Goal: Task Accomplishment & Management: Manage account settings

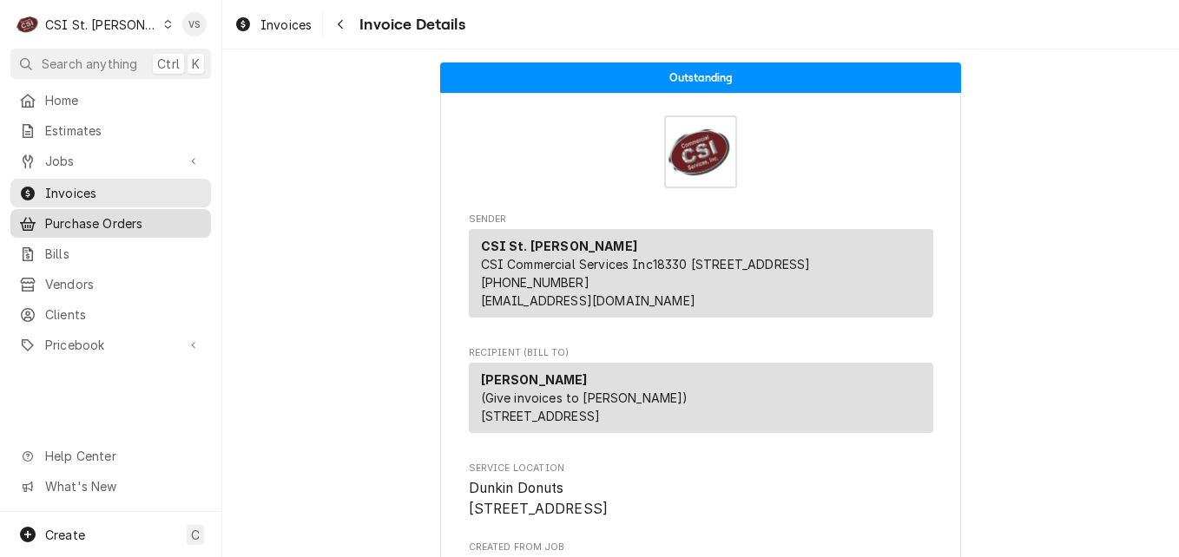
scroll to position [2344, 0]
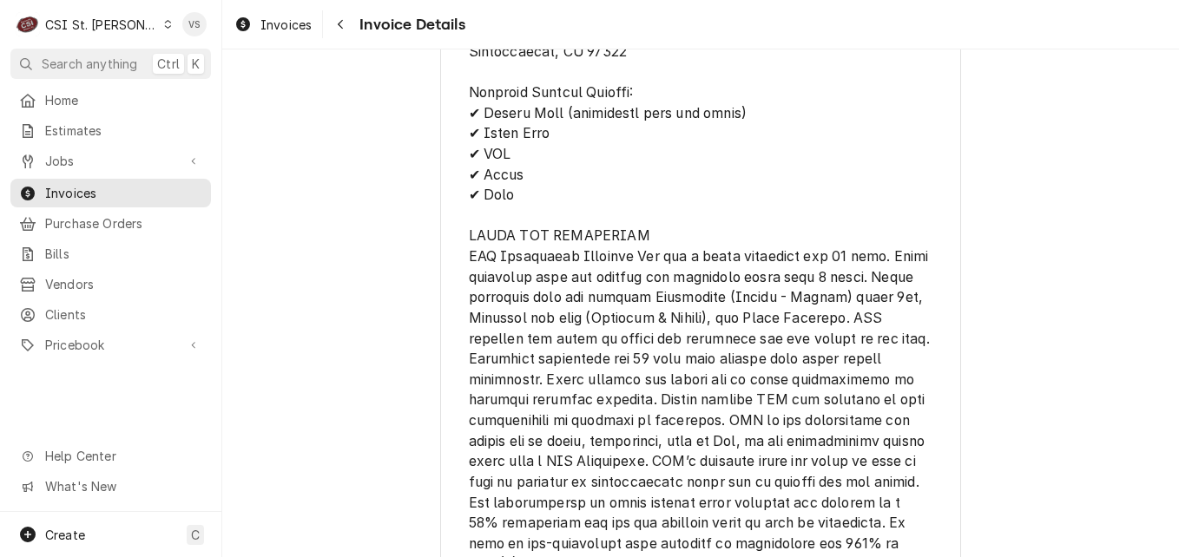
drag, startPoint x: 69, startPoint y: 188, endPoint x: 866, endPoint y: 169, distance: 797.2
click at [69, 188] on span "Invoices" at bounding box center [123, 193] width 157 height 18
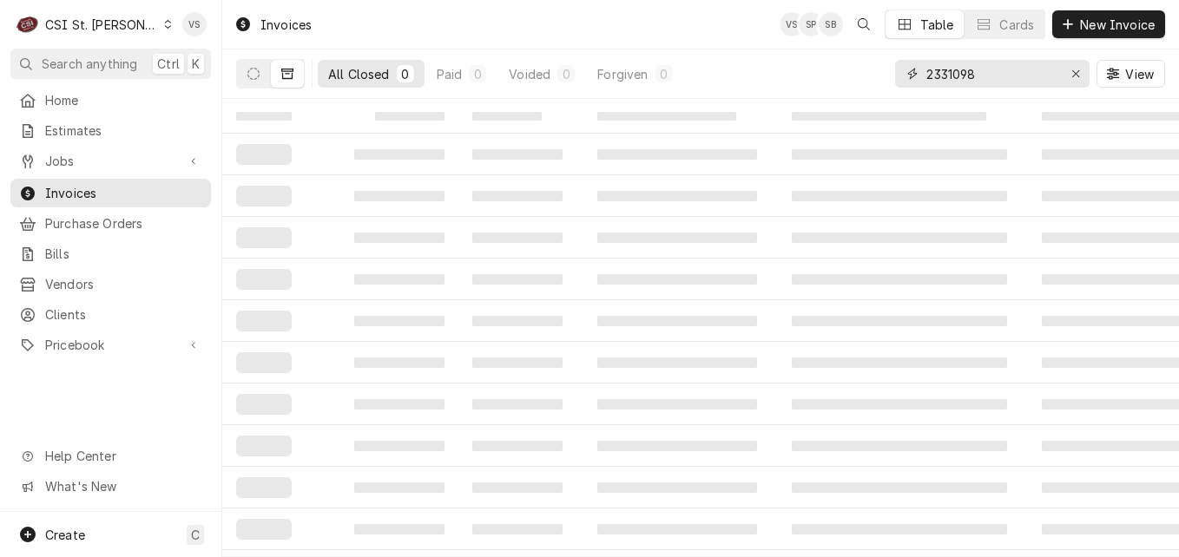
drag, startPoint x: 978, startPoint y: 74, endPoint x: 899, endPoint y: 81, distance: 78.4
click at [899, 81] on div "2331098" at bounding box center [992, 74] width 194 height 28
click at [992, 78] on input "2331098" at bounding box center [991, 74] width 130 height 28
click at [989, 71] on input "2331098" at bounding box center [991, 74] width 130 height 28
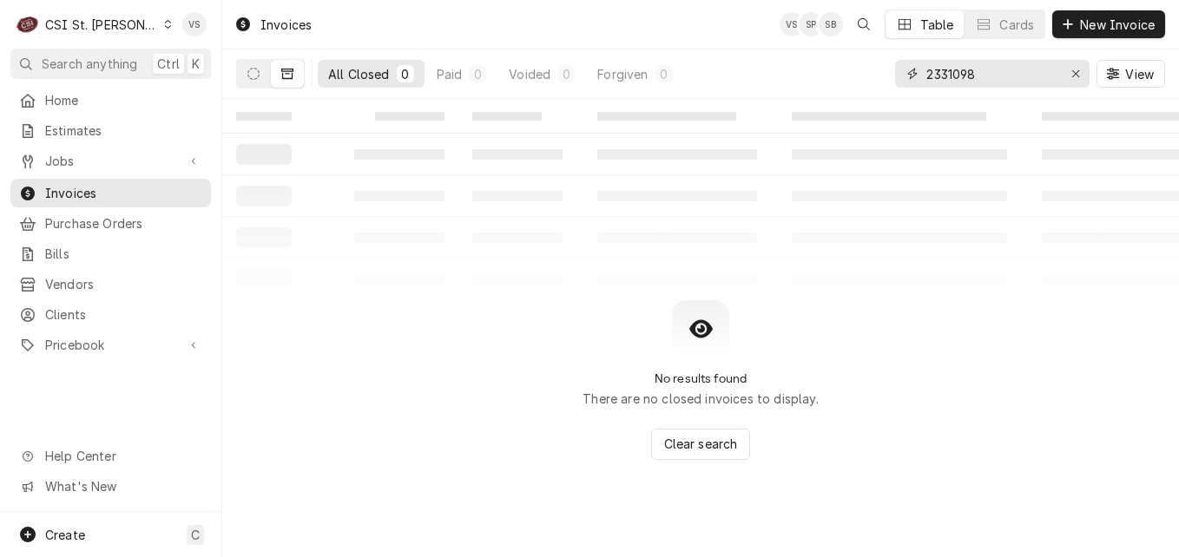
drag, startPoint x: 989, startPoint y: 71, endPoint x: 902, endPoint y: 78, distance: 87.1
click at [902, 78] on div "2331098" at bounding box center [992, 74] width 194 height 28
type input "4"
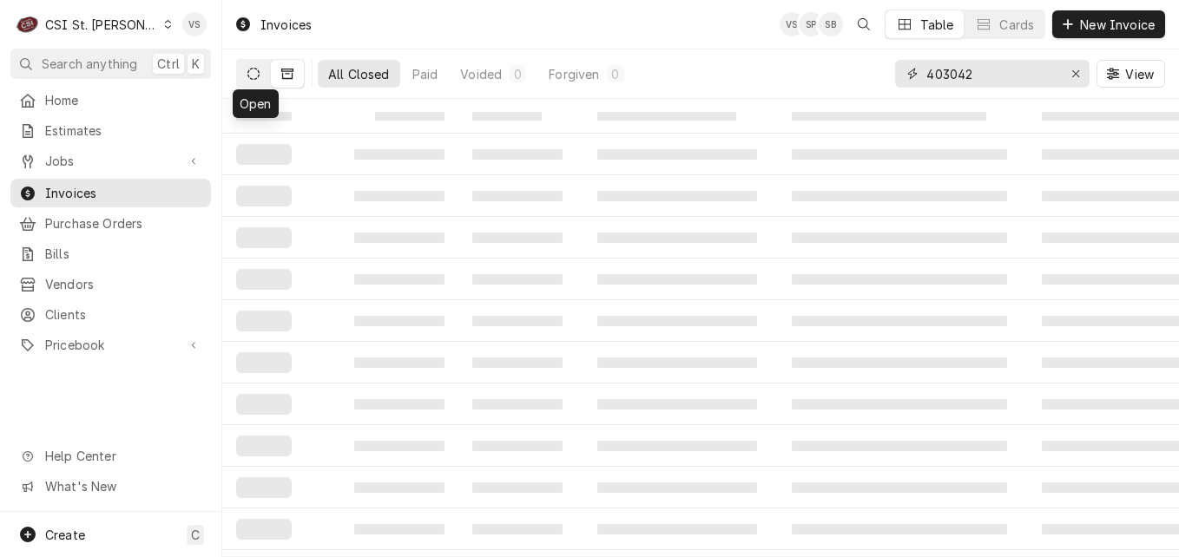
type input "403042"
click at [262, 79] on button "Dynamic Content Wrapper" at bounding box center [253, 74] width 33 height 28
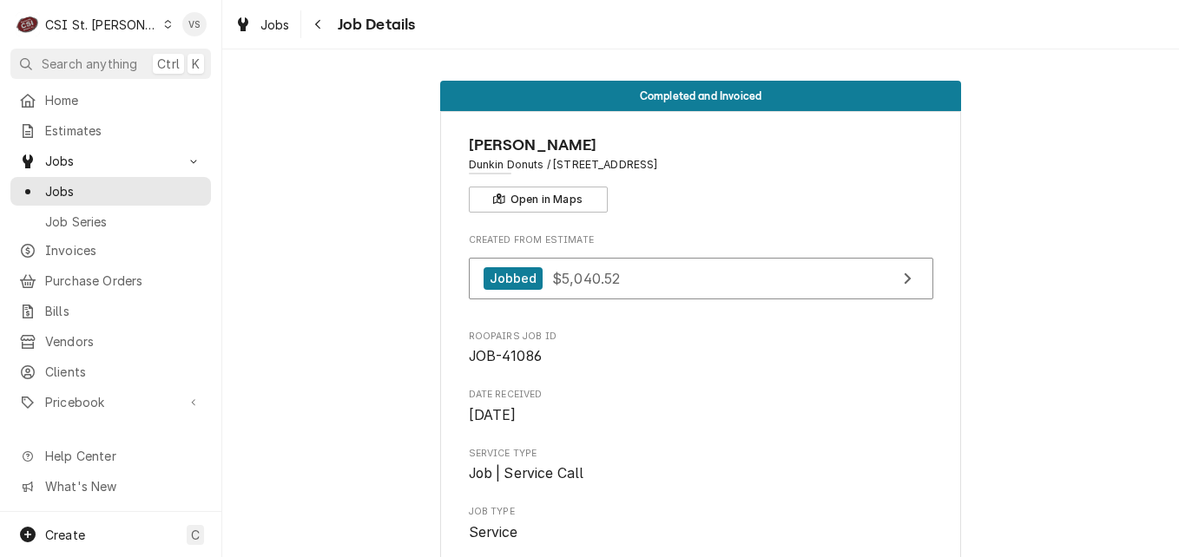
scroll to position [1997, 0]
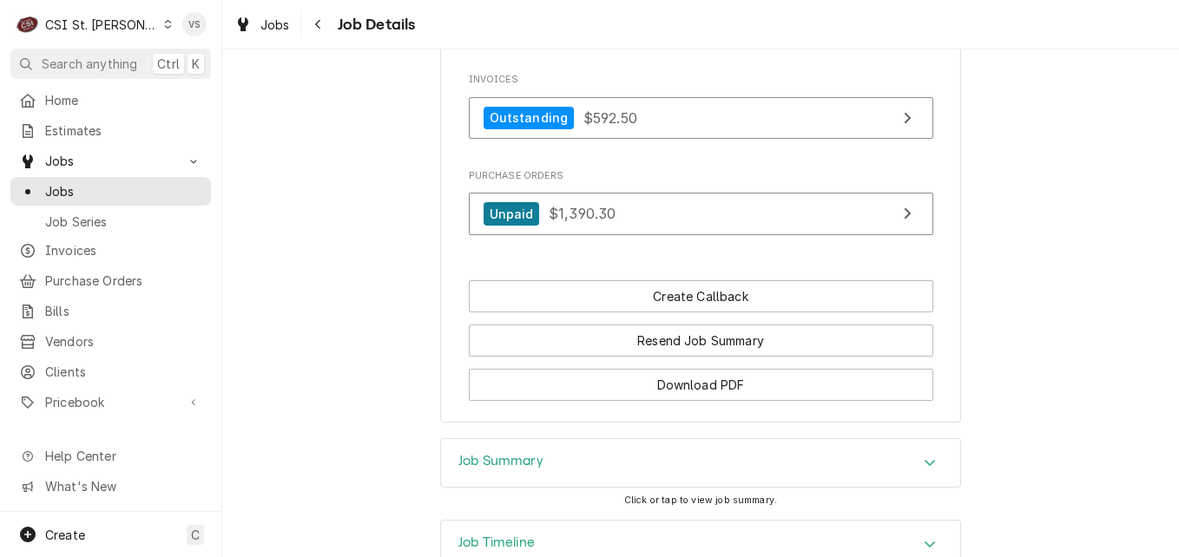
click at [164, 23] on icon "Dynamic Content Wrapper" at bounding box center [168, 24] width 8 height 9
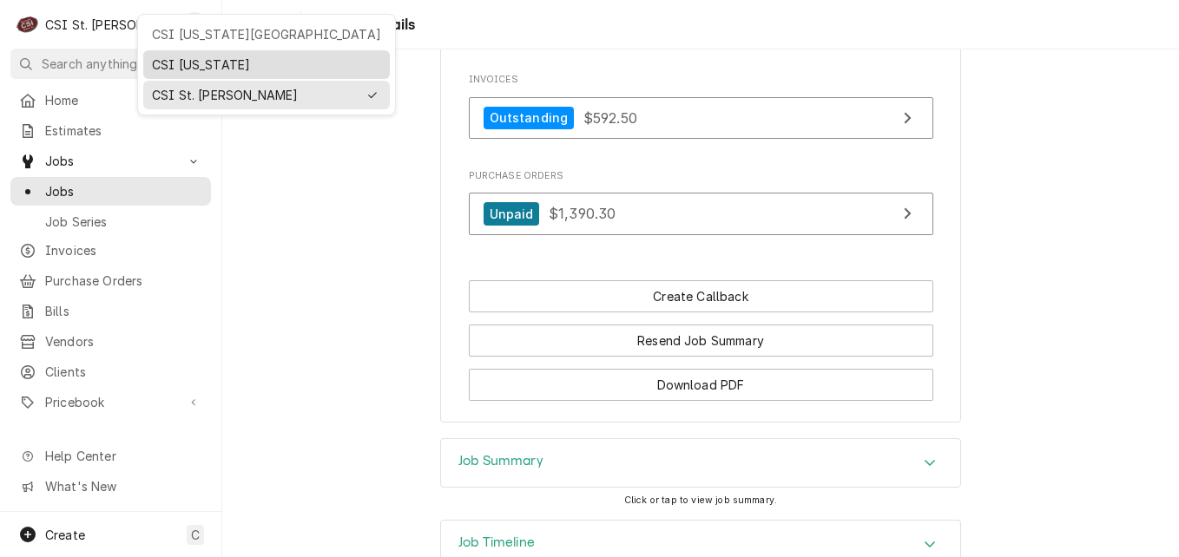
click at [188, 59] on div "CSI Kentucky" at bounding box center [266, 65] width 229 height 18
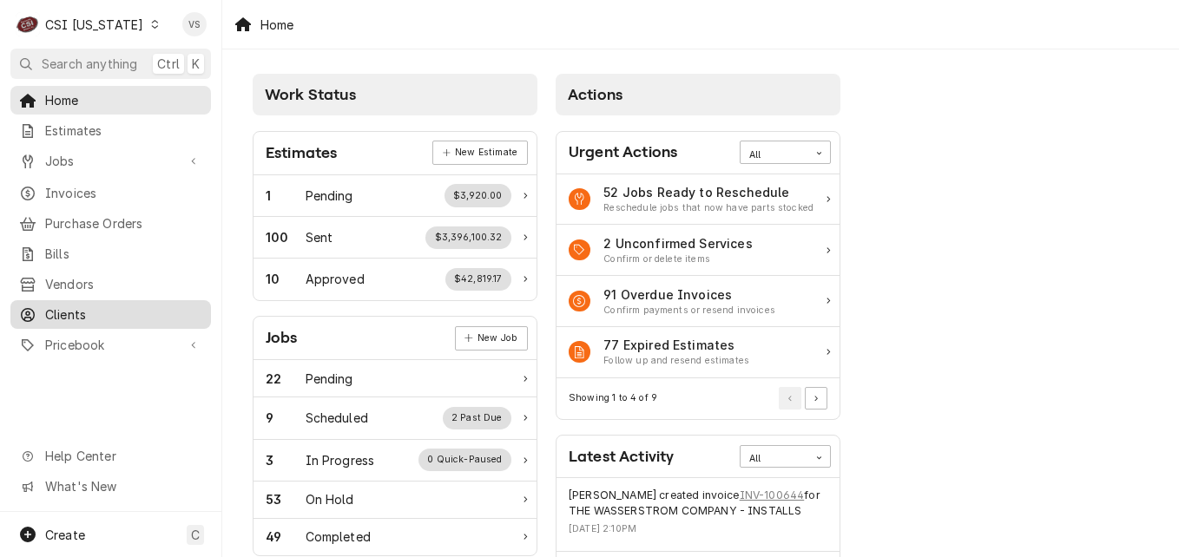
click at [49, 314] on div "Clients" at bounding box center [111, 315] width 194 height 22
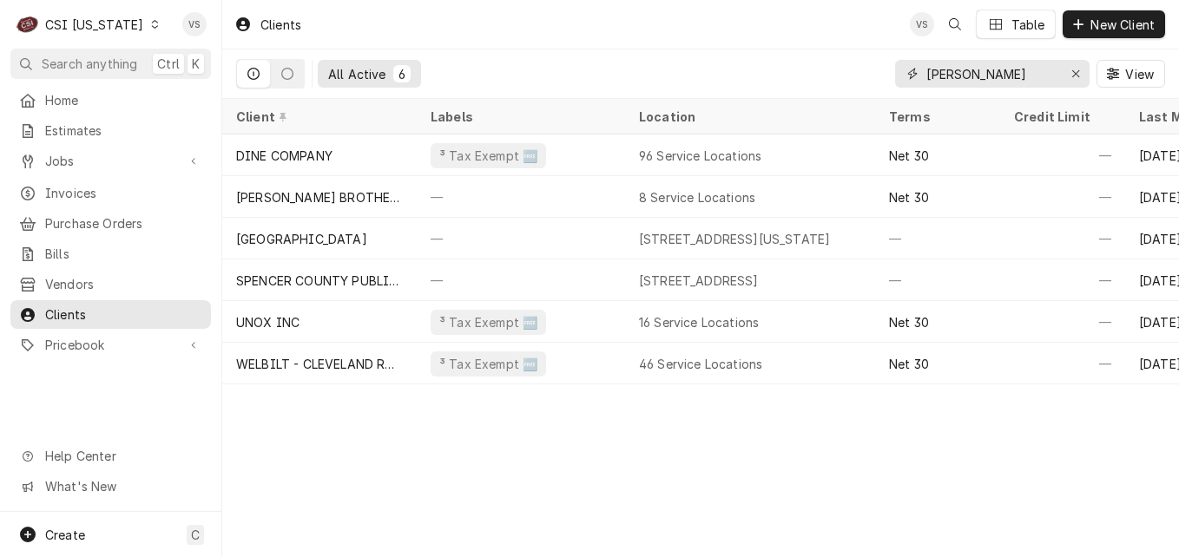
drag, startPoint x: 989, startPoint y: 80, endPoint x: 867, endPoint y: 77, distance: 121.6
click at [867, 77] on div "All Active 6 spencer View" at bounding box center [700, 73] width 929 height 49
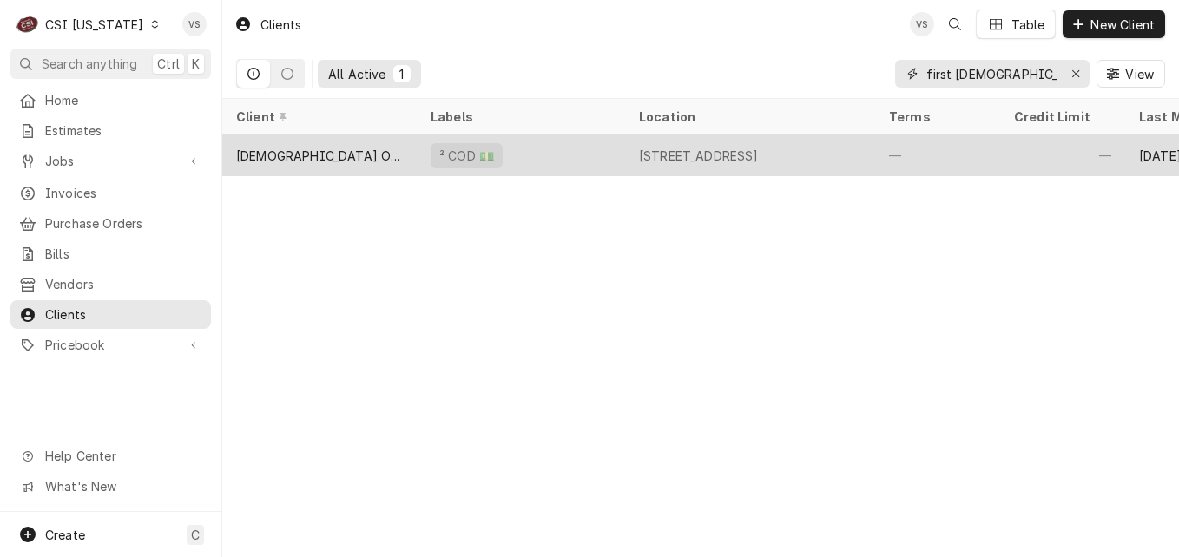
type input "first baptis"
click at [403, 155] on div "FIRST BAPTIST CHURCH OF MIDDLETOWN" at bounding box center [319, 156] width 194 height 42
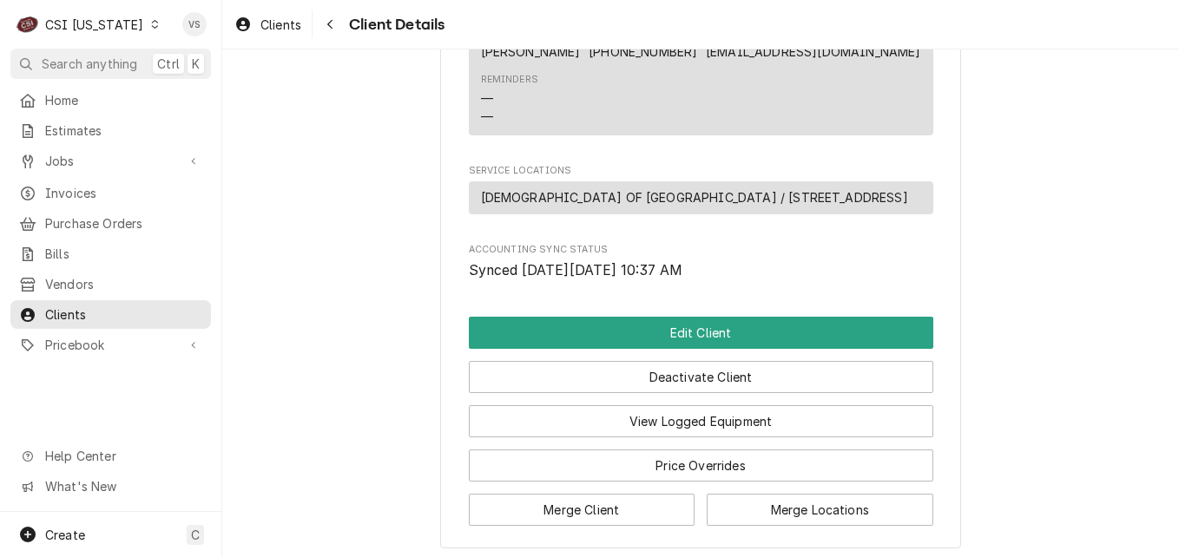
scroll to position [868, 0]
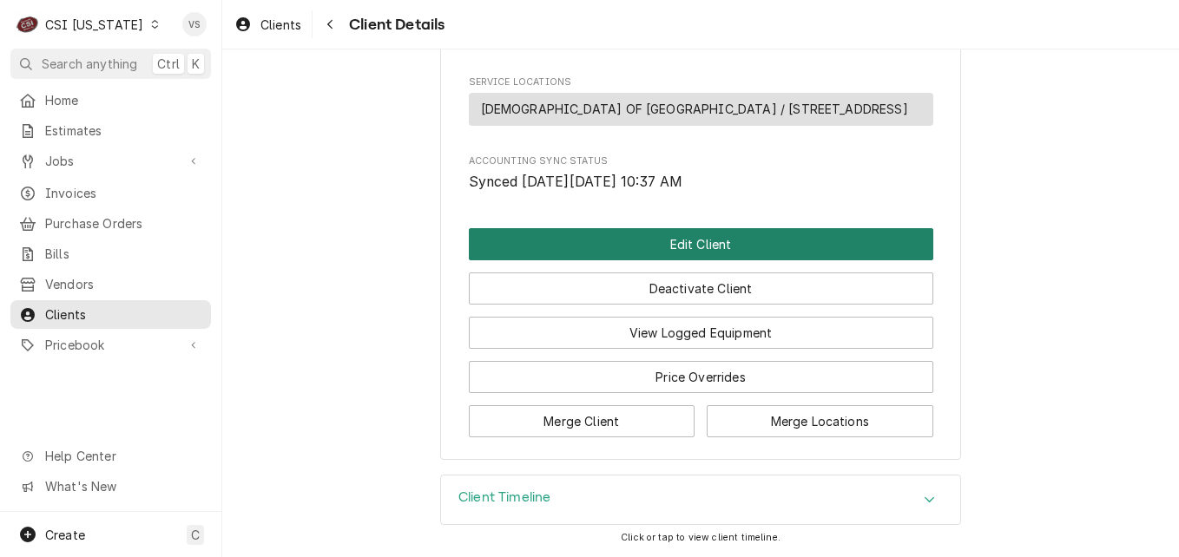
click at [629, 260] on button "Edit Client" at bounding box center [701, 244] width 464 height 32
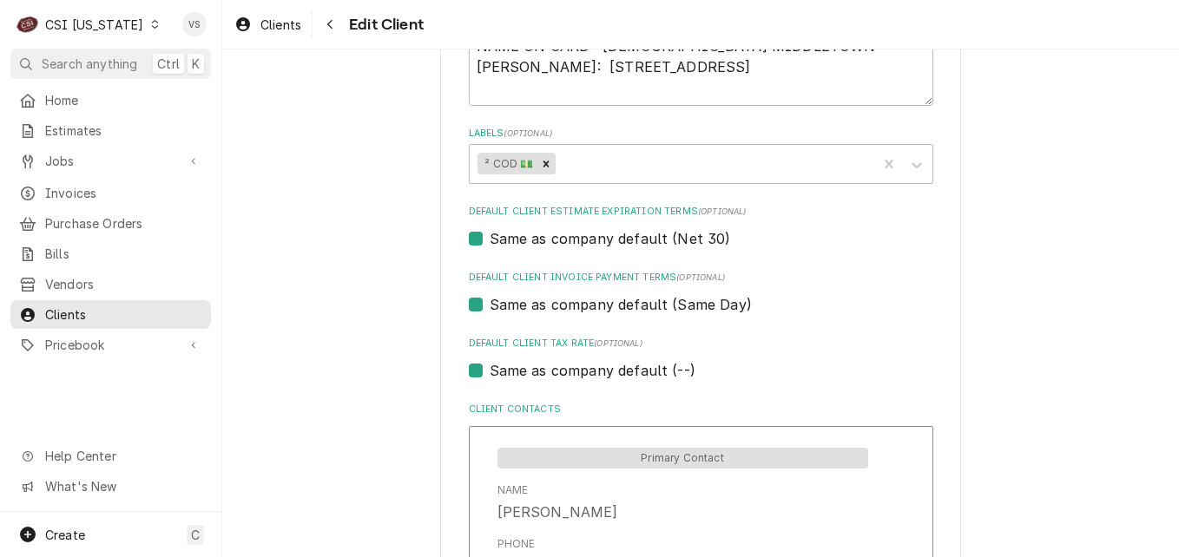
scroll to position [955, 0]
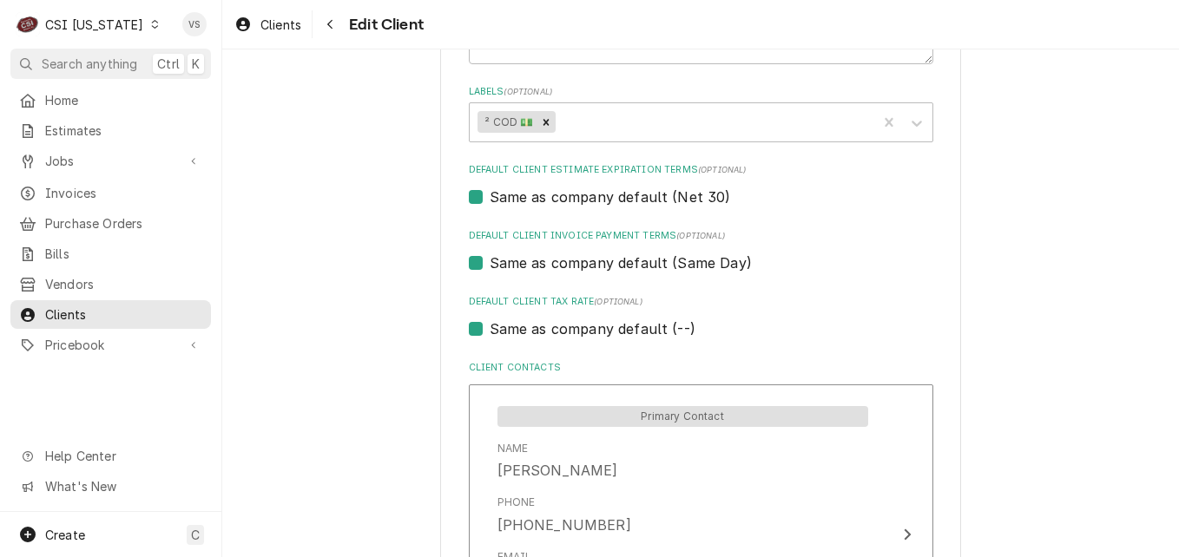
click at [490, 330] on label "Same as company default (--)" at bounding box center [593, 329] width 206 height 21
click at [490, 330] on input "Same as company default (--)" at bounding box center [722, 338] width 464 height 38
checkbox input "false"
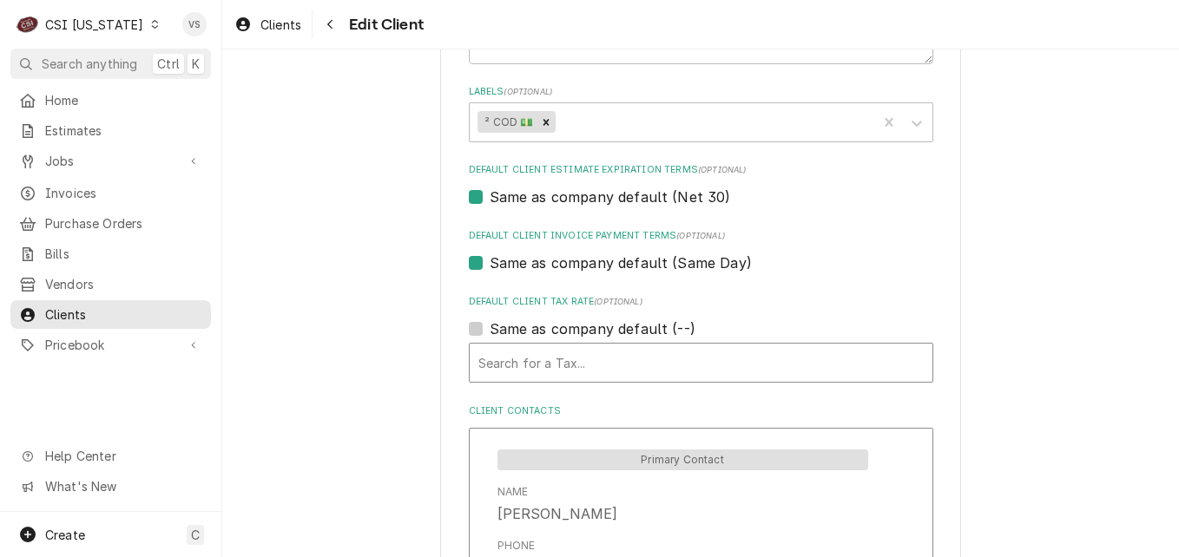
click at [504, 364] on div "Default Client Tax Rate" at bounding box center [700, 362] width 445 height 31
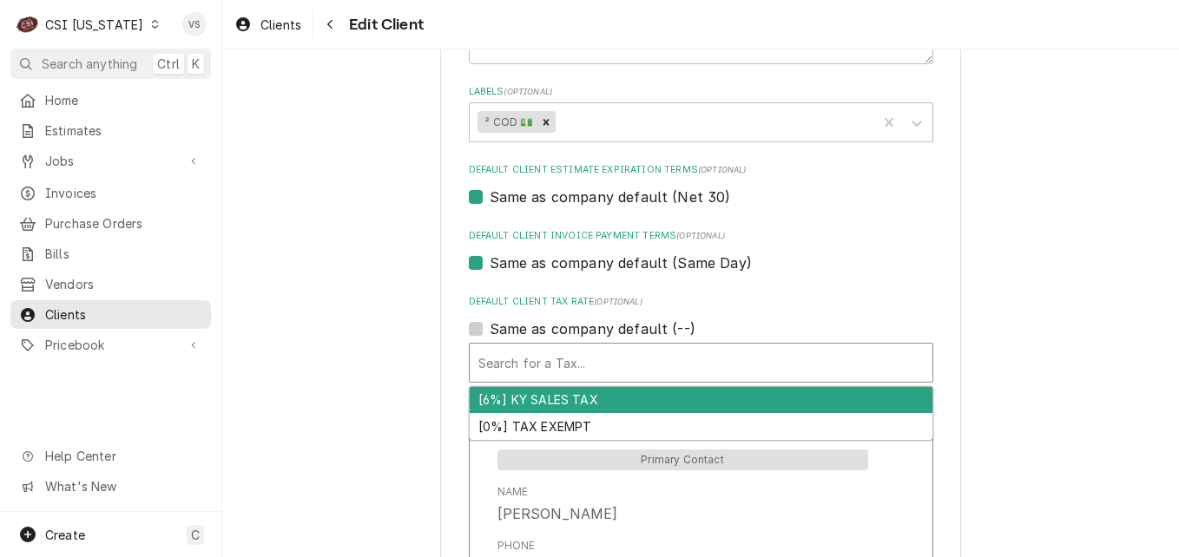
click at [519, 426] on div "[0%] TAX EXEMPT" at bounding box center [701, 426] width 463 height 27
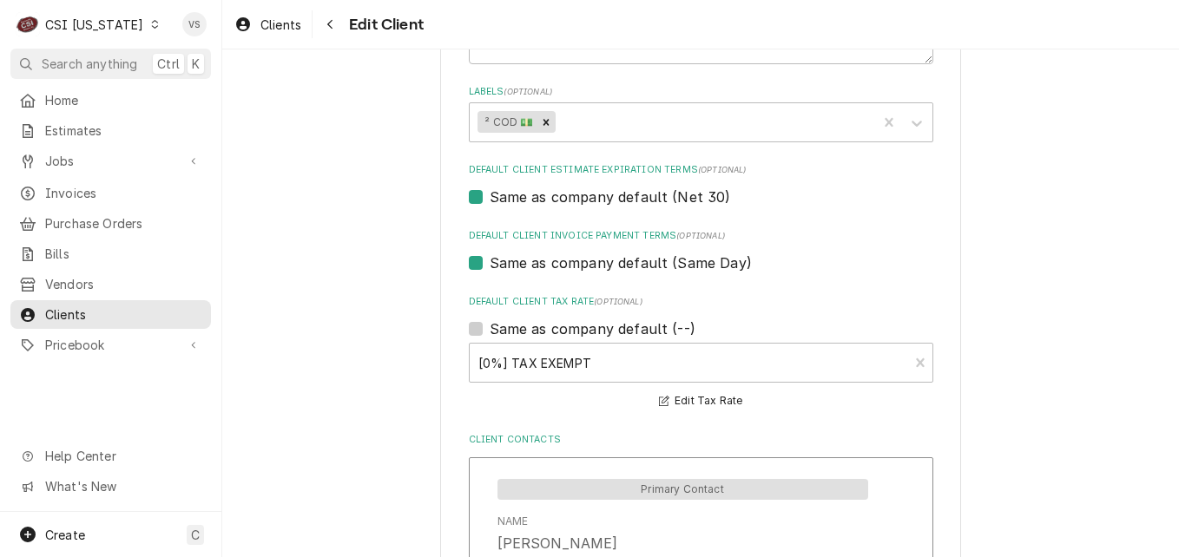
scroll to position [1429, 0]
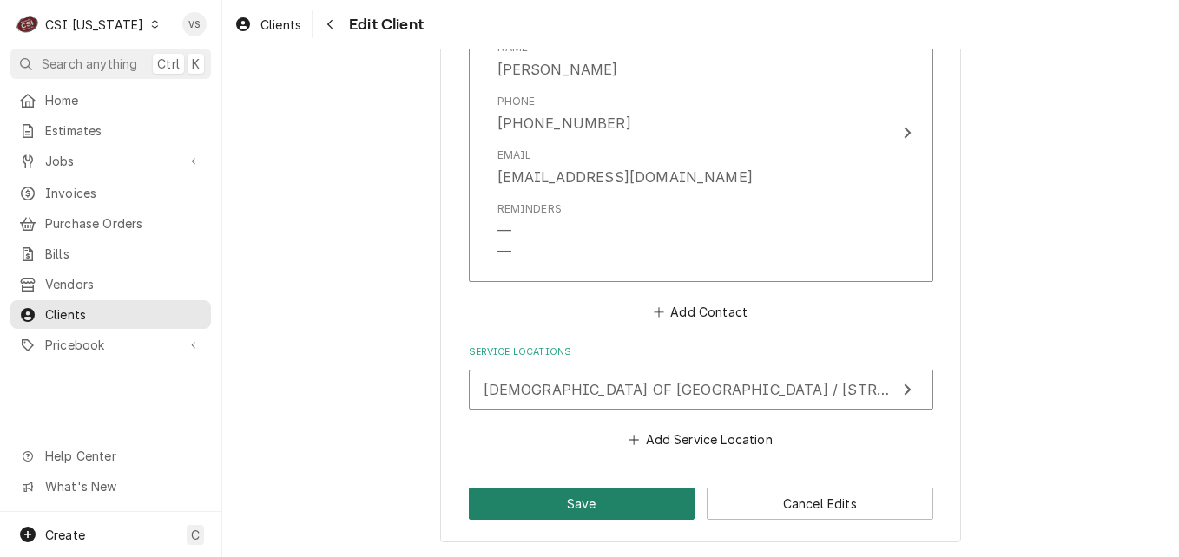
click at [540, 504] on button "Save" at bounding box center [582, 504] width 227 height 32
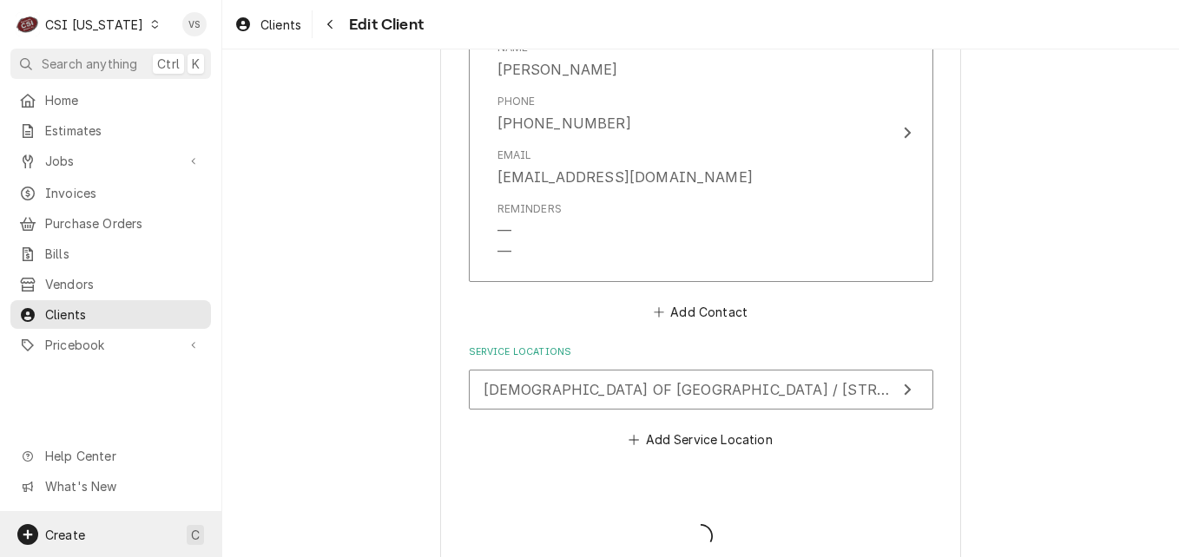
type textarea "x"
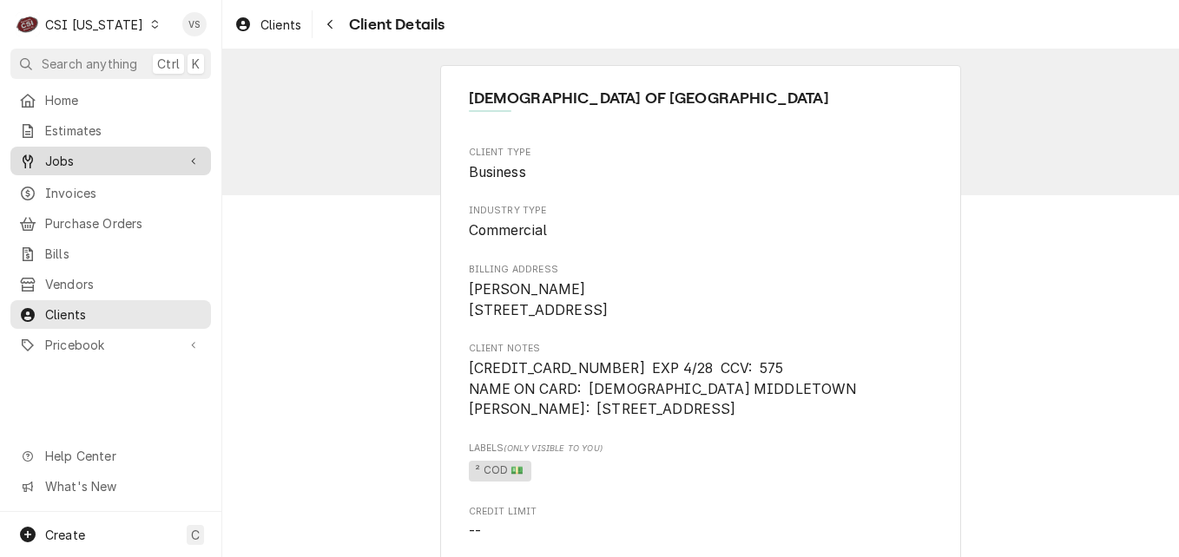
click at [64, 155] on span "Jobs" at bounding box center [110, 161] width 131 height 18
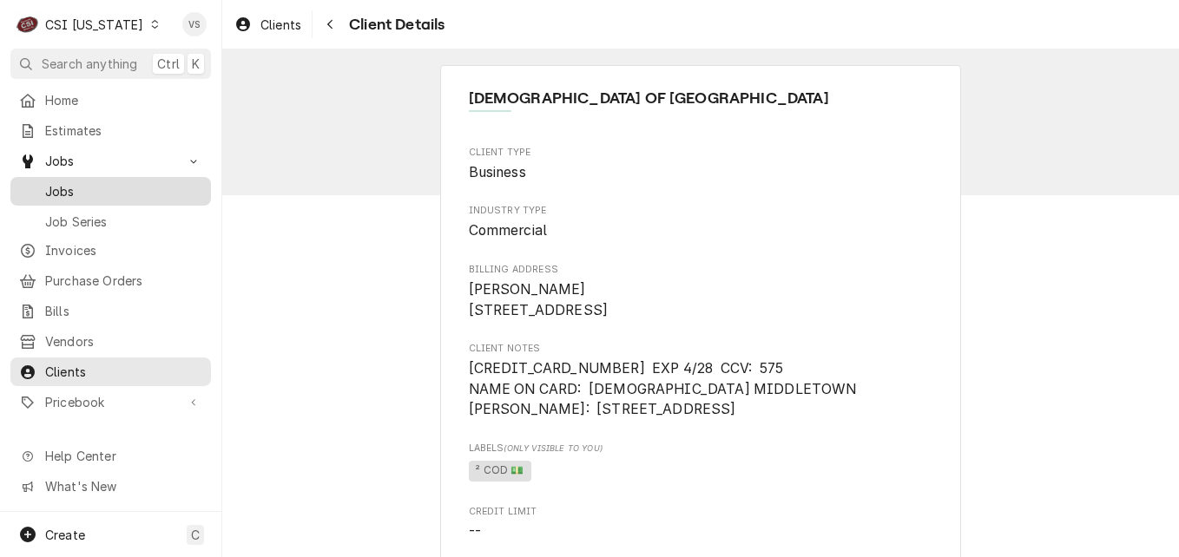
click at [64, 182] on span "Jobs" at bounding box center [123, 191] width 157 height 18
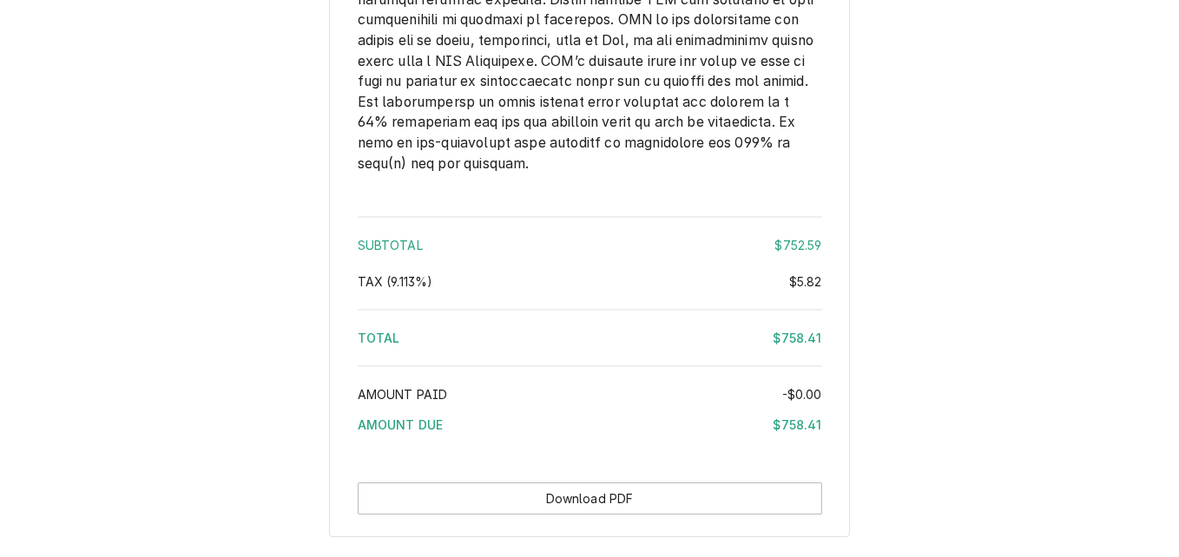
scroll to position [2940, 0]
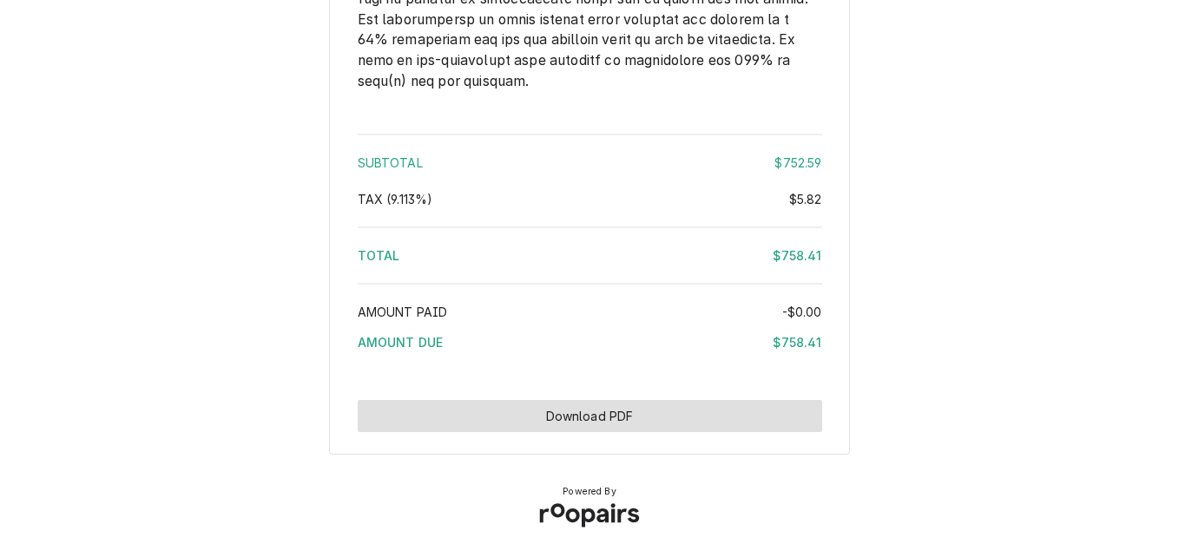
click at [664, 407] on button "Download PDF" at bounding box center [590, 416] width 464 height 32
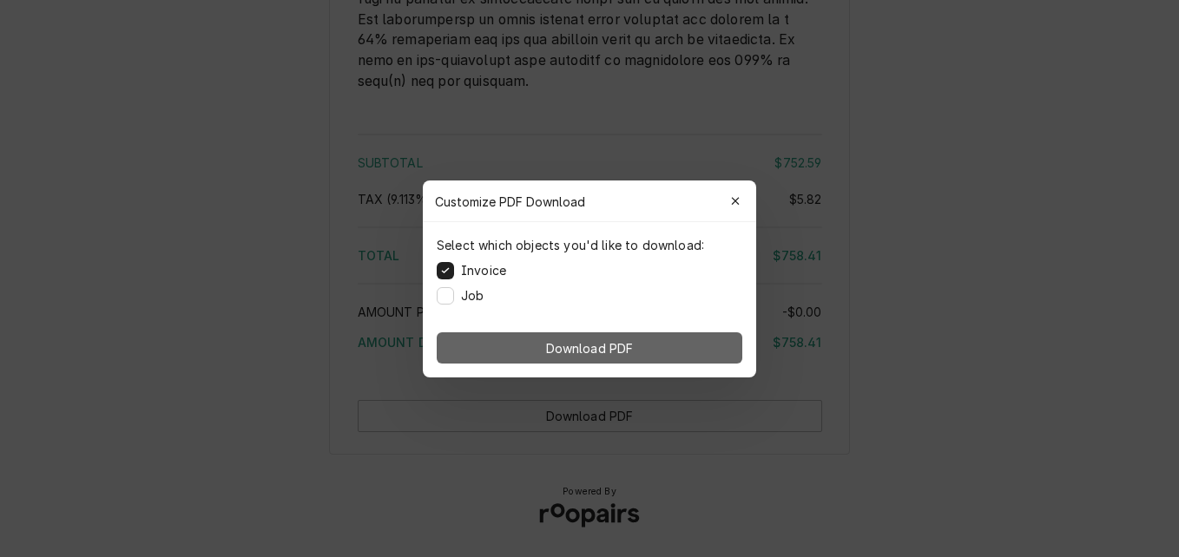
click at [552, 346] on span "Download PDF" at bounding box center [590, 348] width 95 height 18
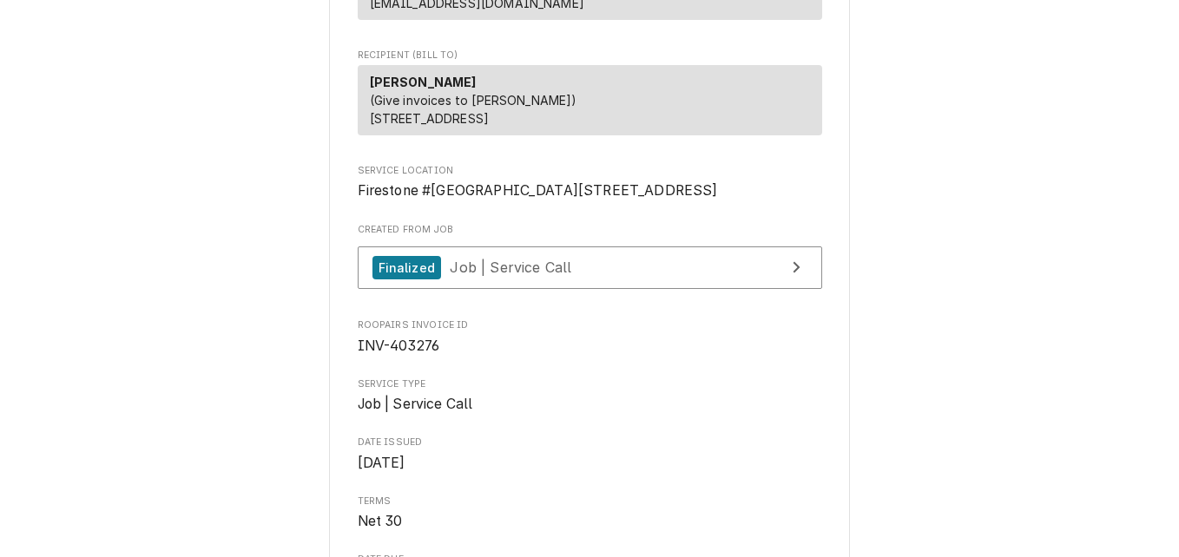
scroll to position [0, 0]
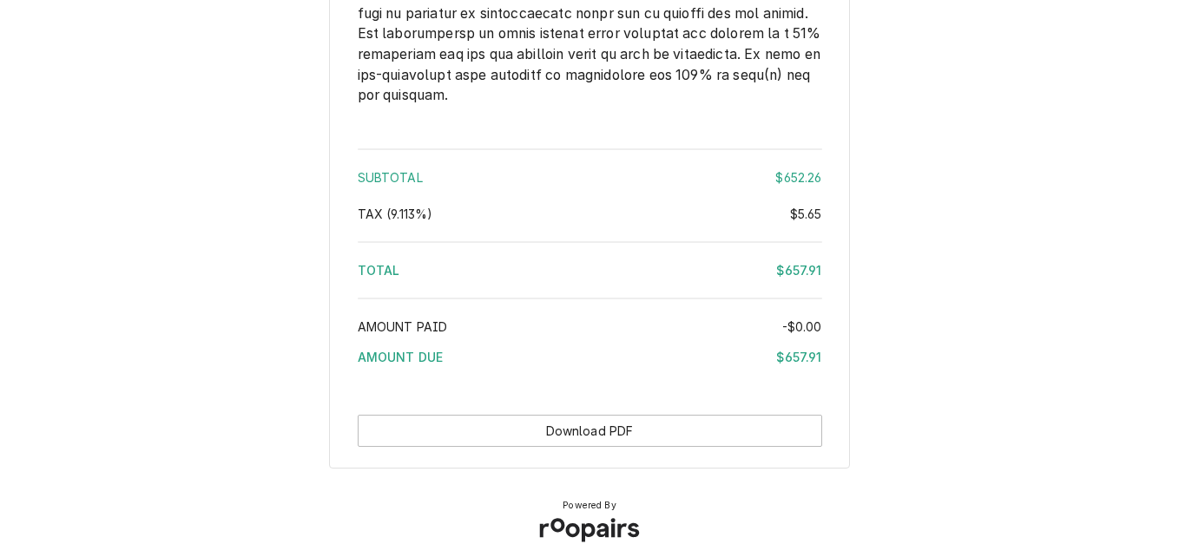
scroll to position [2885, 0]
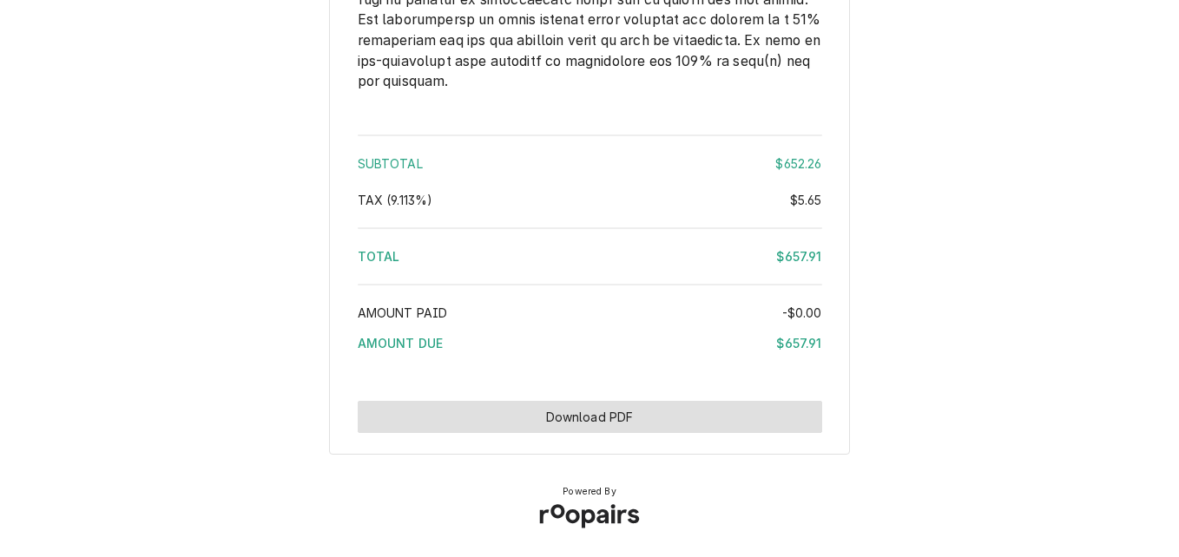
click at [596, 405] on button "Download PDF" at bounding box center [590, 417] width 464 height 32
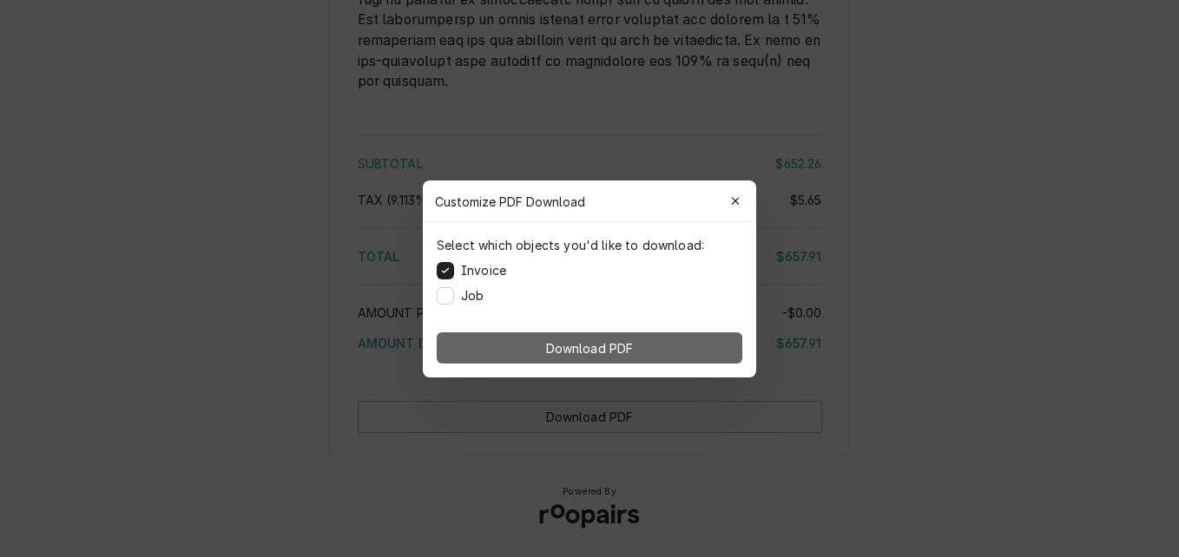
click at [641, 343] on button "Download PDF" at bounding box center [590, 348] width 306 height 31
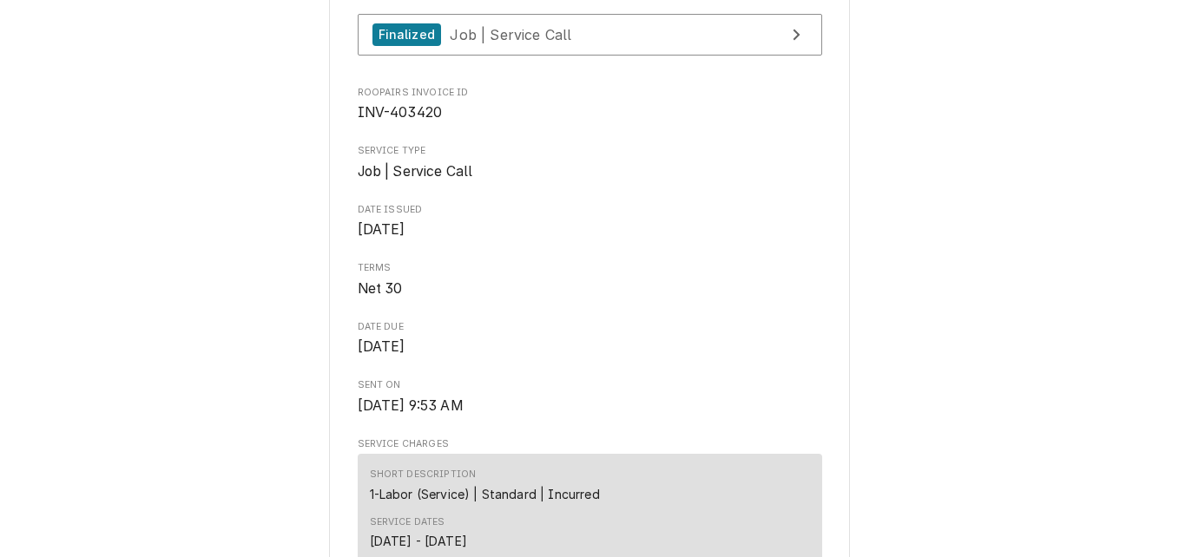
scroll to position [0, 0]
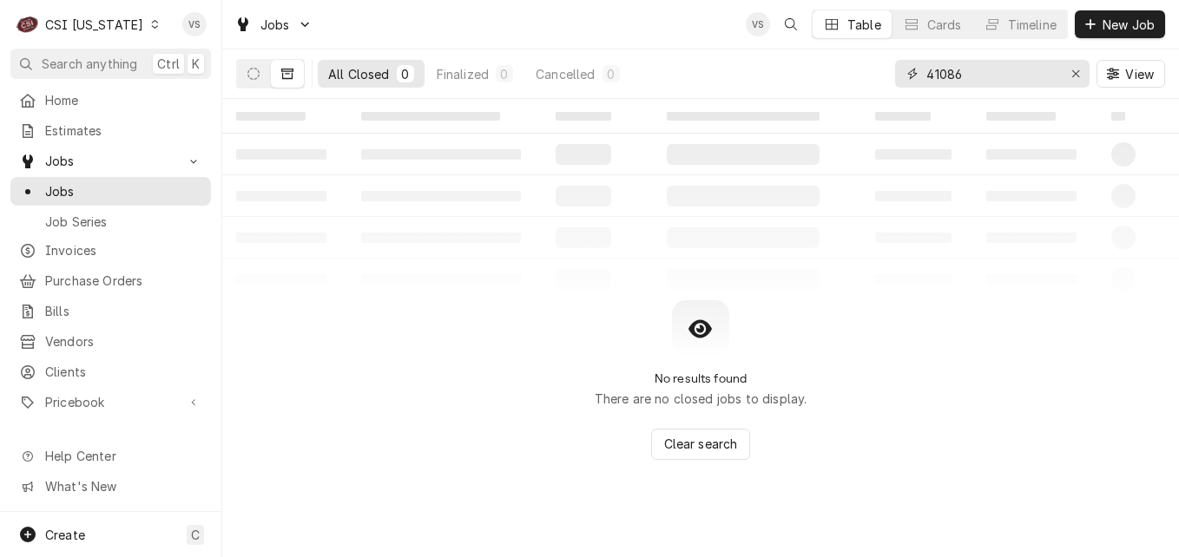
drag, startPoint x: 972, startPoint y: 77, endPoint x: 1038, endPoint y: 102, distance: 70.3
click at [875, 59] on div "All Closed 0 Finalized 0 Cancelled 0 41086 View" at bounding box center [700, 73] width 929 height 49
type input "10516"
click at [248, 71] on icon "Dynamic Content Wrapper" at bounding box center [253, 74] width 12 height 12
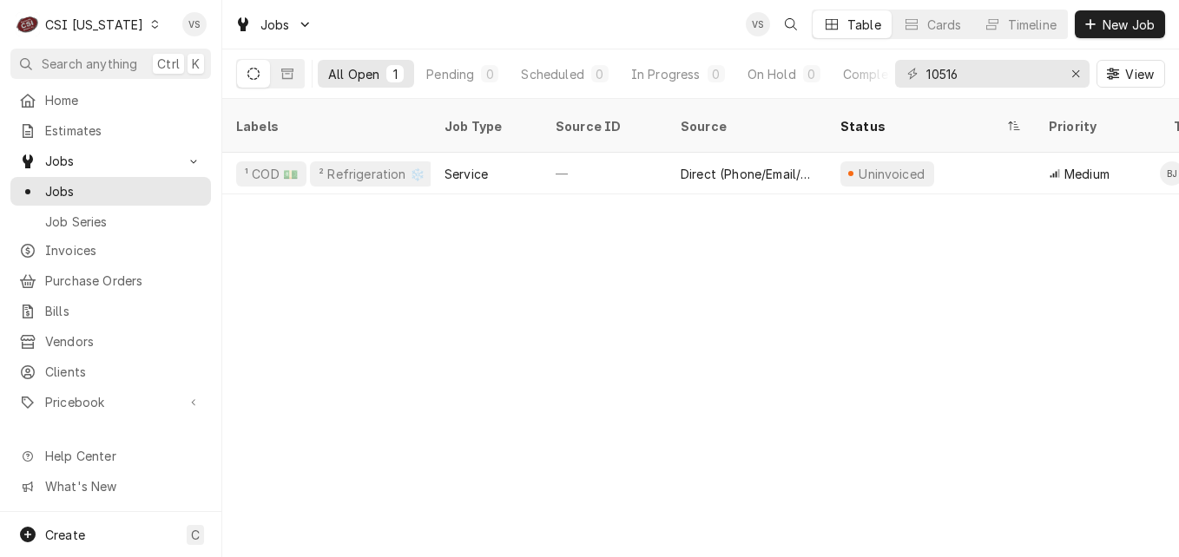
scroll to position [0, 837]
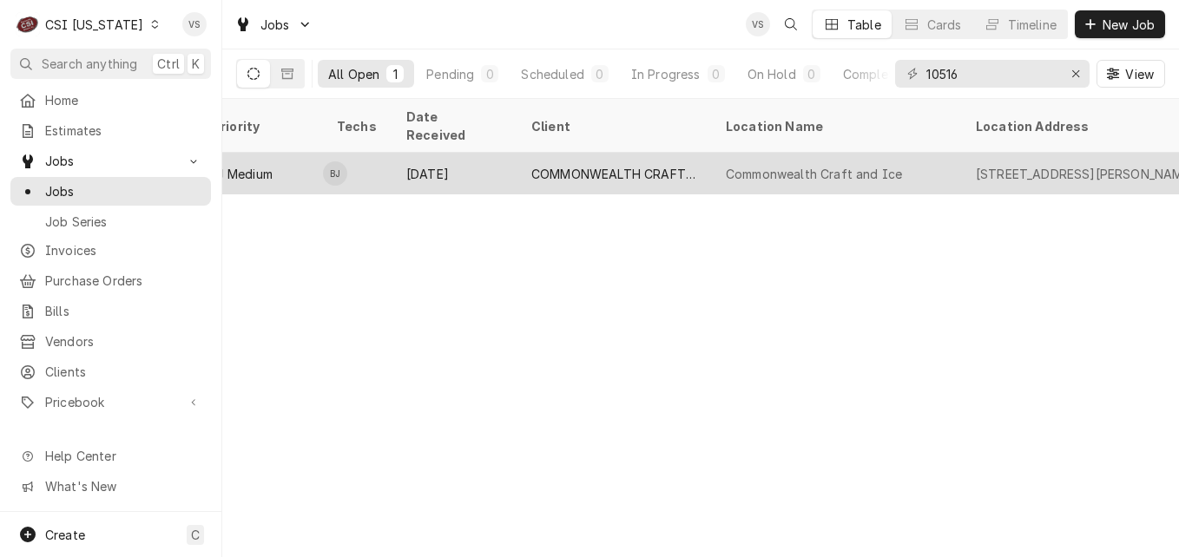
click at [384, 154] on td "BJ" at bounding box center [357, 174] width 69 height 42
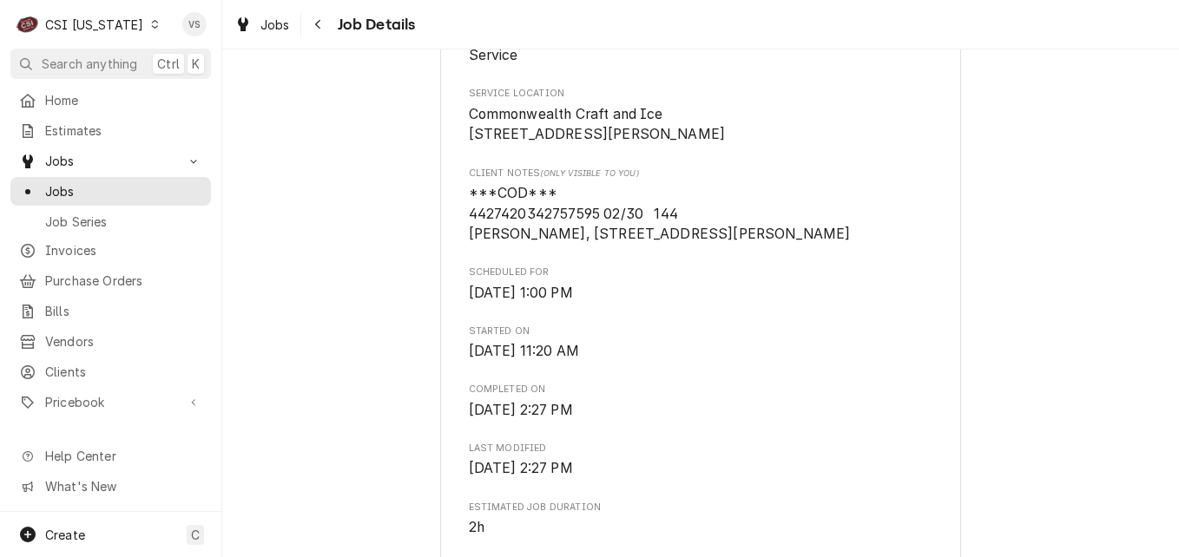
scroll to position [347, 0]
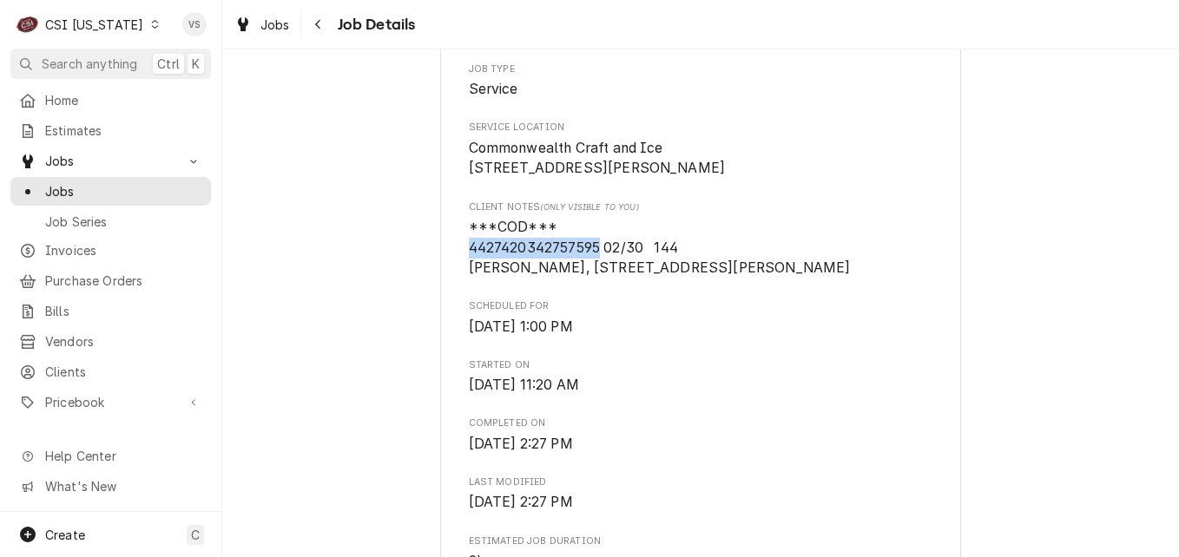
drag, startPoint x: 594, startPoint y: 264, endPoint x: 454, endPoint y: 261, distance: 139.8
drag, startPoint x: 454, startPoint y: 261, endPoint x: 503, endPoint y: 264, distance: 48.7
copy span "[CREDIT_CARD_NUMBER]"
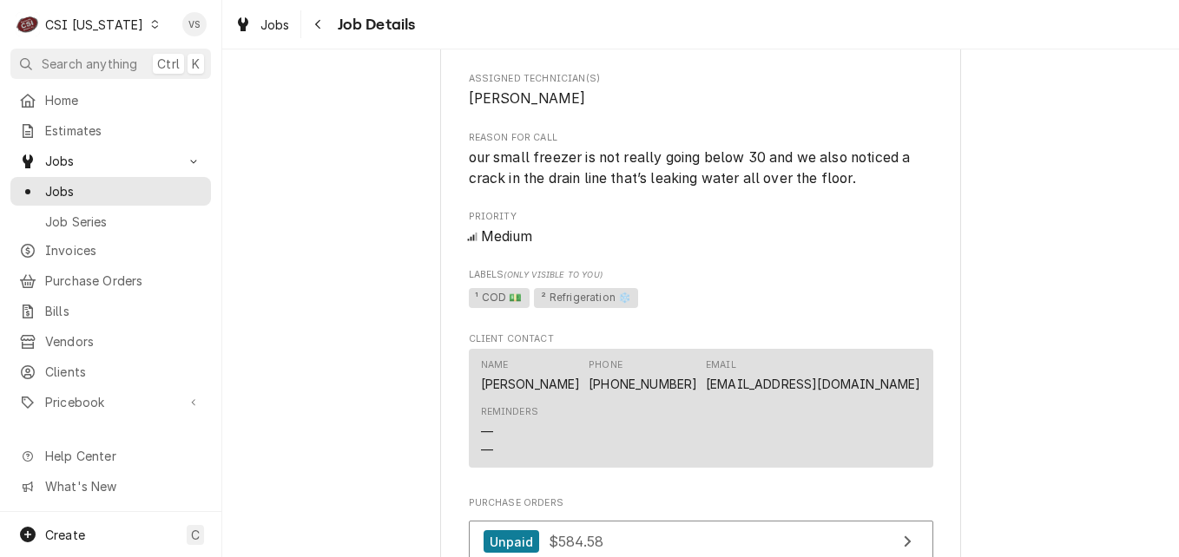
scroll to position [1215, 0]
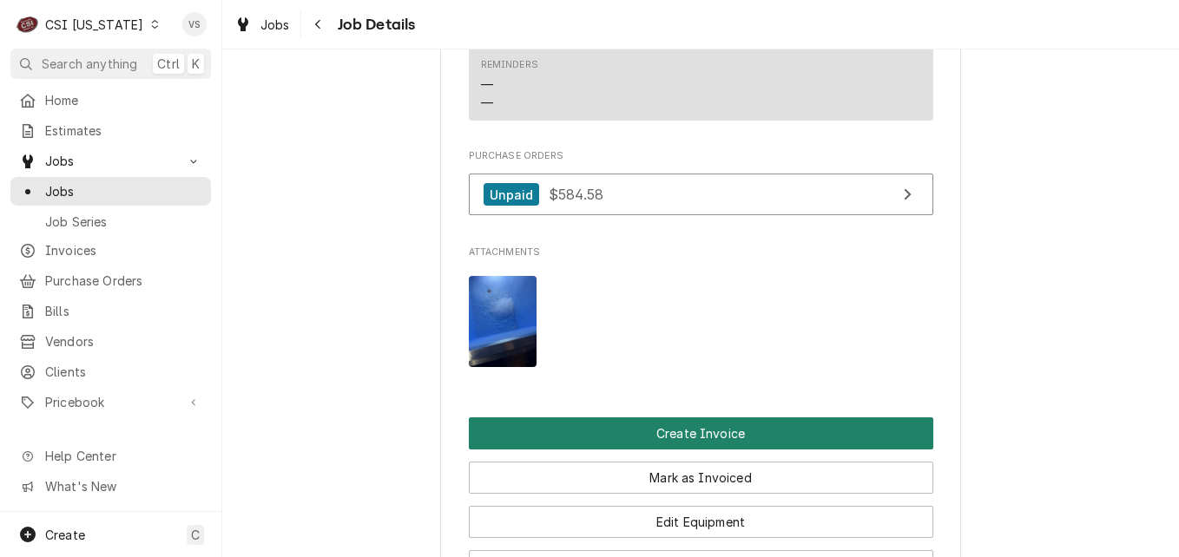
click at [721, 450] on button "Create Invoice" at bounding box center [701, 434] width 464 height 32
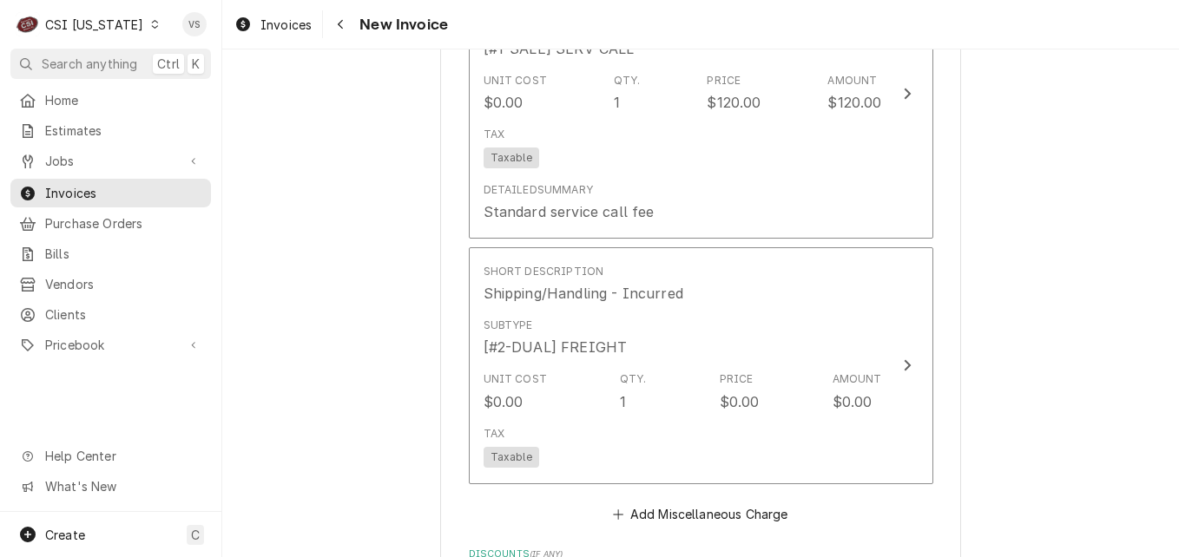
scroll to position [5990, 0]
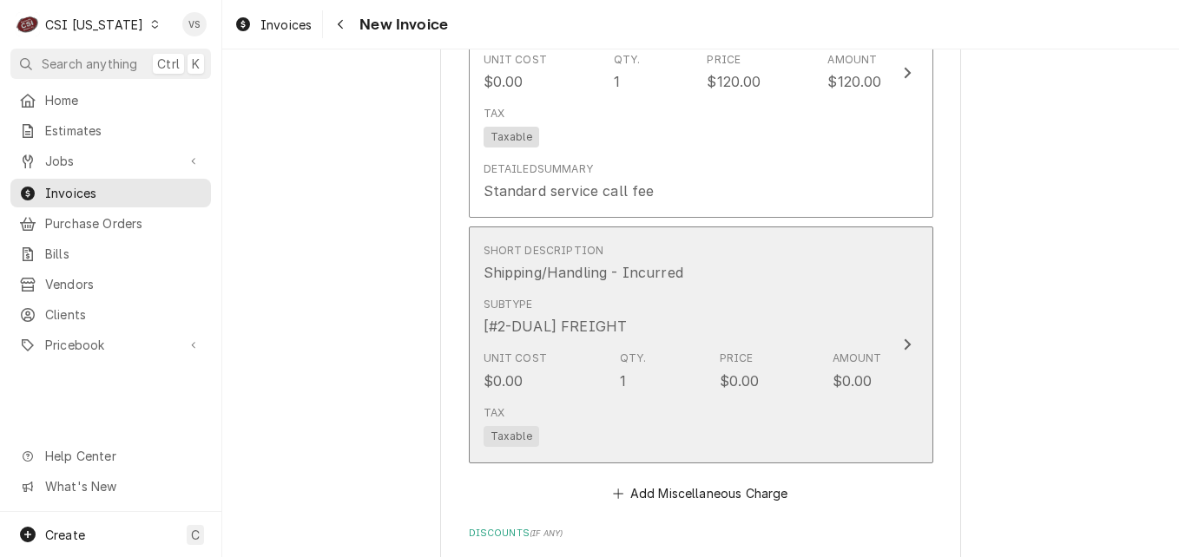
click at [761, 300] on div "Subtype [#2-DUAL] FREIGHT" at bounding box center [683, 317] width 398 height 54
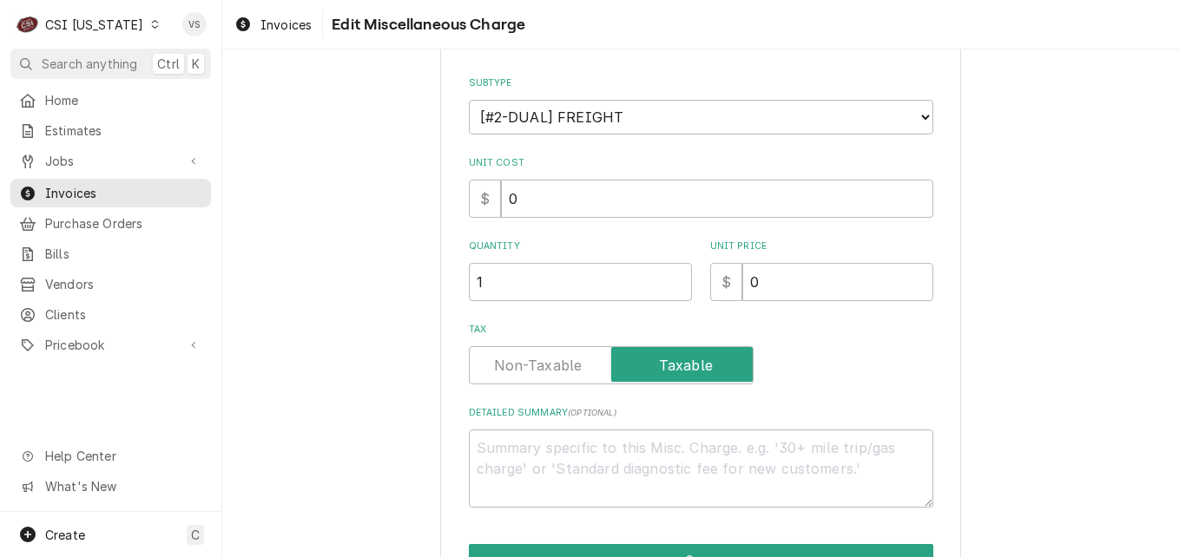
type textarea "x"
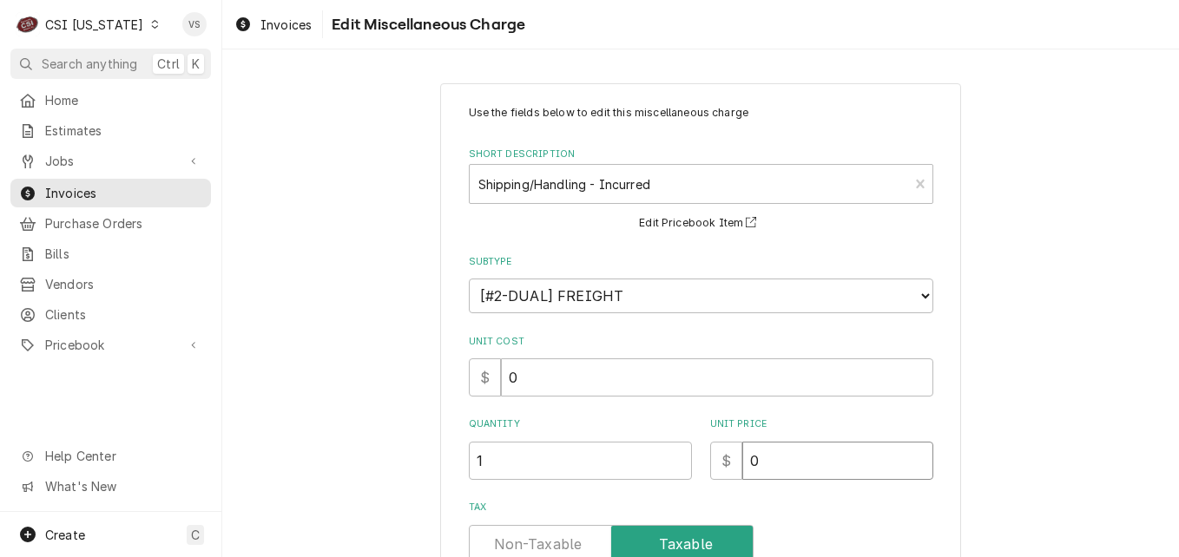
drag, startPoint x: 766, startPoint y: 459, endPoint x: 730, endPoint y: 462, distance: 35.7
click at [730, 462] on div "$ 0" at bounding box center [821, 461] width 223 height 38
type input "19.61"
type textarea "x"
type input "19.6"
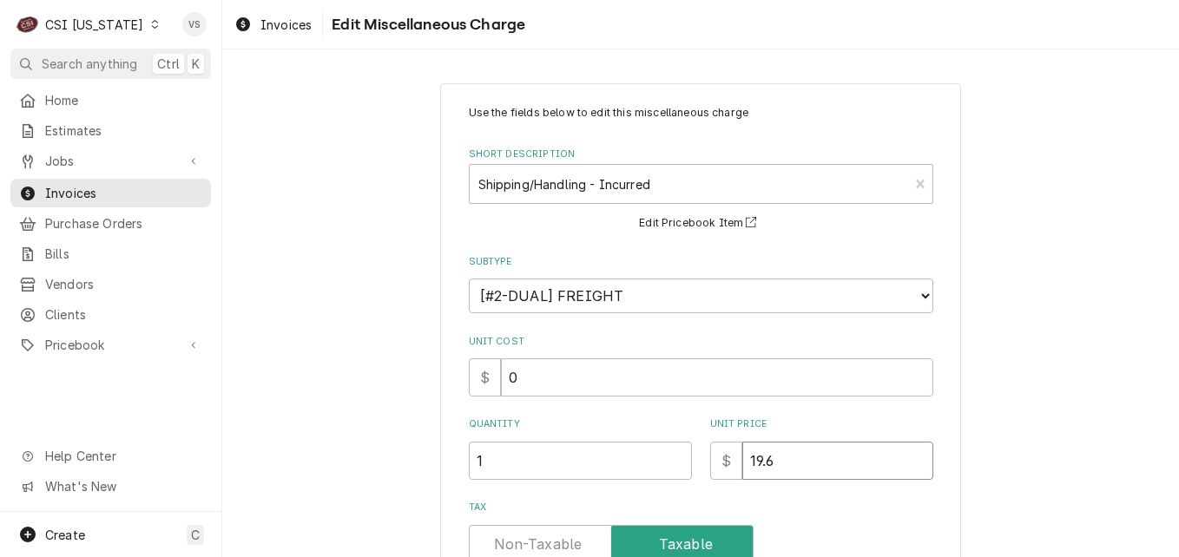
type textarea "x"
type input "19"
type textarea "x"
type input "19.3"
type textarea "x"
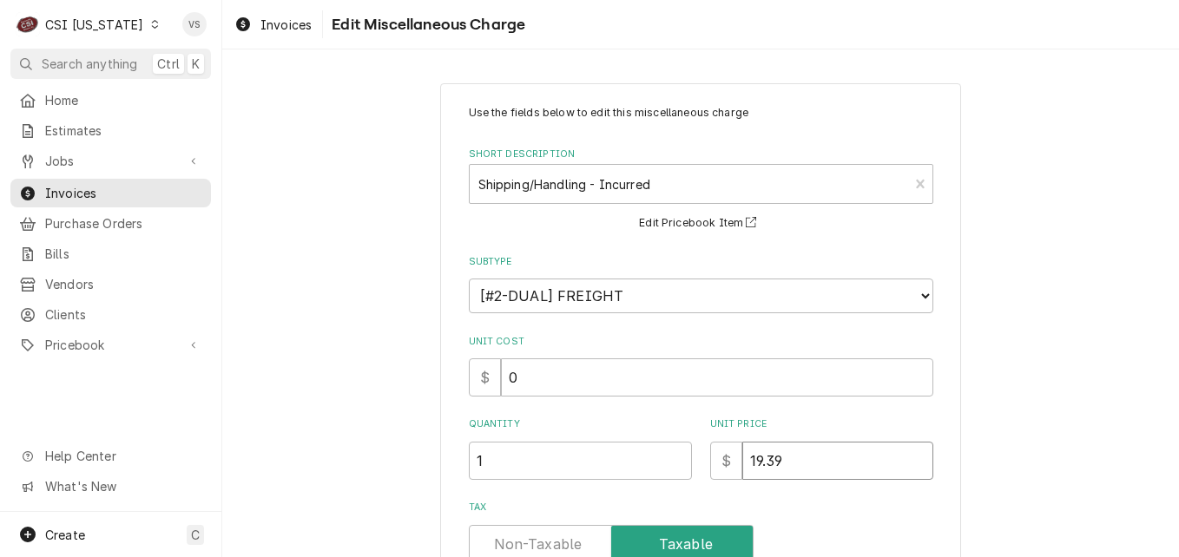
type input "19.39"
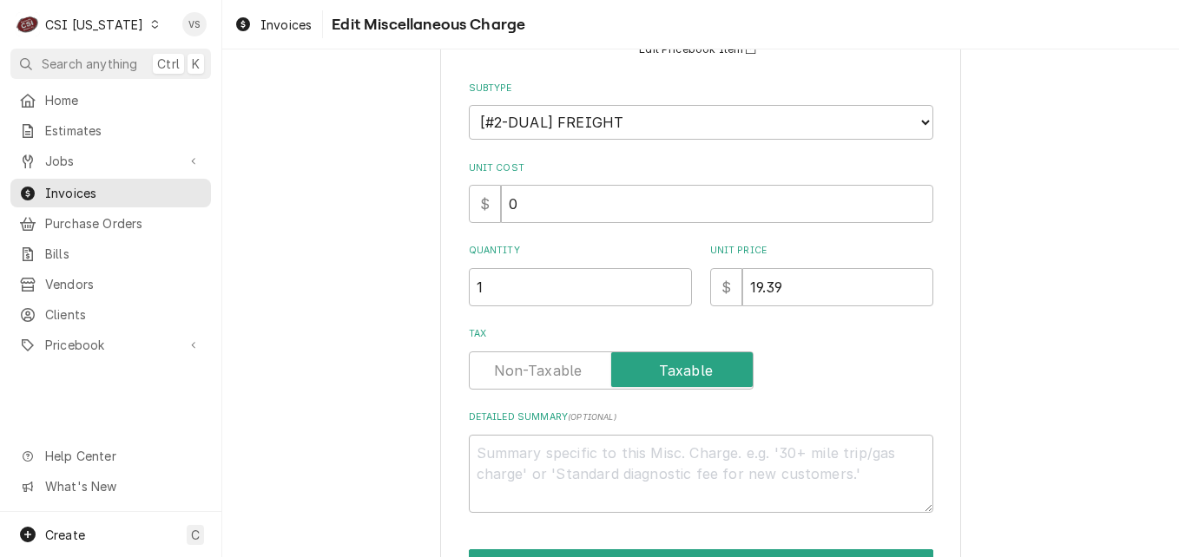
scroll to position [260, 0]
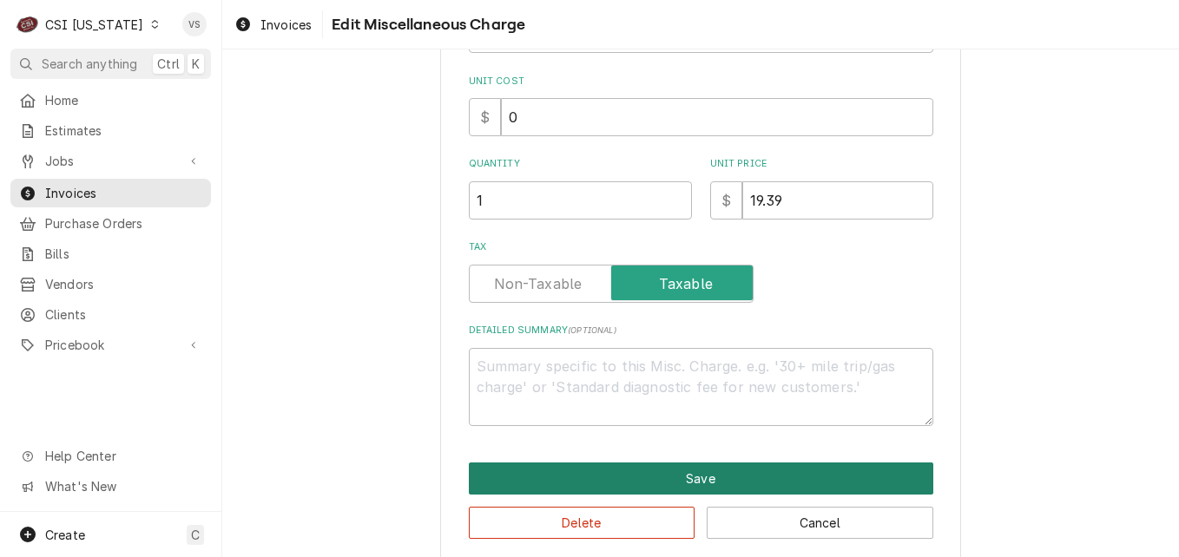
click at [634, 479] on button "Save" at bounding box center [701, 479] width 464 height 32
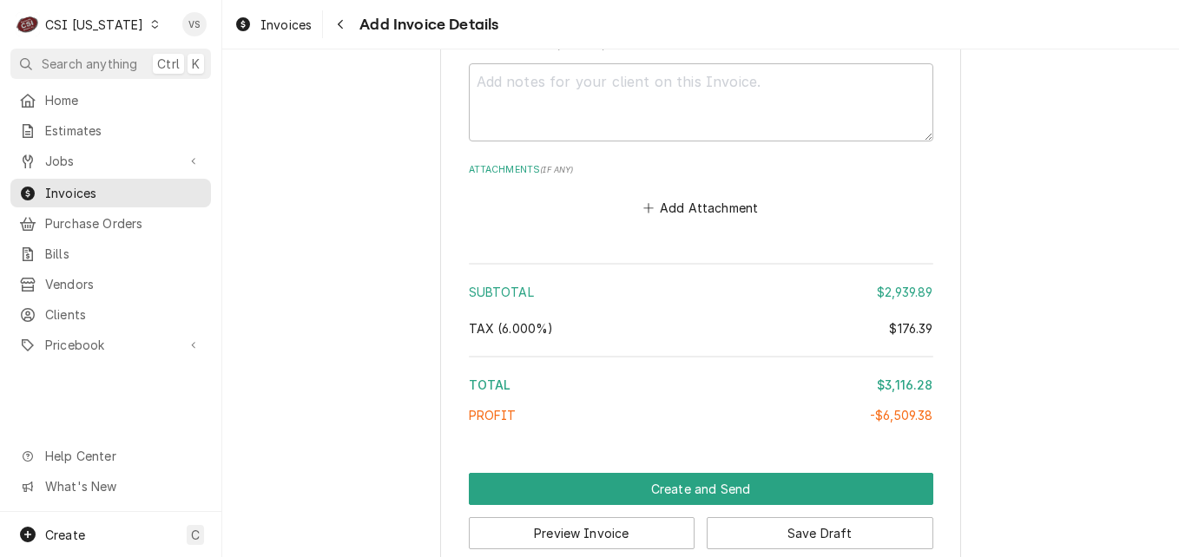
scroll to position [6693, 0]
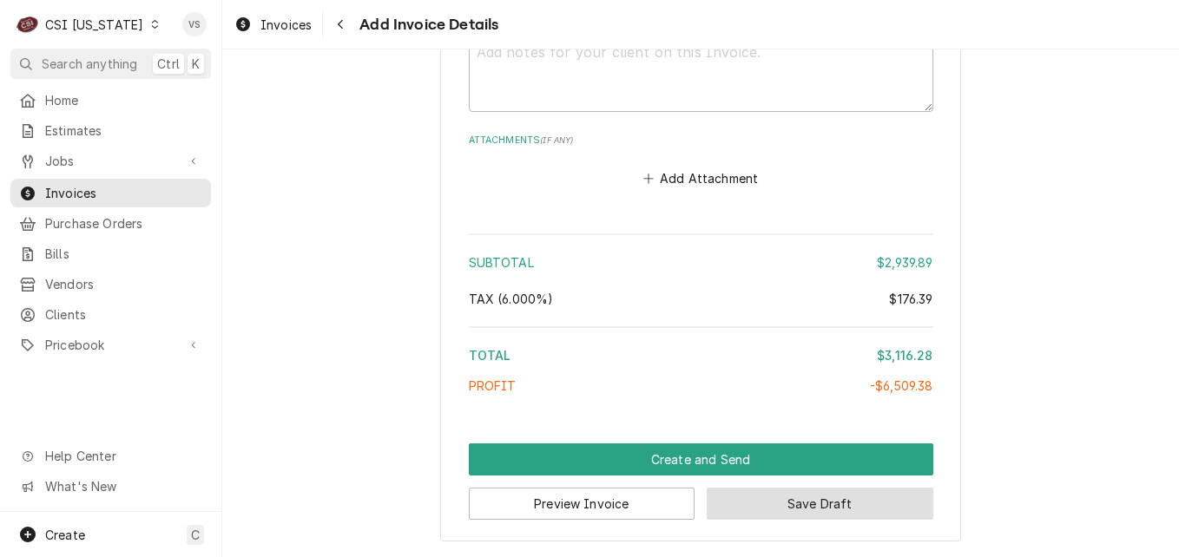
click at [807, 507] on button "Save Draft" at bounding box center [820, 504] width 227 height 32
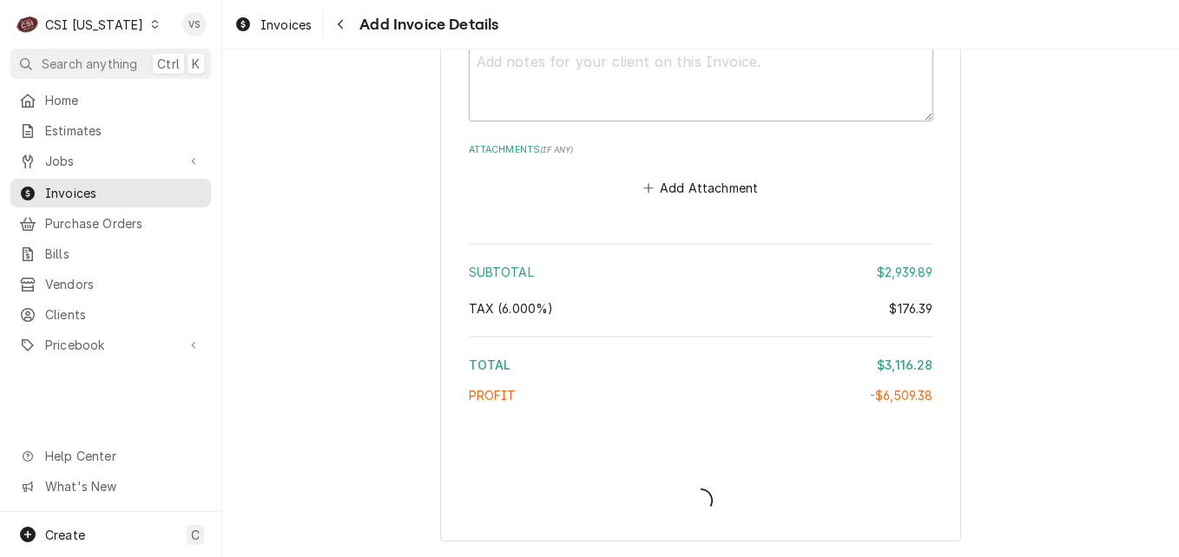
scroll to position [6683, 0]
type textarea "x"
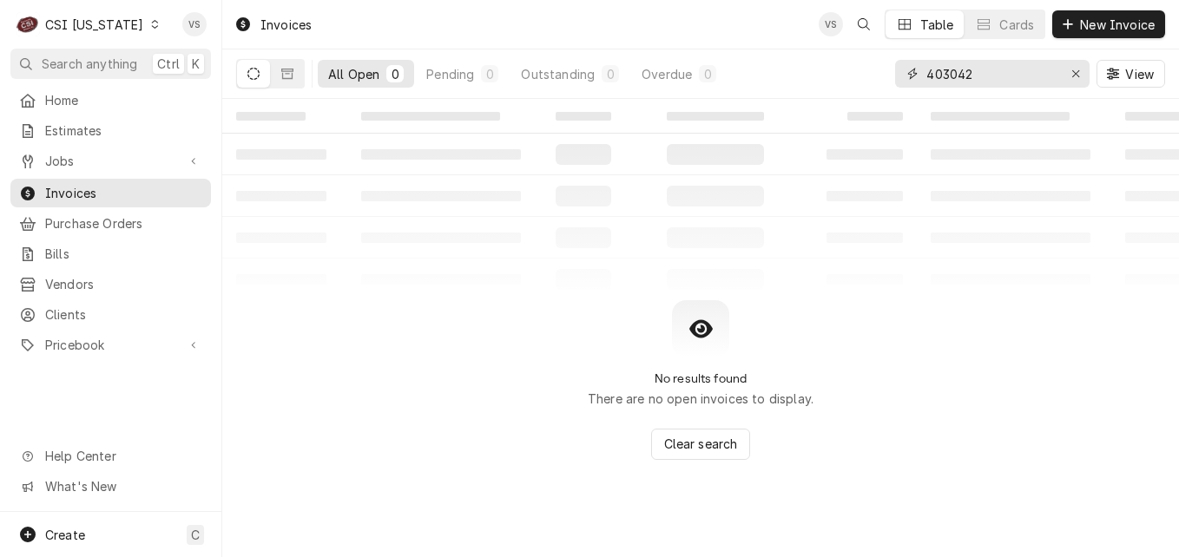
drag, startPoint x: 1001, startPoint y: 78, endPoint x: 971, endPoint y: 73, distance: 30.0
click at [879, 75] on div "All Open 0 Pending 0 Outstanding 0 Overdue 0 403042 View" at bounding box center [700, 73] width 929 height 49
type input "10555"
click at [87, 152] on span "Jobs" at bounding box center [110, 161] width 131 height 18
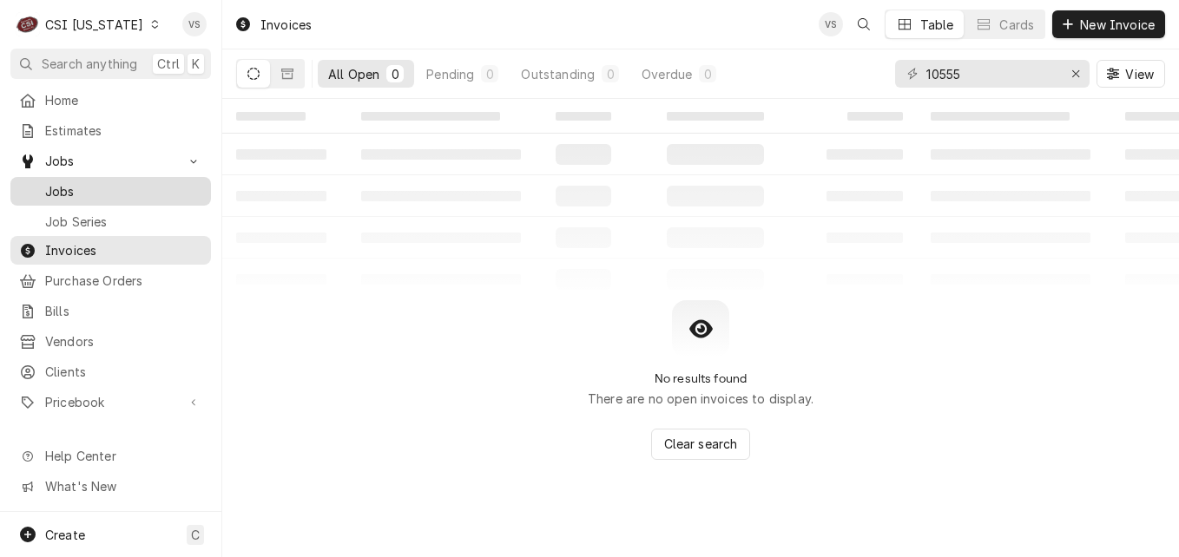
click at [68, 182] on span "Jobs" at bounding box center [123, 191] width 157 height 18
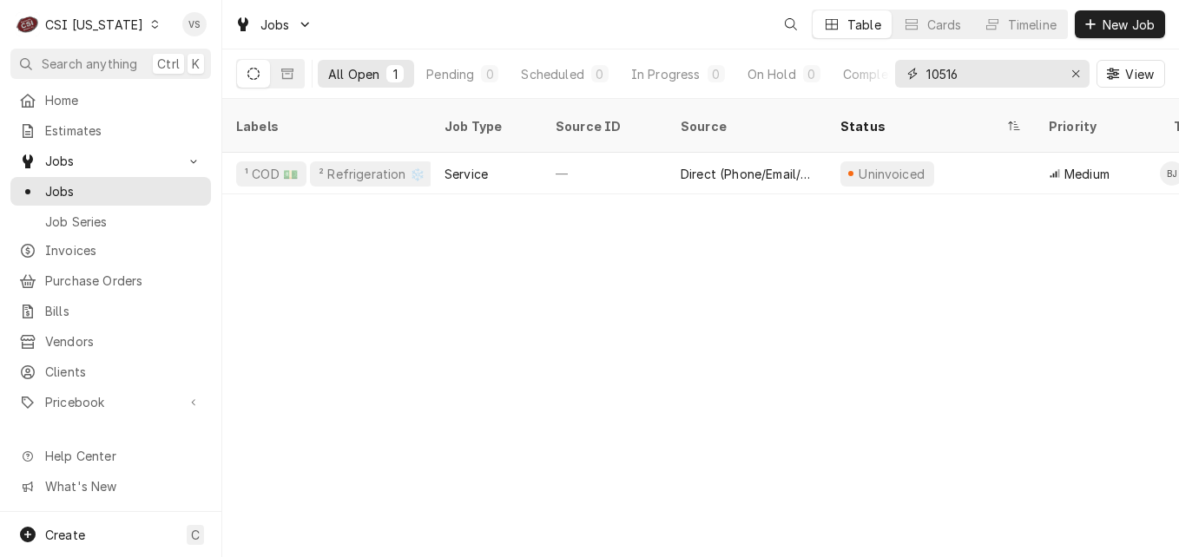
click at [970, 75] on input "10516" at bounding box center [991, 74] width 130 height 28
drag, startPoint x: 966, startPoint y: 75, endPoint x: 870, endPoint y: 89, distance: 97.4
click at [905, 82] on div "10516" at bounding box center [992, 74] width 194 height 28
type input "1"
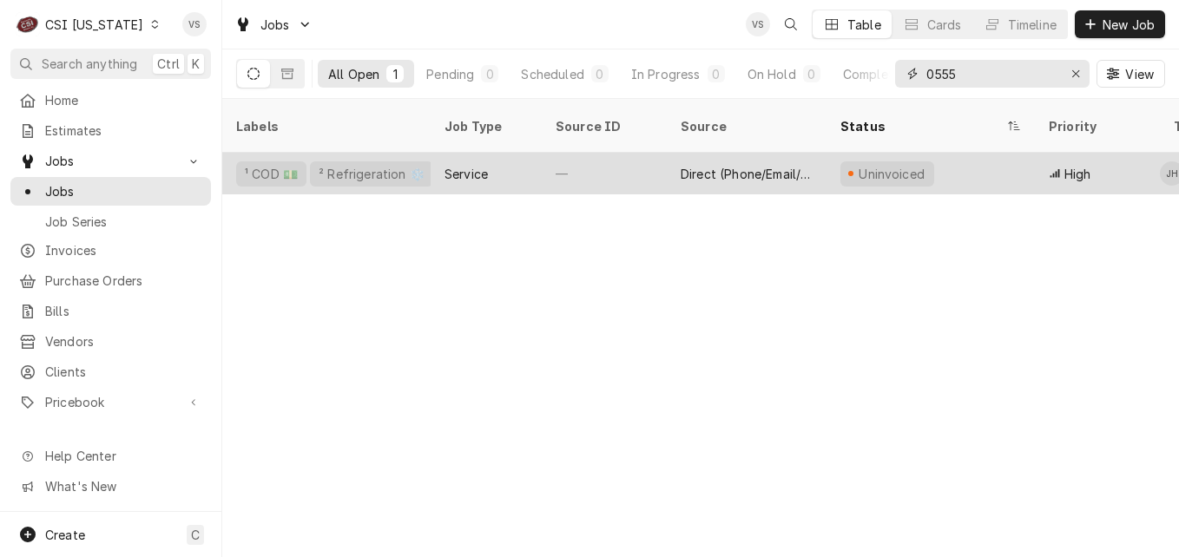
type input "0555"
click at [517, 153] on div "Service" at bounding box center [486, 174] width 111 height 42
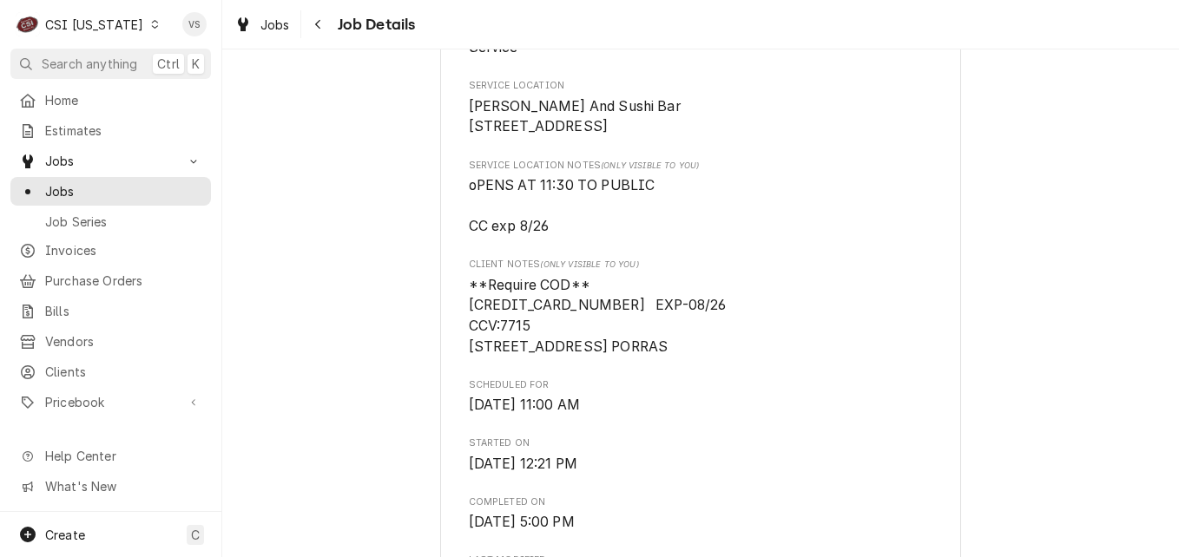
scroll to position [260, 0]
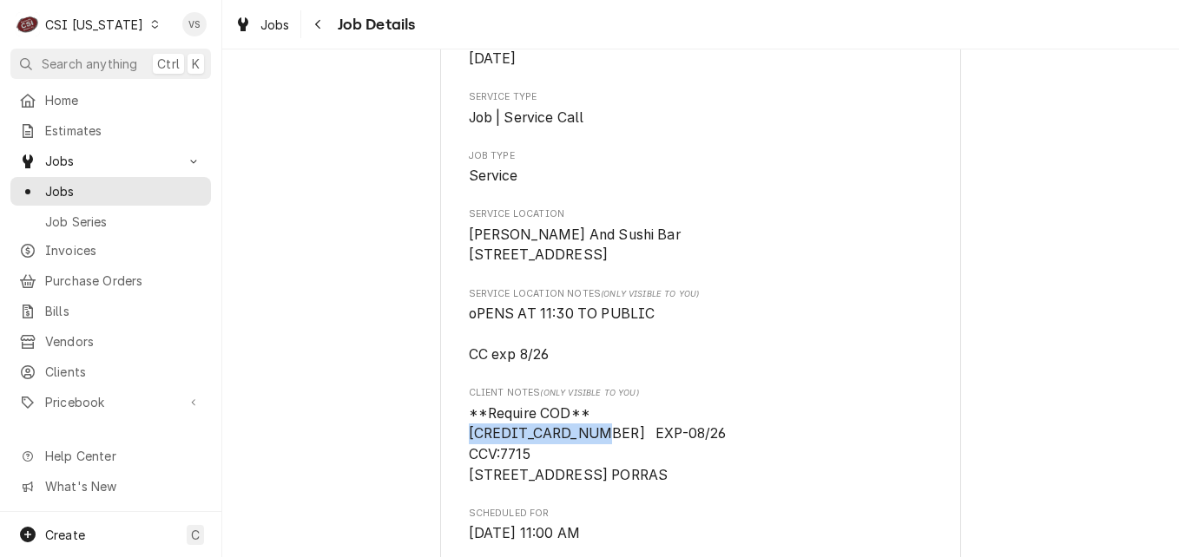
drag, startPoint x: 589, startPoint y: 454, endPoint x: 458, endPoint y: 450, distance: 130.3
drag, startPoint x: 458, startPoint y: 450, endPoint x: 484, endPoint y: 454, distance: 25.5
copy span "[CREDIT_CARD_NUMBER]"
drag, startPoint x: 611, startPoint y: 512, endPoint x: 463, endPoint y: 511, distance: 148.5
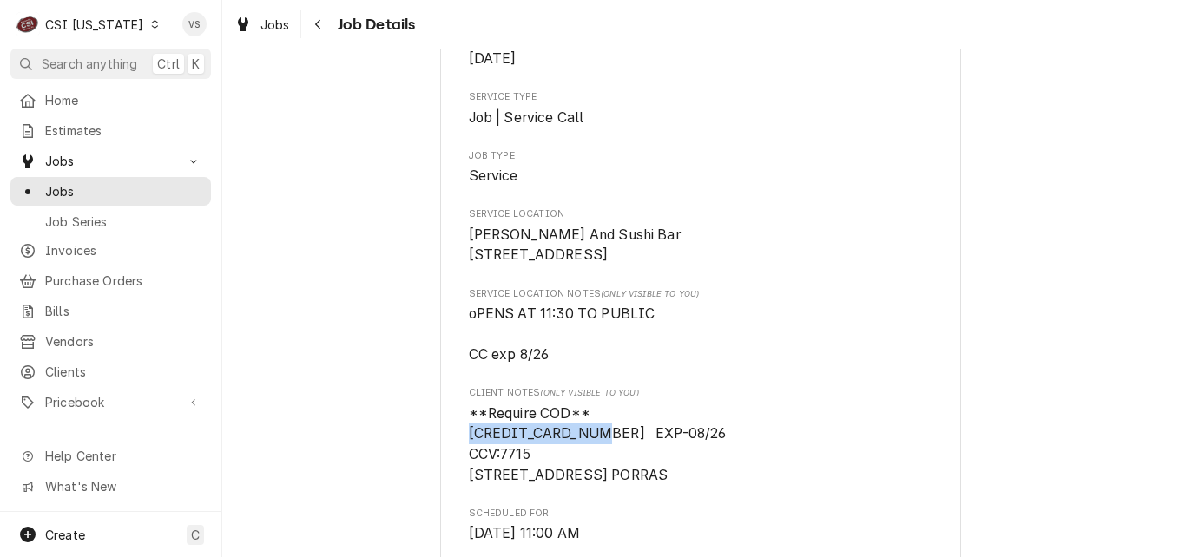
click at [469, 486] on span "**Require COD** [CREDIT_CARD_NUMBER] EXP-08/26 CCV:7715 [STREET_ADDRESS] PORRAS" at bounding box center [701, 445] width 464 height 82
drag, startPoint x: 463, startPoint y: 511, endPoint x: 475, endPoint y: 515, distance: 12.6
copy span "KRISTOFFER PORRAS"
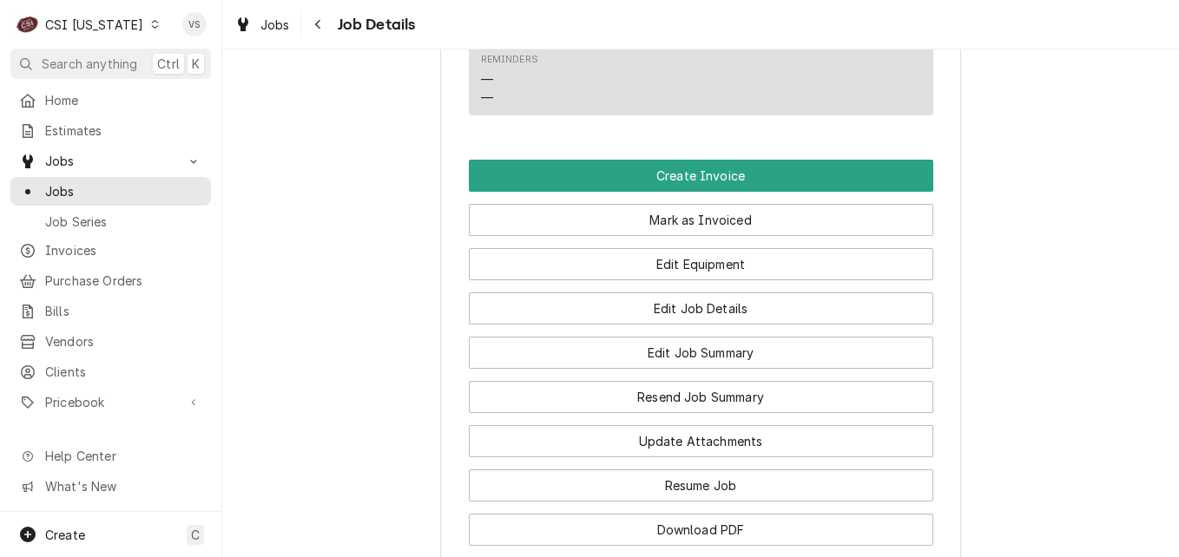
scroll to position [1389, 0]
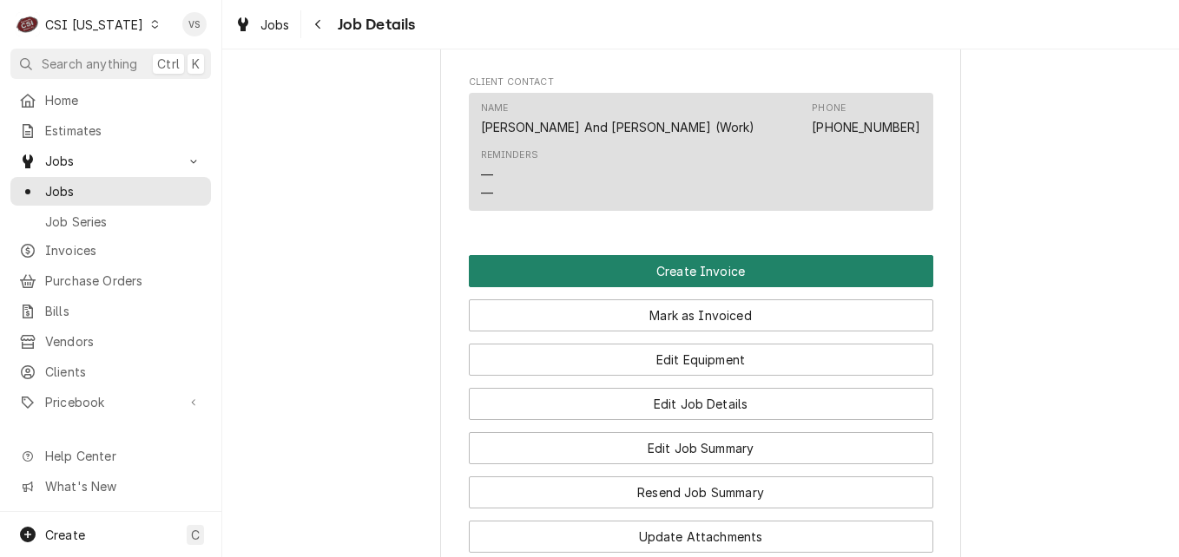
click at [585, 287] on button "Create Invoice" at bounding box center [701, 271] width 464 height 32
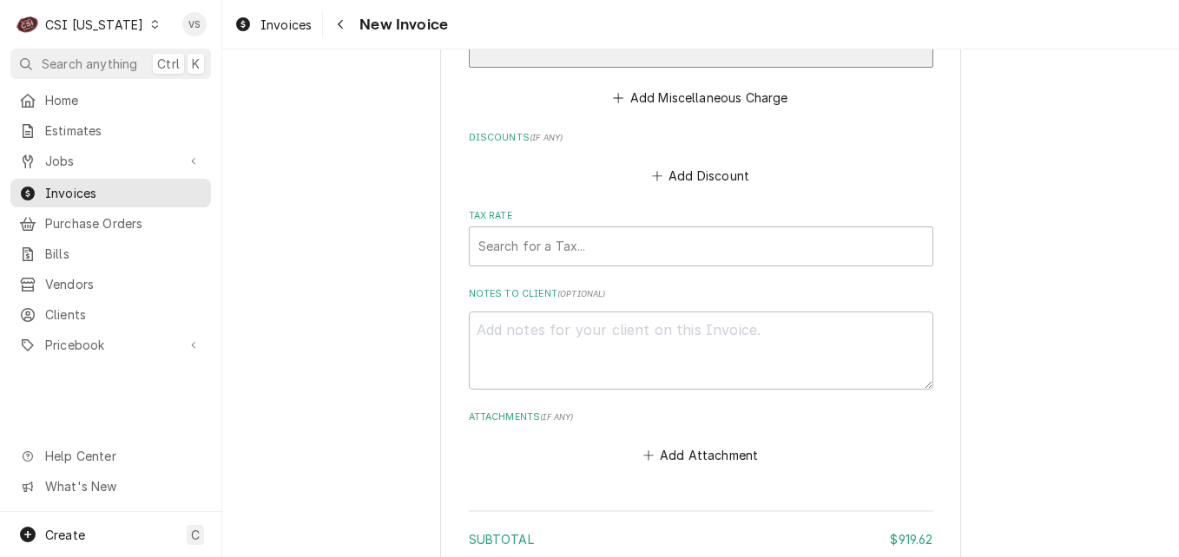
scroll to position [5122, 0]
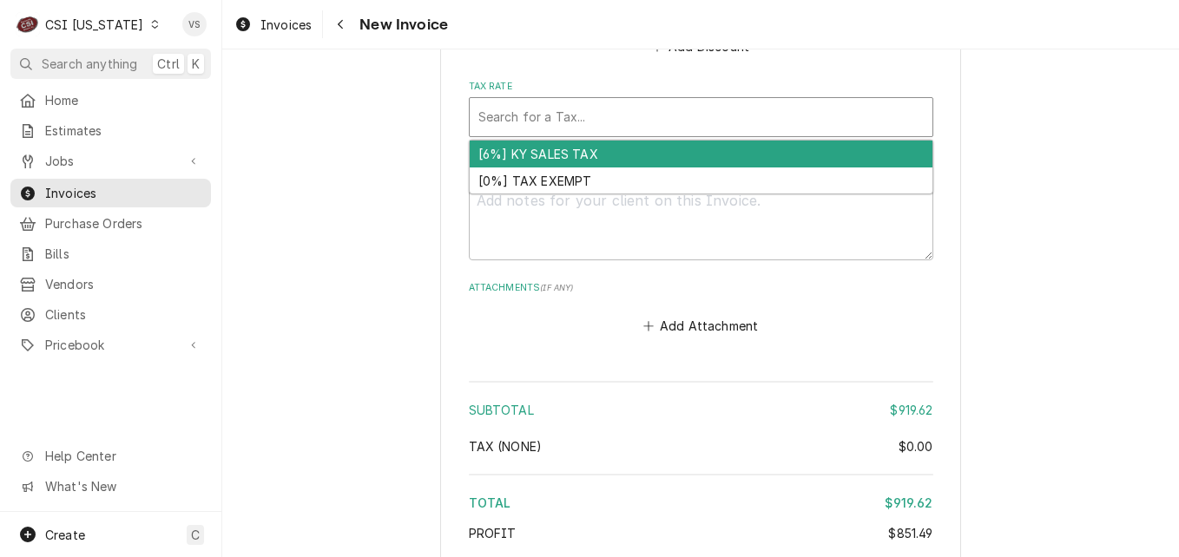
click at [514, 119] on div "Tax Rate" at bounding box center [700, 117] width 445 height 31
click at [532, 164] on div "[6%] KY SALES TAX" at bounding box center [701, 154] width 463 height 27
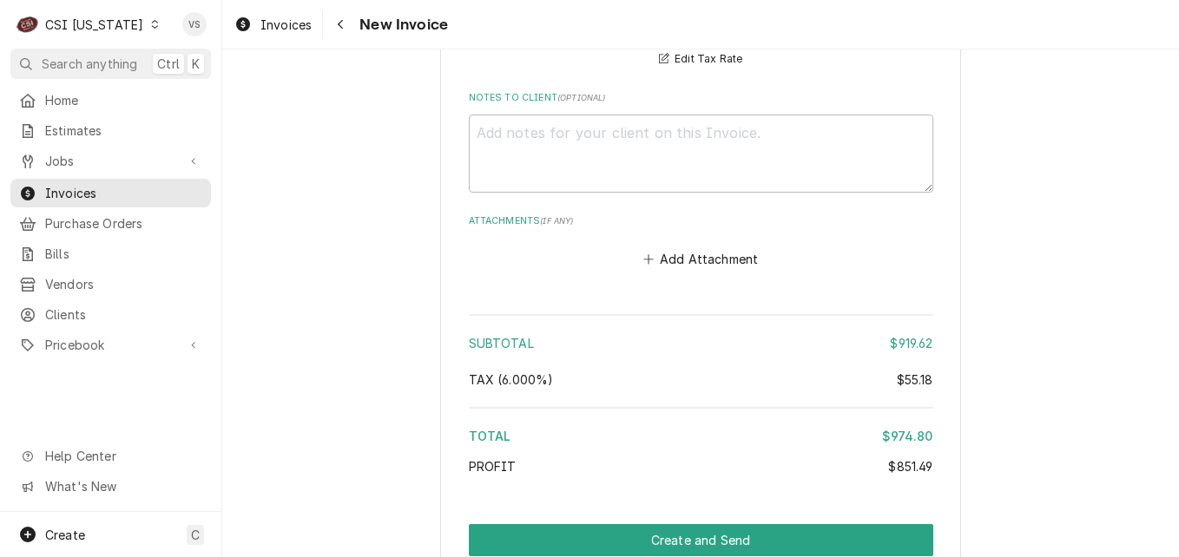
scroll to position [5299, 0]
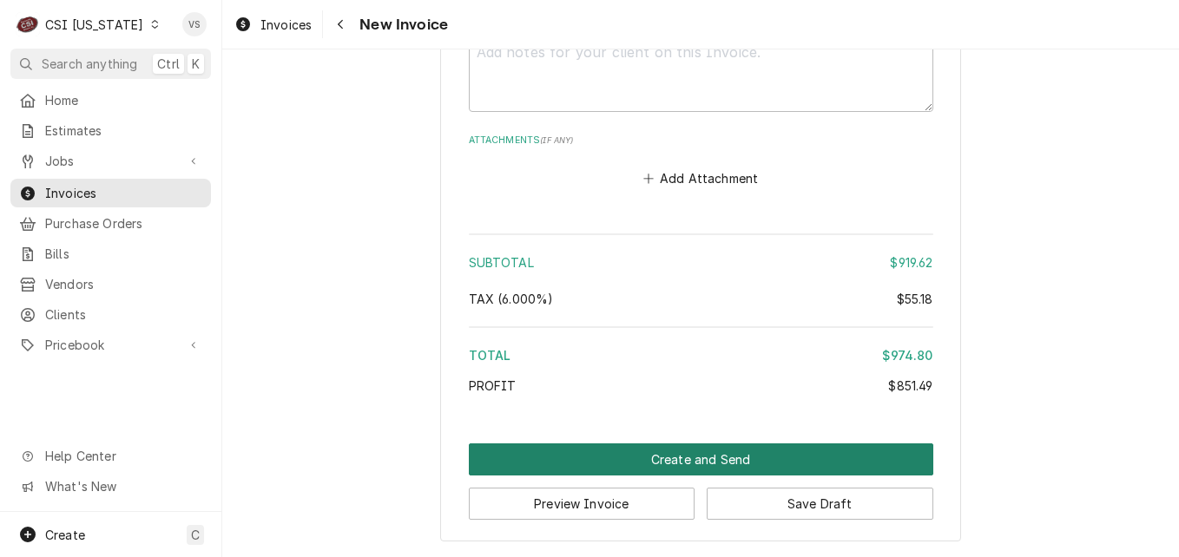
click at [710, 447] on button "Create and Send" at bounding box center [701, 460] width 464 height 32
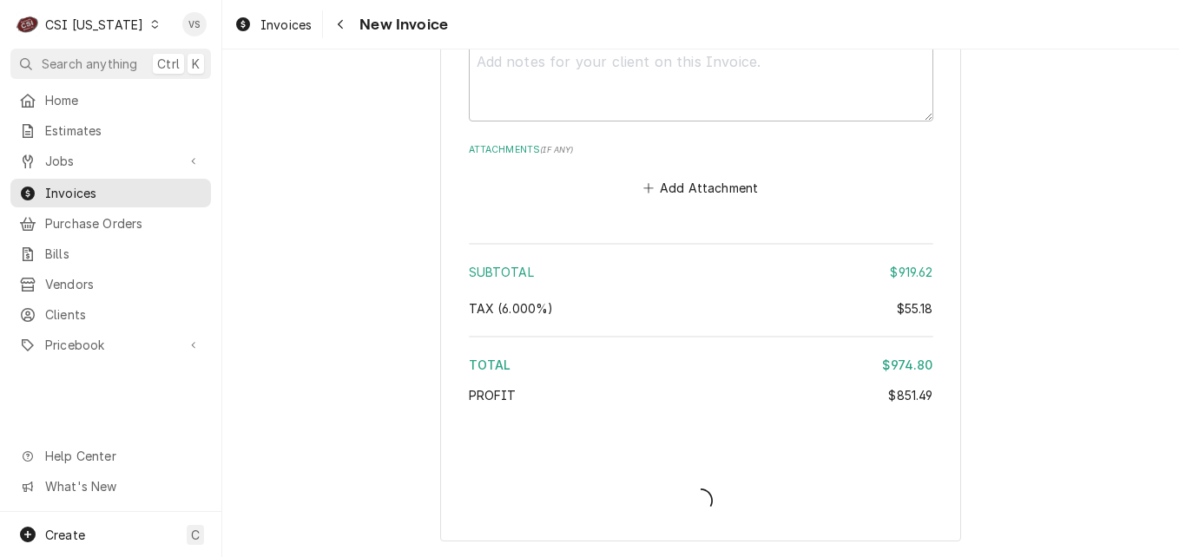
type textarea "x"
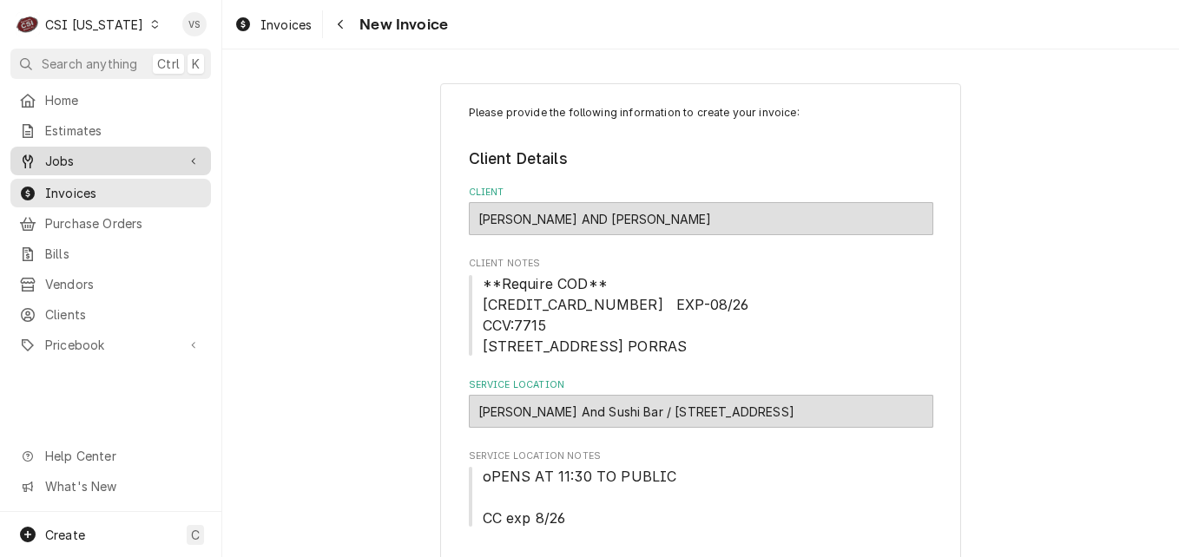
click at [72, 160] on span "Jobs" at bounding box center [110, 161] width 131 height 18
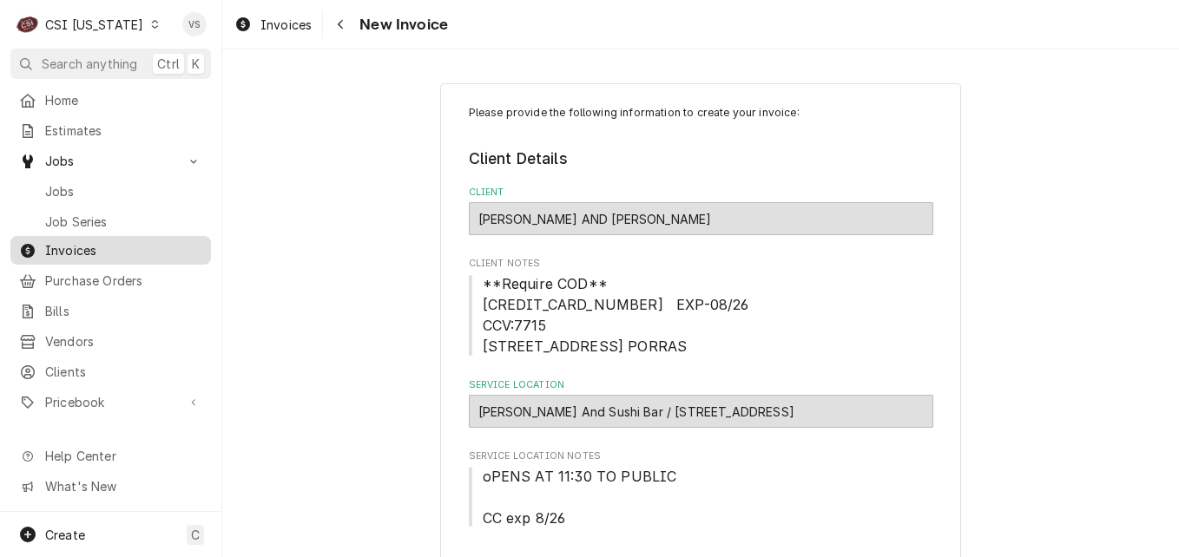
click at [80, 243] on span "Invoices" at bounding box center [123, 250] width 157 height 18
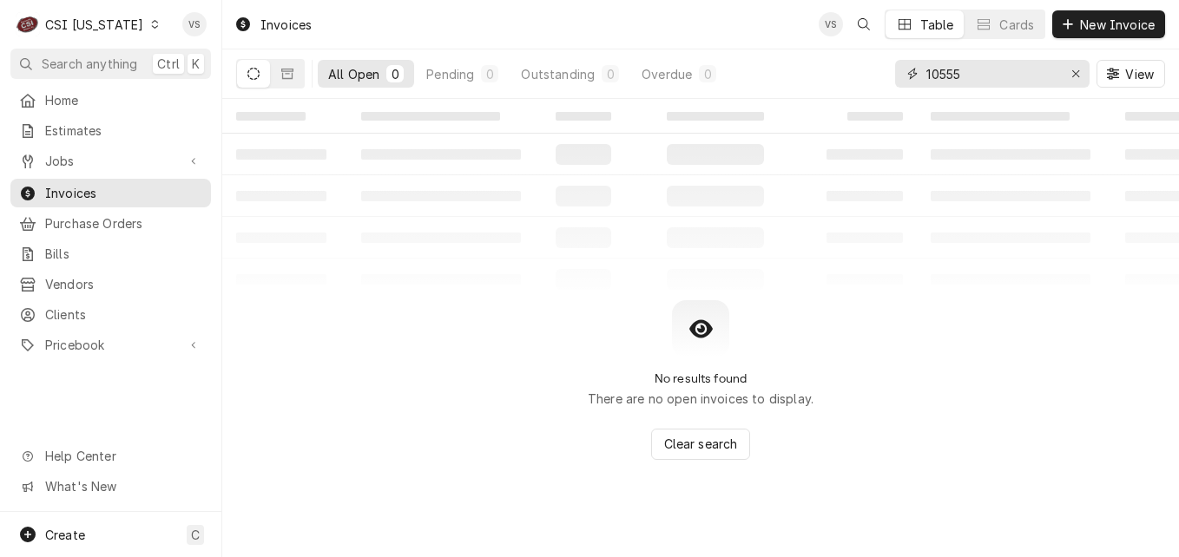
drag, startPoint x: 978, startPoint y: 74, endPoint x: 894, endPoint y: 81, distance: 84.5
click at [887, 69] on div "All Open 0 Pending 0 Outstanding 0 Overdue 0 10555 View" at bounding box center [700, 73] width 929 height 49
click at [1005, 78] on input "10555" at bounding box center [991, 74] width 130 height 28
drag, startPoint x: 1005, startPoint y: 78, endPoint x: 881, endPoint y: 77, distance: 124.2
click at [881, 77] on div "All Open 0 Pending 0 Outstanding 0 Overdue 0 10555 View" at bounding box center [700, 73] width 929 height 49
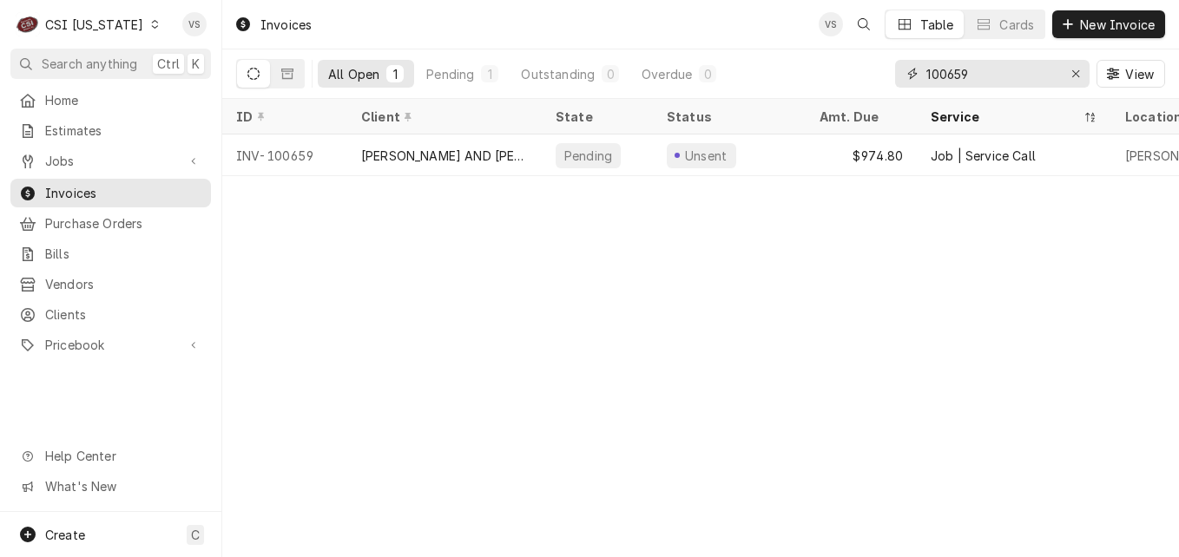
drag, startPoint x: 981, startPoint y: 79, endPoint x: 904, endPoint y: 75, distance: 77.4
click at [904, 75] on div "100659" at bounding box center [992, 74] width 194 height 28
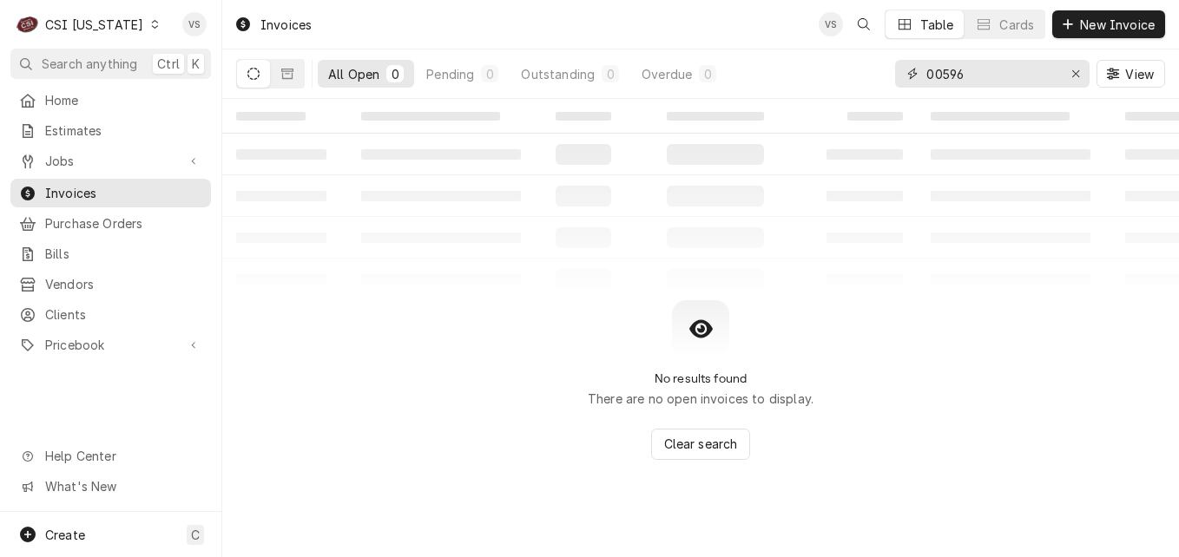
click at [926, 76] on input "00596" at bounding box center [991, 74] width 130 height 28
type input "100596"
click at [290, 78] on icon "Dynamic Content Wrapper" at bounding box center [287, 74] width 12 height 10
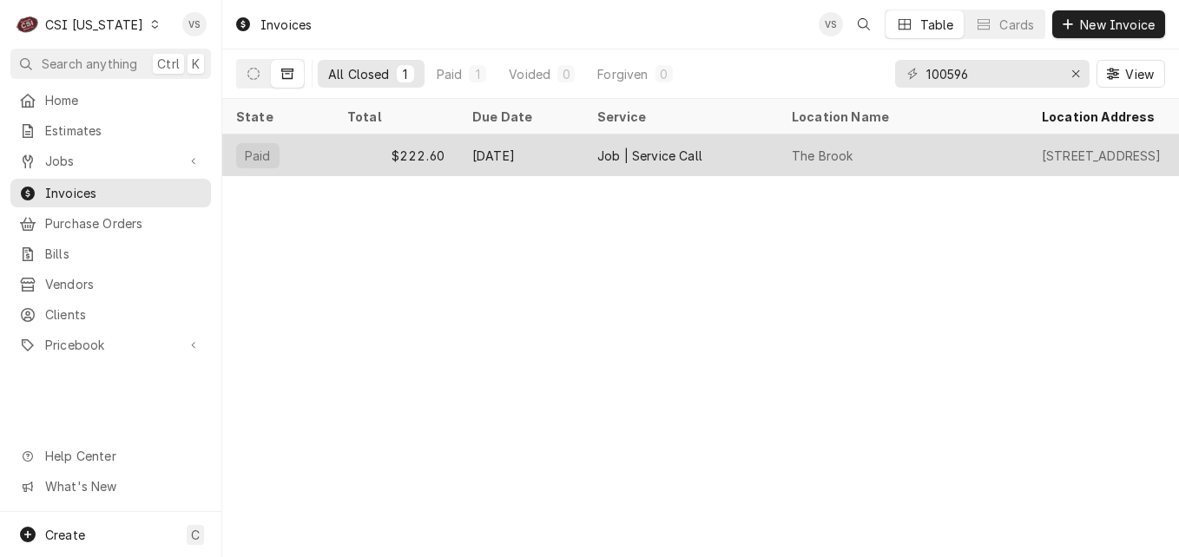
click at [494, 151] on div "[DATE]" at bounding box center [520, 156] width 125 height 42
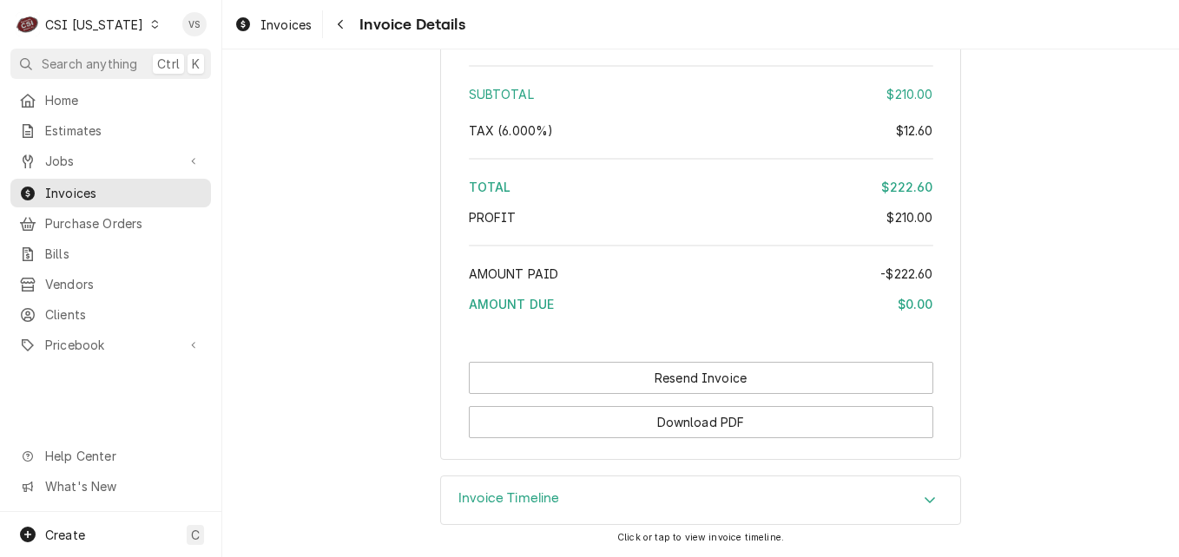
scroll to position [2819, 0]
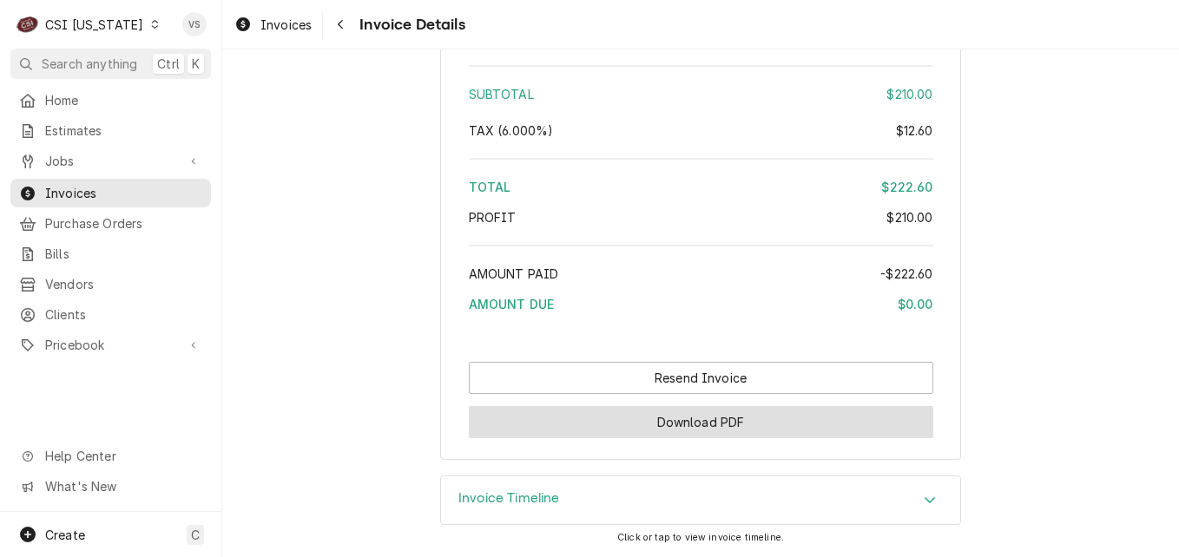
click at [749, 415] on button "Download PDF" at bounding box center [701, 422] width 464 height 32
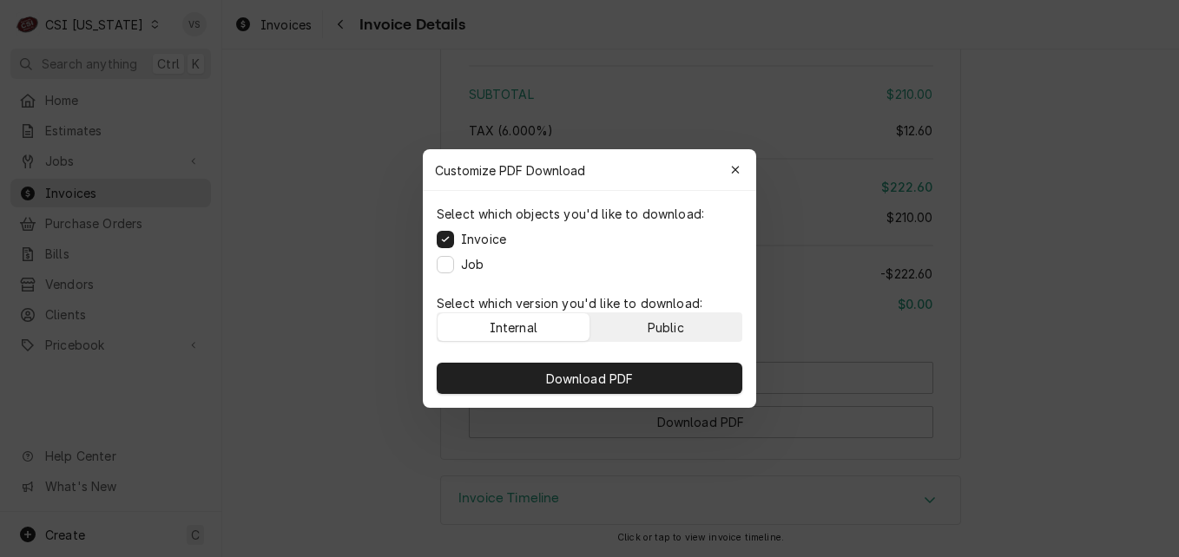
click at [672, 324] on div "Public" at bounding box center [666, 328] width 36 height 18
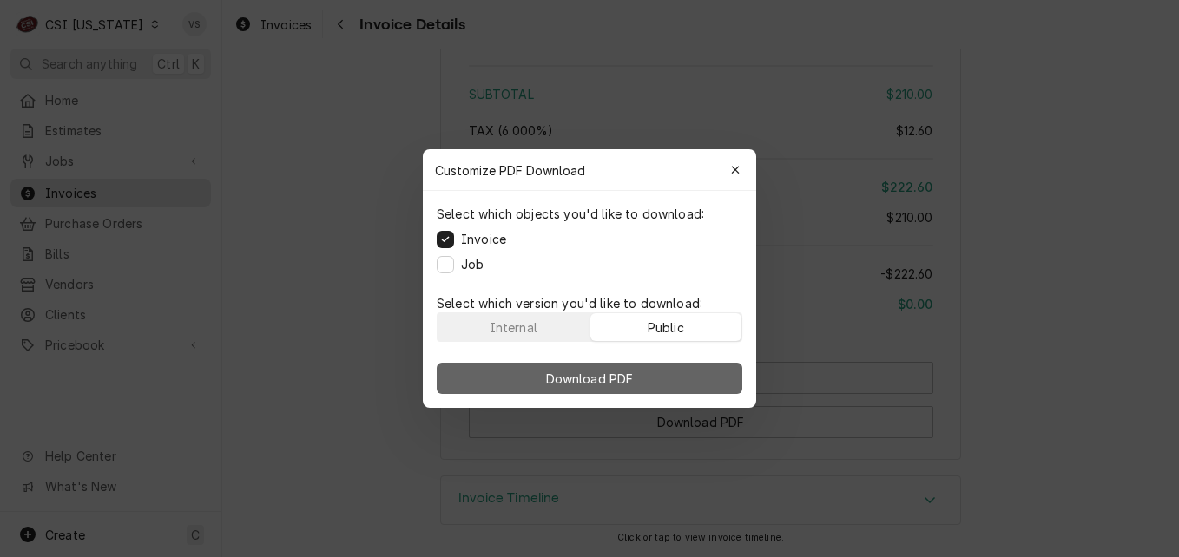
click at [675, 366] on button "Download PDF" at bounding box center [590, 378] width 306 height 31
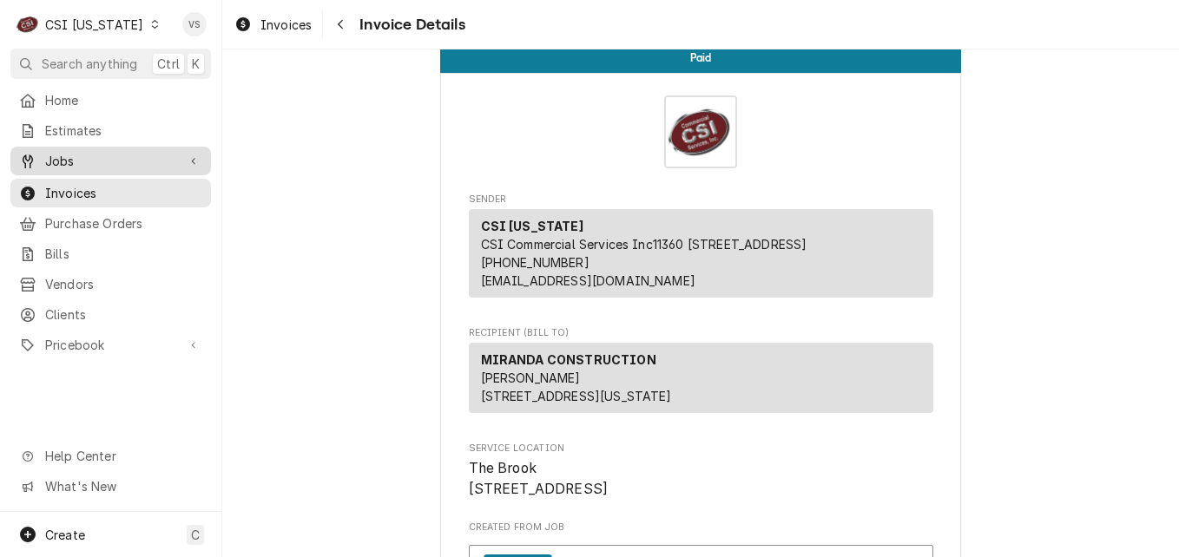
scroll to position [0, 0]
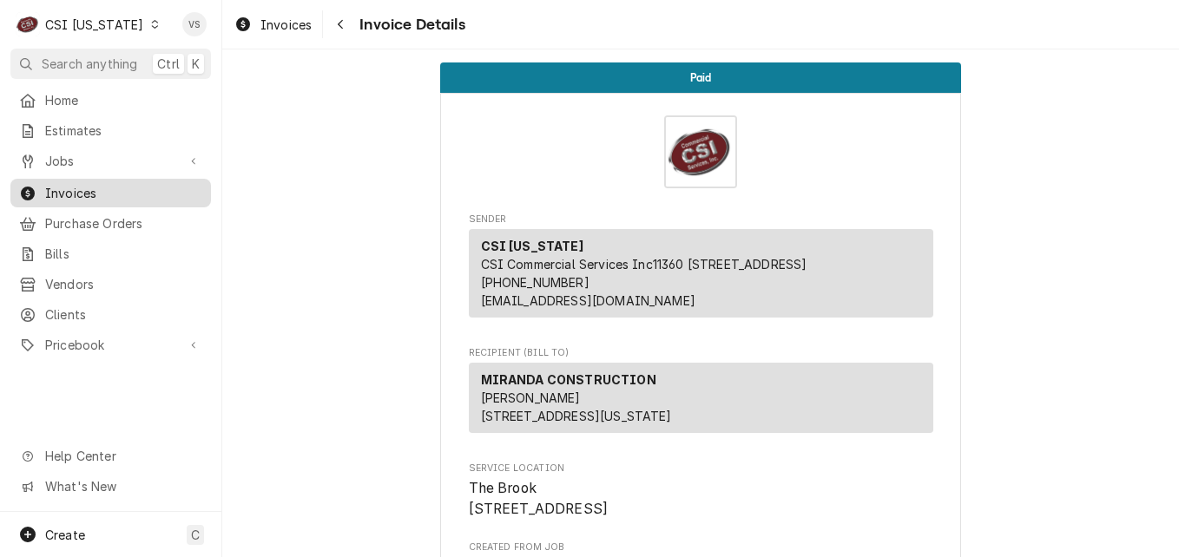
click at [116, 185] on span "Invoices" at bounding box center [123, 193] width 157 height 18
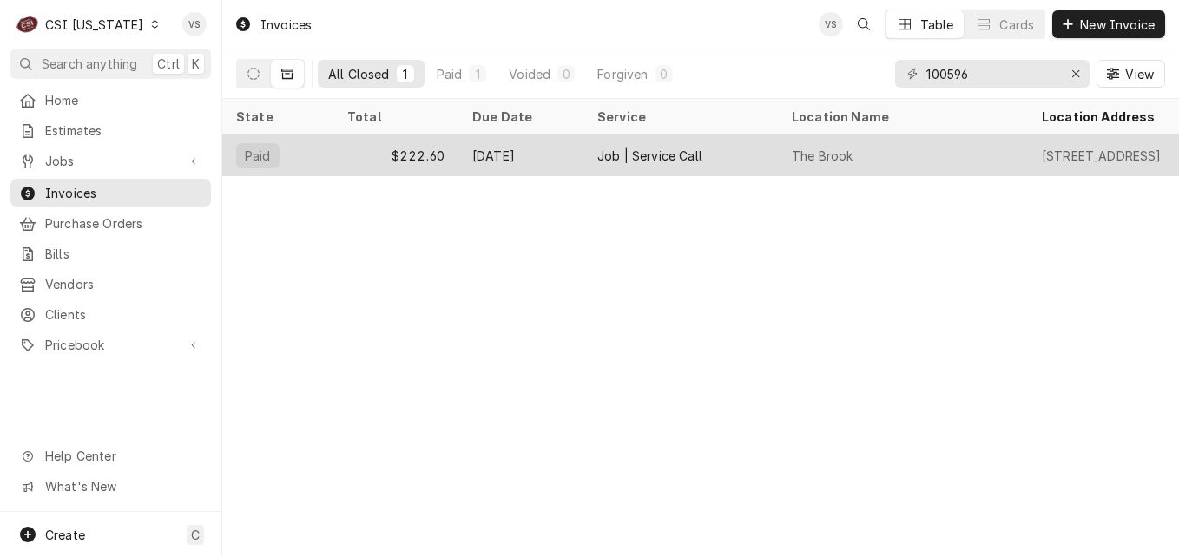
click at [563, 150] on div "Aug 25" at bounding box center [520, 156] width 125 height 42
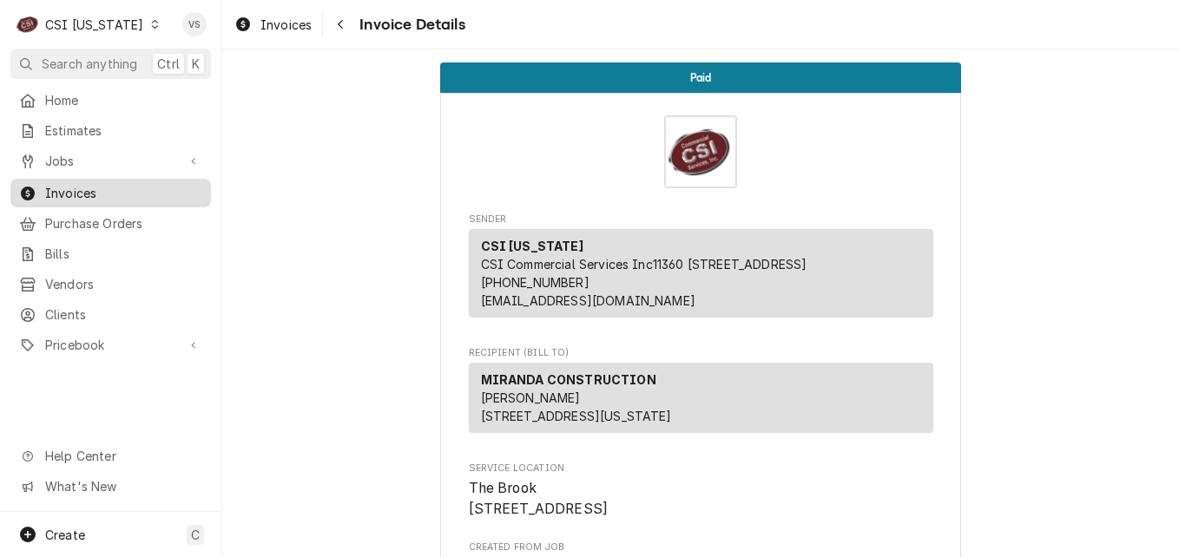
click at [100, 193] on span "Invoices" at bounding box center [123, 193] width 157 height 18
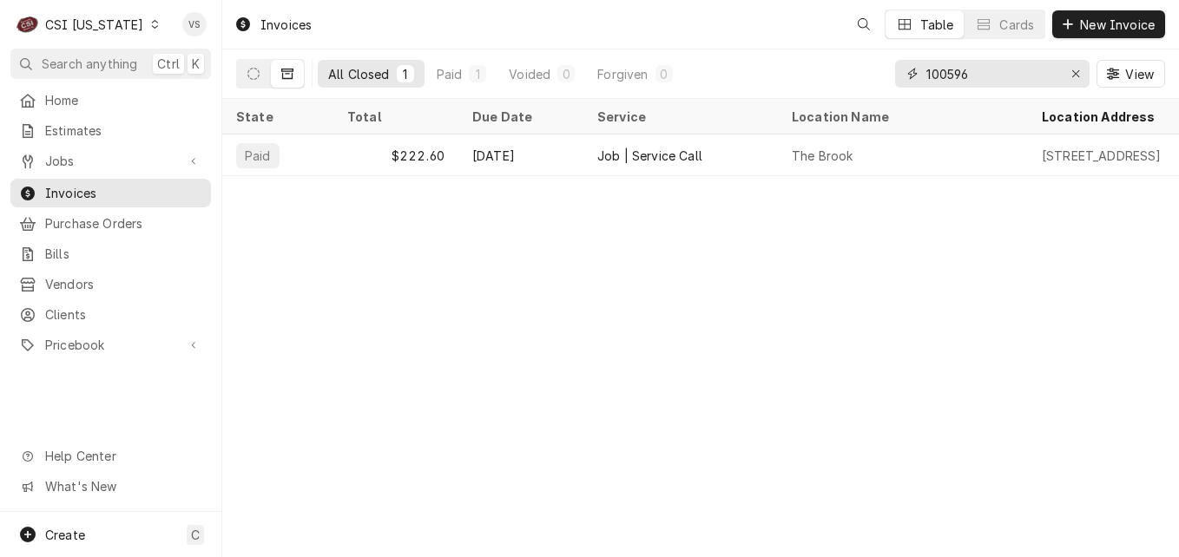
click at [978, 75] on input "100596" at bounding box center [991, 74] width 130 height 28
drag, startPoint x: 970, startPoint y: 75, endPoint x: 958, endPoint y: 80, distance: 12.4
click at [958, 81] on input "100596" at bounding box center [991, 74] width 130 height 28
drag, startPoint x: 952, startPoint y: 77, endPoint x: 974, endPoint y: 73, distance: 23.0
click at [1022, 70] on input "100596" at bounding box center [991, 74] width 130 height 28
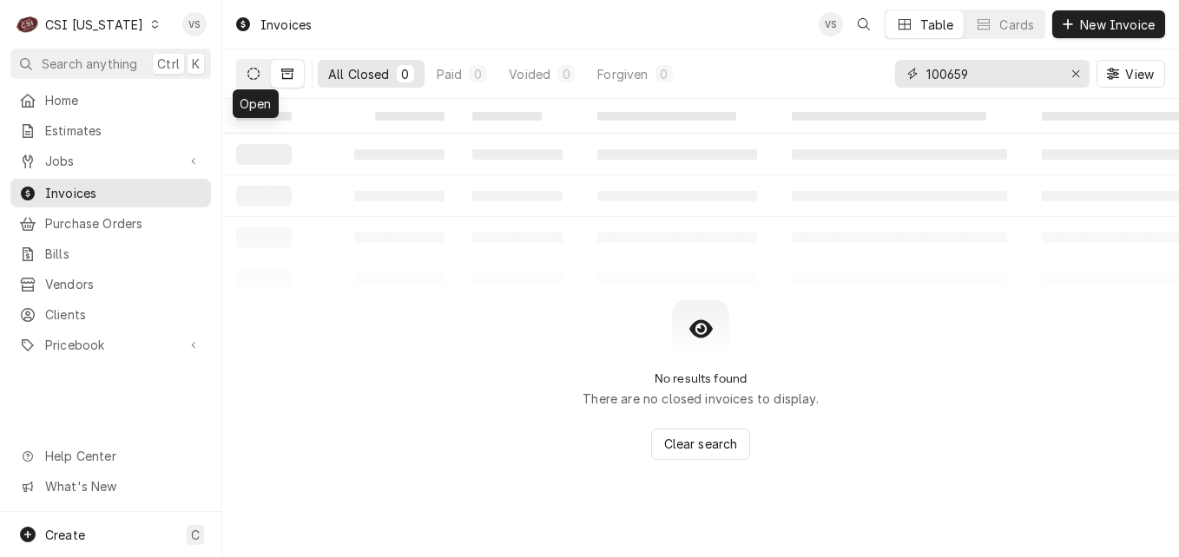
type input "100659"
click at [247, 78] on icon "Dynamic Content Wrapper" at bounding box center [253, 74] width 12 height 12
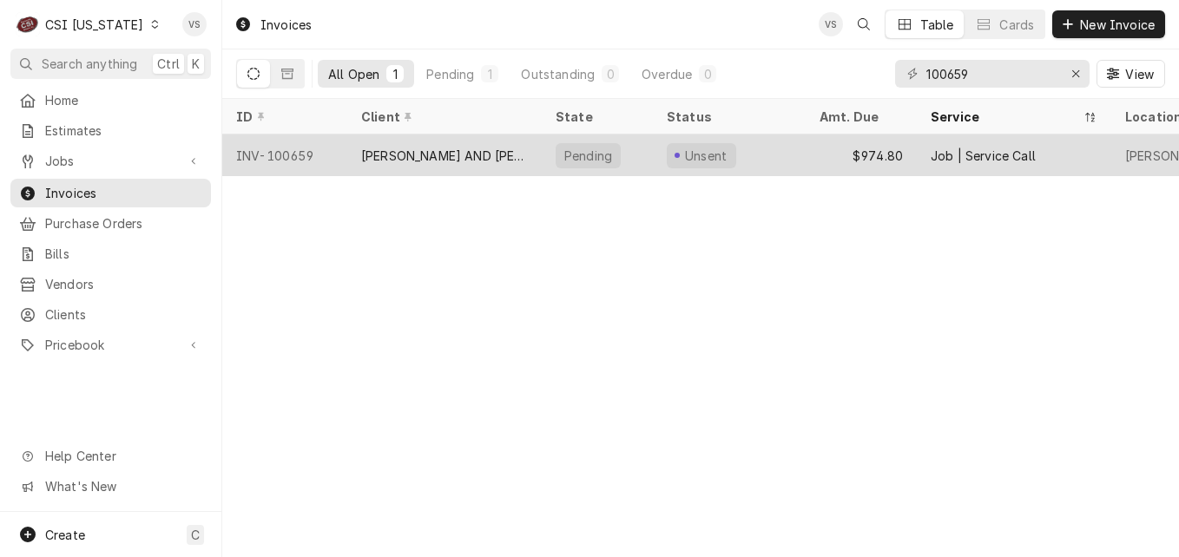
click at [375, 158] on div "[PERSON_NAME] AND [PERSON_NAME]" at bounding box center [444, 156] width 167 height 18
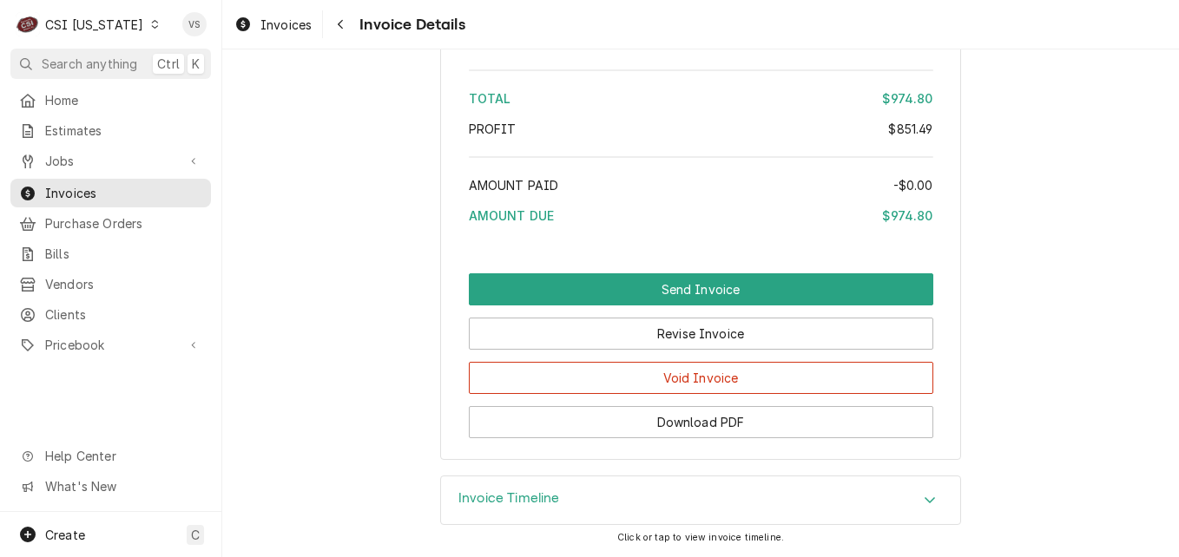
scroll to position [4878, 0]
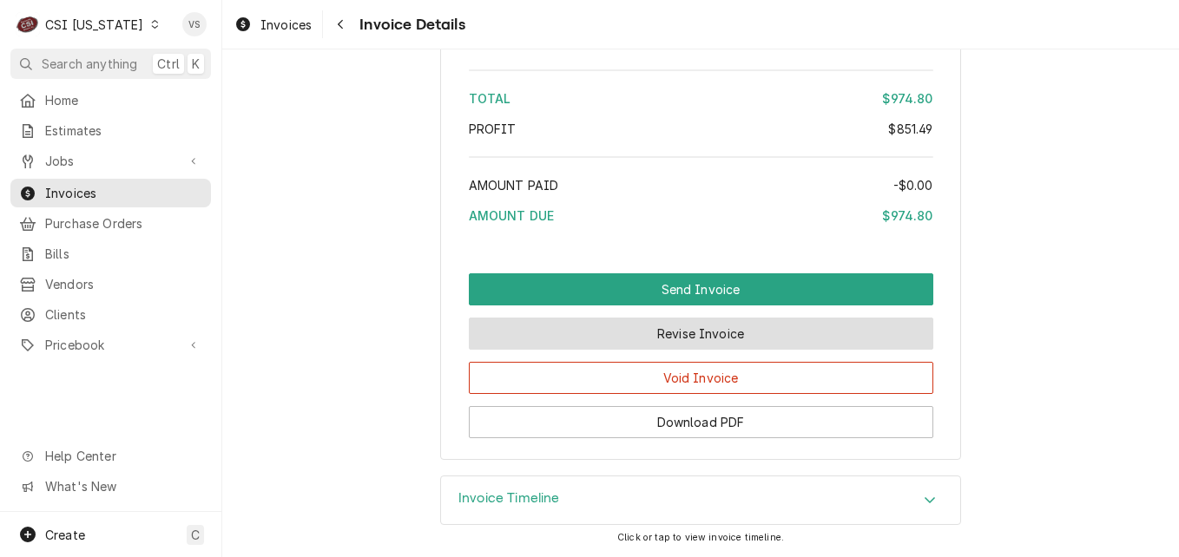
click at [553, 339] on button "Revise Invoice" at bounding box center [701, 334] width 464 height 32
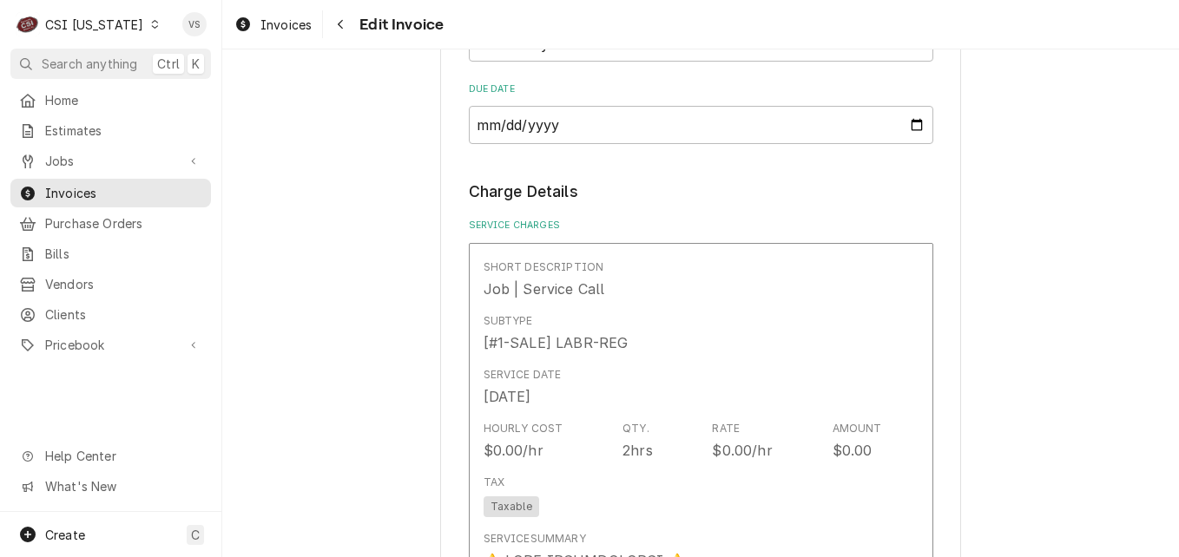
scroll to position [2084, 0]
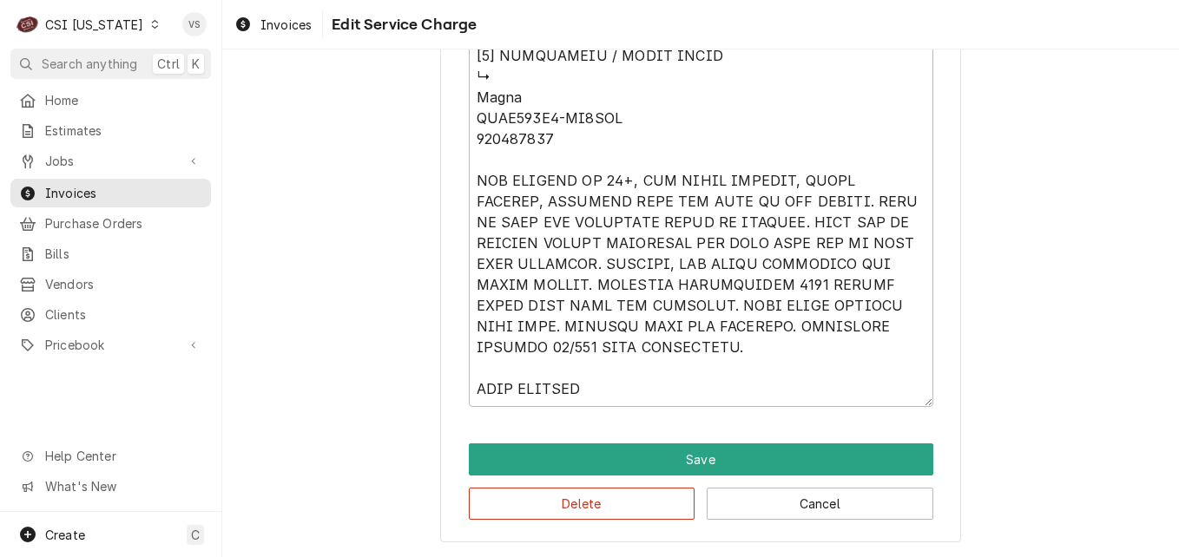
scroll to position [2064, 0]
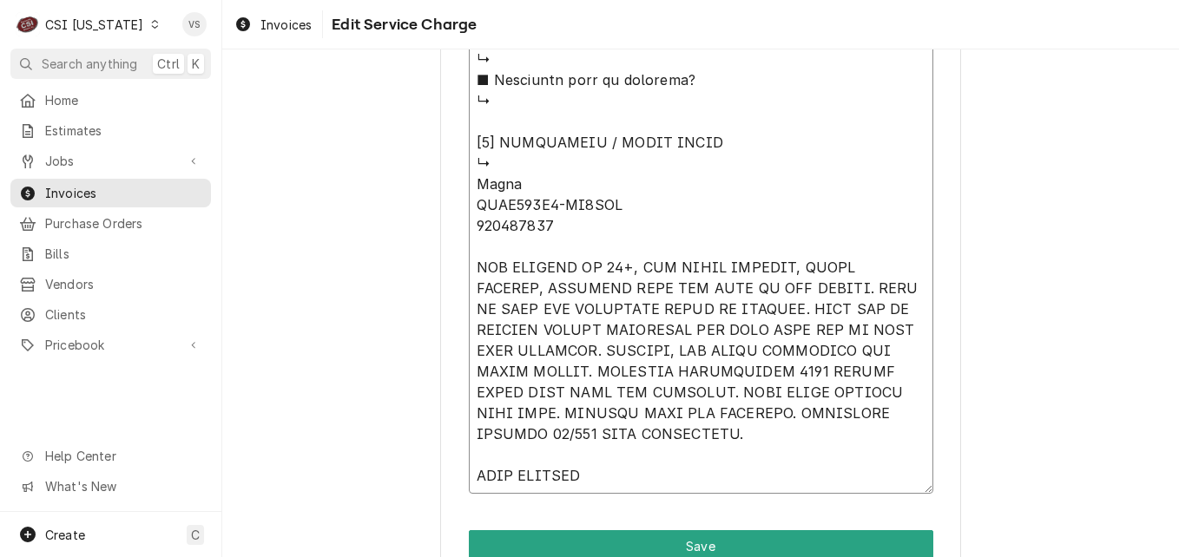
type textarea "x"
type textarea "⚠️ 𝗙𝗢𝗥𝗠 𝗜𝗡𝗦𝗧𝗥𝗨𝗖𝗧𝗜𝗢𝗡𝗦 ⚠️ ✪ 𝗖𝗼𝗺𝗽𝗹𝗲𝘁𝗲 𝗮𝗹𝗹 𝗿𝗲𝗹𝗲𝘃𝗮𝗻𝘁 𝘀𝗲𝗰𝘁𝗶𝗼𝗻𝘀 ✪ 𝗣𝗿𝗼𝘃𝗶𝗱𝗲 𝗱𝗲𝘁𝗮𝗶𝗹𝗲𝗱 𝗮𝗻𝘀…"
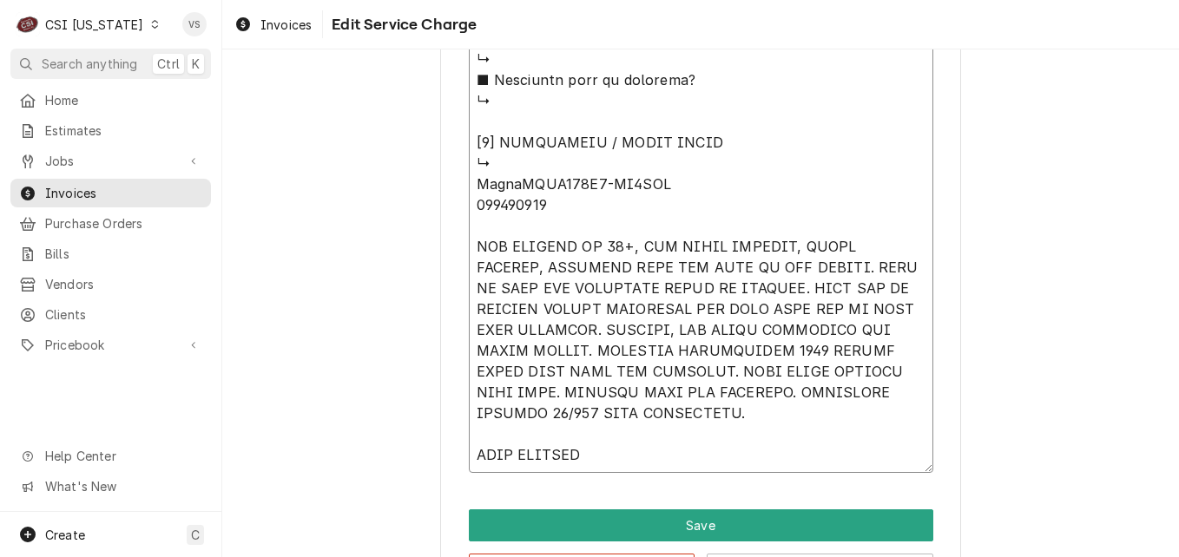
type textarea "x"
type textarea "⚠️ 𝗙𝗢𝗥𝗠 𝗜𝗡𝗦𝗧𝗥𝗨𝗖𝗧𝗜𝗢𝗡𝗦 ⚠️ ✪ 𝗖𝗼𝗺𝗽𝗹𝗲𝘁𝗲 𝗮𝗹𝗹 𝗿𝗲𝗹𝗲𝘃𝗮𝗻𝘁 𝘀𝗲𝗰𝘁𝗶𝗼𝗻𝘀 ✪ 𝗣𝗿𝗼𝘃𝗶𝗱𝗲 𝗱𝗲𝘁𝗮𝗶𝗹𝗲𝗱 𝗮𝗻𝘀…"
type textarea "x"
type textarea "⚠️ 𝗙𝗢𝗥𝗠 𝗜𝗡𝗦𝗧𝗥𝗨𝗖𝗧𝗜𝗢𝗡𝗦 ⚠️ ✪ 𝗖𝗼𝗺𝗽𝗹𝗲𝘁𝗲 𝗮𝗹𝗹 𝗿𝗲𝗹𝗲𝘃𝗮𝗻𝘁 𝘀𝗲𝗰𝘁𝗶𝗼𝗻𝘀 ✪ 𝗣𝗿𝗼𝘃𝗶𝗱𝗲 𝗱𝗲𝘁𝗮𝗶𝗹𝗲𝗱 𝗮𝗻𝘀…"
type textarea "x"
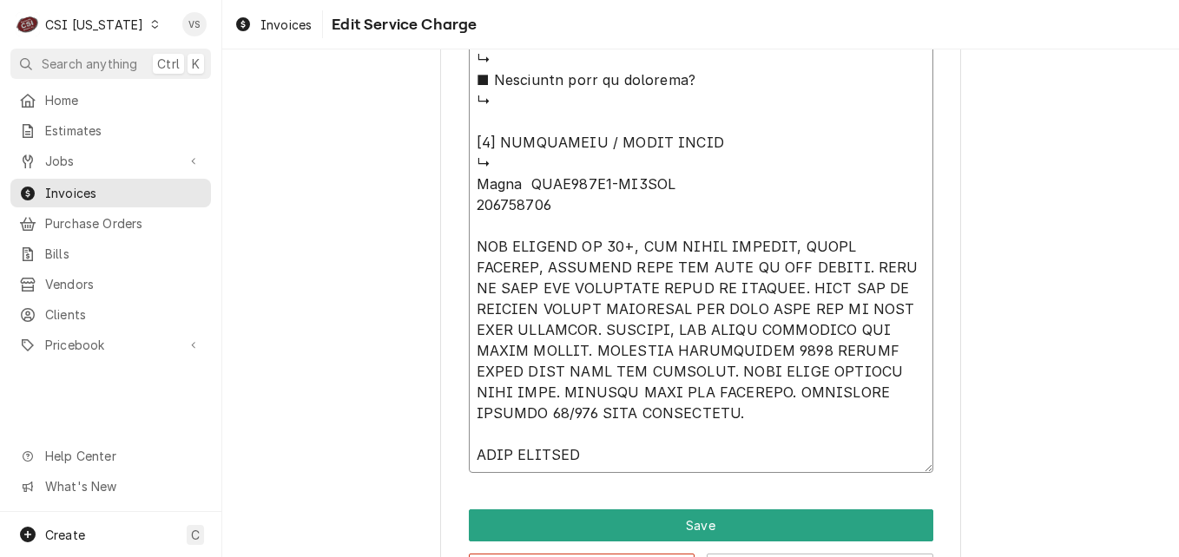
type textarea "⚠️ 𝗙𝗢𝗥𝗠 𝗜𝗡𝗦𝗧𝗥𝗨𝗖𝗧𝗜𝗢𝗡𝗦 ⚠️ ✪ 𝗖𝗼𝗺𝗽𝗹𝗲𝘁𝗲 𝗮𝗹𝗹 𝗿𝗲𝗹𝗲𝘃𝗮𝗻𝘁 𝘀𝗲𝗰𝘁𝗶𝗼𝗻𝘀 ✪ 𝗣𝗿𝗼𝘃𝗶𝗱𝗲 𝗱𝗲𝘁𝗮𝗶𝗹𝗲𝗱 𝗮𝗻𝘀…"
type textarea "x"
type textarea "⚠️ 𝗙𝗢𝗥𝗠 𝗜𝗡𝗦𝗧𝗥𝗨𝗖𝗧𝗜𝗢𝗡𝗦 ⚠️ ✪ 𝗖𝗼𝗺𝗽𝗹𝗲𝘁𝗲 𝗮𝗹𝗹 𝗿𝗲𝗹𝗲𝘃𝗮𝗻𝘁 𝘀𝗲𝗰𝘁𝗶𝗼𝗻𝘀 ✪ 𝗣𝗿𝗼𝘃𝗶𝗱𝗲 𝗱𝗲𝘁𝗮𝗶𝗹𝗲𝗱 𝗮𝗻𝘀…"
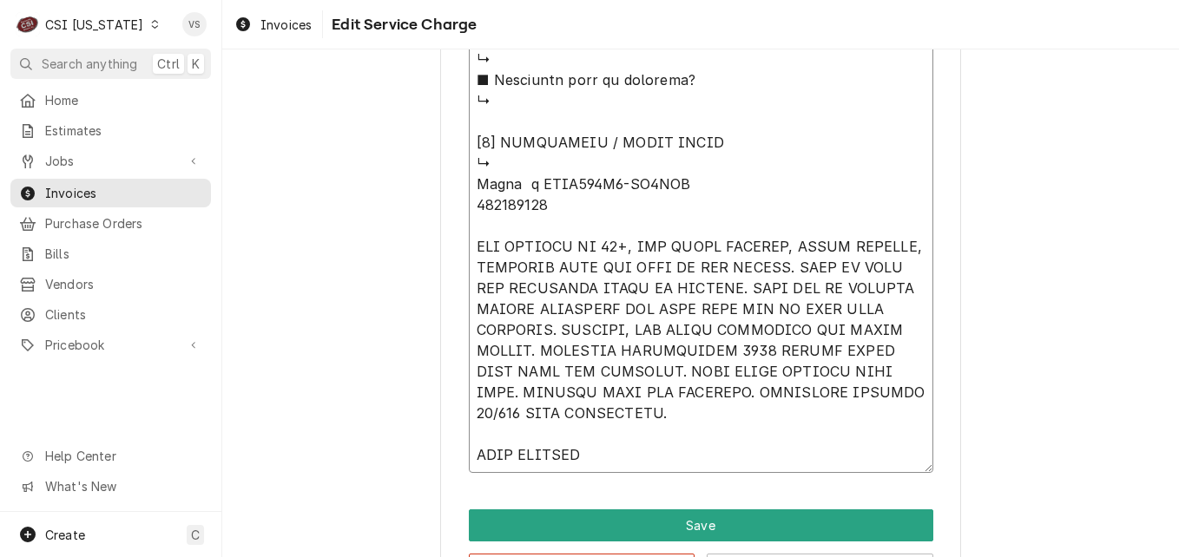
type textarea "x"
type textarea "⚠️ 𝗙𝗢𝗥𝗠 𝗜𝗡𝗦𝗧𝗥𝗨𝗖𝗧𝗜𝗢𝗡𝗦 ⚠️ ✪ 𝗖𝗼𝗺𝗽𝗹𝗲𝘁𝗲 𝗮𝗹𝗹 𝗿𝗲𝗹𝗲𝘃𝗮𝗻𝘁 𝘀𝗲𝗰𝘁𝗶𝗼𝗻𝘀 ✪ 𝗣𝗿𝗼𝘃𝗶𝗱𝗲 𝗱𝗲𝘁𝗮𝗶𝗹𝗲𝗱 𝗮𝗻𝘀…"
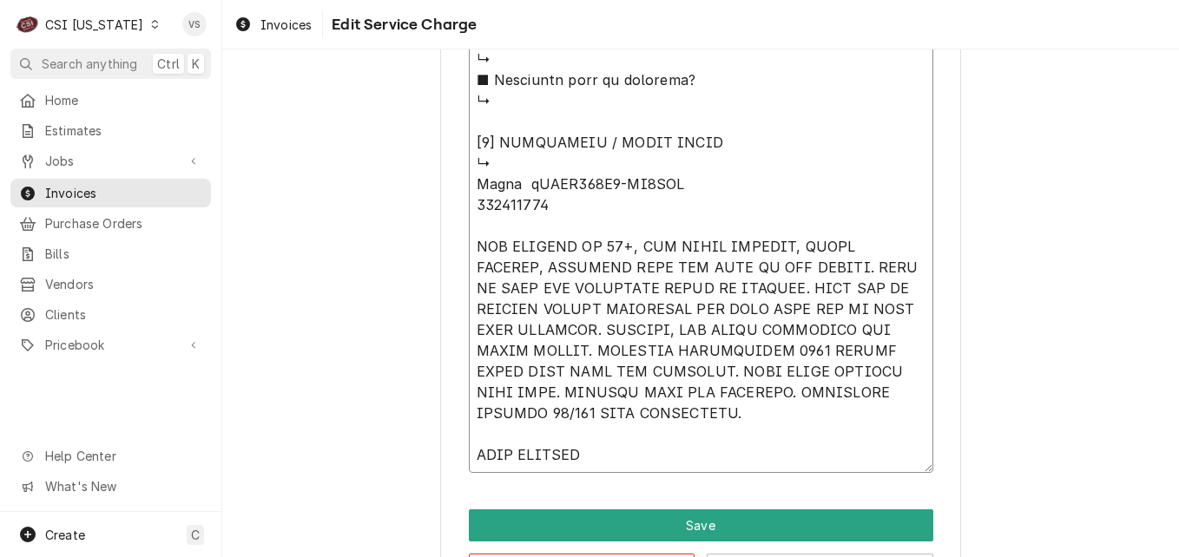
type textarea "x"
type textarea "⚠️ 𝗙𝗢𝗥𝗠 𝗜𝗡𝗦𝗧𝗥𝗨𝗖𝗧𝗜𝗢𝗡𝗦 ⚠️ ✪ 𝗖𝗼𝗺𝗽𝗹𝗲𝘁𝗲 𝗮𝗹𝗹 𝗿𝗲𝗹𝗲𝘃𝗮𝗻𝘁 𝘀𝗲𝗰𝘁𝗶𝗼𝗻𝘀 ✪ 𝗣𝗿𝗼𝘃𝗶𝗱𝗲 𝗱𝗲𝘁𝗮𝗶𝗹𝗲𝗱 𝗮𝗻𝘀…"
type textarea "x"
type textarea "⚠️ 𝗙𝗢𝗥𝗠 𝗜𝗡𝗦𝗧𝗥𝗨𝗖𝗧𝗜𝗢𝗡𝗦 ⚠️ ✪ 𝗖𝗼𝗺𝗽𝗹𝗲𝘁𝗲 𝗮𝗹𝗹 𝗿𝗲𝗹𝗲𝘃𝗮𝗻𝘁 𝘀𝗲𝗰𝘁𝗶𝗼𝗻𝘀 ✪ 𝗣𝗿𝗼𝘃𝗶𝗱𝗲 𝗱𝗲𝘁𝗮𝗶𝗹𝗲𝗱 𝗮𝗻𝘀…"
type textarea "x"
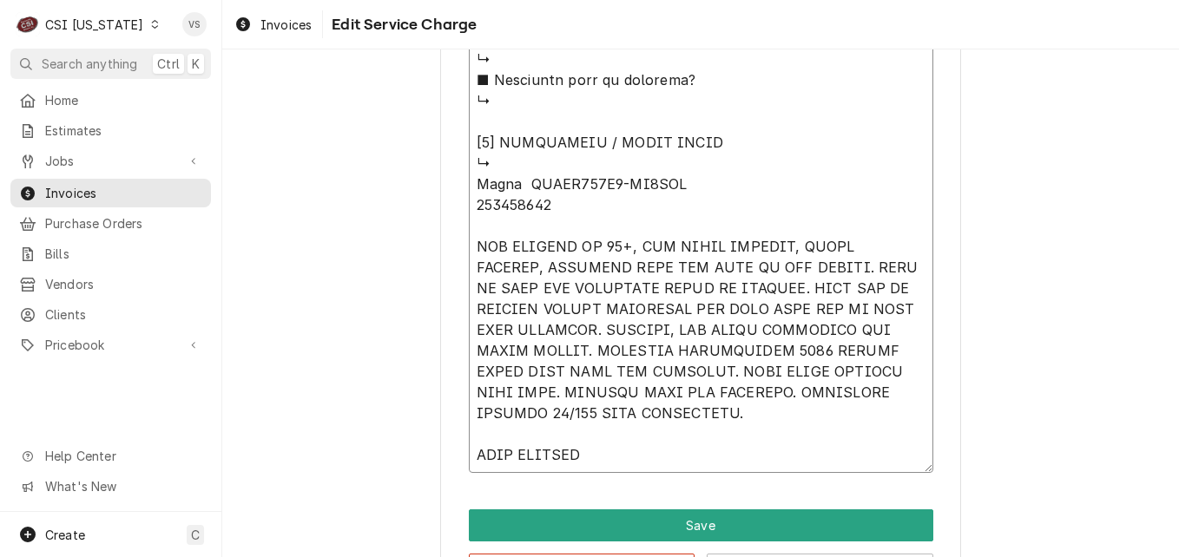
type textarea "⚠️ 𝗙𝗢𝗥𝗠 𝗜𝗡𝗦𝗧𝗥𝗨𝗖𝗧𝗜𝗢𝗡𝗦 ⚠️ ✪ 𝗖𝗼𝗺𝗽𝗹𝗲𝘁𝗲 𝗮𝗹𝗹 𝗿𝗲𝗹𝗲𝘃𝗮𝗻𝘁 𝘀𝗲𝗰𝘁𝗶𝗼𝗻𝘀 ✪ 𝗣𝗿𝗼𝘃𝗶𝗱𝗲 𝗱𝗲𝘁𝗮𝗶𝗹𝗲𝗱 𝗮𝗻𝘀…"
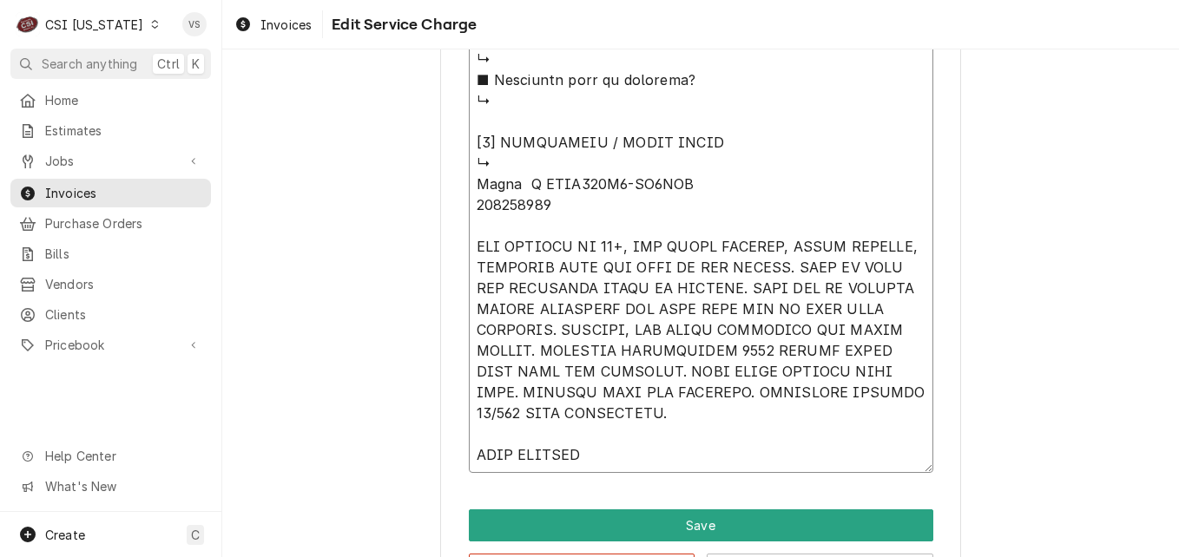
type textarea "x"
type textarea "⚠️ 𝗙𝗢𝗥𝗠 𝗜𝗡𝗦𝗧𝗥𝗨𝗖𝗧𝗜𝗢𝗡𝗦 ⚠️ ✪ 𝗖𝗼𝗺𝗽𝗹𝗲𝘁𝗲 𝗮𝗹𝗹 𝗿𝗲𝗹𝗲𝘃𝗮𝗻𝘁 𝘀𝗲𝗰𝘁𝗶𝗼𝗻𝘀 ✪ 𝗣𝗿𝗼𝘃𝗶𝗱𝗲 𝗱𝗲𝘁𝗮𝗶𝗹𝗲𝗱 𝗮𝗻𝘀…"
type textarea "x"
type textarea "⚠️ 𝗙𝗢𝗥𝗠 𝗜𝗡𝗦𝗧𝗥𝗨𝗖𝗧𝗜𝗢𝗡𝗦 ⚠️ ✪ 𝗖𝗼𝗺𝗽𝗹𝗲𝘁𝗲 𝗮𝗹𝗹 𝗿𝗲𝗹𝗲𝘃𝗮𝗻𝘁 𝘀𝗲𝗰𝘁𝗶𝗼𝗻𝘀 ✪ 𝗣𝗿𝗼𝘃𝗶𝗱𝗲 𝗱𝗲𝘁𝗮𝗶𝗹𝗲𝗱 𝗮𝗻𝘀…"
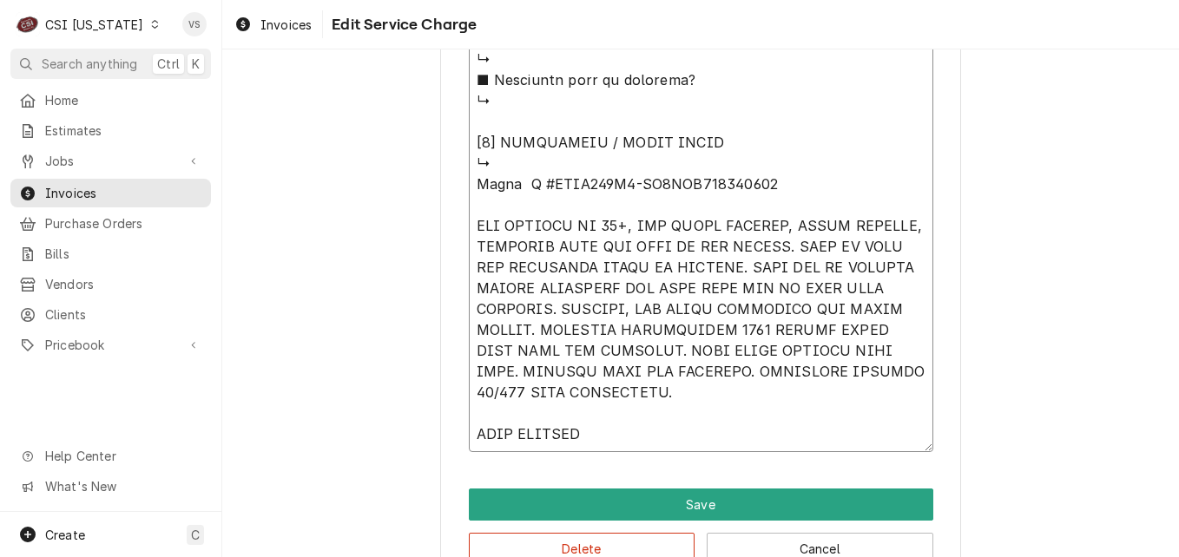
type textarea "x"
type textarea "⚠️ 𝗙𝗢𝗥𝗠 𝗜𝗡𝗦𝗧𝗥𝗨𝗖𝗧𝗜𝗢𝗡𝗦 ⚠️ ✪ 𝗖𝗼𝗺𝗽𝗹𝗲𝘁𝗲 𝗮𝗹𝗹 𝗿𝗲𝗹𝗲𝘃𝗮𝗻𝘁 𝘀𝗲𝗰𝘁𝗶𝗼𝗻𝘀 ✪ 𝗣𝗿𝗼𝘃𝗶𝗱𝗲 𝗱𝗲𝘁𝗮𝗶𝗹𝗲𝗱 𝗮𝗻𝘀…"
type textarea "x"
type textarea "⚠️ 𝗙𝗢𝗥𝗠 𝗜𝗡𝗦𝗧𝗥𝗨𝗖𝗧𝗜𝗢𝗡𝗦 ⚠️ ✪ 𝗖𝗼𝗺𝗽𝗹𝗲𝘁𝗲 𝗮𝗹𝗹 𝗿𝗲𝗹𝗲𝘃𝗮𝗻𝘁 𝘀𝗲𝗰𝘁𝗶𝗼𝗻𝘀 ✪ 𝗣𝗿𝗼𝘃𝗶𝗱𝗲 𝗱𝗲𝘁𝗮𝗶𝗹𝗲𝗱 𝗮𝗻𝘀…"
type textarea "x"
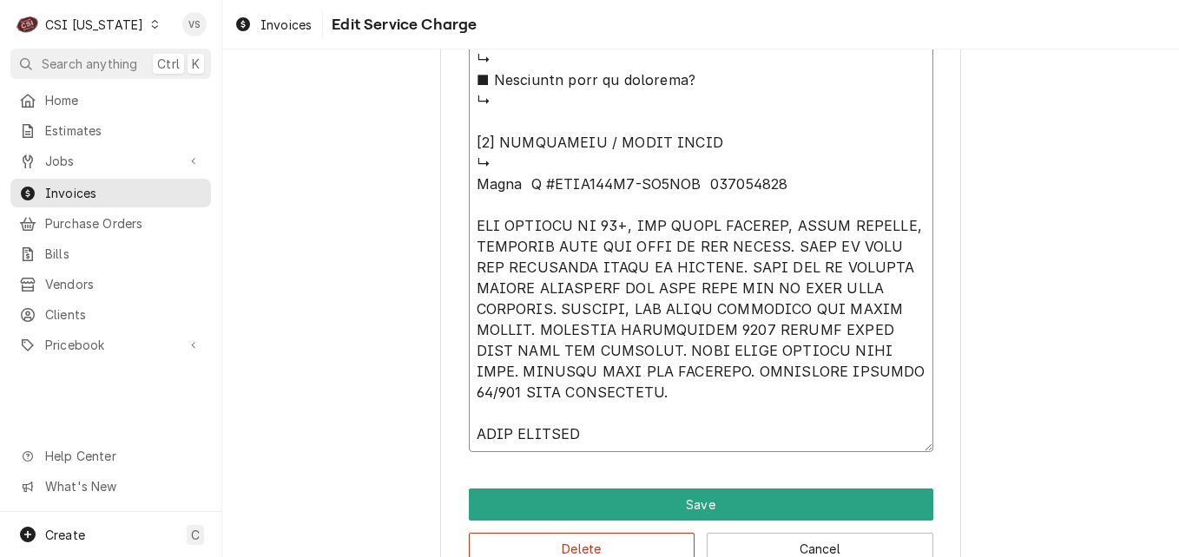
type textarea "⚠️ 𝗙𝗢𝗥𝗠 𝗜𝗡𝗦𝗧𝗥𝗨𝗖𝗧𝗜𝗢𝗡𝗦 ⚠️ ✪ 𝗖𝗼𝗺𝗽𝗹𝗲𝘁𝗲 𝗮𝗹𝗹 𝗿𝗲𝗹𝗲𝘃𝗮𝗻𝘁 𝘀𝗲𝗰𝘁𝗶𝗼𝗻𝘀 ✪ 𝗣𝗿𝗼𝘃𝗶𝗱𝗲 𝗱𝗲𝘁𝗮𝗶𝗹𝗲𝗱 𝗮𝗻𝘀…"
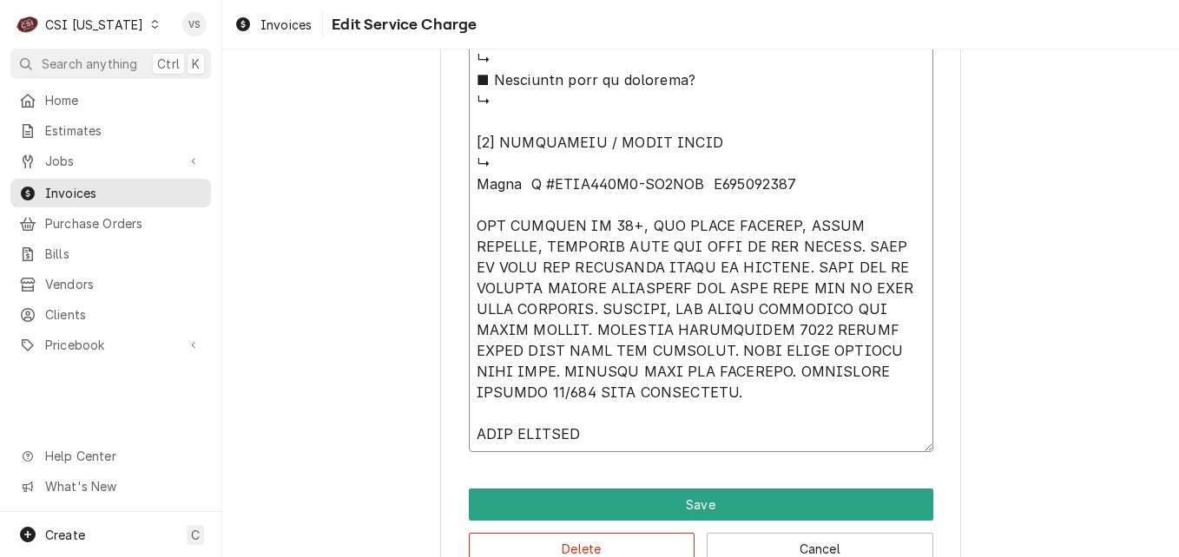
type textarea "x"
type textarea "⚠️ 𝗙𝗢𝗥𝗠 𝗜𝗡𝗦𝗧𝗥𝗨𝗖𝗧𝗜𝗢𝗡𝗦 ⚠️ ✪ 𝗖𝗼𝗺𝗽𝗹𝗲𝘁𝗲 𝗮𝗹𝗹 𝗿𝗲𝗹𝗲𝘃𝗮𝗻𝘁 𝘀𝗲𝗰𝘁𝗶𝗼𝗻𝘀 ✪ 𝗣𝗿𝗼𝘃𝗶𝗱𝗲 𝗱𝗲𝘁𝗮𝗶𝗹𝗲𝗱 𝗮𝗻𝘀…"
type textarea "x"
type textarea "⚠️ 𝗙𝗢𝗥𝗠 𝗜𝗡𝗦𝗧𝗥𝗨𝗖𝗧𝗜𝗢𝗡𝗦 ⚠️ ✪ 𝗖𝗼𝗺𝗽𝗹𝗲𝘁𝗲 𝗮𝗹𝗹 𝗿𝗲𝗹𝗲𝘃𝗮𝗻𝘁 𝘀𝗲𝗰𝘁𝗶𝗼𝗻𝘀 ✪ 𝗣𝗿𝗼𝘃𝗶𝗱𝗲 𝗱𝗲𝘁𝗮𝗶𝗹𝗲𝗱 𝗮𝗻𝘀…"
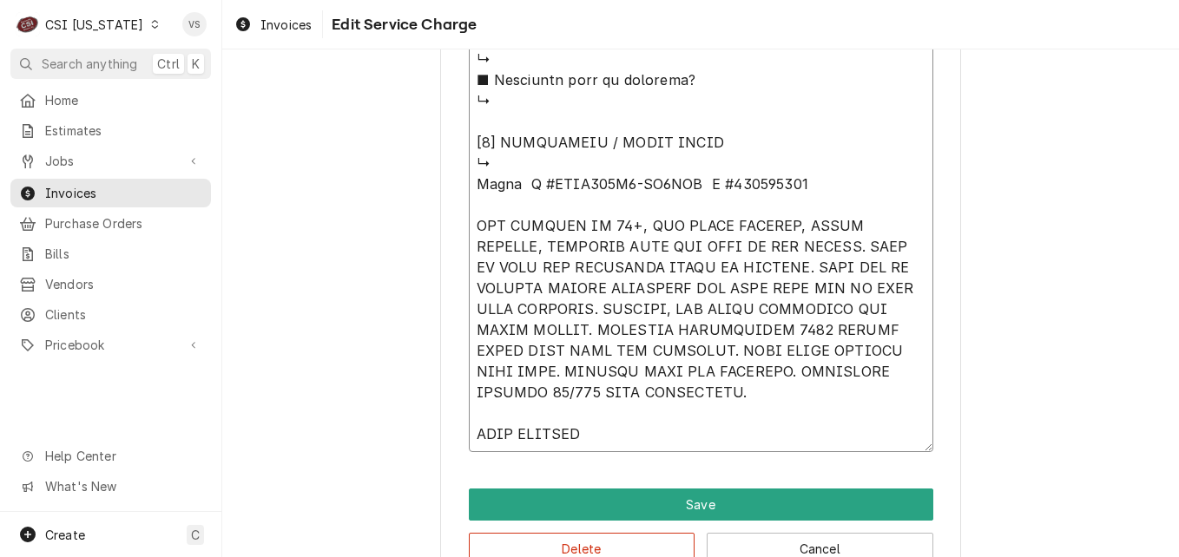
type textarea "x"
type textarea "⚠️ 𝗙𝗢𝗥𝗠 𝗜𝗡𝗦𝗧𝗥𝗨𝗖𝗧𝗜𝗢𝗡𝗦 ⚠️ ✪ 𝗖𝗼𝗺𝗽𝗹𝗲𝘁𝗲 𝗮𝗹𝗹 𝗿𝗲𝗹𝗲𝘃𝗮𝗻𝘁 𝘀𝗲𝗰𝘁𝗶𝗼𝗻𝘀 ✪ 𝗣𝗿𝗼𝘃𝗶𝗱𝗲 𝗱𝗲𝘁𝗮𝗶𝗹𝗲𝗱 𝗮𝗻𝘀…"
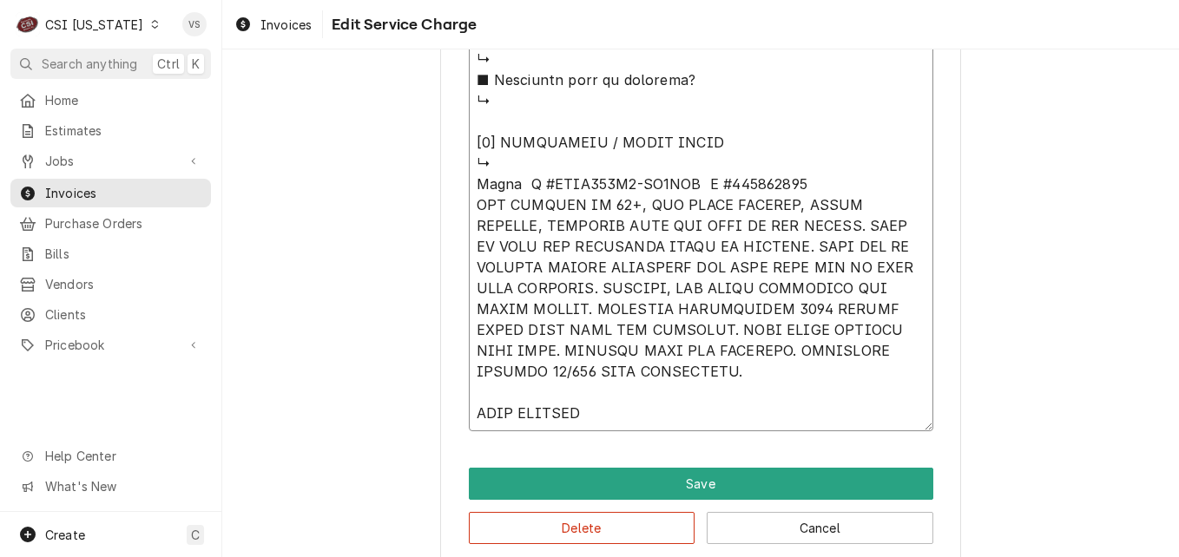
type textarea "x"
type textarea "⚠️ 𝗙𝗢𝗥𝗠 𝗜𝗡𝗦𝗧𝗥𝗨𝗖𝗧𝗜𝗢𝗡𝗦 ⚠️ ✪ 𝗖𝗼𝗺𝗽𝗹𝗲𝘁𝗲 𝗮𝗹𝗹 𝗿𝗲𝗹𝗲𝘃𝗮𝗻𝘁 𝘀𝗲𝗰𝘁𝗶𝗼𝗻𝘀 ✪ 𝗣𝗿𝗼𝘃𝗶𝗱𝗲 𝗱𝗲𝘁𝗮𝗶𝗹𝗲𝗱 𝗮𝗻𝘀…"
type textarea "x"
type textarea "⚠️ 𝗙𝗢𝗥𝗠 𝗜𝗡𝗦𝗧𝗥𝗨𝗖𝗧𝗜𝗢𝗡𝗦 ⚠️ ✪ 𝗖𝗼𝗺𝗽𝗹𝗲𝘁𝗲 𝗮𝗹𝗹 𝗿𝗲𝗹𝗲𝘃𝗮𝗻𝘁 𝘀𝗲𝗰𝘁𝗶𝗼𝗻𝘀 ✪ 𝗣𝗿𝗼𝘃𝗶𝗱𝗲 𝗱𝗲𝘁𝗮𝗶𝗹𝗲𝗱 𝗮𝗻𝘀…"
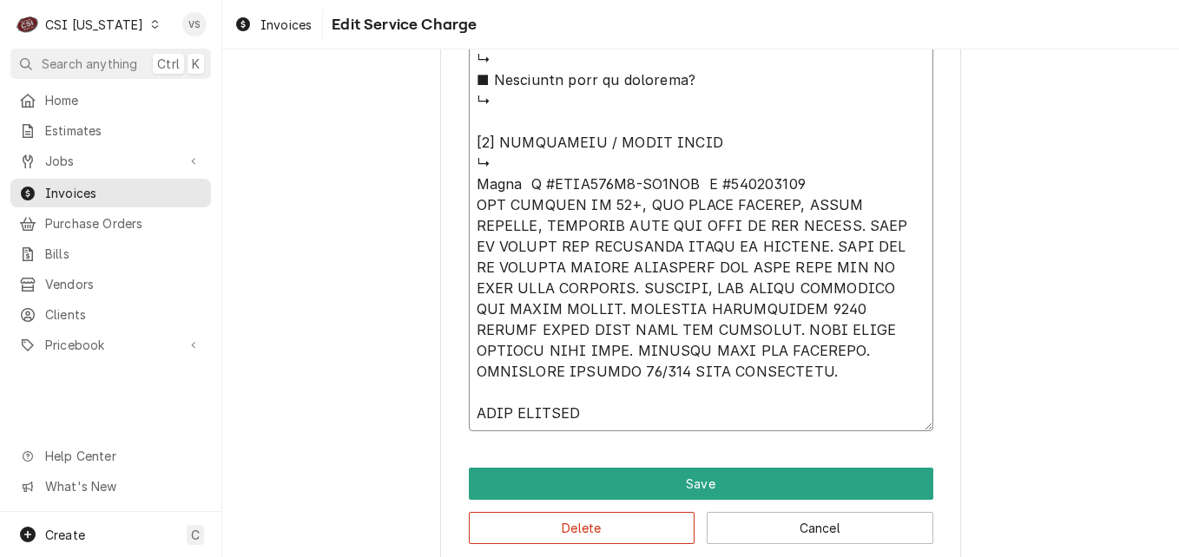
type textarea "x"
type textarea "⚠️ 𝗙𝗢𝗥𝗠 𝗜𝗡𝗦𝗧𝗥𝗨𝗖𝗧𝗜𝗢𝗡𝗦 ⚠️ ✪ 𝗖𝗼𝗺𝗽𝗹𝗲𝘁𝗲 𝗮𝗹𝗹 𝗿𝗲𝗹𝗲𝘃𝗮𝗻𝘁 𝘀𝗲𝗰𝘁𝗶𝗼𝗻𝘀 ✪ 𝗣𝗿𝗼𝘃𝗶𝗱𝗲 𝗱𝗲𝘁𝗮𝗶𝗹𝗲𝗱 𝗮𝗻𝘀…"
drag, startPoint x: 543, startPoint y: 246, endPoint x: 567, endPoint y: 244, distance: 24.4
type textarea "x"
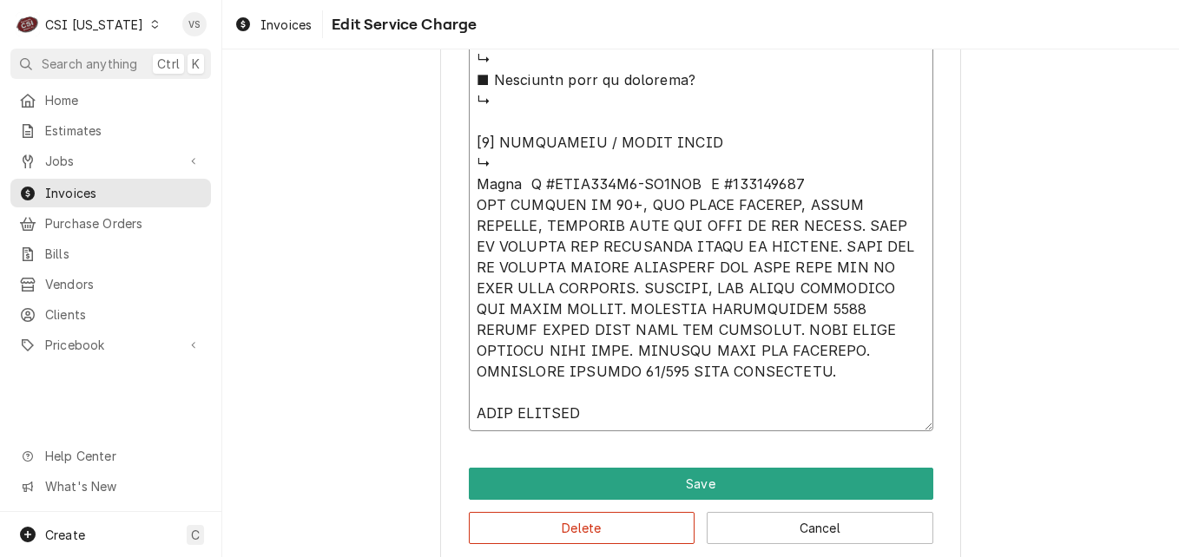
type textarea "⚠️ 𝗙𝗢𝗥𝗠 𝗜𝗡𝗦𝗧𝗥𝗨𝗖𝗧𝗜𝗢𝗡𝗦 ⚠️ ✪ 𝗖𝗼𝗺𝗽𝗹𝗲𝘁𝗲 𝗮𝗹𝗹 𝗿𝗲𝗹𝗲𝘃𝗮𝗻𝘁 𝘀𝗲𝗰𝘁𝗶𝗼𝗻𝘀 ✪ 𝗣𝗿𝗼𝘃𝗶𝗱𝗲 𝗱𝗲𝘁𝗮𝗶𝗹𝗲𝗱 𝗮𝗻𝘀…"
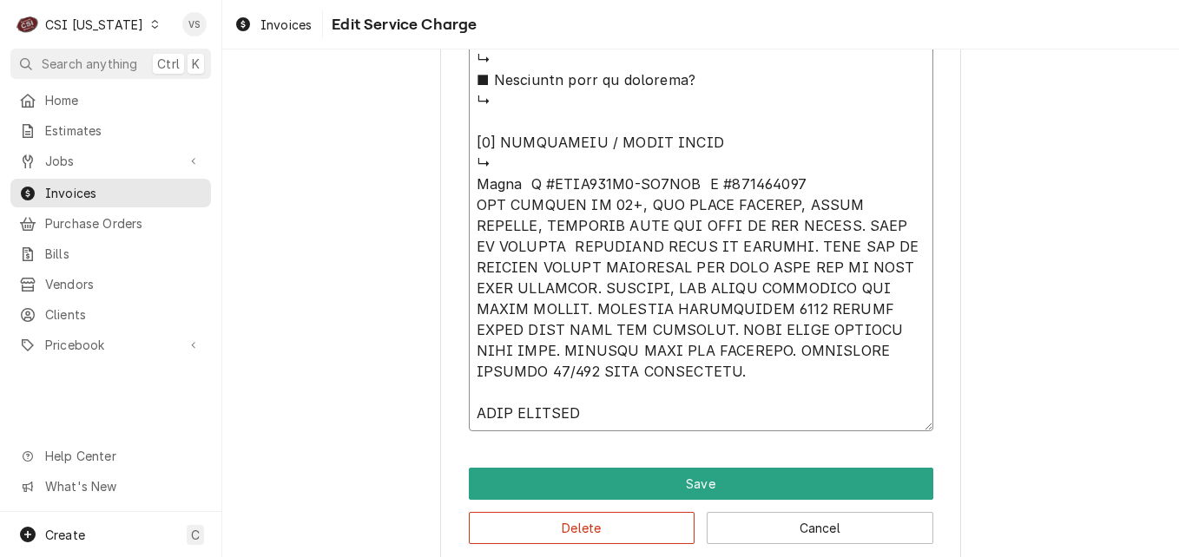
type textarea "x"
type textarea "⚠️ 𝗙𝗢𝗥𝗠 𝗜𝗡𝗦𝗧𝗥𝗨𝗖𝗧𝗜𝗢𝗡𝗦 ⚠️ ✪ 𝗖𝗼𝗺𝗽𝗹𝗲𝘁𝗲 𝗮𝗹𝗹 𝗿𝗲𝗹𝗲𝘃𝗮𝗻𝘁 𝘀𝗲𝗰𝘁𝗶𝗼𝗻𝘀 ✪ 𝗣𝗿𝗼𝘃𝗶𝗱𝗲 𝗱𝗲𝘁𝗮𝗶𝗹𝗲𝗱 𝗮𝗻𝘀…"
type textarea "x"
type textarea "⚠️ 𝗙𝗢𝗥𝗠 𝗜𝗡𝗦𝗧𝗥𝗨𝗖𝗧𝗜𝗢𝗡𝗦 ⚠️ ✪ 𝗖𝗼𝗺𝗽𝗹𝗲𝘁𝗲 𝗮𝗹𝗹 𝗿𝗲𝗹𝗲𝘃𝗮𝗻𝘁 𝘀𝗲𝗰𝘁𝗶𝗼𝗻𝘀 ✪ 𝗣𝗿𝗼𝘃𝗶𝗱𝗲 𝗱𝗲𝘁𝗮𝗶𝗹𝗲𝗱 𝗮𝗻𝘀…"
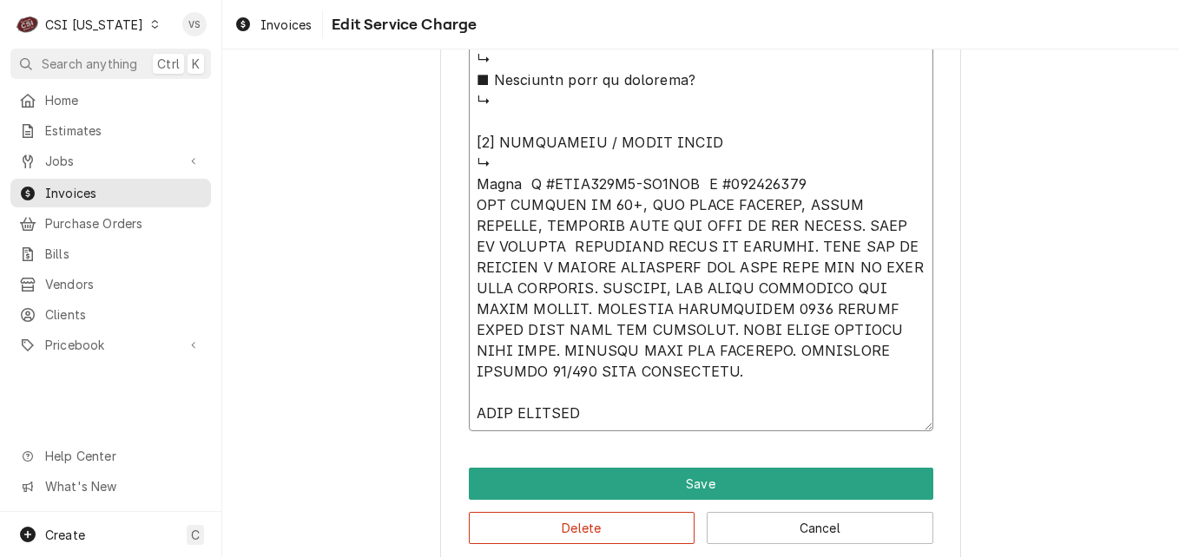
type textarea "x"
type textarea "⚠️ 𝗙𝗢𝗥𝗠 𝗜𝗡𝗦𝗧𝗥𝗨𝗖𝗧𝗜𝗢𝗡𝗦 ⚠️ ✪ 𝗖𝗼𝗺𝗽𝗹𝗲𝘁𝗲 𝗮𝗹𝗹 𝗿𝗲𝗹𝗲𝘃𝗮𝗻𝘁 𝘀𝗲𝗰𝘁𝗶𝗼𝗻𝘀 ✪ 𝗣𝗿𝗼𝘃𝗶𝗱𝗲 𝗱𝗲𝘁𝗮𝗶𝗹𝗲𝗱 𝗮𝗻𝘀…"
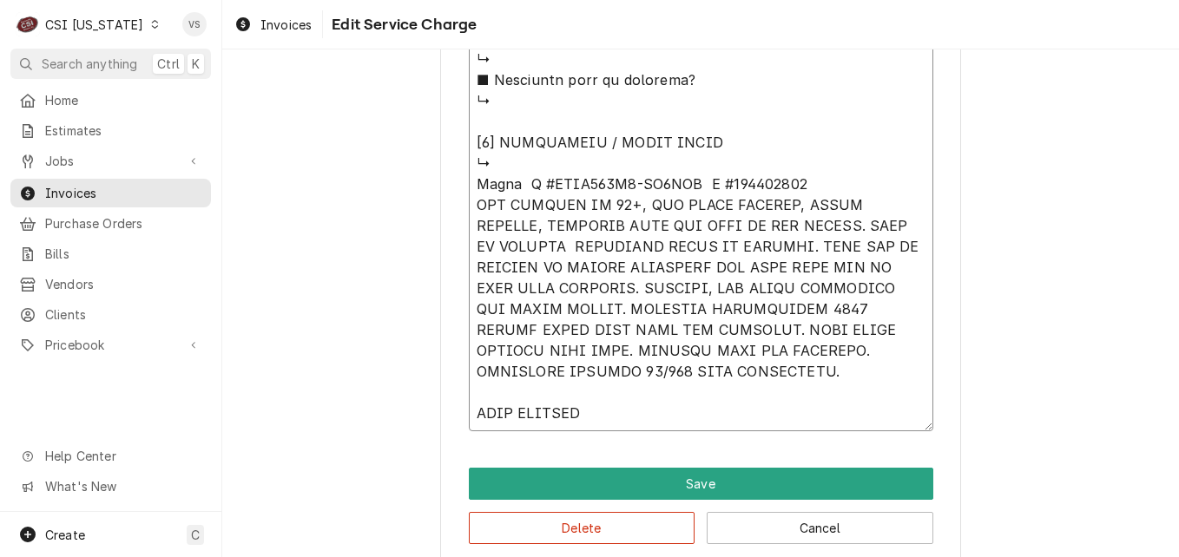
type textarea "x"
type textarea "⚠️ 𝗙𝗢𝗥𝗠 𝗜𝗡𝗦𝗧𝗥𝗨𝗖𝗧𝗜𝗢𝗡𝗦 ⚠️ ✪ 𝗖𝗼𝗺𝗽𝗹𝗲𝘁𝗲 𝗮𝗹𝗹 𝗿𝗲𝗹𝗲𝘃𝗮𝗻𝘁 𝘀𝗲𝗰𝘁𝗶𝗼𝗻𝘀 ✪ 𝗣𝗿𝗼𝘃𝗶𝗱𝗲 𝗱𝗲𝘁𝗮𝗶𝗹𝗲𝗱 𝗮𝗻𝘀…"
type textarea "x"
type textarea "⚠️ 𝗙𝗢𝗥𝗠 𝗜𝗡𝗦𝗧𝗥𝗨𝗖𝗧𝗜𝗢𝗡𝗦 ⚠️ ✪ 𝗖𝗼𝗺𝗽𝗹𝗲𝘁𝗲 𝗮𝗹𝗹 𝗿𝗲𝗹𝗲𝘃𝗮𝗻𝘁 𝘀𝗲𝗰𝘁𝗶𝗼𝗻𝘀 ✪ 𝗣𝗿𝗼𝘃𝗶𝗱𝗲 𝗱𝗲𝘁𝗮𝗶𝗹𝗲𝗱 𝗮𝗻𝘀…"
type textarea "x"
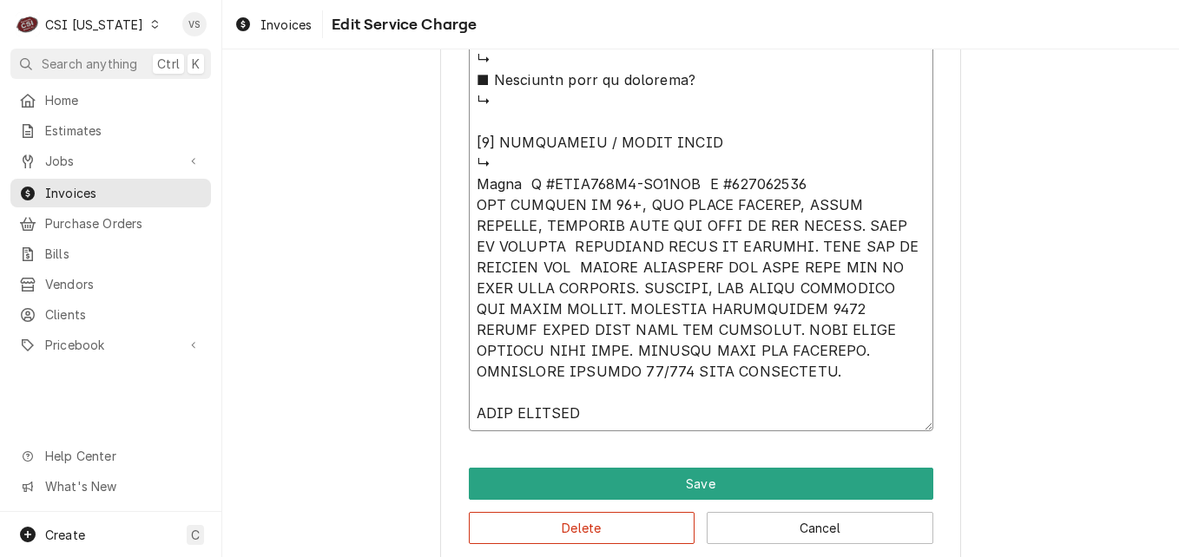
type textarea "⚠️ 𝗙𝗢𝗥𝗠 𝗜𝗡𝗦𝗧𝗥𝗨𝗖𝗧𝗜𝗢𝗡𝗦 ⚠️ ✪ 𝗖𝗼𝗺𝗽𝗹𝗲𝘁𝗲 𝗮𝗹𝗹 𝗿𝗲𝗹𝗲𝘃𝗮𝗻𝘁 𝘀𝗲𝗰𝘁𝗶𝗼𝗻𝘀 ✪ 𝗣𝗿𝗼𝘃𝗶𝗱𝗲 𝗱𝗲𝘁𝗮𝗶𝗹𝗲𝗱 𝗮𝗻𝘀…"
type textarea "x"
type textarea "⚠️ 𝗙𝗢𝗥𝗠 𝗜𝗡𝗦𝗧𝗥𝗨𝗖𝗧𝗜𝗢𝗡𝗦 ⚠️ ✪ 𝗖𝗼𝗺𝗽𝗹𝗲𝘁𝗲 𝗮𝗹𝗹 𝗿𝗲𝗹𝗲𝘃𝗮𝗻𝘁 𝘀𝗲𝗰𝘁𝗶𝗼𝗻𝘀 ✪ 𝗣𝗿𝗼𝘃𝗶𝗱𝗲 𝗱𝗲𝘁𝗮𝗶𝗹𝗲𝗱 𝗮𝗻𝘀…"
type textarea "x"
type textarea "⚠️ 𝗙𝗢𝗥𝗠 𝗜𝗡𝗦𝗧𝗥𝗨𝗖𝗧𝗜𝗢𝗡𝗦 ⚠️ ✪ 𝗖𝗼𝗺𝗽𝗹𝗲𝘁𝗲 𝗮𝗹𝗹 𝗿𝗲𝗹𝗲𝘃𝗮𝗻𝘁 𝘀𝗲𝗰𝘁𝗶𝗼𝗻𝘀 ✪ 𝗣𝗿𝗼𝘃𝗶𝗱𝗲 𝗱𝗲𝘁𝗮𝗶𝗹𝗲𝗱 𝗮𝗻𝘀…"
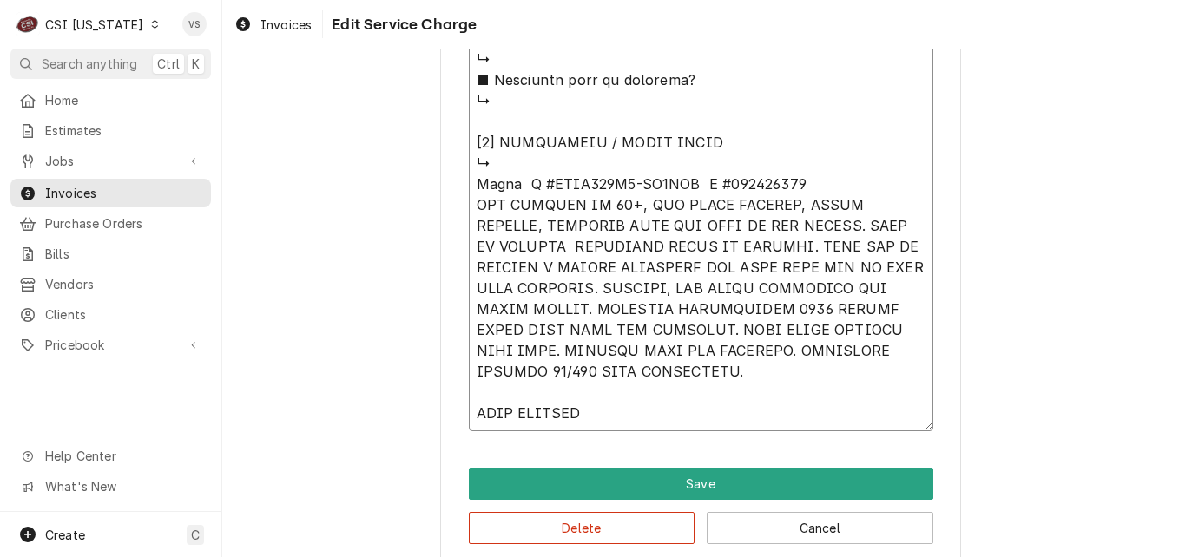
type textarea "x"
type textarea "⚠️ 𝗙𝗢𝗥𝗠 𝗜𝗡𝗦𝗧𝗥𝗨𝗖𝗧𝗜𝗢𝗡𝗦 ⚠️ ✪ 𝗖𝗼𝗺𝗽𝗹𝗲𝘁𝗲 𝗮𝗹𝗹 𝗿𝗲𝗹𝗲𝘃𝗮𝗻𝘁 𝘀𝗲𝗰𝘁𝗶𝗼𝗻𝘀 ✪ 𝗣𝗿𝗼𝘃𝗶𝗱𝗲 𝗱𝗲𝘁𝗮𝗶𝗹𝗲𝗱 𝗮𝗻𝘀…"
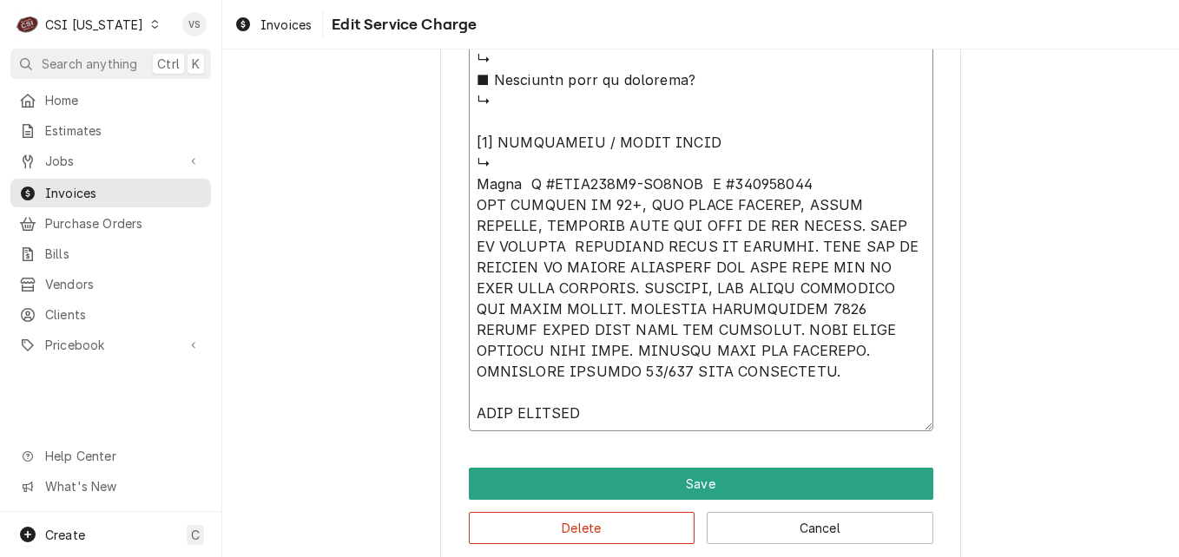
type textarea "x"
type textarea "⚠️ 𝗙𝗢𝗥𝗠 𝗜𝗡𝗦𝗧𝗥𝗨𝗖𝗧𝗜𝗢𝗡𝗦 ⚠️ ✪ 𝗖𝗼𝗺𝗽𝗹𝗲𝘁𝗲 𝗮𝗹𝗹 𝗿𝗲𝗹𝗲𝘃𝗮𝗻𝘁 𝘀𝗲𝗰𝘁𝗶𝗼𝗻𝘀 ✪ 𝗣𝗿𝗼𝘃𝗶𝗱𝗲 𝗱𝗲𝘁𝗮𝗶𝗹𝗲𝗱 𝗮𝗻𝘀…"
type textarea "x"
type textarea "⚠️ 𝗙𝗢𝗥𝗠 𝗜𝗡𝗦𝗧𝗥𝗨𝗖𝗧𝗜𝗢𝗡𝗦 ⚠️ ✪ 𝗖𝗼𝗺𝗽𝗹𝗲𝘁𝗲 𝗮𝗹𝗹 𝗿𝗲𝗹𝗲𝘃𝗮𝗻𝘁 𝘀𝗲𝗰𝘁𝗶𝗼𝗻𝘀 ✪ 𝗣𝗿𝗼𝘃𝗶𝗱𝗲 𝗱𝗲𝘁𝗮𝗶𝗹𝗲𝗱 𝗮𝗻𝘀…"
type textarea "x"
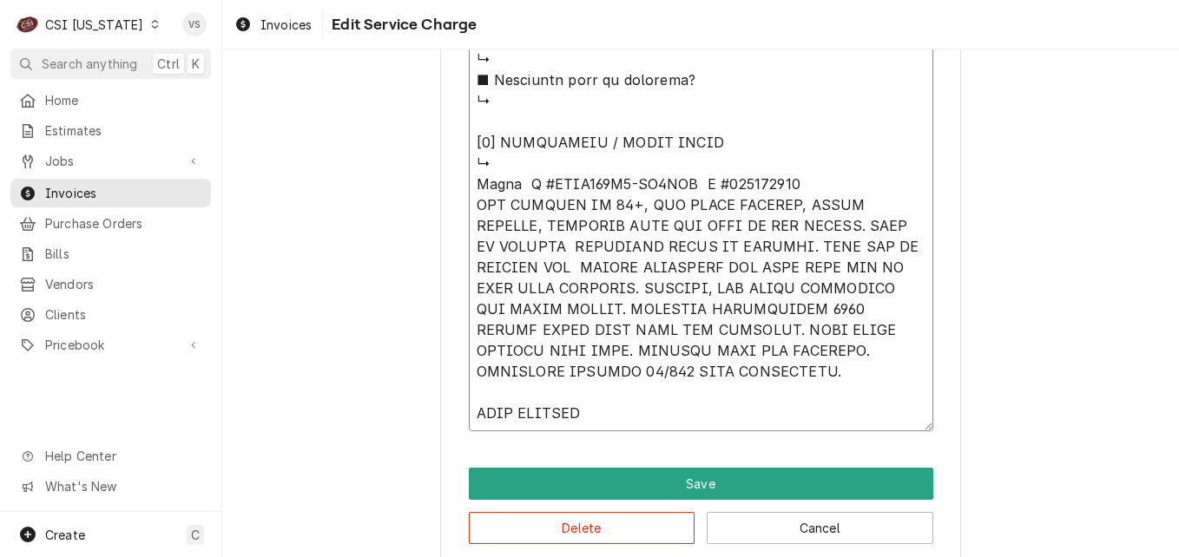
type textarea "⚠️ 𝗙𝗢𝗥𝗠 𝗜𝗡𝗦𝗧𝗥𝗨𝗖𝗧𝗜𝗢𝗡𝗦 ⚠️ ✪ 𝗖𝗼𝗺𝗽𝗹𝗲𝘁𝗲 𝗮𝗹𝗹 𝗿𝗲𝗹𝗲𝘃𝗮𝗻𝘁 𝘀𝗲𝗰𝘁𝗶𝗼𝗻𝘀 ✪ 𝗣𝗿𝗼𝘃𝗶𝗱𝗲 𝗱𝗲𝘁𝗮𝗶𝗹𝗲𝗱 𝗮𝗻𝘀…"
type textarea "x"
drag, startPoint x: 475, startPoint y: 411, endPoint x: 589, endPoint y: 408, distance: 113.8
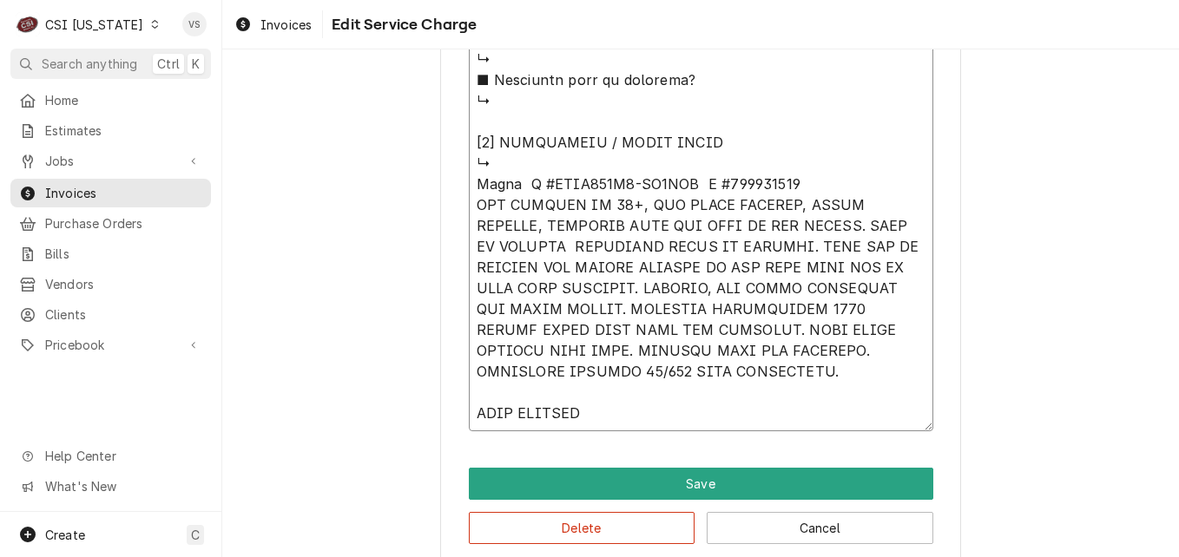
drag, startPoint x: 471, startPoint y: 186, endPoint x: 754, endPoint y: 401, distance: 356.3
type textarea "⚠️ 𝗙𝗢𝗥𝗠 𝗜𝗡𝗦𝗧𝗥𝗨𝗖𝗧𝗜𝗢𝗡𝗦 ⚠️ ✪ 𝗖𝗼𝗺𝗽𝗹𝗲𝘁𝗲 𝗮𝗹𝗹 𝗿𝗲𝗹𝗲𝘃𝗮𝗻𝘁 𝘀𝗲𝗰𝘁𝗶𝗼𝗻𝘀 ✪ 𝗣𝗿𝗼𝘃𝗶𝗱𝗲 𝗱𝗲𝘁𝗮𝗶𝗹𝗲𝗱 𝗮𝗻𝘀…"
click at [537, 530] on button "Delete" at bounding box center [582, 528] width 227 height 32
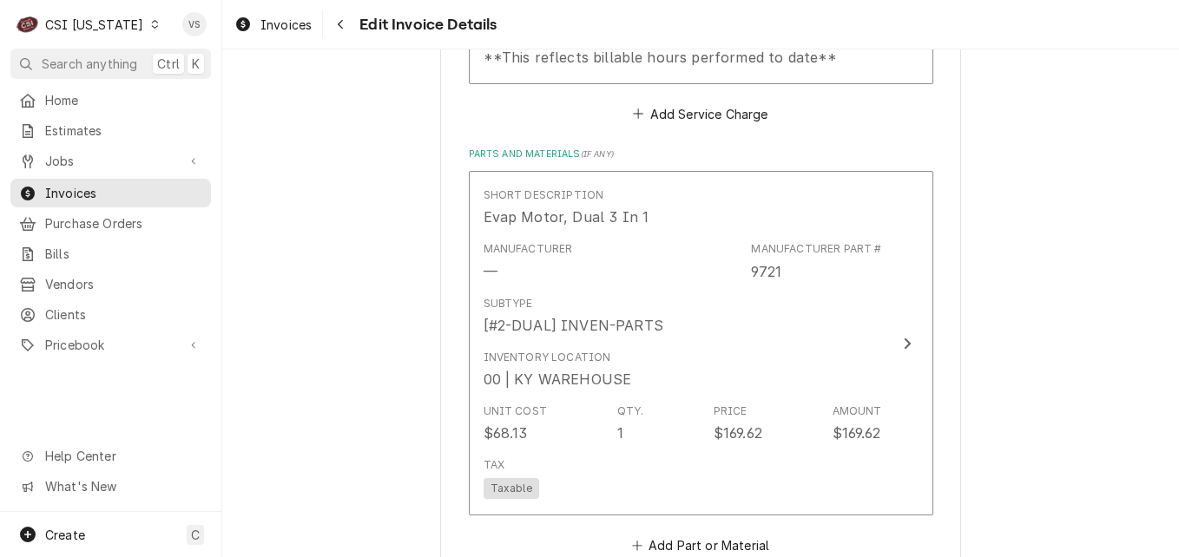
scroll to position [1455, 0]
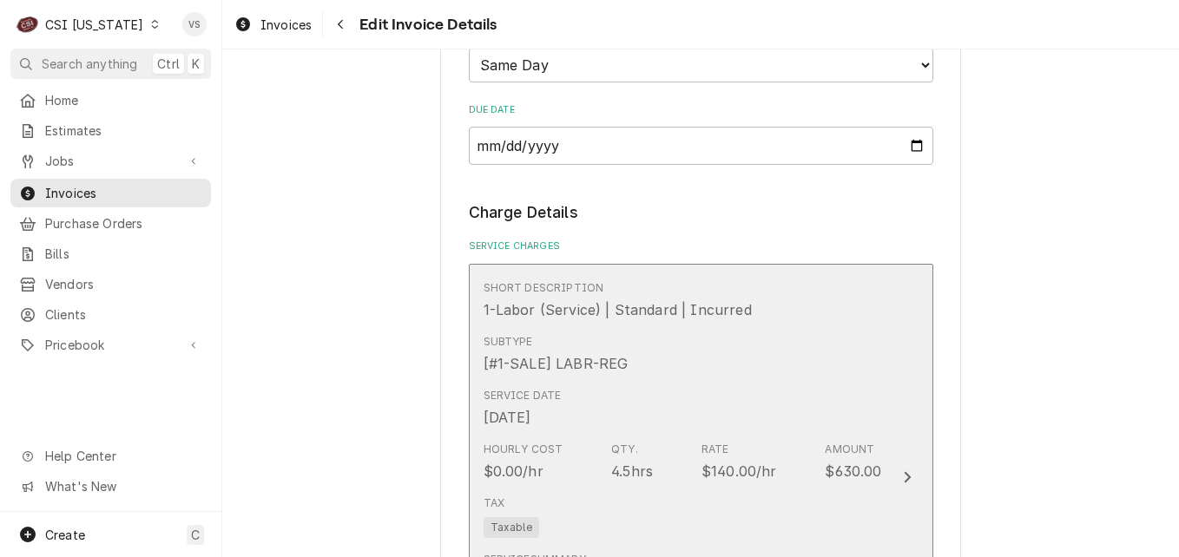
click at [698, 374] on div "Subtype [#1-SALE] LABR-REG" at bounding box center [683, 354] width 398 height 54
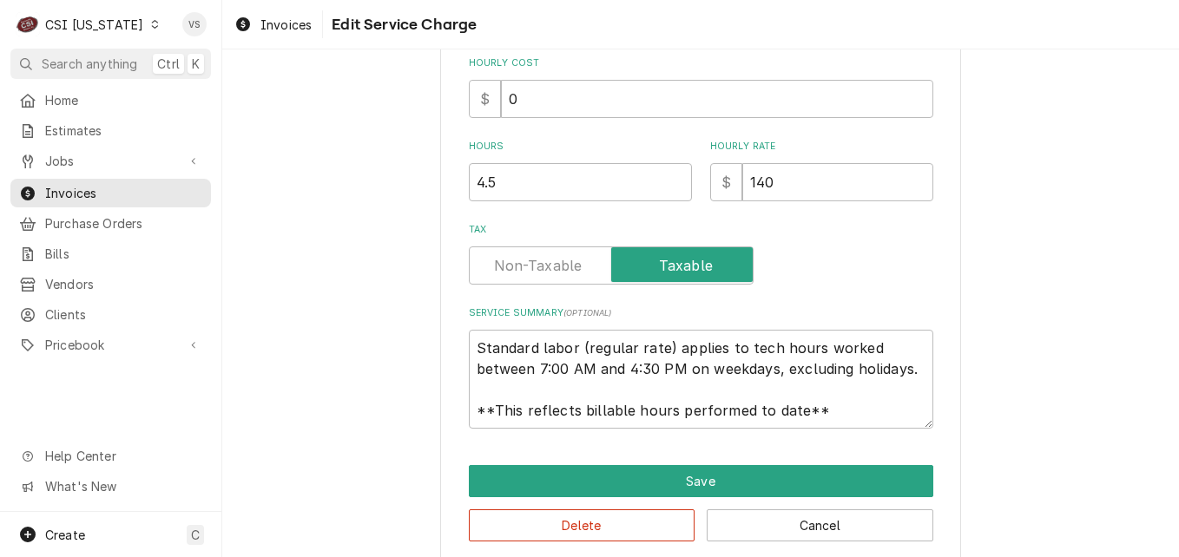
scroll to position [525, 0]
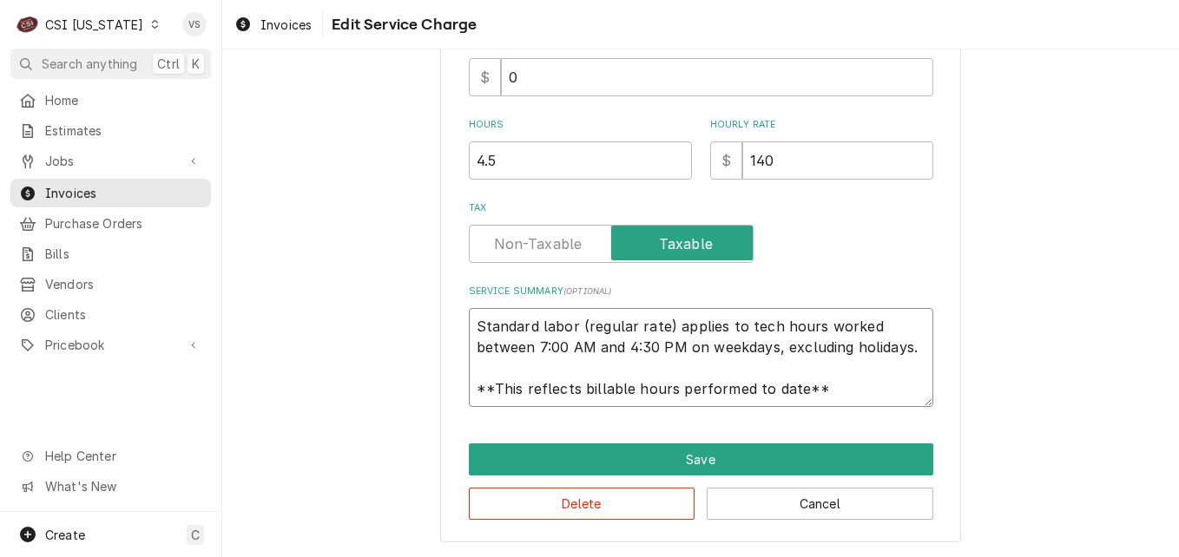
click at [475, 325] on textarea "Standard labor (regular rate) applies to tech hours worked between 7:00 AM and …" at bounding box center [701, 357] width 464 height 99
drag, startPoint x: 475, startPoint y: 325, endPoint x: 870, endPoint y: 322, distance: 395.0
click at [475, 325] on textarea "Standard labor (regular rate) applies to tech hours worked between 7:00 AM and …" at bounding box center [701, 357] width 464 height 99
drag, startPoint x: 870, startPoint y: 322, endPoint x: 833, endPoint y: 332, distance: 38.5
click at [868, 324] on textarea "Standard labor (regular rate) applies to tech hours worked between 7:00 AM and …" at bounding box center [701, 357] width 464 height 99
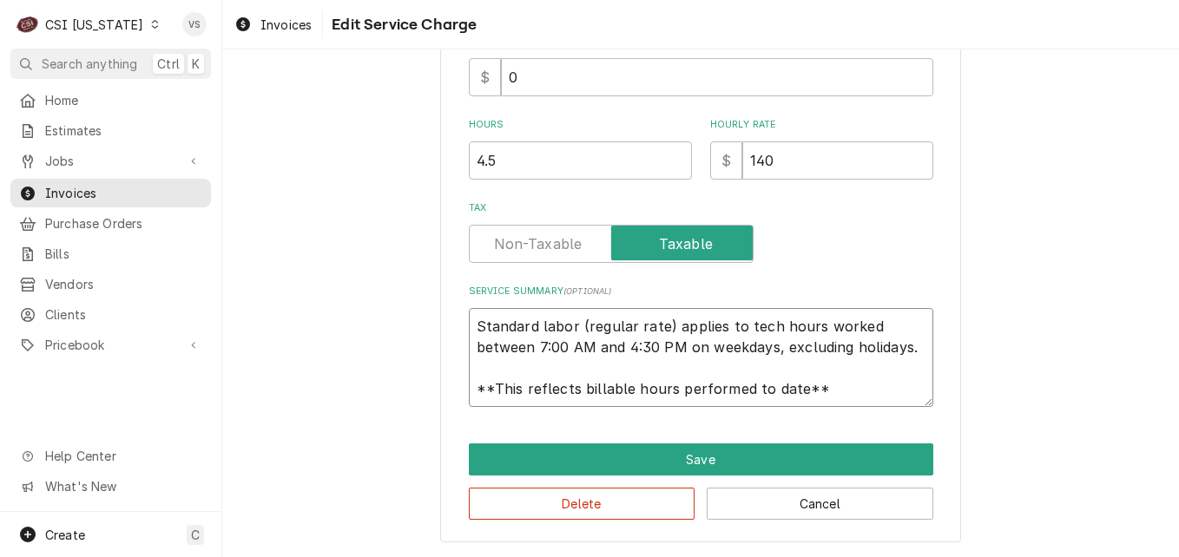
click at [873, 338] on textarea "Standard labor (regular rate) applies to tech hours worked between 7:00 AM and …" at bounding box center [701, 357] width 464 height 99
drag, startPoint x: 469, startPoint y: 325, endPoint x: 849, endPoint y: 409, distance: 389.5
click at [898, 412] on div "Use the fields below to edit this service charge Short Description 1-Labor (Ser…" at bounding box center [700, 50] width 521 height 985
paste textarea "Bally M #BEZA015L8-HS2CSS S #199101045 BOX TEMPING AT 65+, FAN MOTOR RUNNING, T…"
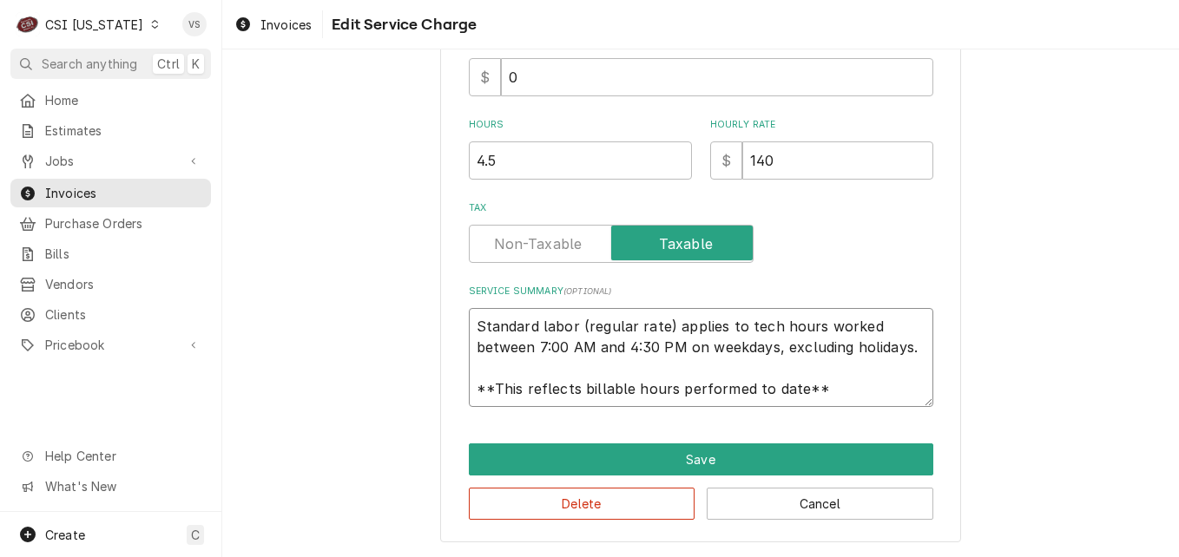
type textarea "x"
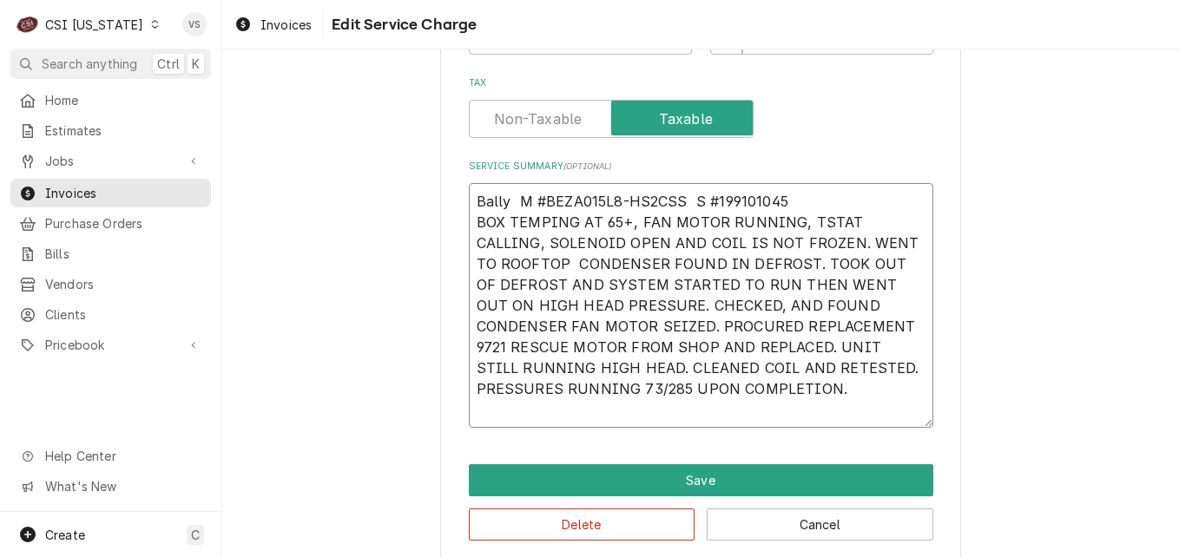
scroll to position [671, 0]
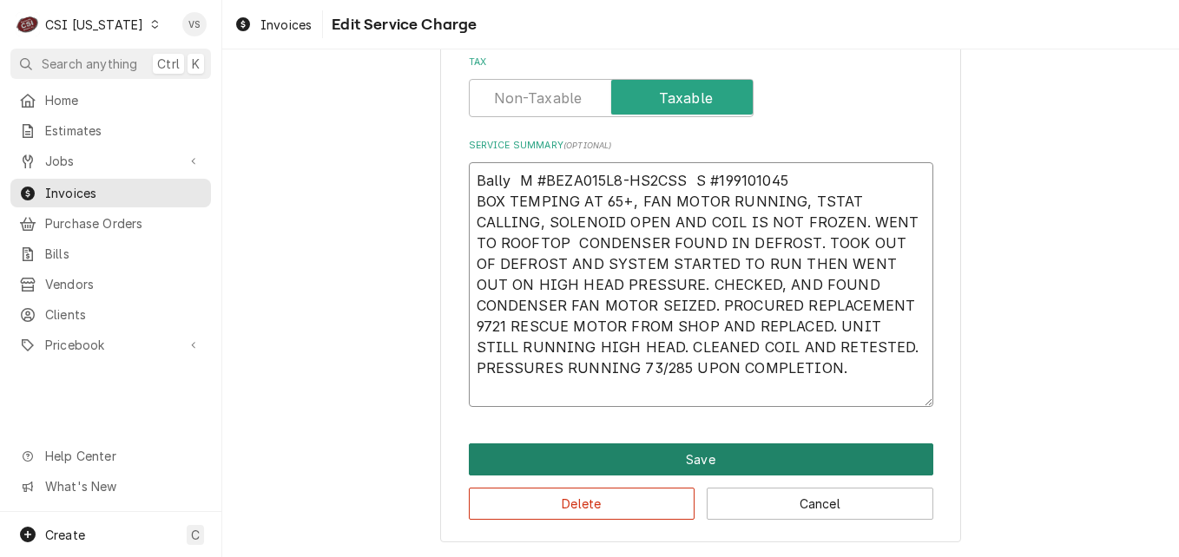
type textarea "Bally M #BEZA015L8-HS2CSS S #199101045 BOX TEMPING AT 65+, FAN MOTOR RUNNING, T…"
click at [649, 451] on button "Save" at bounding box center [701, 460] width 464 height 32
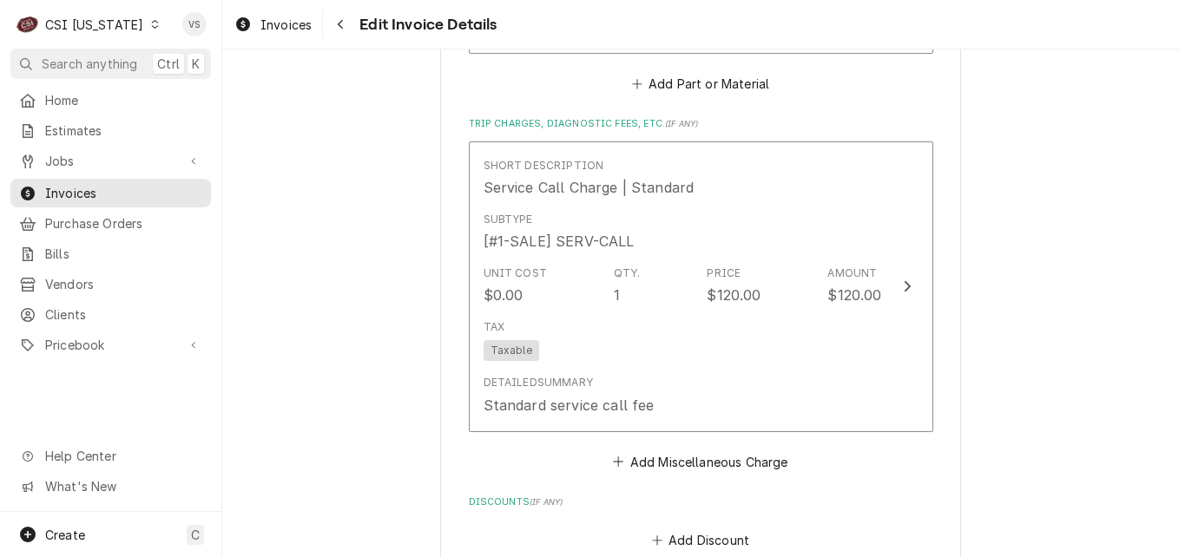
scroll to position [3379, 0]
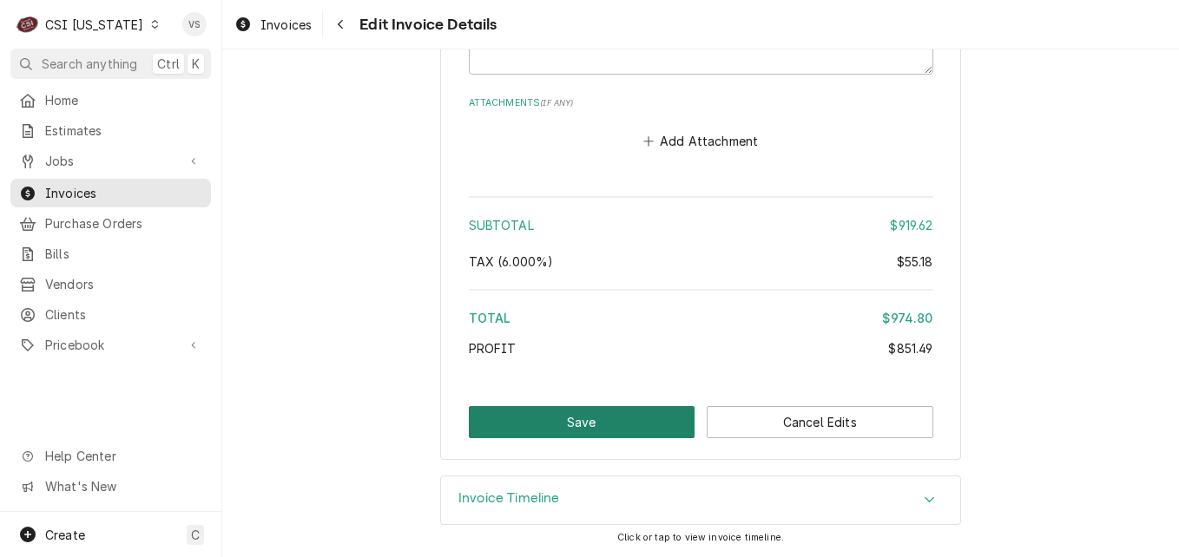
click at [588, 425] on button "Save" at bounding box center [582, 422] width 227 height 32
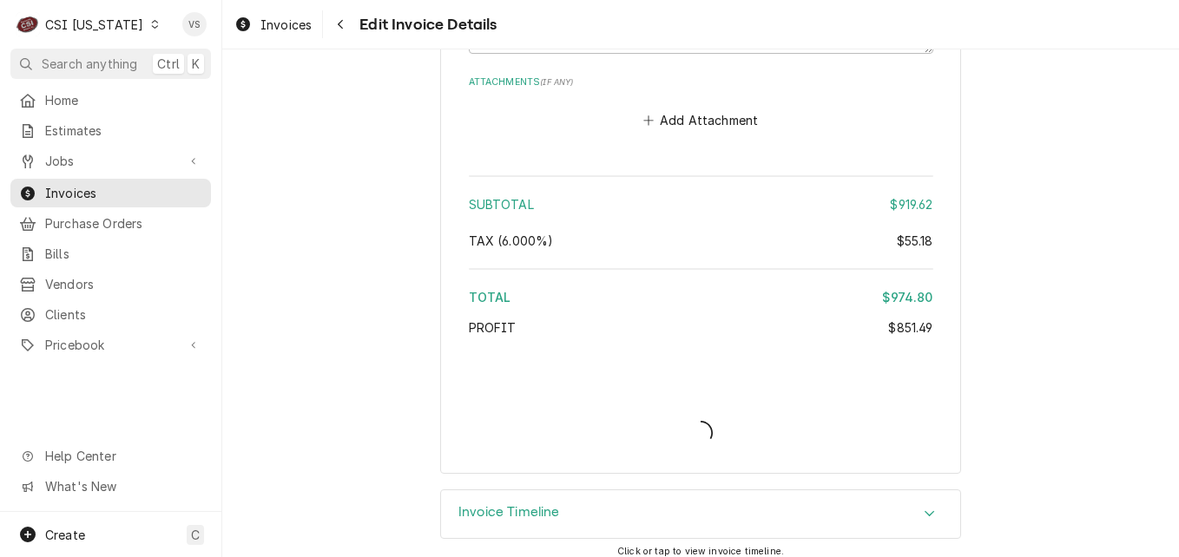
type textarea "x"
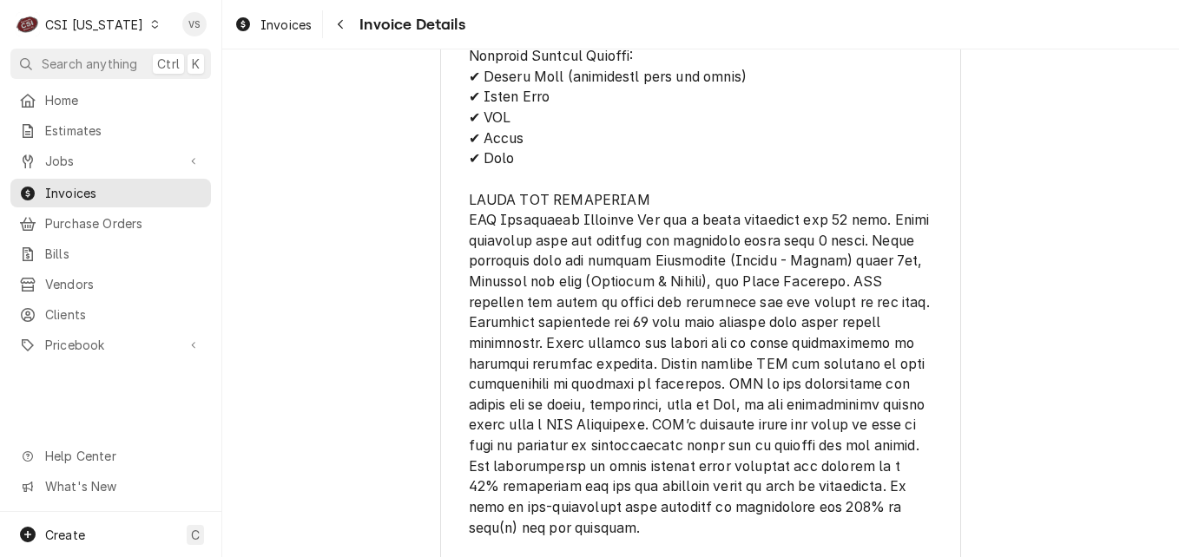
scroll to position [3238, 0]
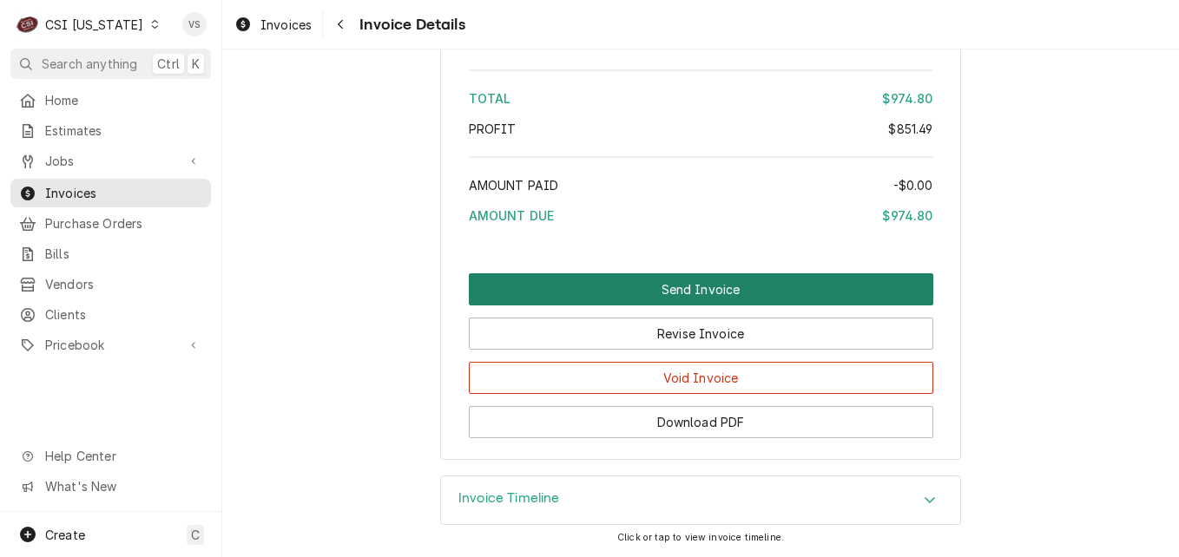
click at [655, 292] on button "Send Invoice" at bounding box center [701, 289] width 464 height 32
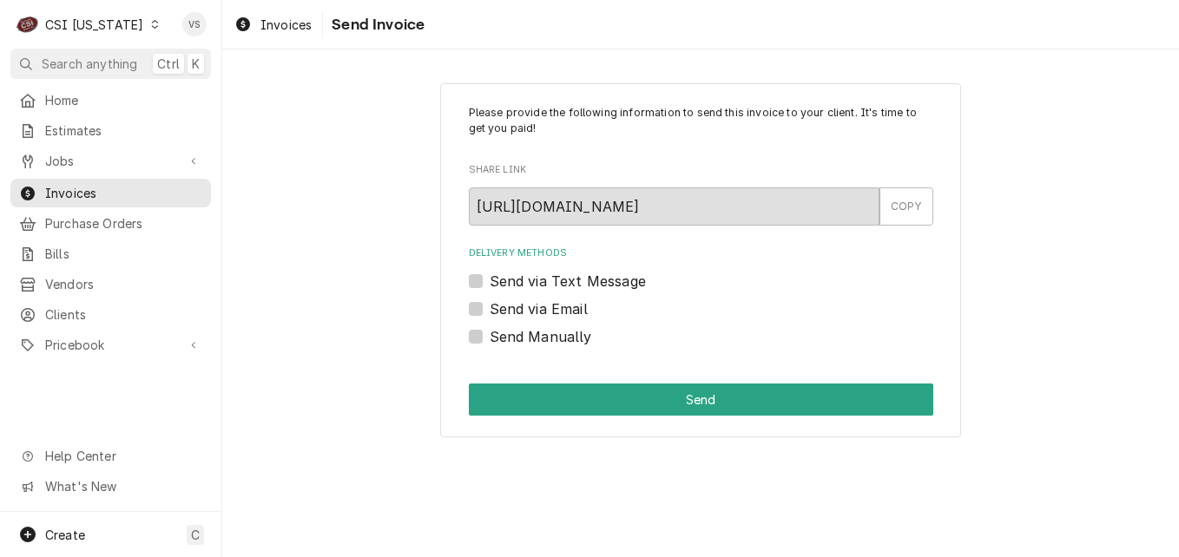
click at [490, 333] on label "Send Manually" at bounding box center [541, 336] width 102 height 21
click at [490, 333] on input "Send Manually" at bounding box center [722, 345] width 464 height 38
checkbox input "true"
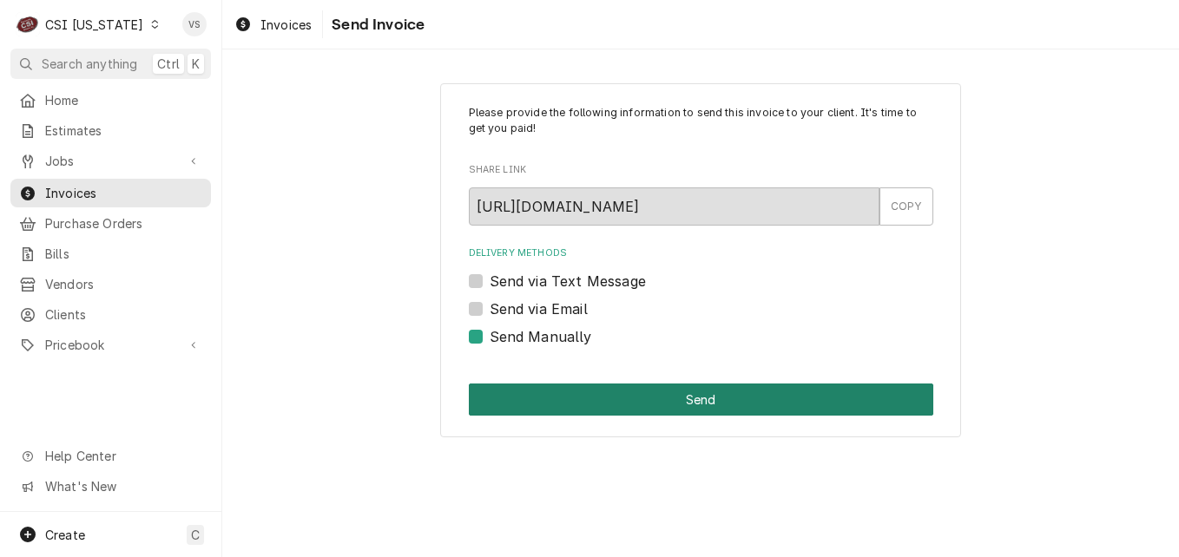
click at [671, 401] on button "Send" at bounding box center [701, 400] width 464 height 32
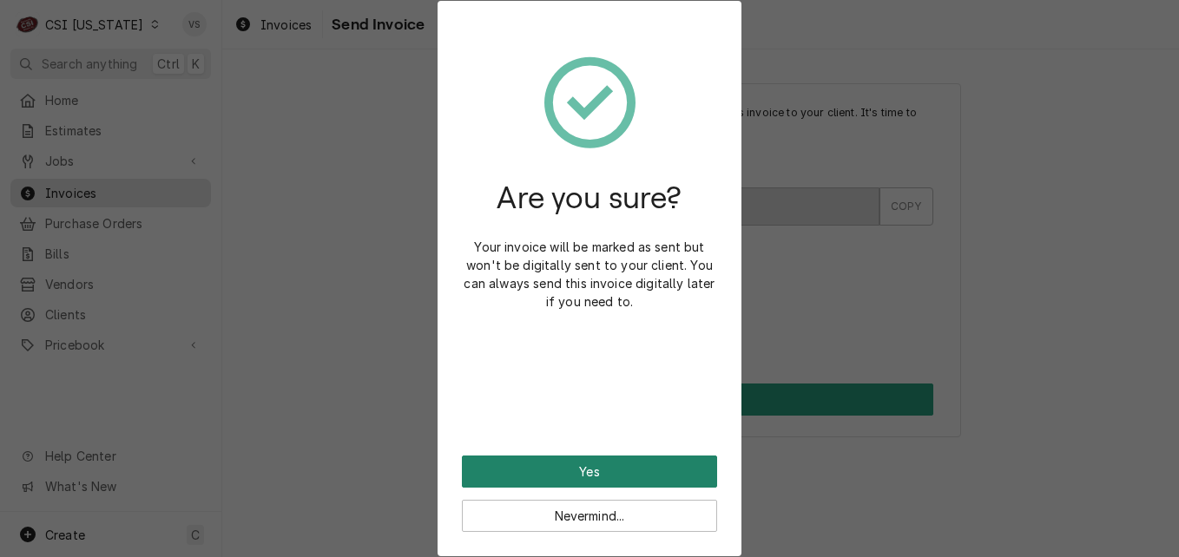
click at [604, 472] on button "Yes" at bounding box center [589, 472] width 255 height 32
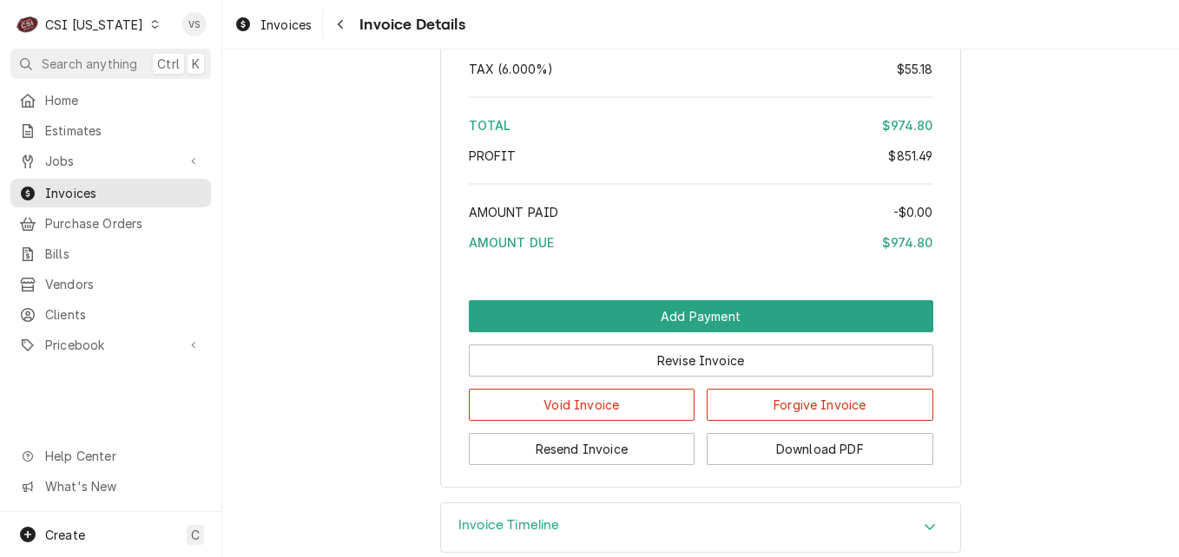
scroll to position [3296, 0]
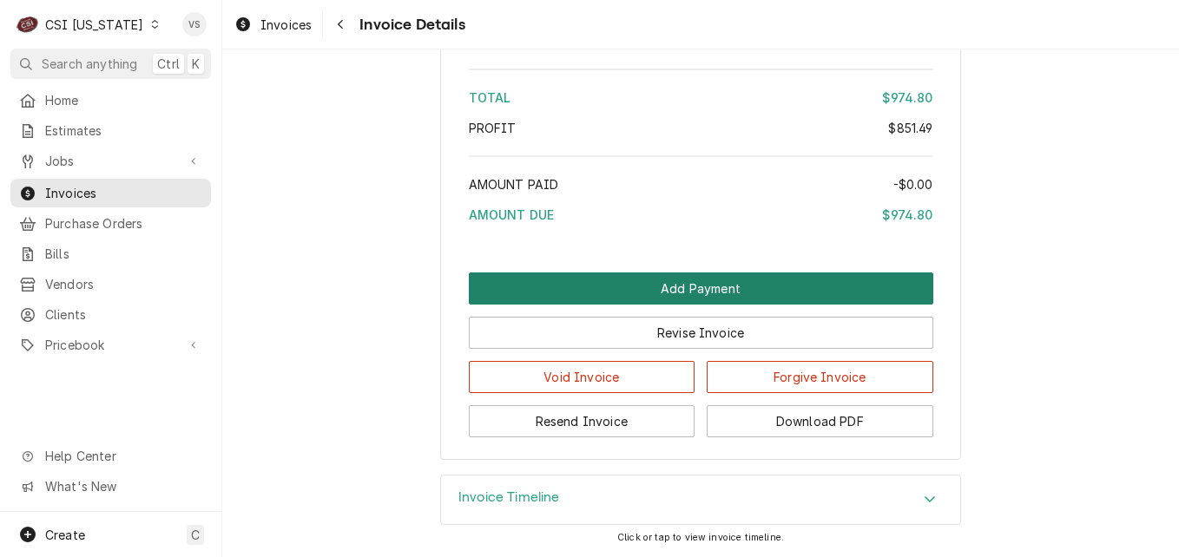
click at [605, 284] on button "Add Payment" at bounding box center [701, 289] width 464 height 32
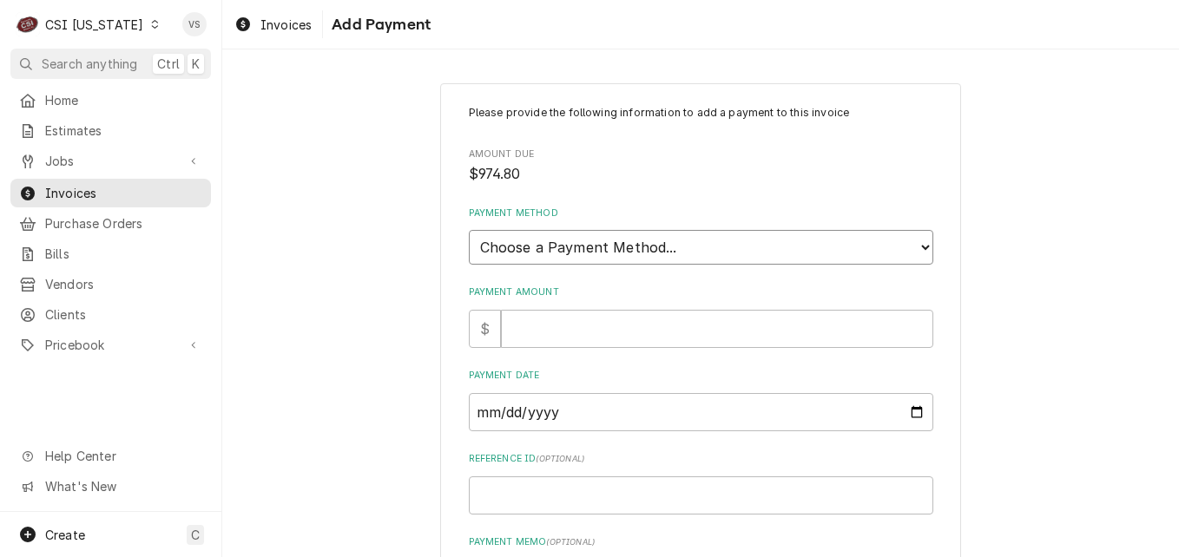
click at [556, 248] on select "Choose a Payment Method... Cash Check Credit/Debit Card ACH/eCheck Other" at bounding box center [701, 247] width 464 height 35
select select "3"
click at [469, 230] on select "Choose a Payment Method... Cash Check Credit/Debit Card ACH/eCheck Other" at bounding box center [701, 247] width 464 height 35
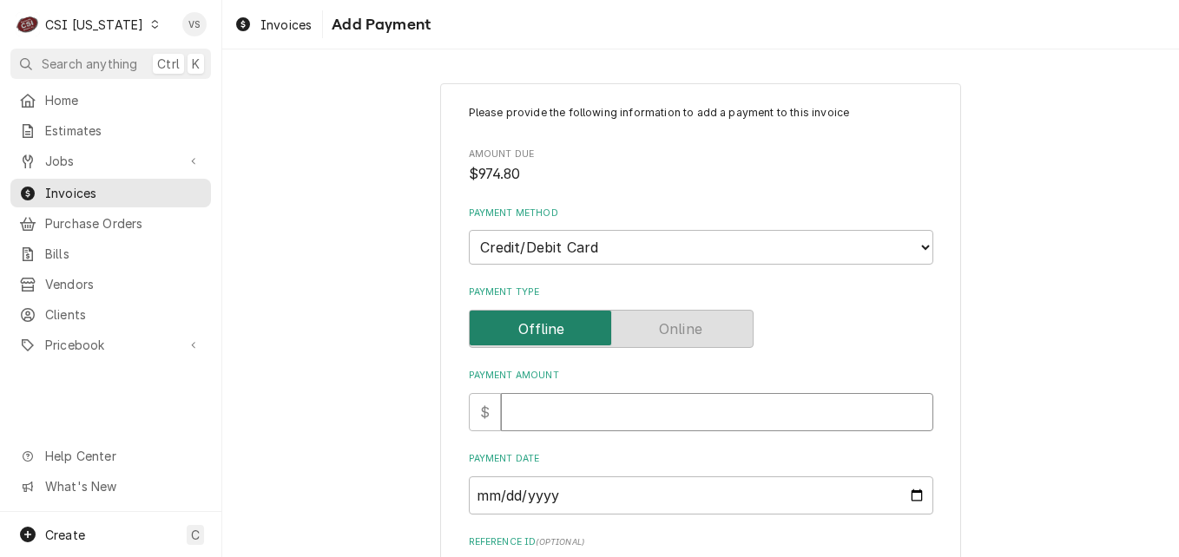
click at [537, 400] on input "Payment Amount" at bounding box center [717, 412] width 432 height 38
click at [535, 407] on input "Payment Amount" at bounding box center [717, 412] width 432 height 38
type textarea "x"
type input "9"
type textarea "x"
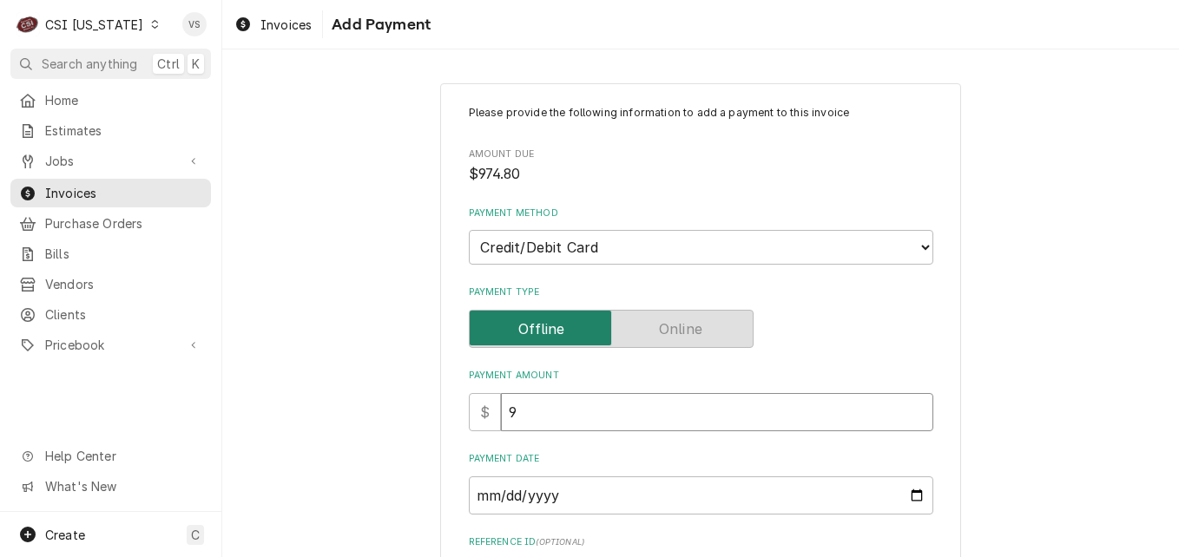
type input "97"
type textarea "x"
type input "974"
type textarea "x"
type input "974.8"
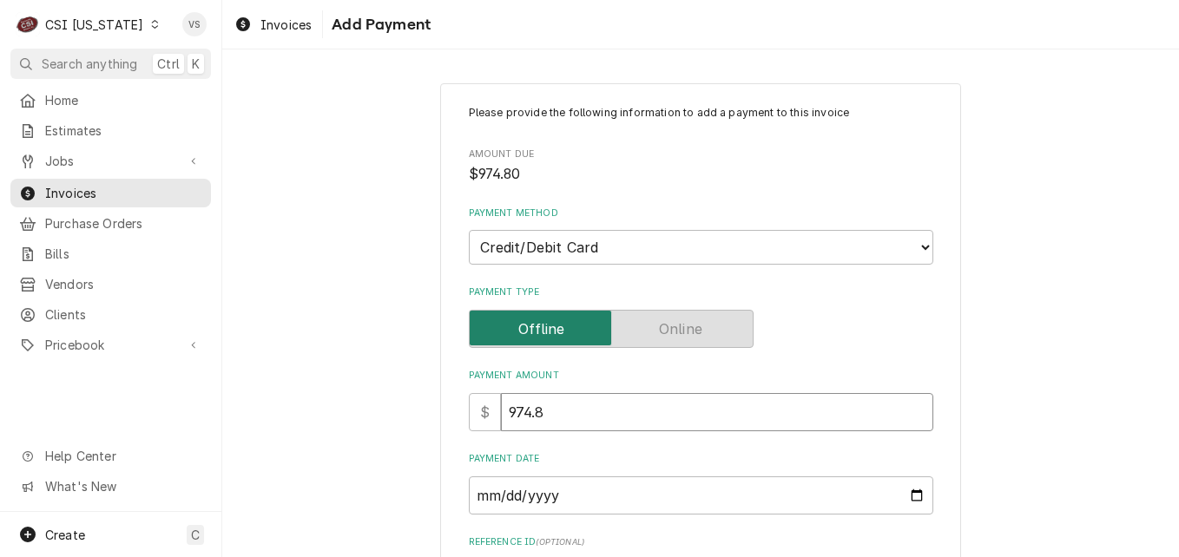
type textarea "x"
type input "974.80"
click at [906, 497] on input "Payment Date" at bounding box center [701, 496] width 464 height 38
type textarea "x"
type input "[DATE]"
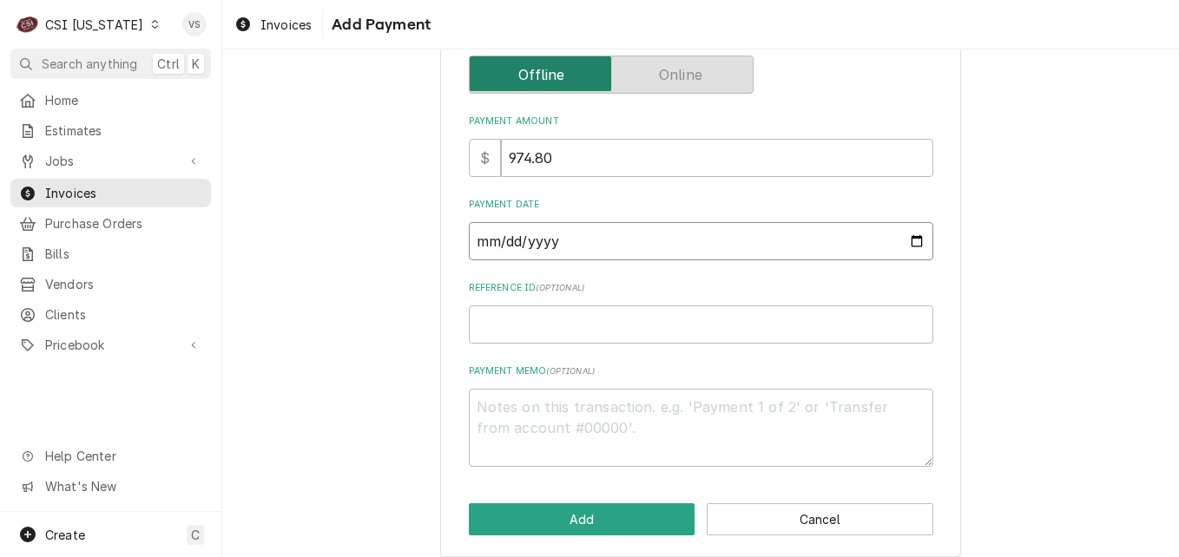
scroll to position [270, 0]
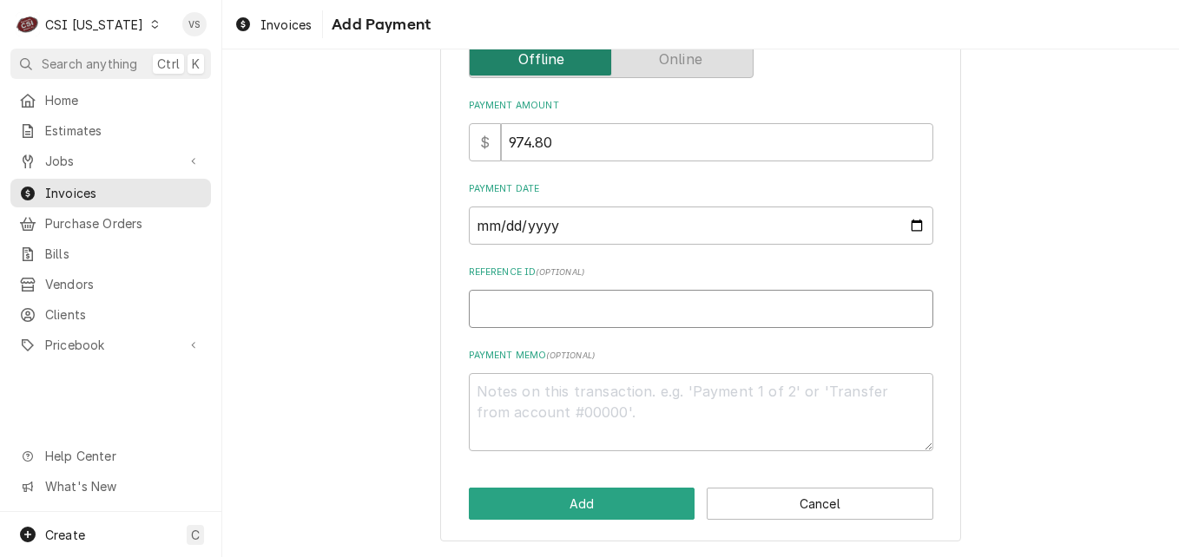
click at [484, 294] on input "Reference ID ( optional )" at bounding box center [701, 309] width 464 height 38
type textarea "x"
type input "2"
type textarea "x"
type input "22"
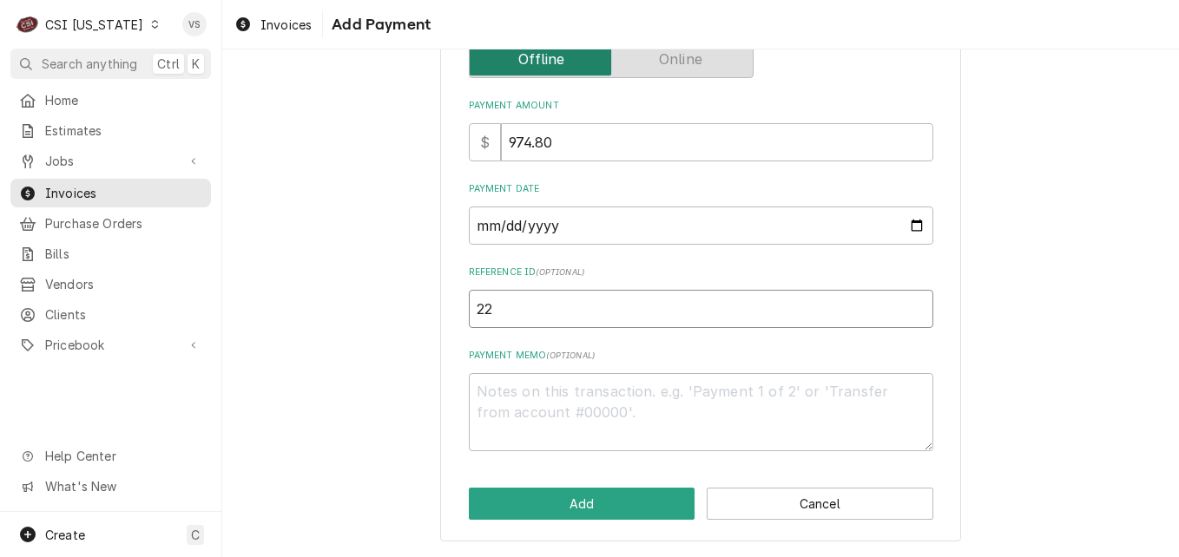
type textarea "x"
type input "226"
type textarea "x"
type input "2267"
type textarea "x"
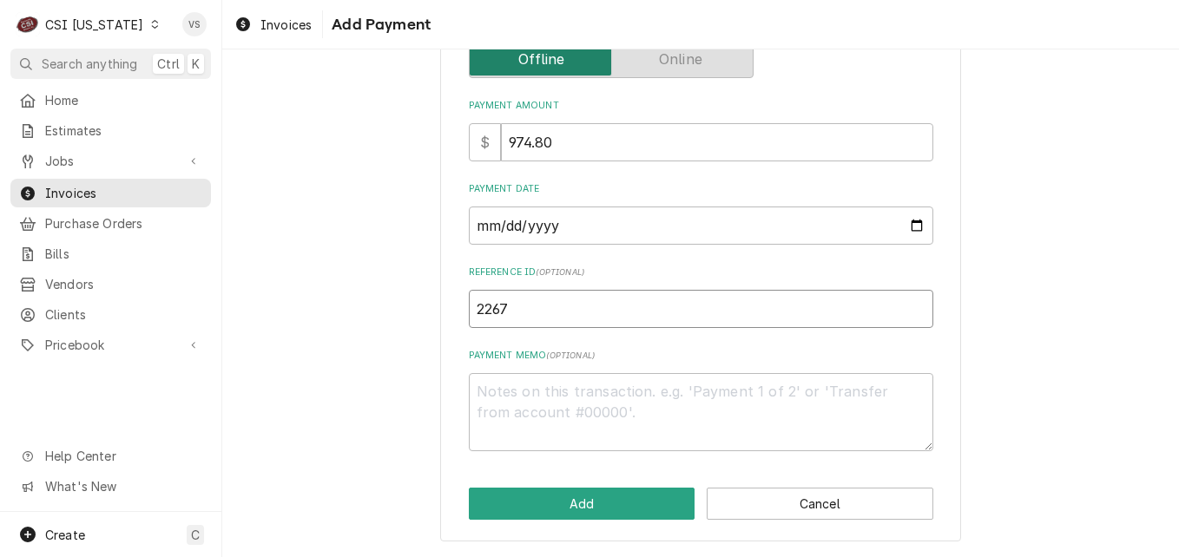
type input "22671"
type textarea "x"
type input "226716"
click at [513, 383] on textarea "Payment Memo ( optional )" at bounding box center [701, 412] width 464 height 78
type textarea "x"
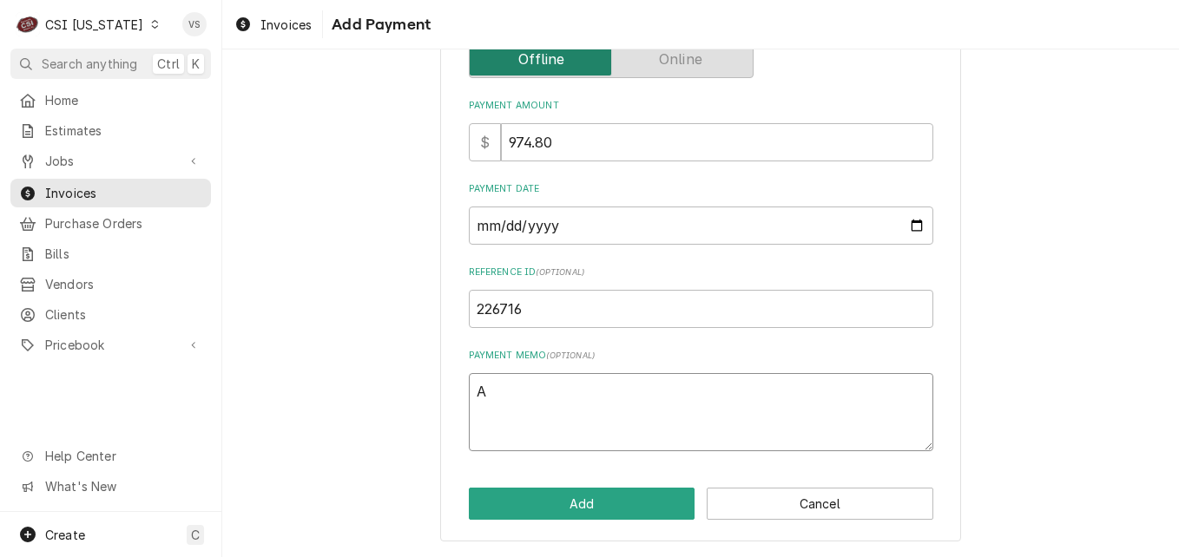
type textarea "A"
type textarea "x"
type textarea "Am"
type textarea "x"
type textarea "Ame"
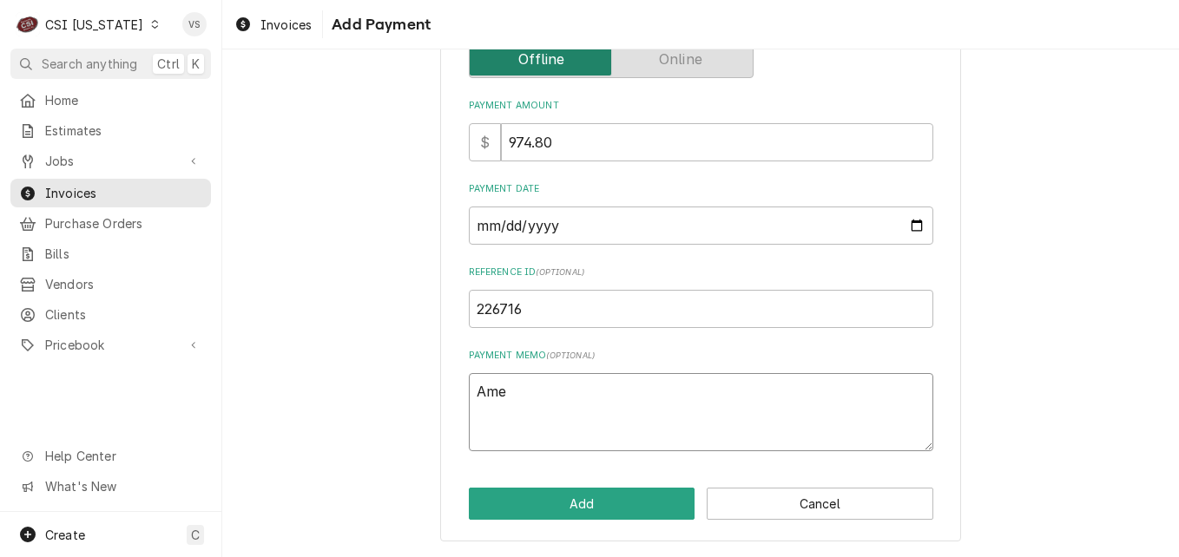
type textarea "x"
type textarea "Amex"
type textarea "x"
type textarea "Amex"
type textarea "x"
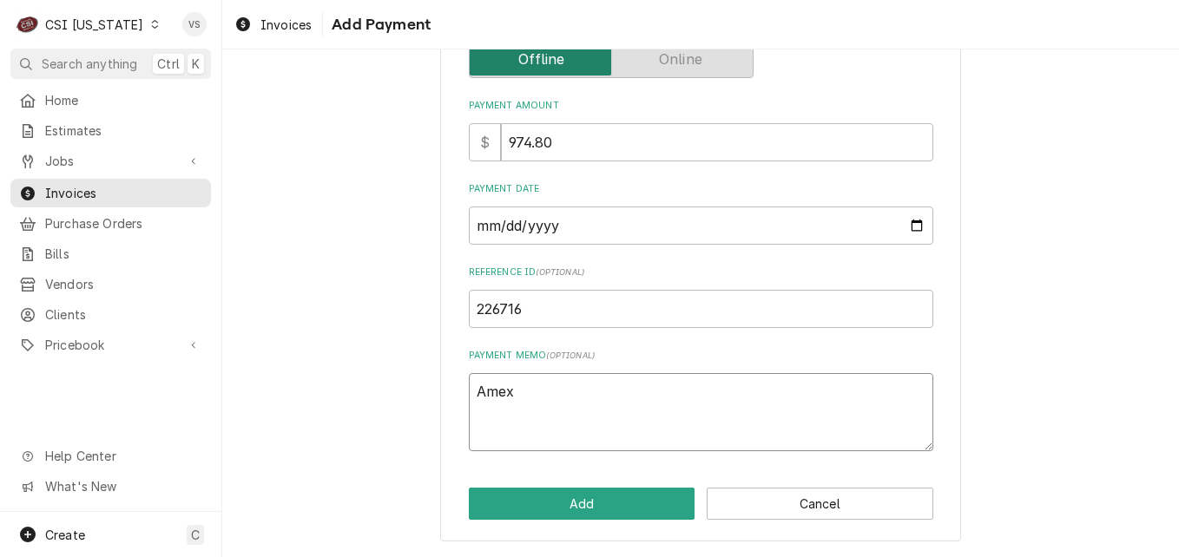
type textarea "Amex 1"
type textarea "x"
type textarea "Amex 10"
type textarea "x"
type textarea "Amex 102"
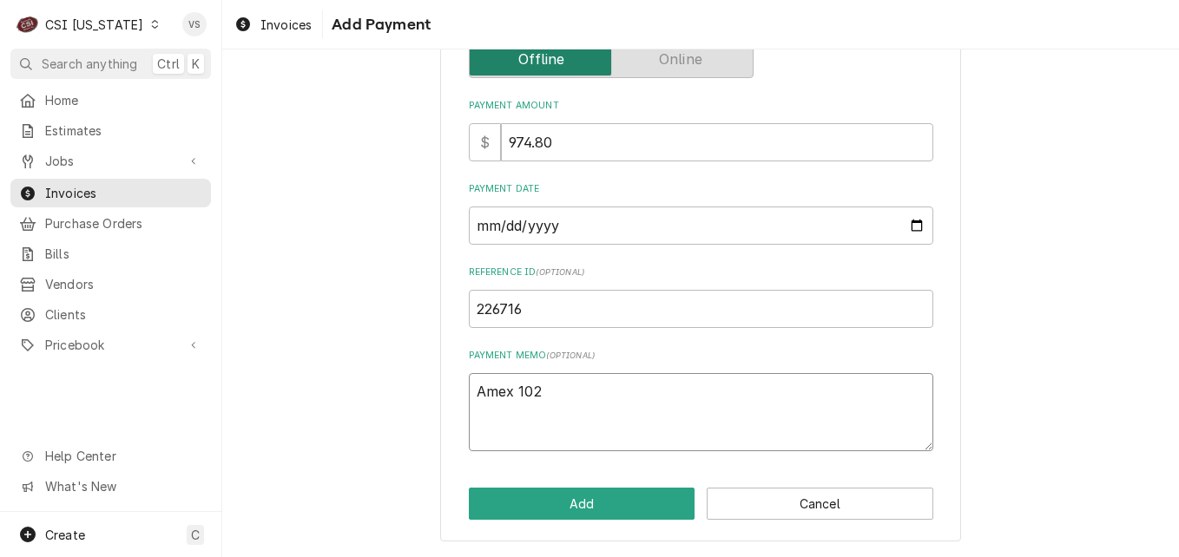
type textarea "x"
type textarea "Amex 1027"
click at [572, 505] on button "Add" at bounding box center [582, 504] width 227 height 32
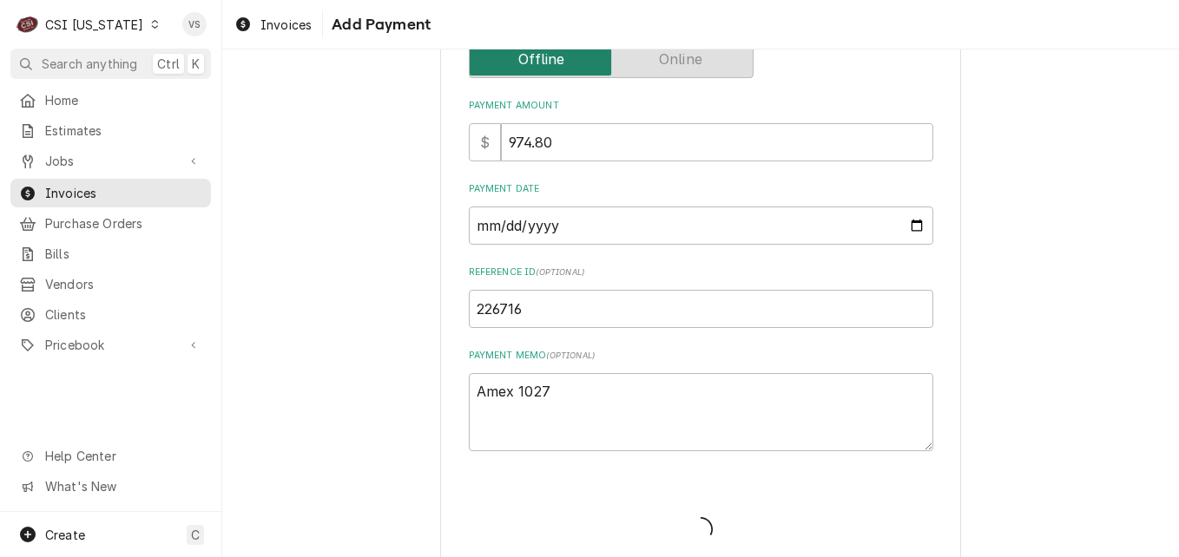
type textarea "x"
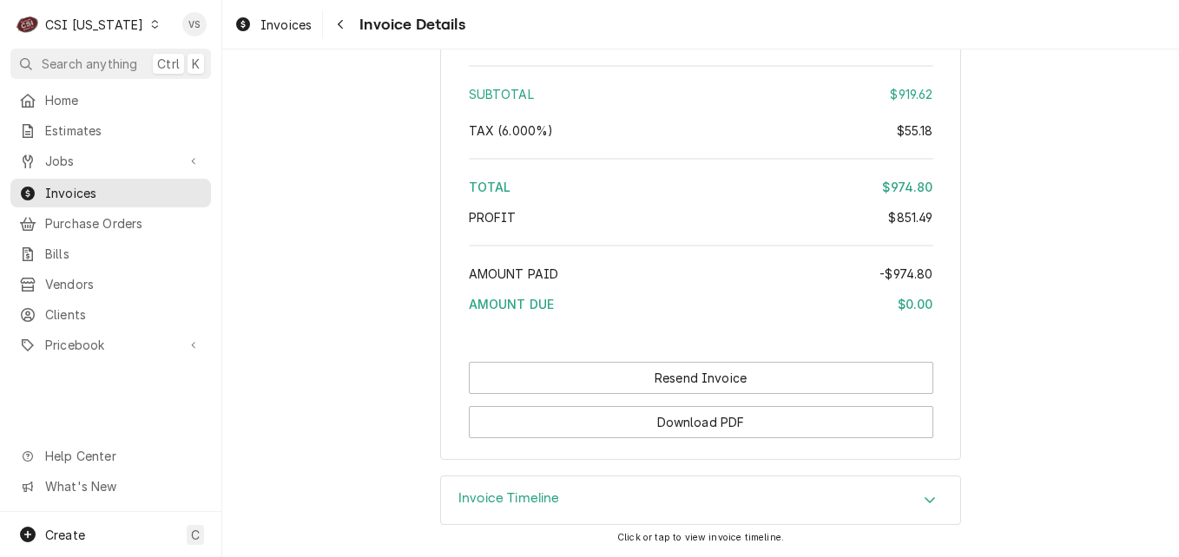
scroll to position [3500, 0]
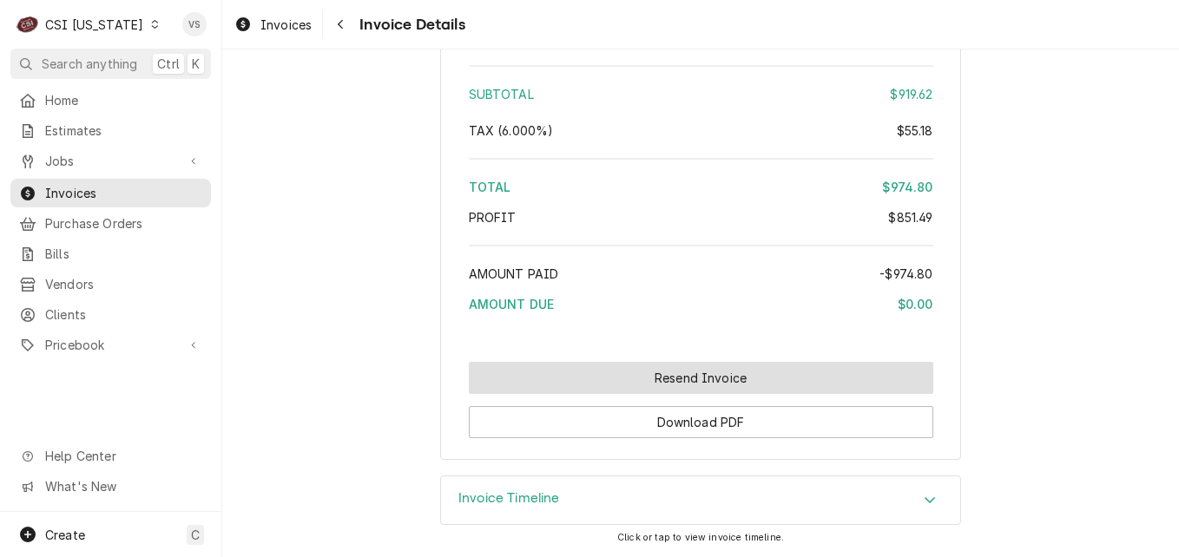
click at [732, 379] on button "Resend Invoice" at bounding box center [701, 378] width 464 height 32
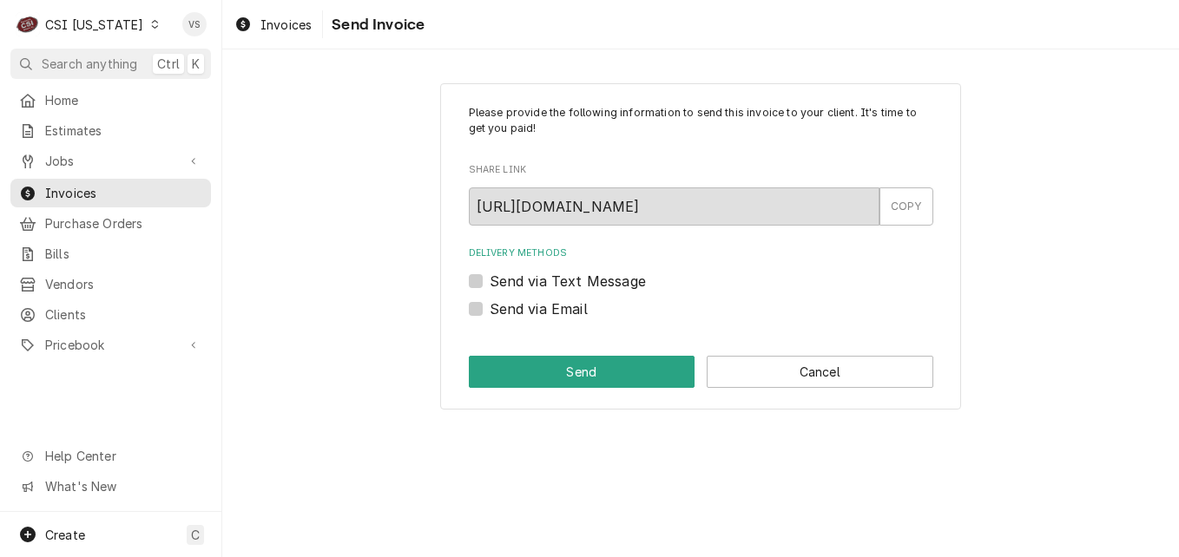
click at [490, 310] on label "Send via Email" at bounding box center [539, 309] width 98 height 21
click at [490, 310] on input "Send via Email" at bounding box center [722, 318] width 464 height 38
checkbox input "true"
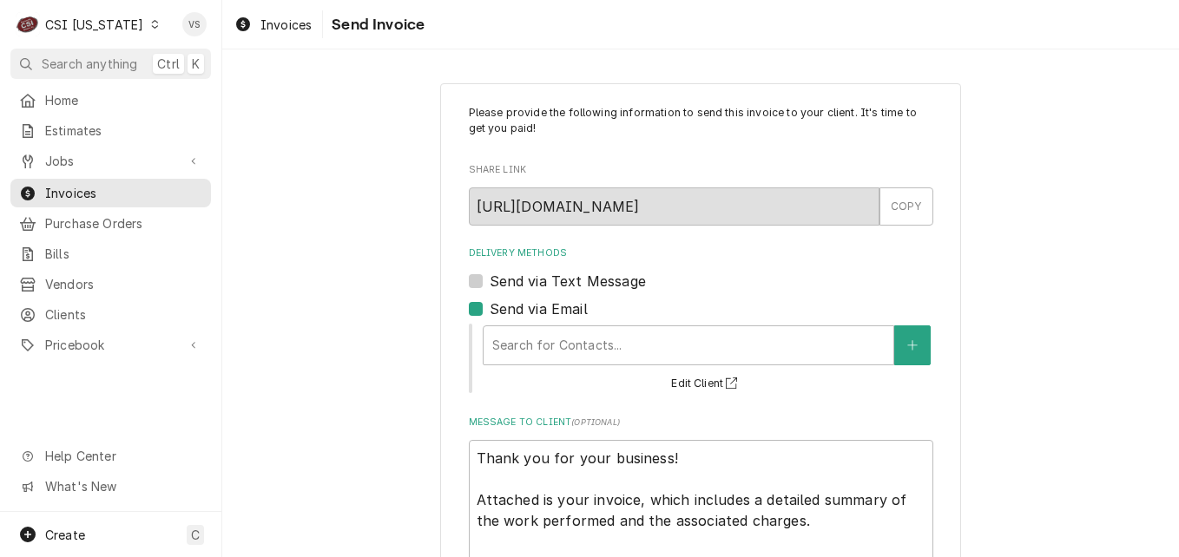
click at [526, 365] on div "Search for Contacts..." at bounding box center [689, 346] width 412 height 40
click at [528, 346] on div "Delivery Methods" at bounding box center [688, 345] width 392 height 31
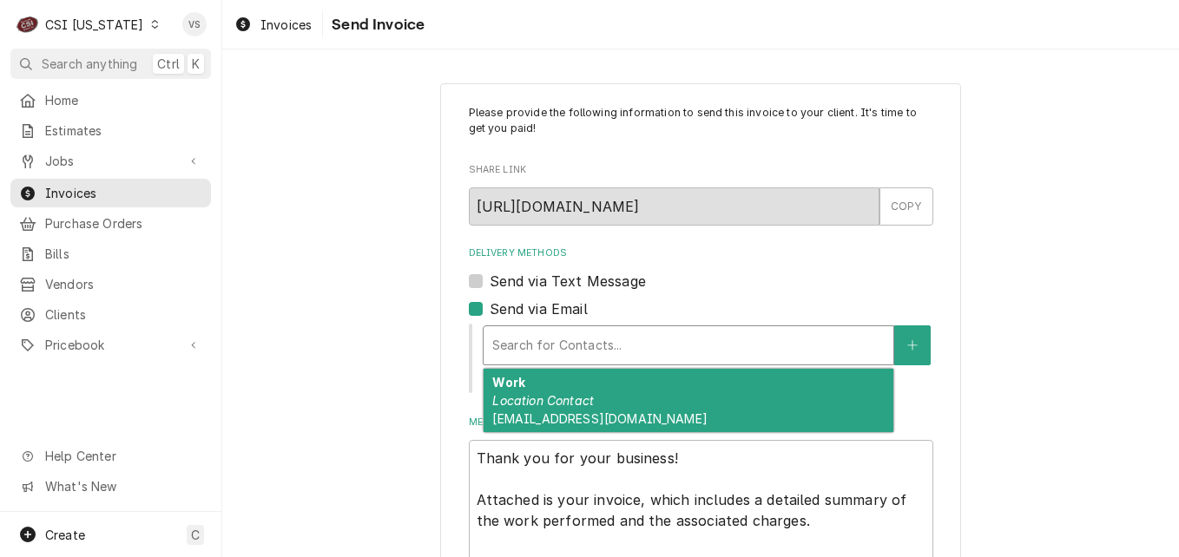
click at [495, 342] on div "Delivery Methods" at bounding box center [688, 345] width 392 height 31
click at [534, 395] on em "Location Contact" at bounding box center [543, 400] width 102 height 15
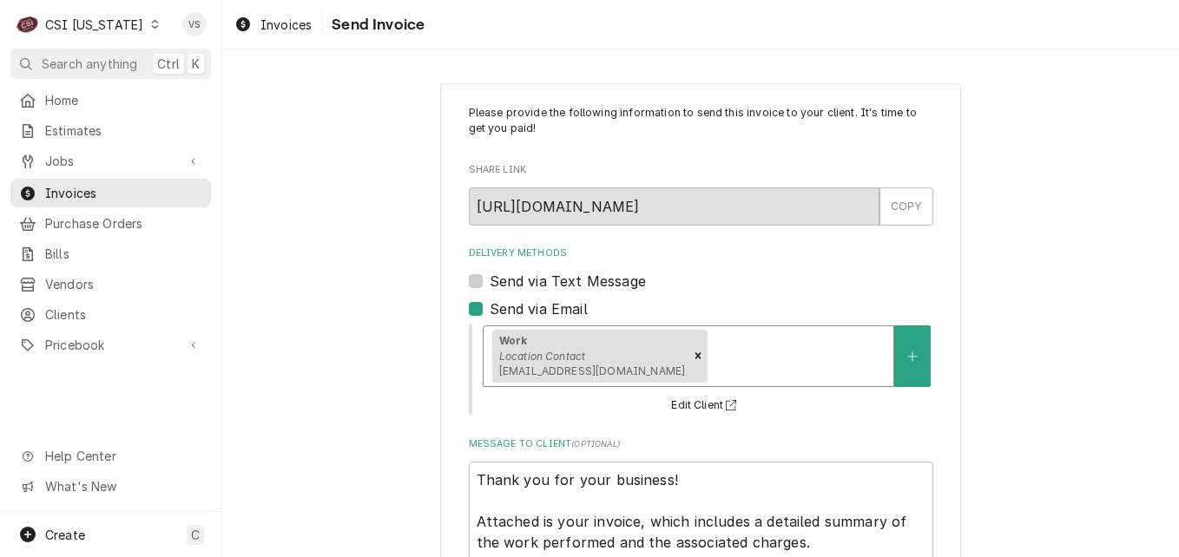
scroll to position [151, 0]
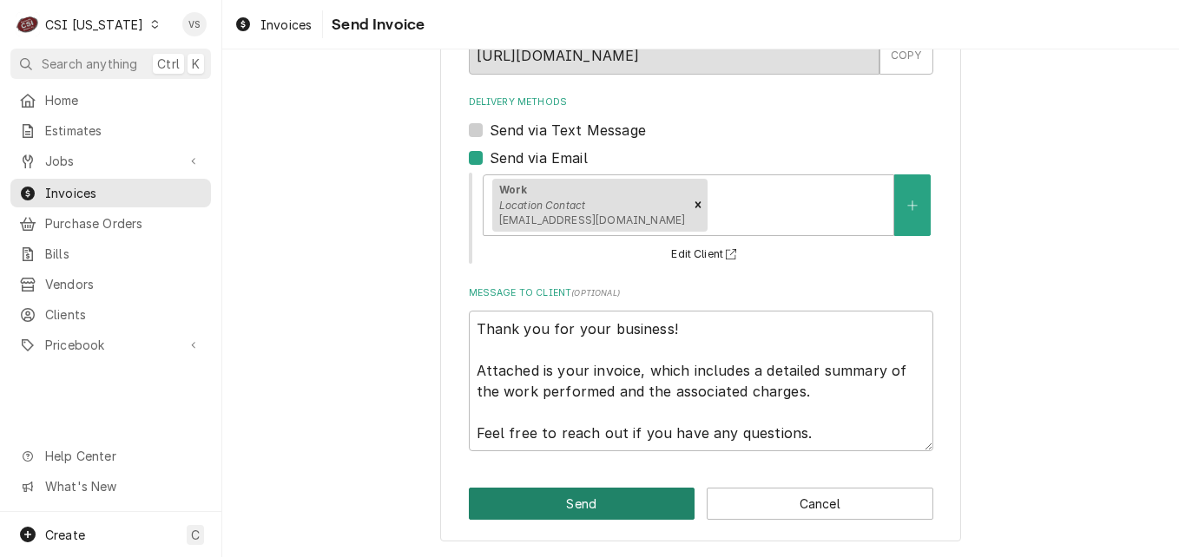
click at [567, 501] on button "Send" at bounding box center [582, 504] width 227 height 32
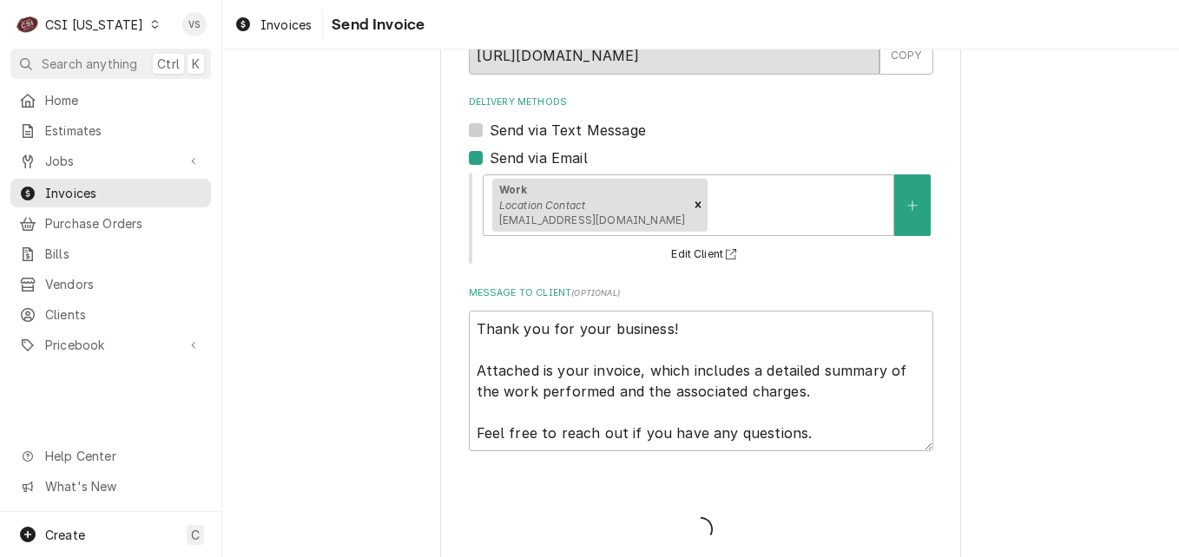
type textarea "x"
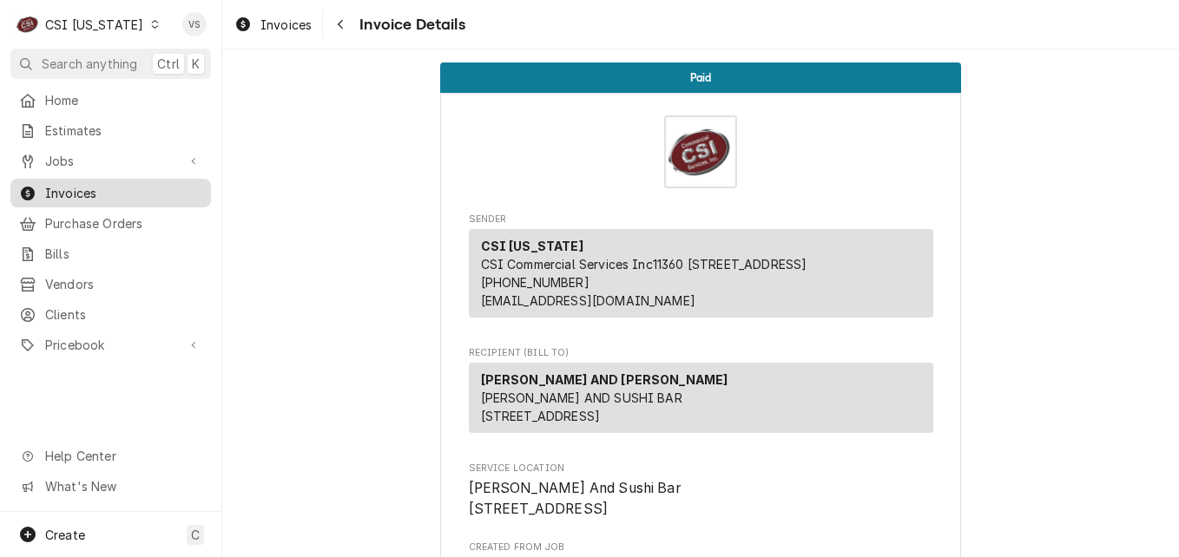
click at [102, 193] on span "Invoices" at bounding box center [123, 193] width 157 height 18
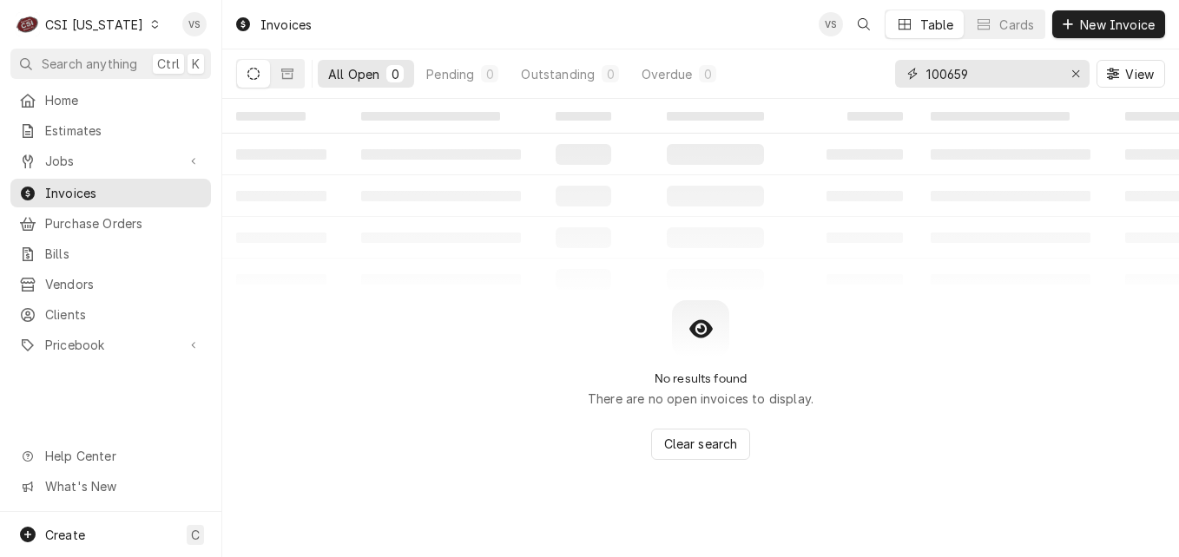
click at [969, 72] on input "100659" at bounding box center [991, 74] width 130 height 28
click at [968, 72] on input "100659" at bounding box center [991, 74] width 130 height 28
drag, startPoint x: 964, startPoint y: 77, endPoint x: 968, endPoint y: 66, distance: 12.1
click at [968, 66] on input "1006598" at bounding box center [991, 74] width 130 height 28
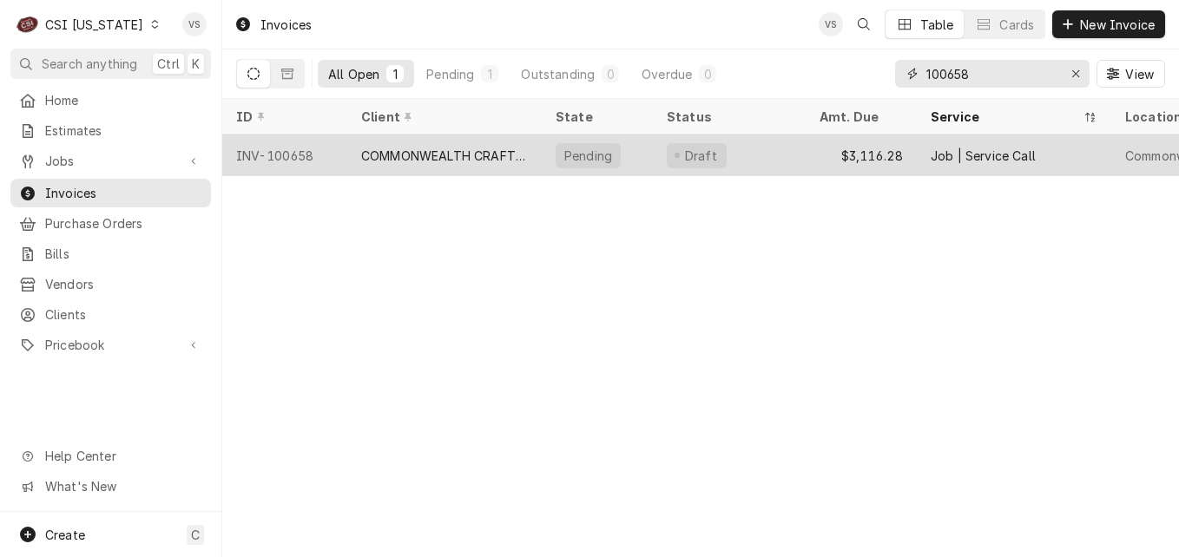
type input "100658"
click at [392, 159] on div "COMMONWEALTH CRAFT AND ICE" at bounding box center [444, 156] width 167 height 18
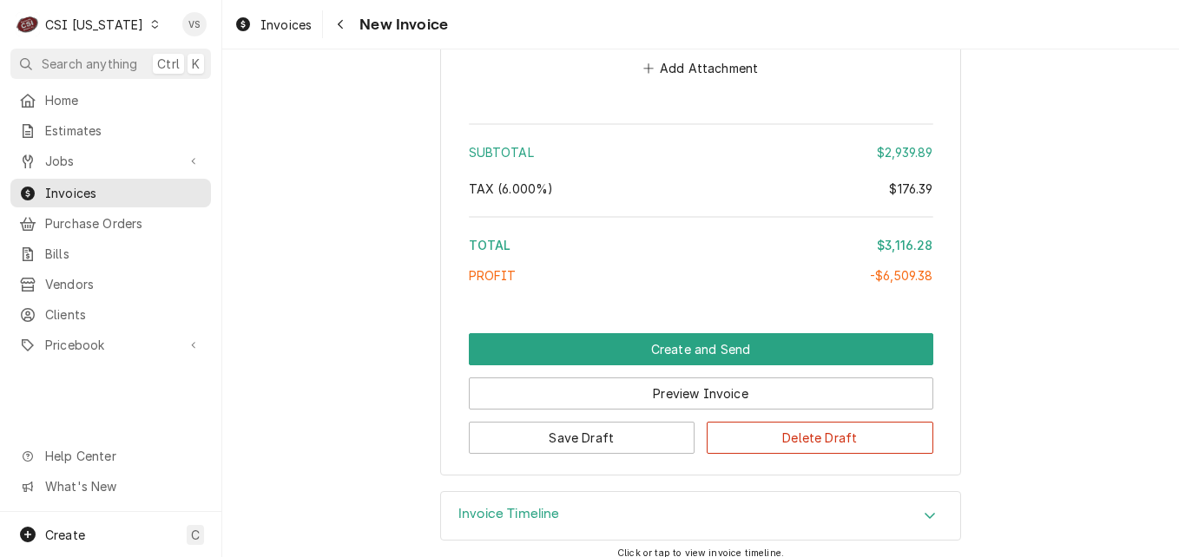
scroll to position [6839, 0]
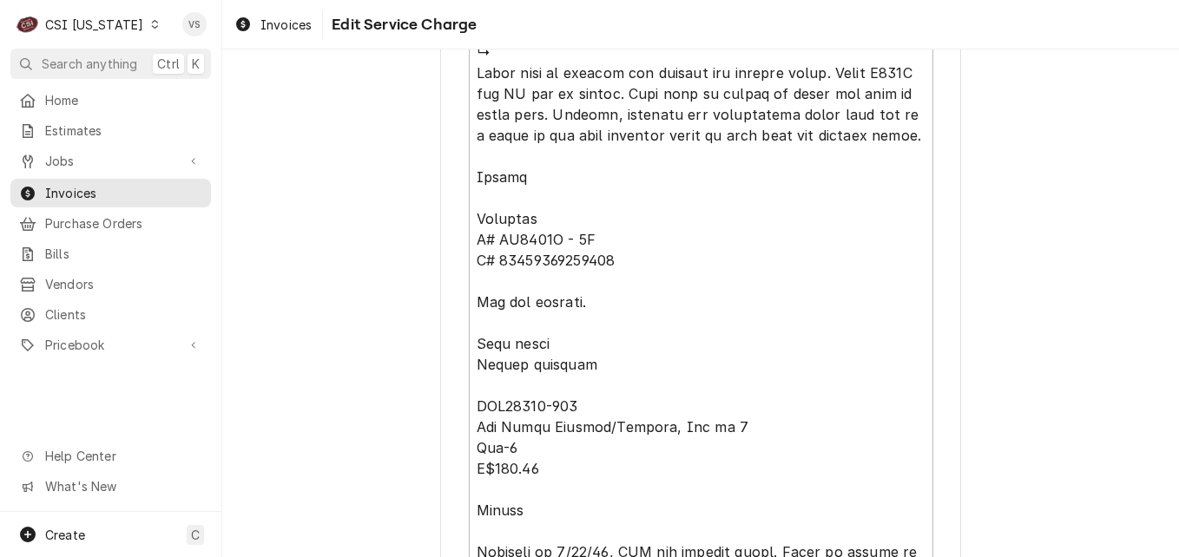
scroll to position [1963, 0]
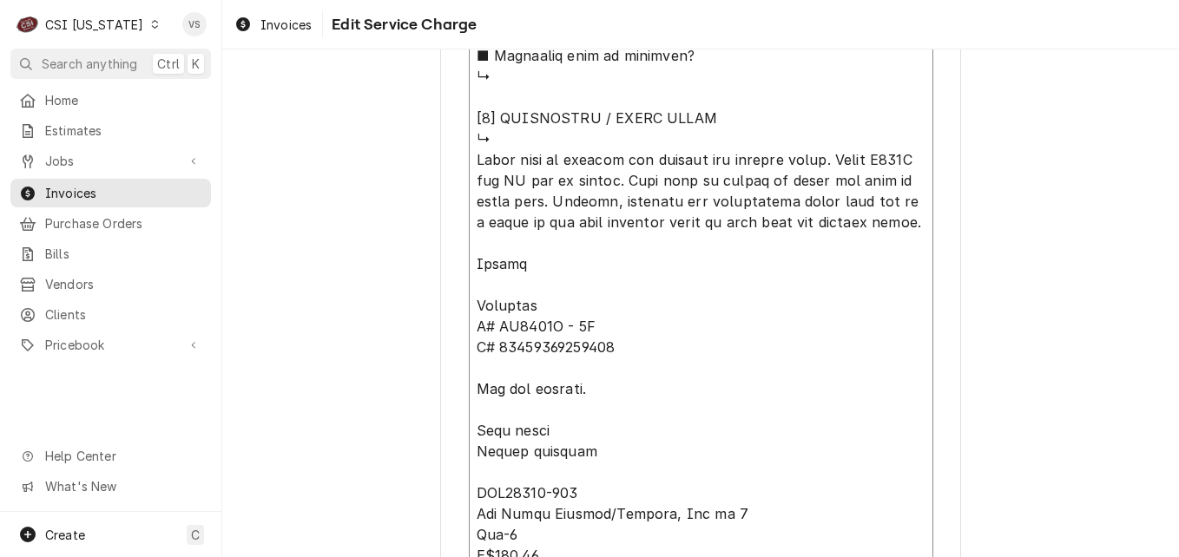
drag, startPoint x: 469, startPoint y: 324, endPoint x: 598, endPoint y: 369, distance: 137.0
type textarea "x"
type textarea "Parts arrived 9/3, Bryant ⚠️ 𝗙𝗢𝗥𝗠 𝗜𝗡𝗦𝗧𝗥𝗨𝗖𝗧𝗜𝗢𝗡𝗦 ⚠️ ✪ 𝗖𝗼𝗺𝗽𝗹𝗲𝘁𝗲 𝗮𝗹𝗹 𝗿𝗲𝗹𝗲𝘃𝗮𝗻𝘁 𝘀𝗲𝗰𝘁𝗶…"
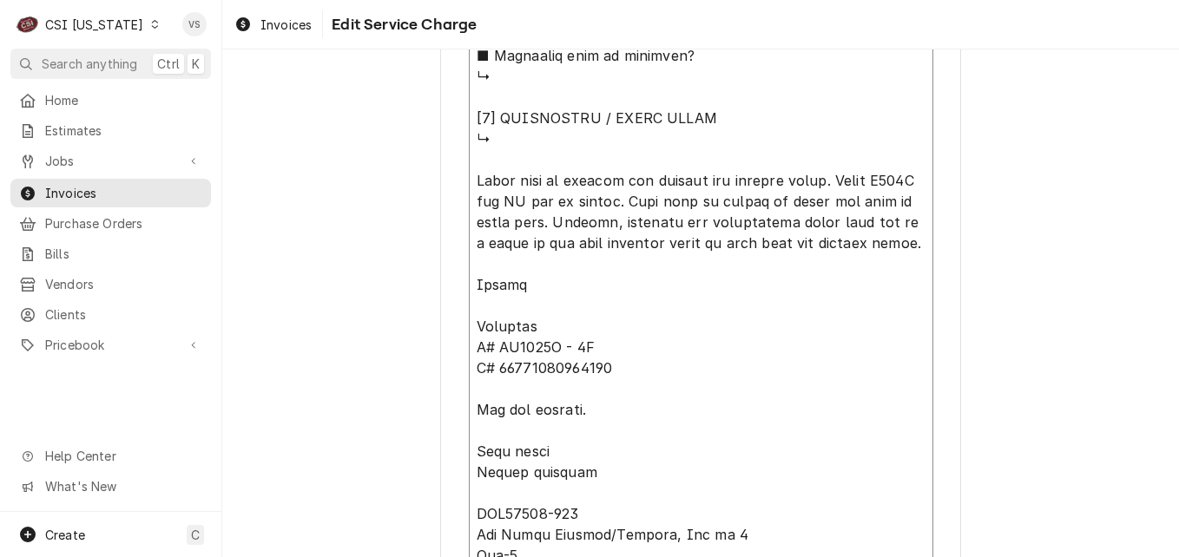
type textarea "x"
type textarea "Parts arrived 9/3, Bryant ⚠️ 𝗙𝗢𝗥𝗠 𝗜𝗡𝗦𝗧𝗥𝗨𝗖𝗧𝗜𝗢𝗡𝗦 ⚠️ ✪ 𝗖𝗼𝗺𝗽𝗹𝗲𝘁𝗲 𝗮𝗹𝗹 𝗿𝗲𝗹𝗲𝘃𝗮𝗻𝘁 𝘀𝗲𝗰𝘁𝗶…"
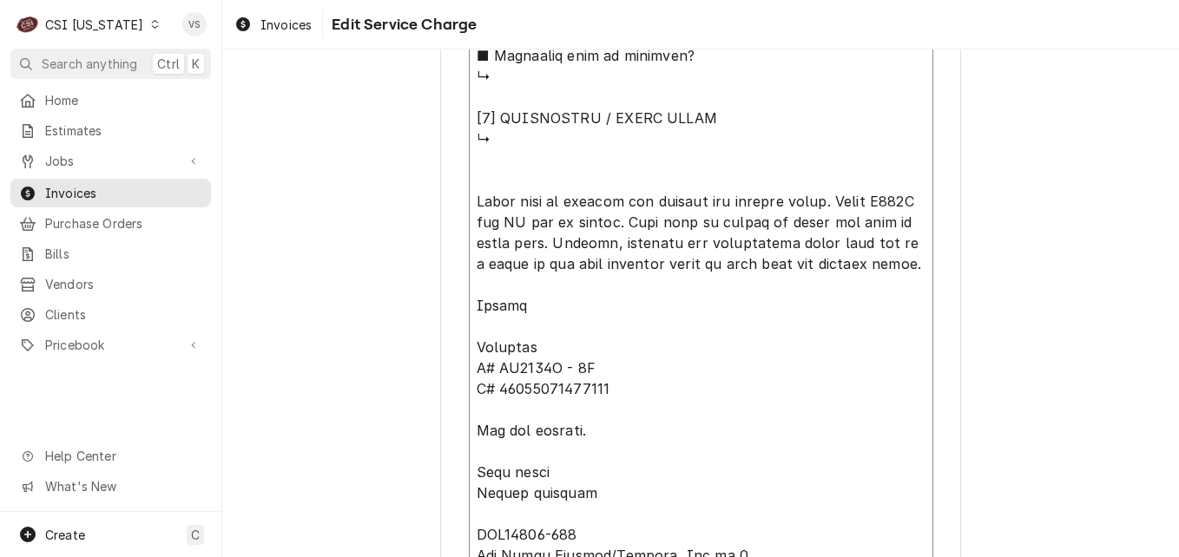
paste textarea "Scotsman M# NS0422A - 1B S# 21091320011946"
type textarea "x"
type textarea "Parts arrived 9/3, Bryant ⚠️ 𝗙𝗢𝗥𝗠 𝗜𝗡𝗦𝗧𝗥𝗨𝗖𝗧𝗜𝗢𝗡𝗦 ⚠️ ✪ 𝗖𝗼𝗺𝗽𝗹𝗲𝘁𝗲 𝗮𝗹𝗹 𝗿𝗲𝗹𝗲𝘃𝗮𝗻𝘁 𝘀𝗲𝗰𝘁𝗶…"
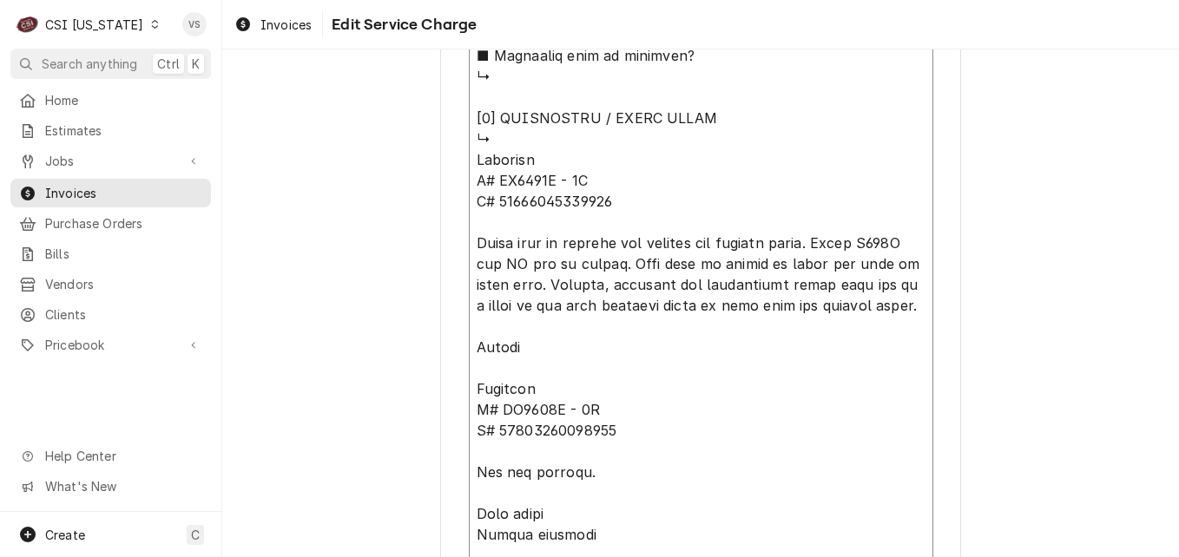
type textarea "x"
type textarea "Lorem ipsumdo 4/7, Sitame ⚠️ CONS ADIPISCINGEL ⚠️ ✪ Seddoeiu tem incididu utlab…"
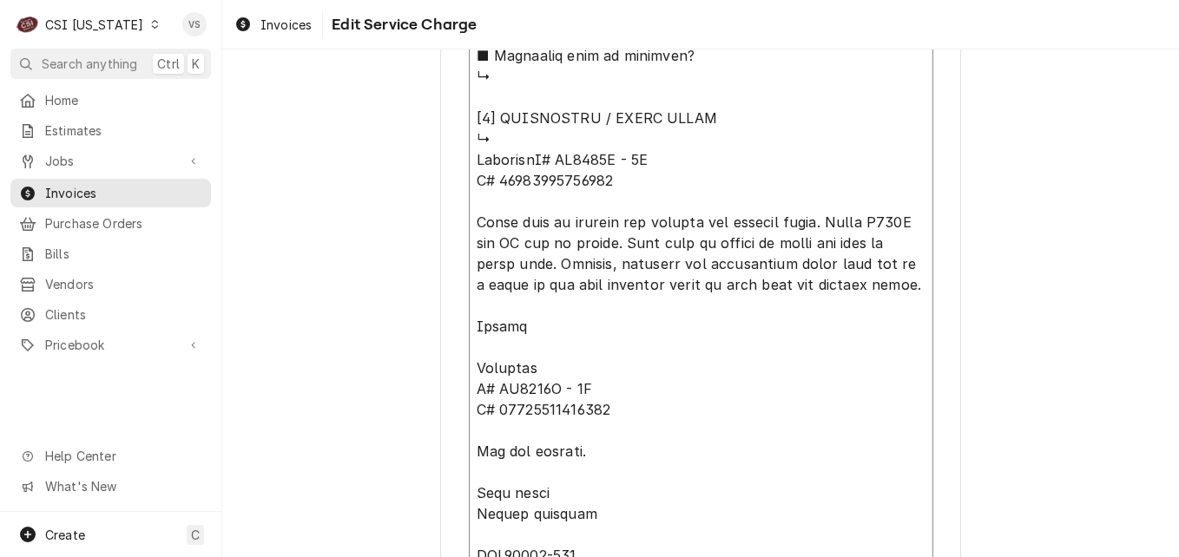
type textarea "x"
type textarea "Lorem ipsumdo 4/7, Sitame ⚠️ CONS ADIPISCINGEL ⚠️ ✪ Seddoeiu tem incididu utlab…"
type textarea "x"
type textarea "Lorem ipsumdo 4/7, Sitame ⚠️ CONS ADIPISCINGEL ⚠️ ✪ Seddoeiu tem incididu utlab…"
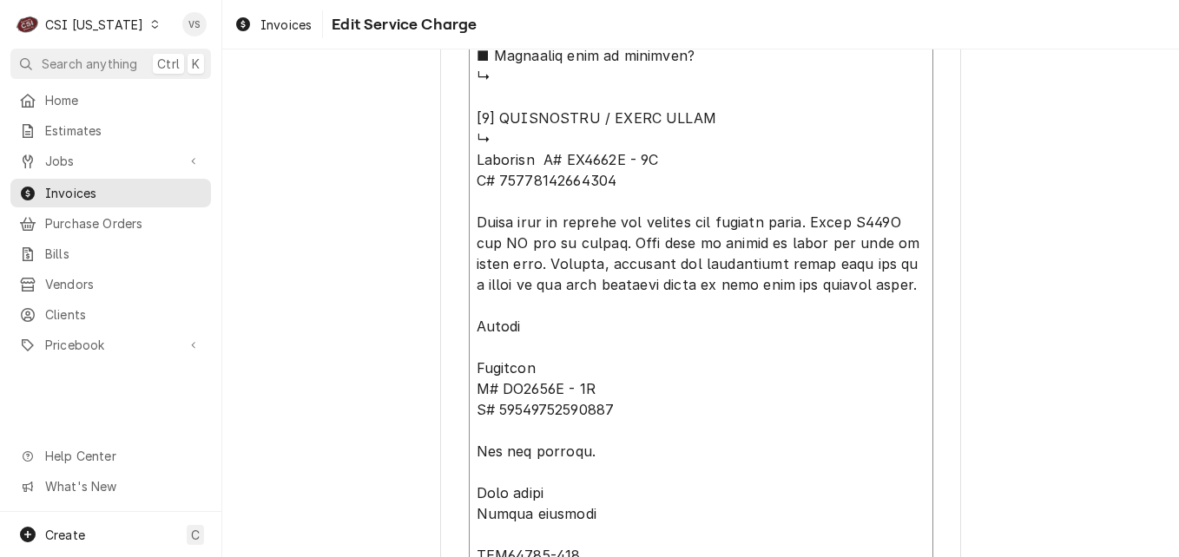
type textarea "x"
type textarea "Parts arrived 9/3, Bryant ⚠️ 𝗙𝗢𝗥𝗠 𝗜𝗡𝗦𝗧𝗥𝗨𝗖𝗧𝗜𝗢𝗡𝗦 ⚠️ ✪ 𝗖𝗼𝗺𝗽𝗹𝗲𝘁𝗲 𝗮𝗹𝗹 𝗿𝗲𝗹𝗲𝘃𝗮𝗻𝘁 𝘀𝗲𝗰𝘁𝗶…"
type textarea "x"
type textarea "Parts arrived 9/3, Bryant ⚠️ 𝗙𝗢𝗥𝗠 𝗜𝗡𝗦𝗧𝗥𝗨𝗖𝗧𝗜𝗢𝗡𝗦 ⚠️ ✪ 𝗖𝗼𝗺𝗽𝗹𝗲𝘁𝗲 𝗮𝗹𝗹 𝗿𝗲𝗹𝗲𝘃𝗮𝗻𝘁 𝘀𝗲𝗰𝘁𝗶…"
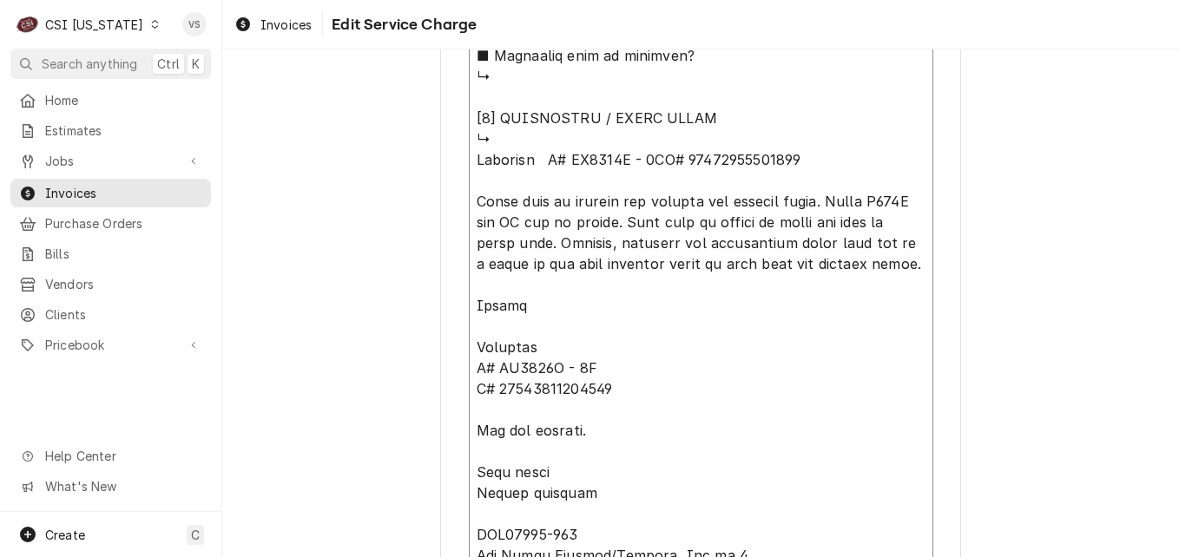
type textarea "x"
type textarea "Parts arrived 9/3, Bryant ⚠️ 𝗙𝗢𝗥𝗠 𝗜𝗡𝗦𝗧𝗥𝗨𝗖𝗧𝗜𝗢𝗡𝗦 ⚠️ ✪ 𝗖𝗼𝗺𝗽𝗹𝗲𝘁𝗲 𝗮𝗹𝗹 𝗿𝗲𝗹𝗲𝘃𝗮𝗻𝘁 𝘀𝗲𝗰𝘁𝗶…"
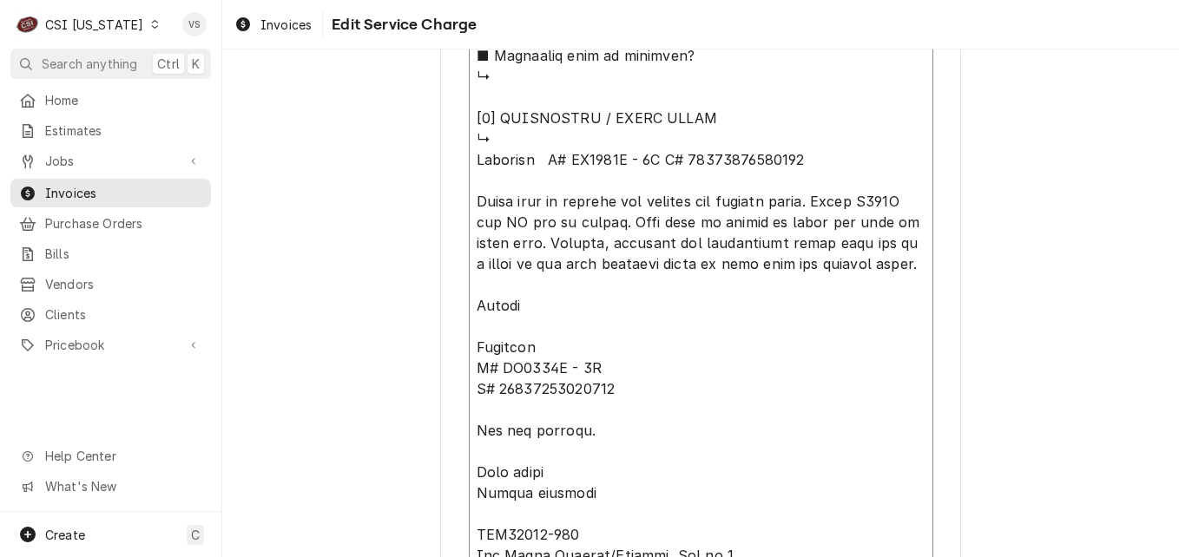
type textarea "x"
type textarea "Parts arrived 9/3, Bryant ⚠️ 𝗙𝗢𝗥𝗠 𝗜𝗡𝗦𝗧𝗥𝗨𝗖𝗧𝗜𝗢𝗡𝗦 ⚠️ ✪ 𝗖𝗼𝗺𝗽𝗹𝗲𝘁𝗲 𝗮𝗹𝗹 𝗿𝗲𝗹𝗲𝘃𝗮𝗻𝘁 𝘀𝗲𝗰𝘁𝗶…"
type textarea "x"
type textarea "Parts arrived 9/3, Bryant ⚠️ 𝗙𝗢𝗥𝗠 𝗜𝗡𝗦𝗧𝗥𝗨𝗖𝗧𝗜𝗢𝗡𝗦 ⚠️ ✪ 𝗖𝗼𝗺𝗽𝗹𝗲𝘁𝗲 𝗮𝗹𝗹 𝗿𝗲𝗹𝗲𝘃𝗮𝗻𝘁 𝘀𝗲𝗰𝘁𝗶…"
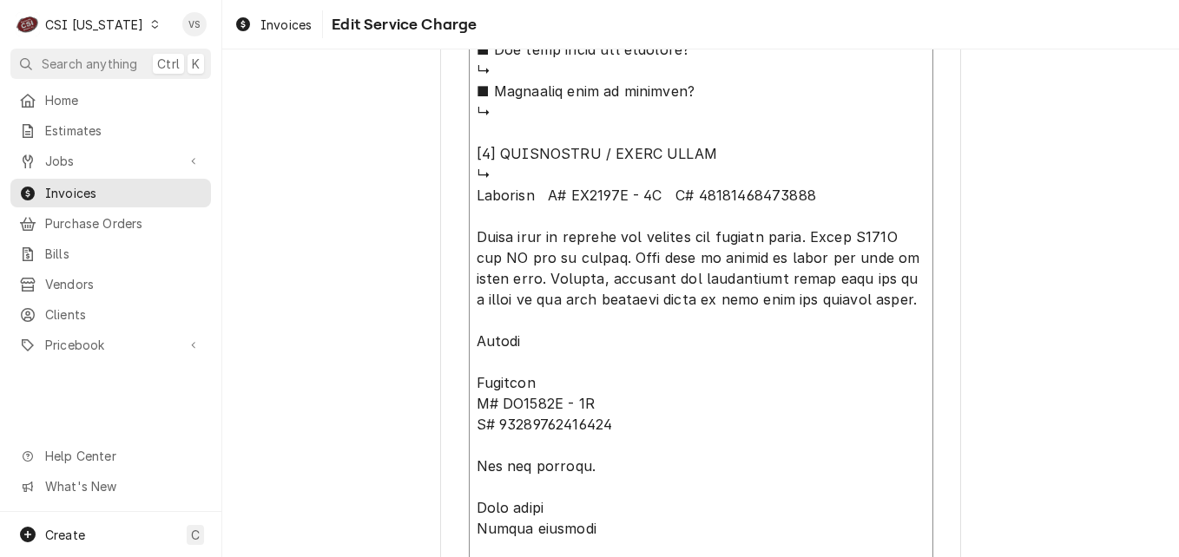
scroll to position [1831, 0]
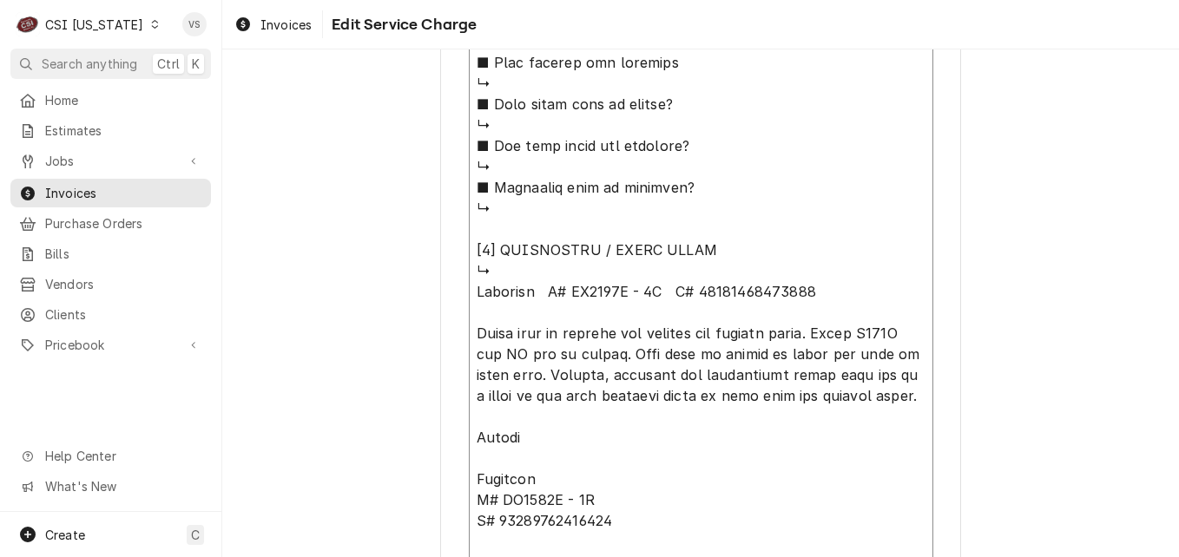
drag, startPoint x: 473, startPoint y: 292, endPoint x: 813, endPoint y: 299, distance: 340.4
click at [813, 299] on textarea "Service Summary ( optional )" at bounding box center [701, 51] width 464 height 2099
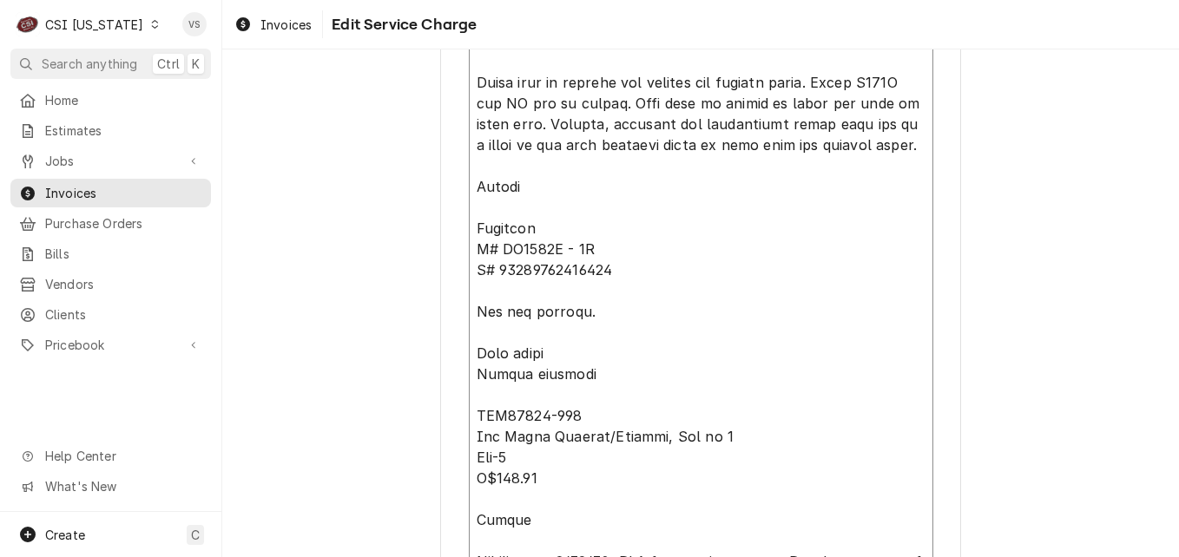
scroll to position [2091, 0]
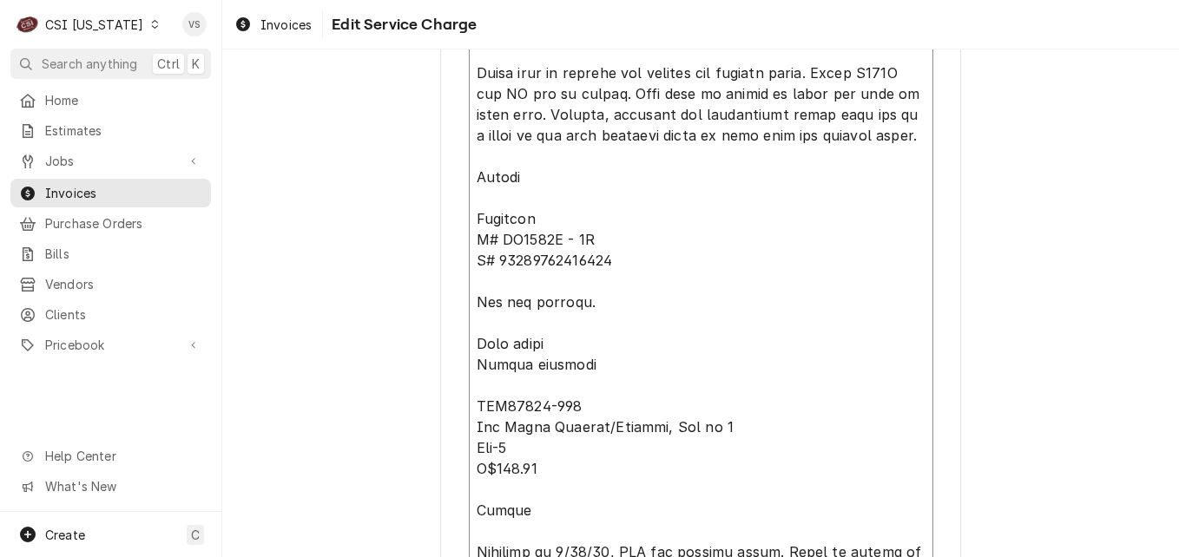
drag, startPoint x: 470, startPoint y: 215, endPoint x: 610, endPoint y: 267, distance: 149.7
paste textarea "M# NS0422A - 1B"
type textarea "x"
type textarea "Parts arrived 9/3, Bryant ⚠️ 𝗙𝗢𝗥𝗠 𝗜𝗡𝗦𝗧𝗥𝗨𝗖𝗧𝗜𝗢𝗡𝗦 ⚠️ ✪ 𝗖𝗼𝗺𝗽𝗹𝗲𝘁𝗲 𝗮𝗹𝗹 𝗿𝗲𝗹𝗲𝘃𝗮𝗻𝘁 𝘀𝗲𝗰𝘁𝗶…"
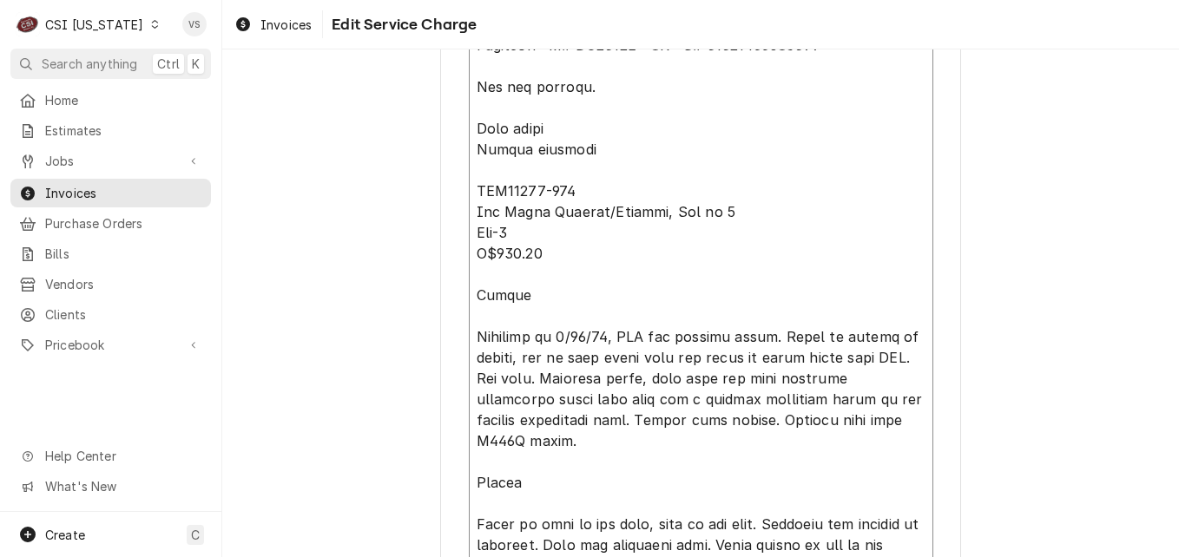
scroll to position [2352, 0]
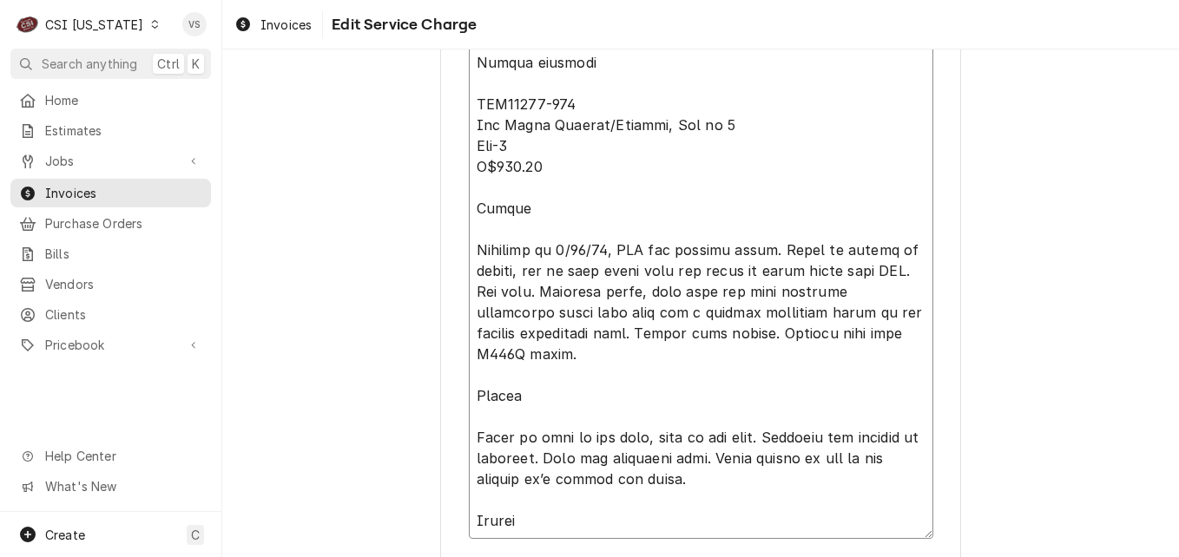
type textarea "x"
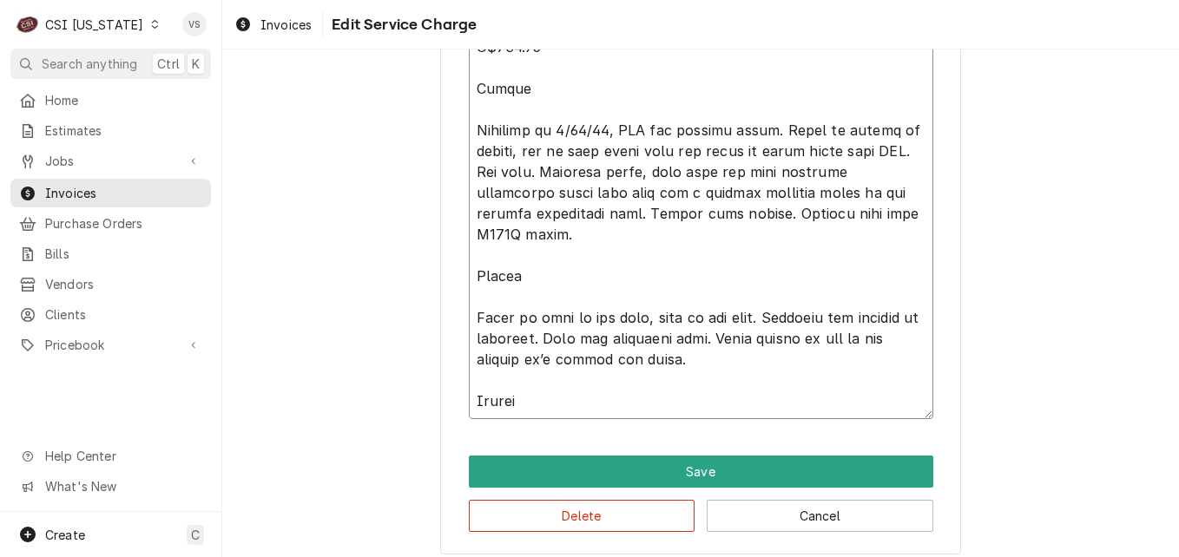
scroll to position [2484, 0]
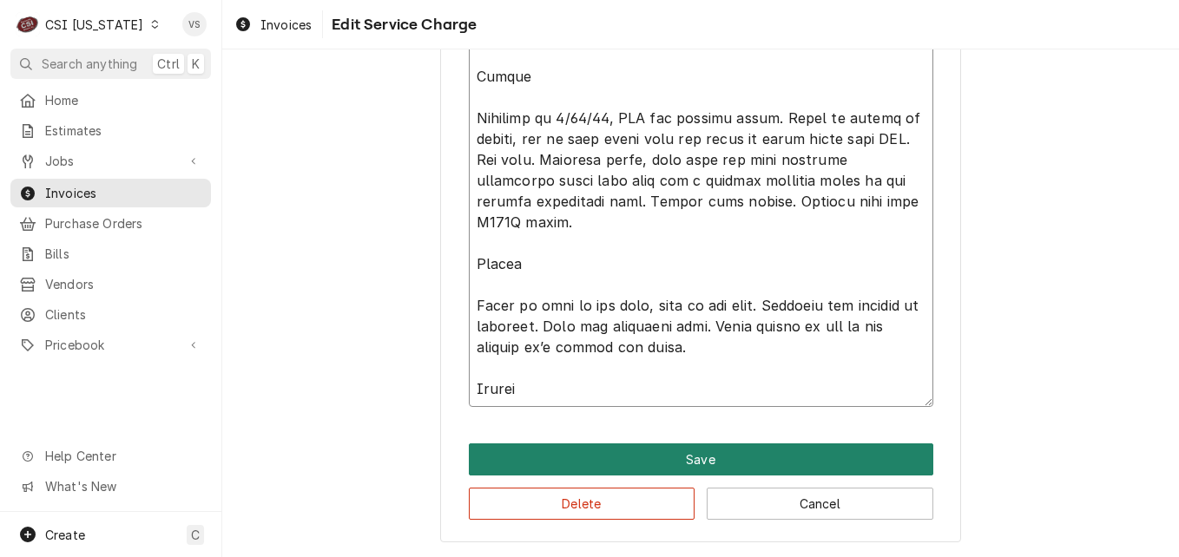
type textarea "Parts arrived 9/3, Bryant ⚠️ 𝗙𝗢𝗥𝗠 𝗜𝗡𝗦𝗧𝗥𝗨𝗖𝗧𝗜𝗢𝗡𝗦 ⚠️ ✪ 𝗖𝗼𝗺𝗽𝗹𝗲𝘁𝗲 𝗮𝗹𝗹 𝗿𝗲𝗹𝗲𝘃𝗮𝗻𝘁 𝘀𝗲𝗰𝘁𝗶…"
click at [718, 462] on button "Save" at bounding box center [701, 460] width 464 height 32
type textarea "x"
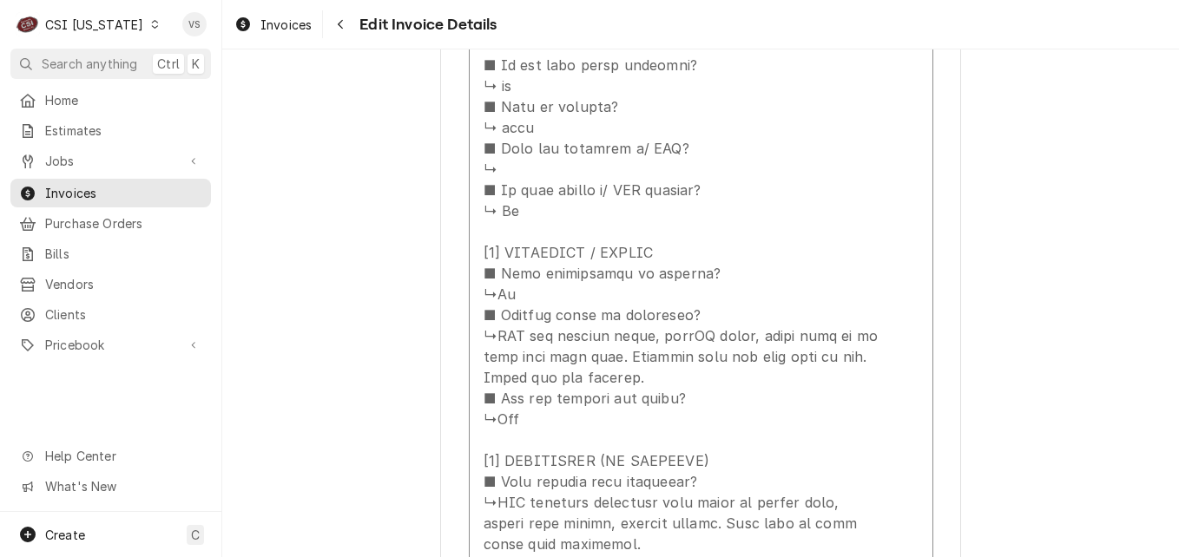
scroll to position [2933, 0]
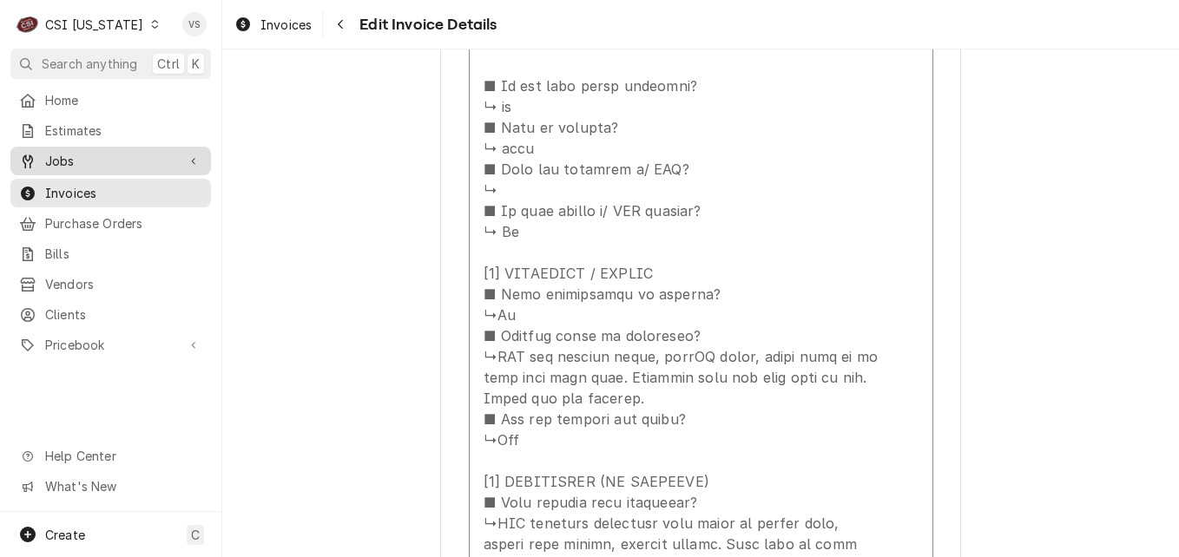
click at [63, 159] on span "Jobs" at bounding box center [110, 161] width 131 height 18
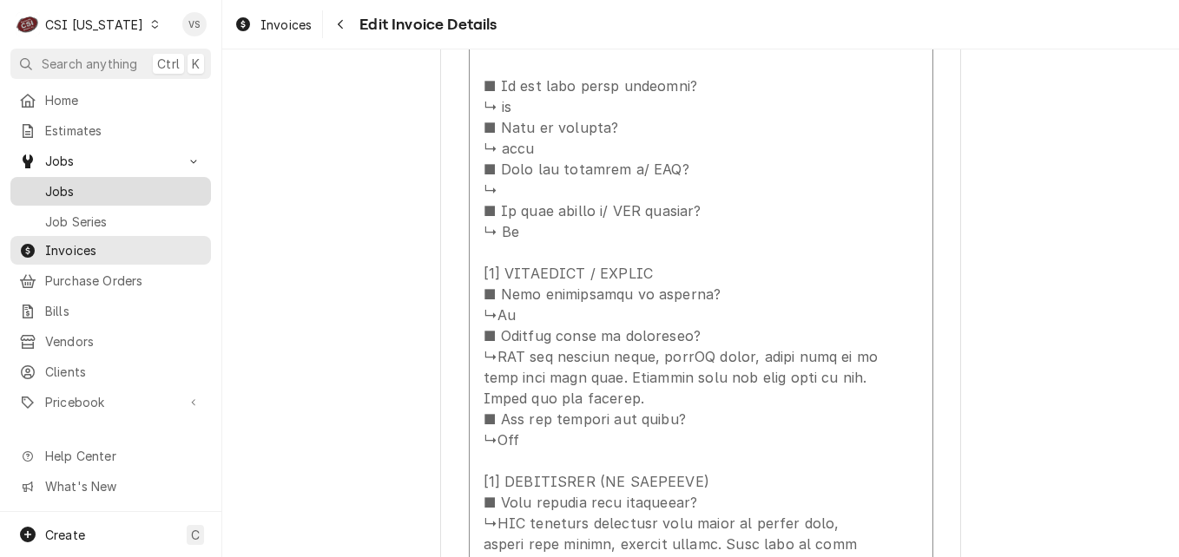
click at [75, 194] on span "Jobs" at bounding box center [123, 191] width 157 height 18
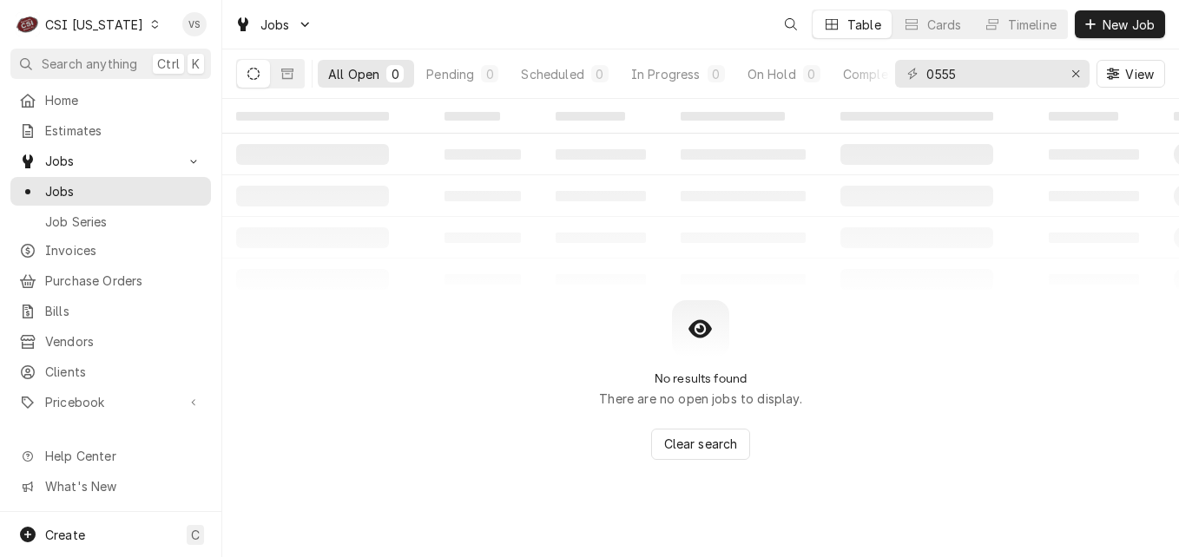
click at [71, 182] on span "Jobs" at bounding box center [123, 191] width 157 height 18
click at [906, 74] on div "C CSI [US_STATE] VS Search anything Ctrl K Home Estimates Jobs Jobs Job Series …" at bounding box center [589, 278] width 1179 height 557
click at [967, 66] on input "0555" at bounding box center [991, 74] width 130 height 28
click at [963, 72] on input "0555" at bounding box center [991, 74] width 130 height 28
drag, startPoint x: 956, startPoint y: 73, endPoint x: 919, endPoint y: 77, distance: 37.6
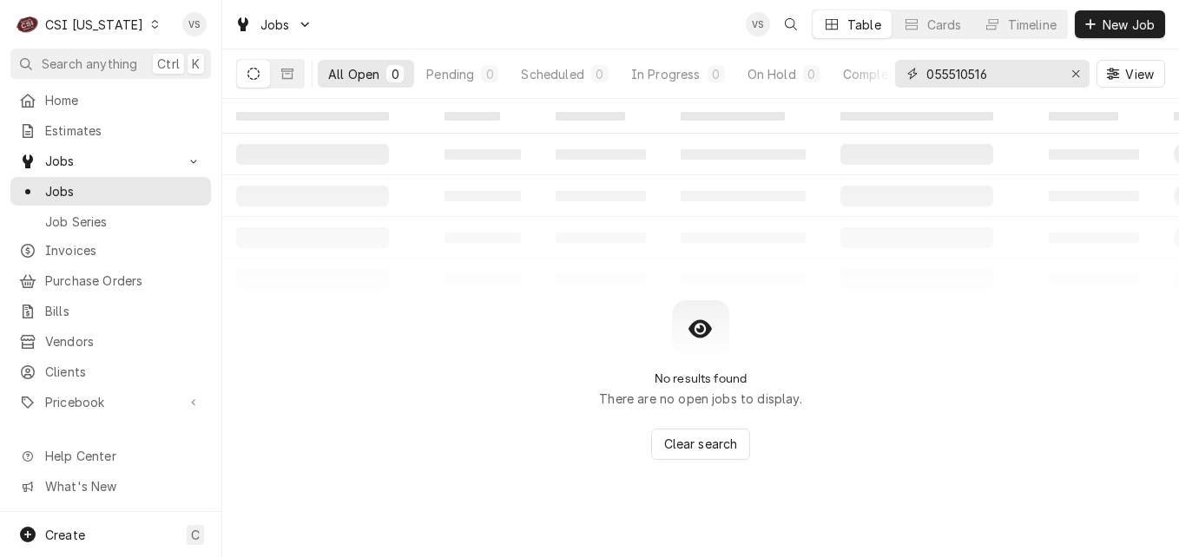
click at [919, 77] on div "055510516" at bounding box center [992, 74] width 194 height 28
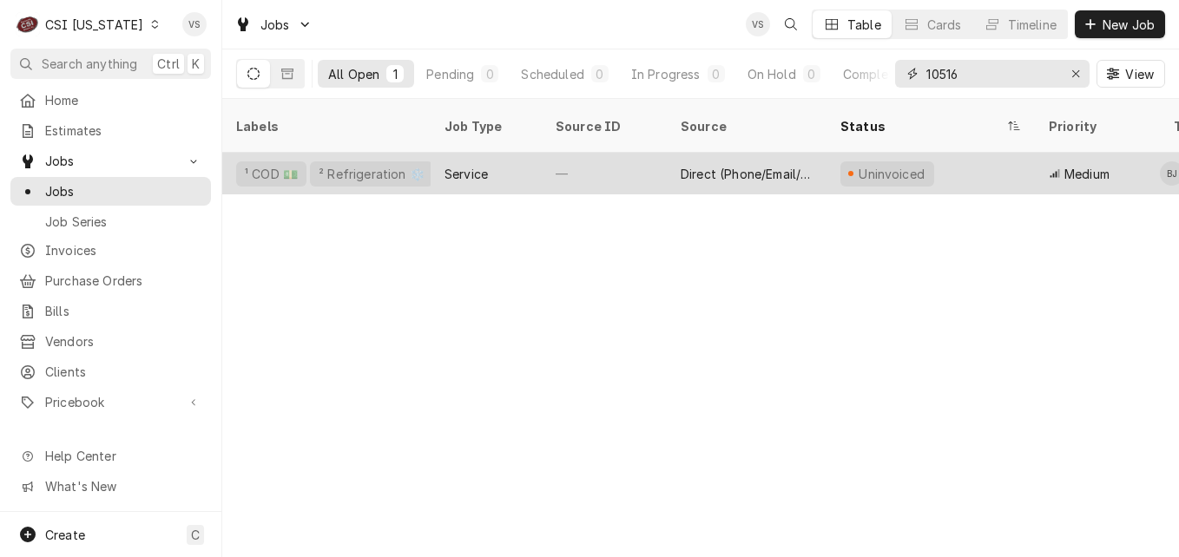
type input "10516"
click at [524, 156] on div "Service" at bounding box center [486, 174] width 111 height 42
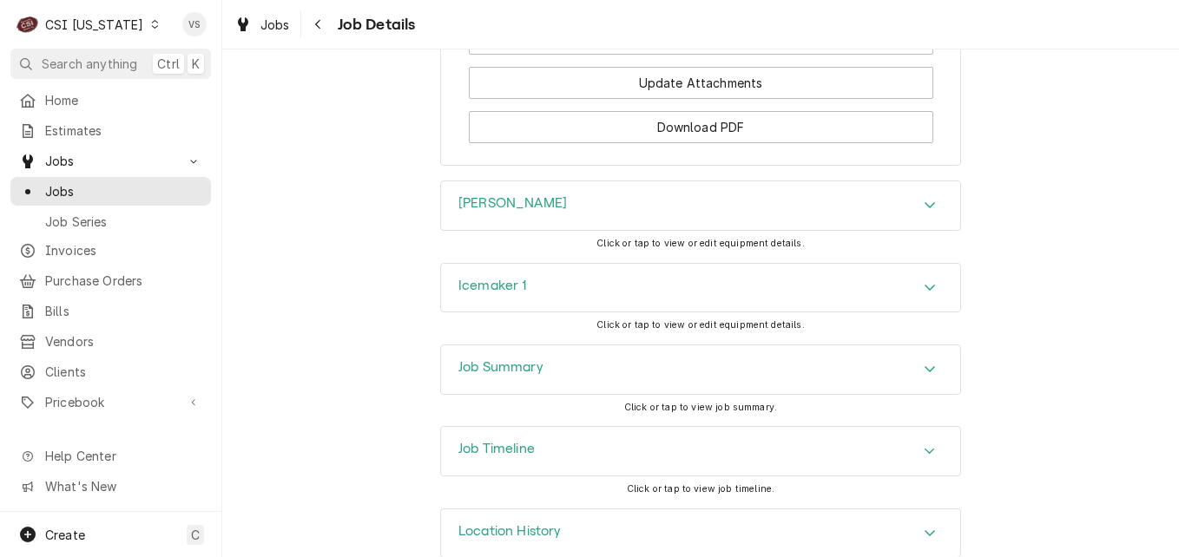
scroll to position [1910, 0]
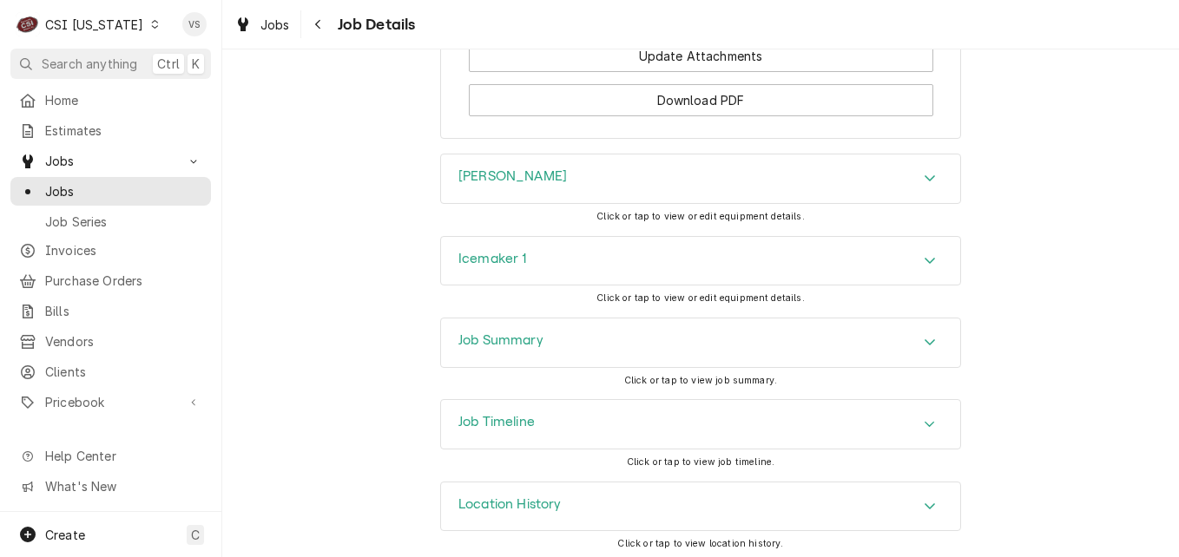
click at [523, 203] on div "[PERSON_NAME]" at bounding box center [700, 179] width 519 height 49
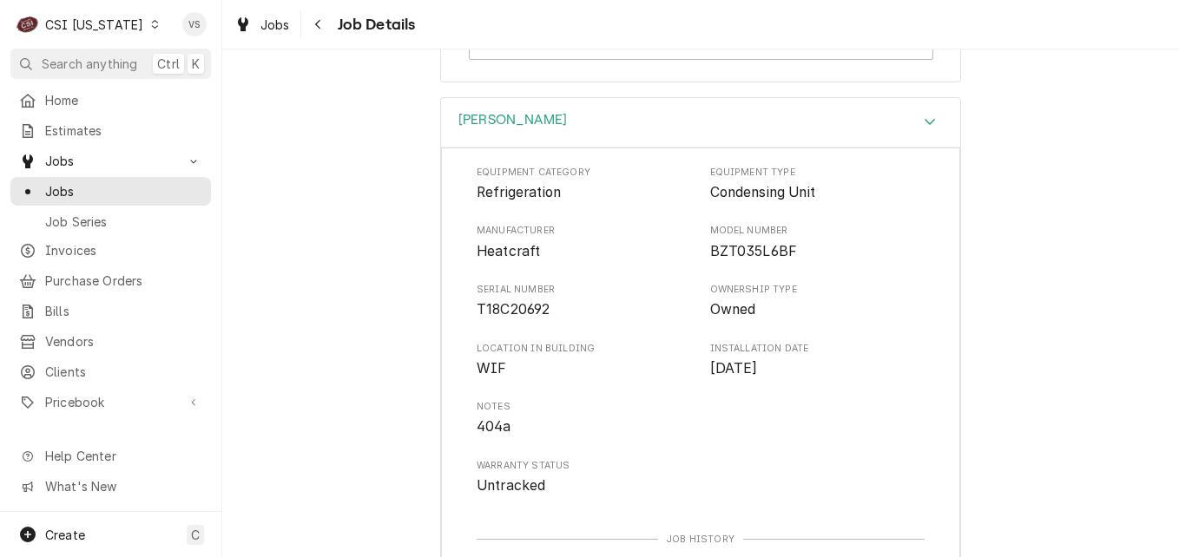
scroll to position [1997, 0]
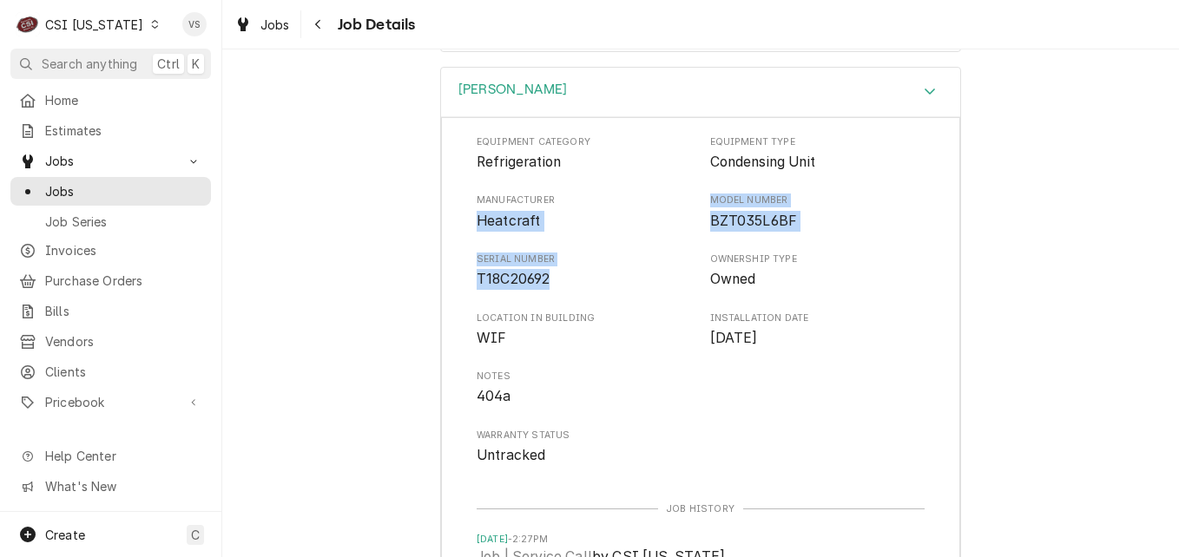
drag, startPoint x: 471, startPoint y: 237, endPoint x: 606, endPoint y: 293, distance: 146.4
click at [606, 293] on div "Equipment Category Refrigeration Equipment Type Condensing Unit Manufacturer He…" at bounding box center [701, 300] width 448 height 331
drag, startPoint x: 606, startPoint y: 293, endPoint x: 526, endPoint y: 243, distance: 94.0
copy div "Heatcraft Model Number BZT035L6BF Serial Number T18C20692"
click at [102, 241] on span "Invoices" at bounding box center [123, 250] width 157 height 18
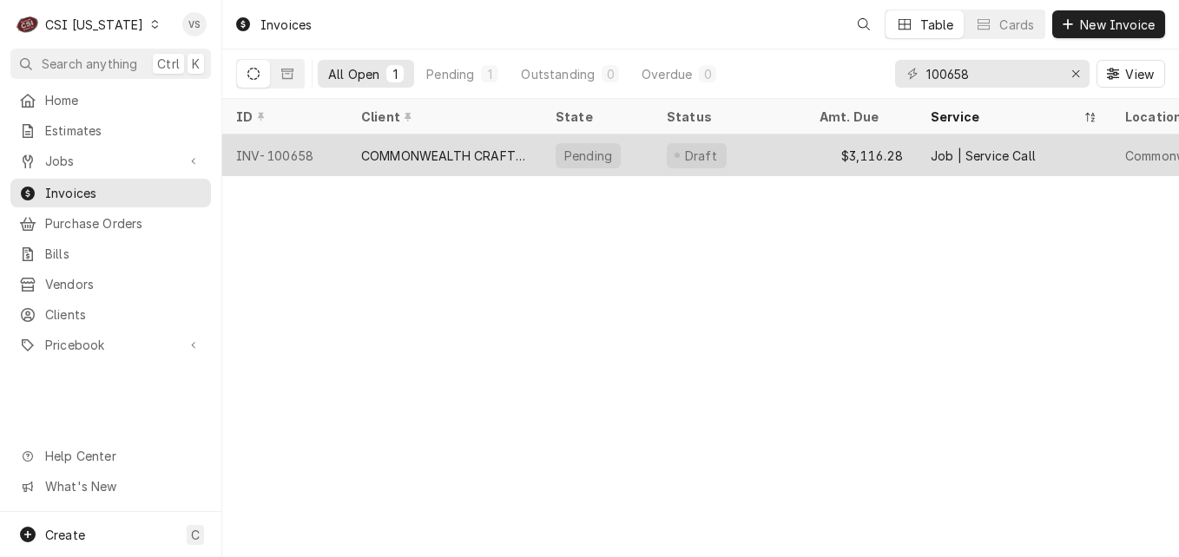
click at [536, 152] on div "COMMONWEALTH CRAFT AND ICE" at bounding box center [444, 156] width 194 height 42
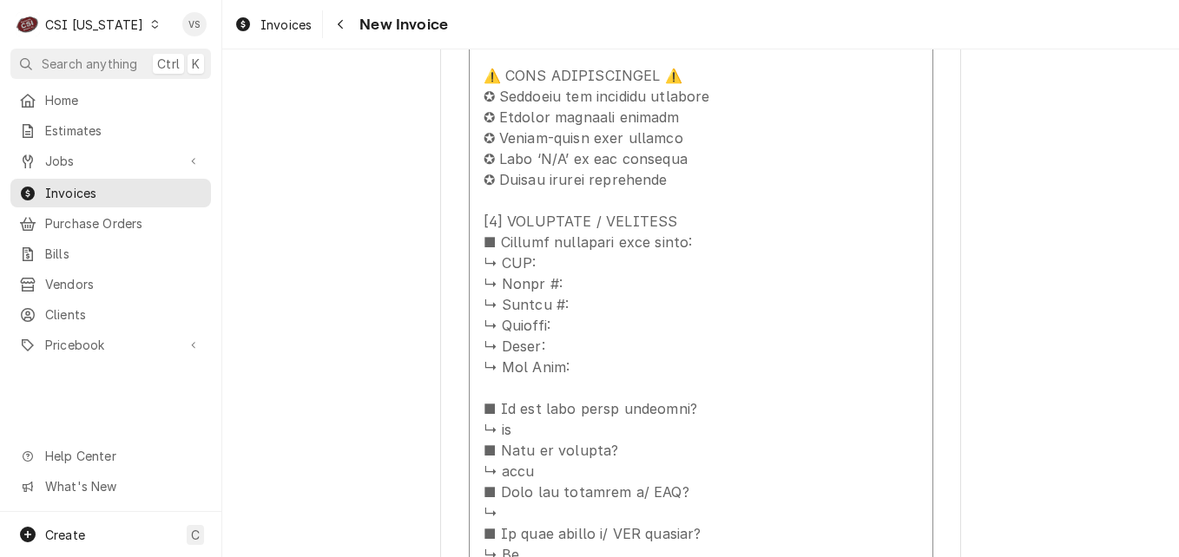
scroll to position [2778, 0]
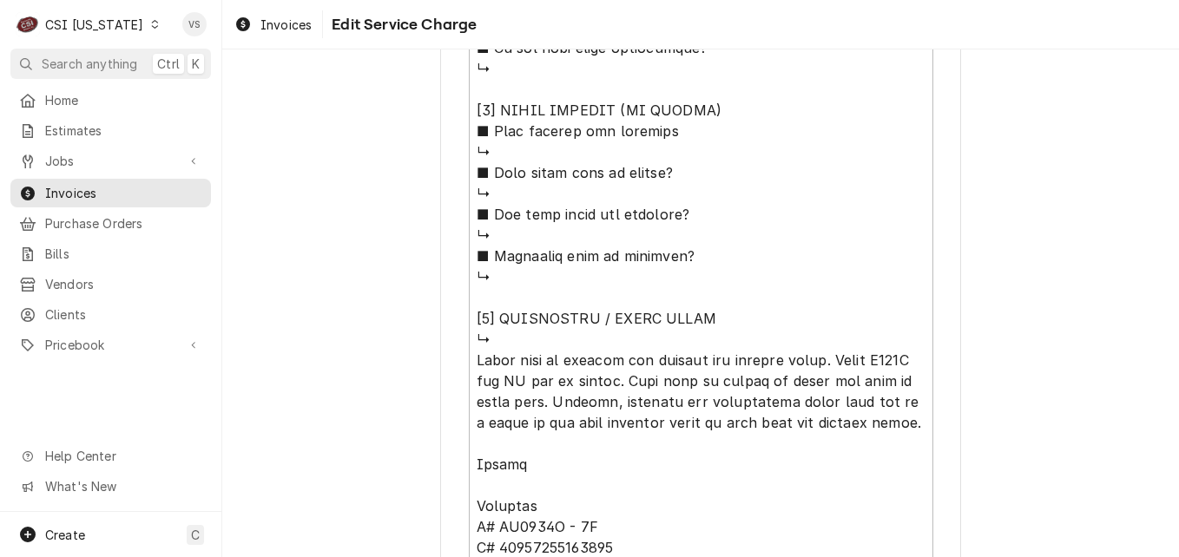
scroll to position [1736, 0]
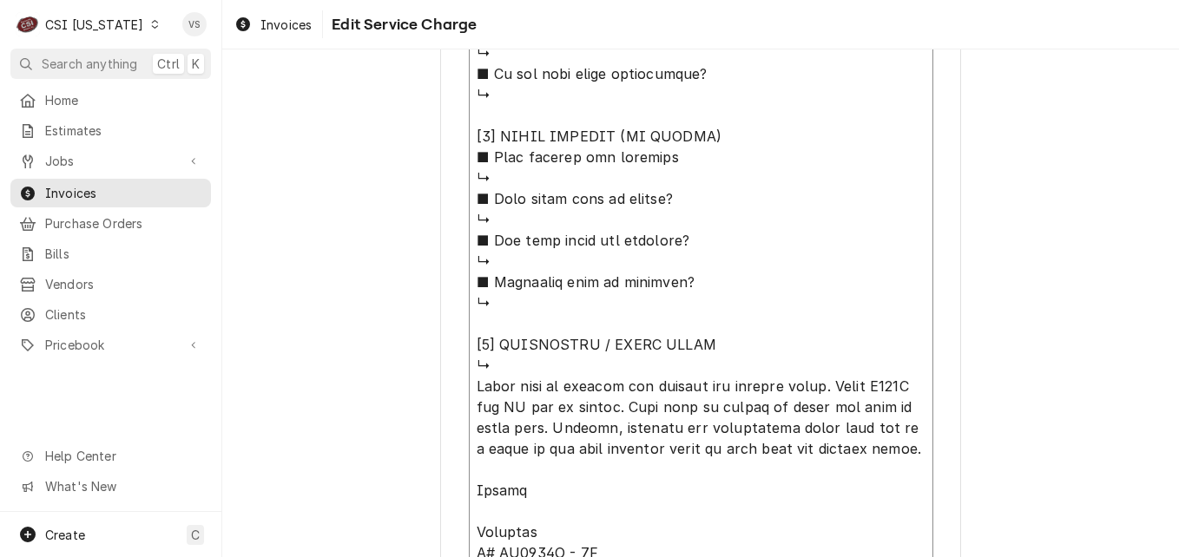
click at [488, 370] on textarea "Service Summary ( optional )" at bounding box center [701, 126] width 464 height 2058
type textarea "x"
type textarea "Lorem ipsumdo 4/7, Sitame ⚠️ CONS ADIPISCINGEL ⚠️ ✪ Seddoeiu tem incididu utlab…"
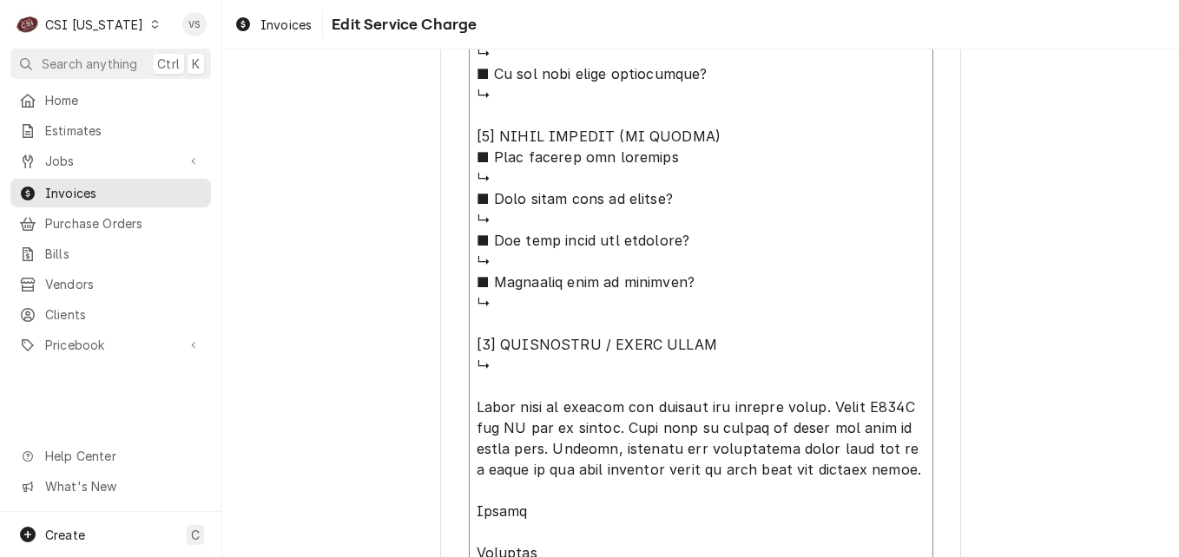
paste textarea "Heatcraft Model Number BZT035L6BF Serial Number T18C20692"
type textarea "x"
type textarea "Parts arrived 9/3, Bryant ⚠️ 𝗙𝗢𝗥𝗠 𝗜𝗡𝗦𝗧𝗥𝗨𝗖𝗧𝗜𝗢𝗡𝗦 ⚠️ ✪ 𝗖𝗼𝗺𝗽𝗹𝗲𝘁𝗲 𝗮𝗹𝗹 𝗿𝗲𝗹𝗲𝘃𝗮𝗻𝘁 𝘀𝗲𝗰𝘁𝗶…"
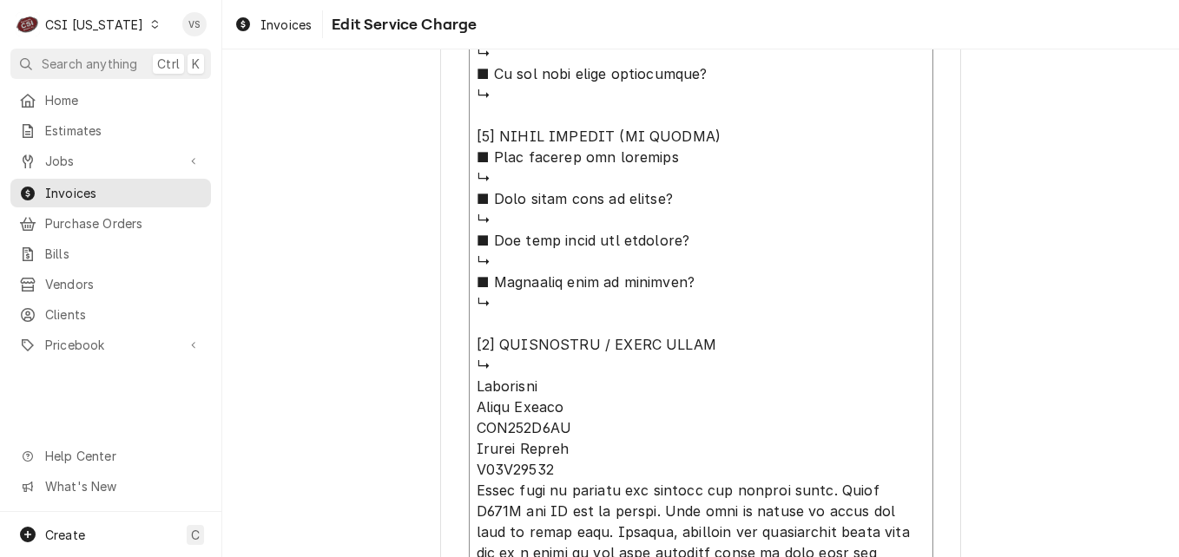
drag, startPoint x: 472, startPoint y: 408, endPoint x: 584, endPoint y: 412, distance: 112.1
click at [584, 412] on textarea "Service Summary ( optional )" at bounding box center [701, 178] width 464 height 2162
type textarea "x"
type textarea "Parts arrived 9/3, Bryant ⚠️ 𝗙𝗢𝗥𝗠 𝗜𝗡𝗦𝗧𝗥𝗨𝗖𝗧𝗜𝗢𝗡𝗦 ⚠️ ✪ 𝗖𝗼𝗺𝗽𝗹𝗲𝘁𝗲 𝗮𝗹𝗹 𝗿𝗲𝗹𝗲𝘃𝗮𝗻𝘁 𝘀𝗲𝗰𝘁𝗶…"
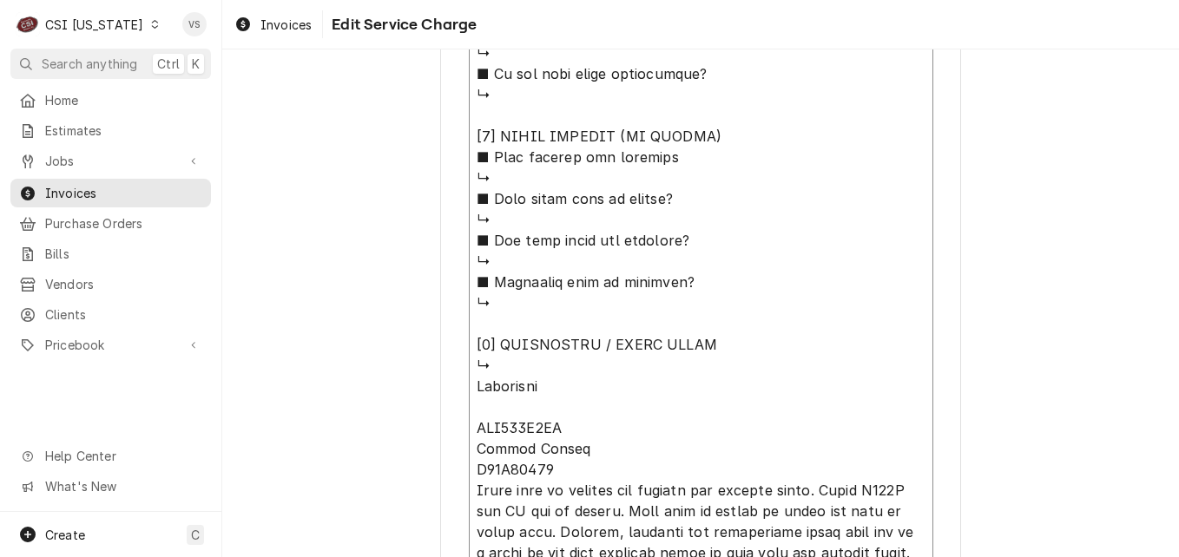
click at [471, 426] on textarea "Service Summary ( optional )" at bounding box center [701, 178] width 464 height 2162
type textarea "x"
type textarea "Parts arrived 9/3, Bryant ⚠️ 𝗙𝗢𝗥𝗠 𝗜𝗡𝗦𝗧𝗥𝗨𝗖𝗧𝗜𝗢𝗡𝗦 ⚠️ ✪ 𝗖𝗼𝗺𝗽𝗹𝗲𝘁𝗲 𝗮𝗹𝗹 𝗿𝗲𝗹𝗲𝘃𝗮𝗻𝘁 𝘀𝗲𝗰𝘁𝗶…"
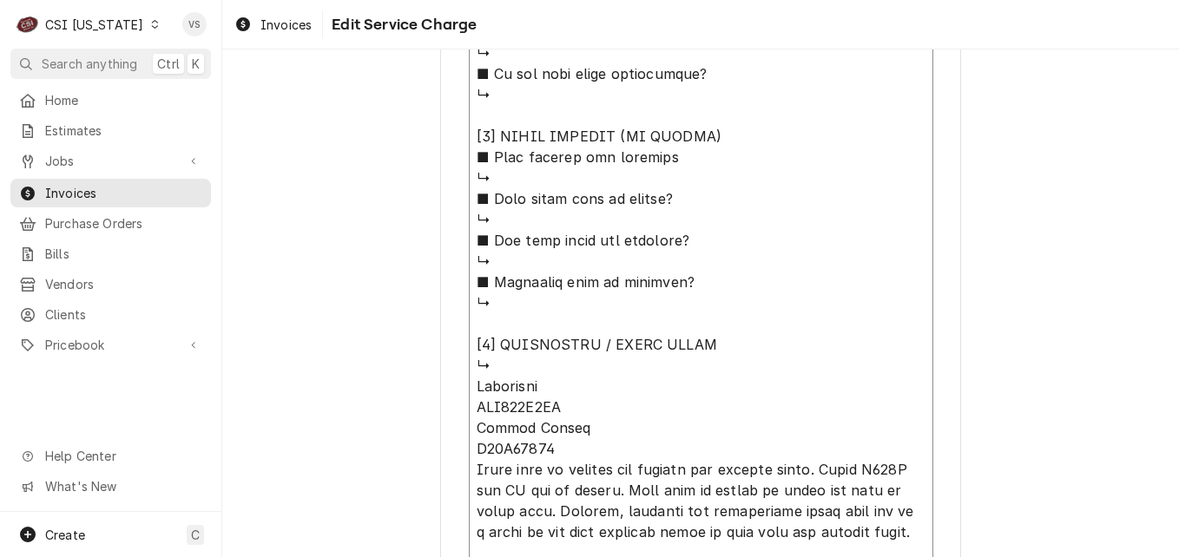
type textarea "x"
type textarea "Parts arrived 9/3, Bryant ⚠️ 𝗙𝗢𝗥𝗠 𝗜𝗡𝗦𝗧𝗥𝗨𝗖𝗧𝗜𝗢𝗡𝗦 ⚠️ ✪ 𝗖𝗼𝗺𝗽𝗹𝗲𝘁𝗲 𝗮𝗹𝗹 𝗿𝗲𝗹𝗲𝘃𝗮𝗻𝘁 𝘀𝗲𝗰𝘁𝗶…"
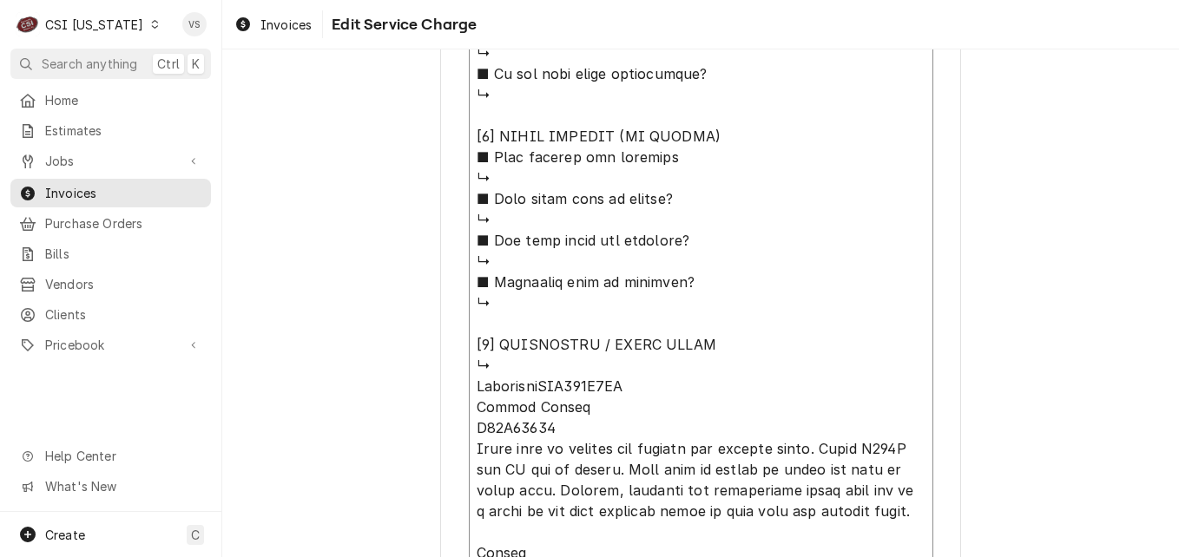
type textarea "x"
type textarea "Parts arrived 9/3, Bryant ⚠️ 𝗙𝗢𝗥𝗠 𝗜𝗡𝗦𝗧𝗥𝗨𝗖𝗧𝗜𝗢𝗡𝗦 ⚠️ ✪ 𝗖𝗼𝗺𝗽𝗹𝗲𝘁𝗲 𝗮𝗹𝗹 𝗿𝗲𝗹𝗲𝘃𝗮𝗻𝘁 𝘀𝗲𝗰𝘁𝗶…"
type textarea "x"
type textarea "Parts arrived 9/3, Bryant ⚠️ 𝗙𝗢𝗥𝗠 𝗜𝗡𝗦𝗧𝗥𝗨𝗖𝗧𝗜𝗢𝗡𝗦 ⚠️ ✪ 𝗖𝗼𝗺𝗽𝗹𝗲𝘁𝗲 𝗮𝗹𝗹 𝗿𝗲𝗹𝗲𝘃𝗮𝗻𝘁 𝘀𝗲𝗰𝘁𝗶…"
type textarea "x"
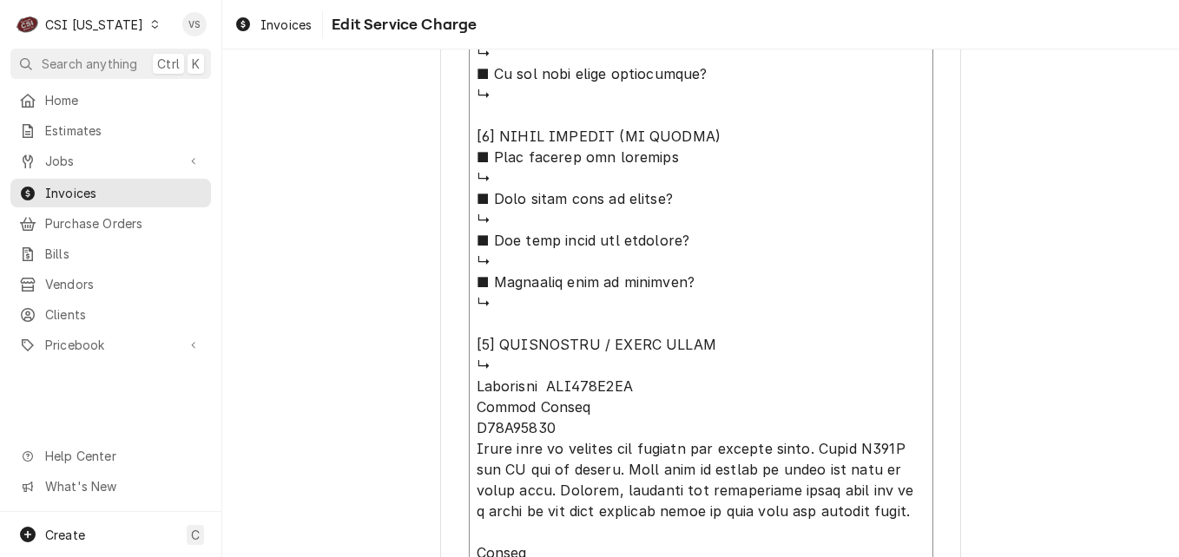
type textarea "Parts arrived 9/3, Bryant ⚠️ 𝗙𝗢𝗥𝗠 𝗜𝗡𝗦𝗧𝗥𝗨𝗖𝗧𝗜𝗢𝗡𝗦 ⚠️ ✪ 𝗖𝗼𝗺𝗽𝗹𝗲𝘁𝗲 𝗮𝗹𝗹 𝗿𝗲𝗹𝗲𝘃𝗮𝗻𝘁 𝘀𝗲𝗰𝘁𝗶…"
type textarea "x"
type textarea "Parts arrived 9/3, Bryant ⚠️ 𝗙𝗢𝗥𝗠 𝗜𝗡𝗦𝗧𝗥𝗨𝗖𝗧𝗜𝗢𝗡𝗦 ⚠️ ✪ 𝗖𝗼𝗺𝗽𝗹𝗲𝘁𝗲 𝗮𝗹𝗹 𝗿𝗲𝗹𝗲𝘃𝗮𝗻𝘁 𝘀𝗲𝗰𝘁𝗶…"
type textarea "x"
type textarea "Parts arrived 9/3, Bryant ⚠️ 𝗙𝗢𝗥𝗠 𝗜𝗡𝗦𝗧𝗥𝗨𝗖𝗧𝗜𝗢𝗡𝗦 ⚠️ ✪ 𝗖𝗼𝗺𝗽𝗹𝗲𝘁𝗲 𝗮𝗹𝗹 𝗿𝗲𝗹𝗲𝘃𝗮𝗻𝘁 𝘀𝗲𝗰𝘁𝗶…"
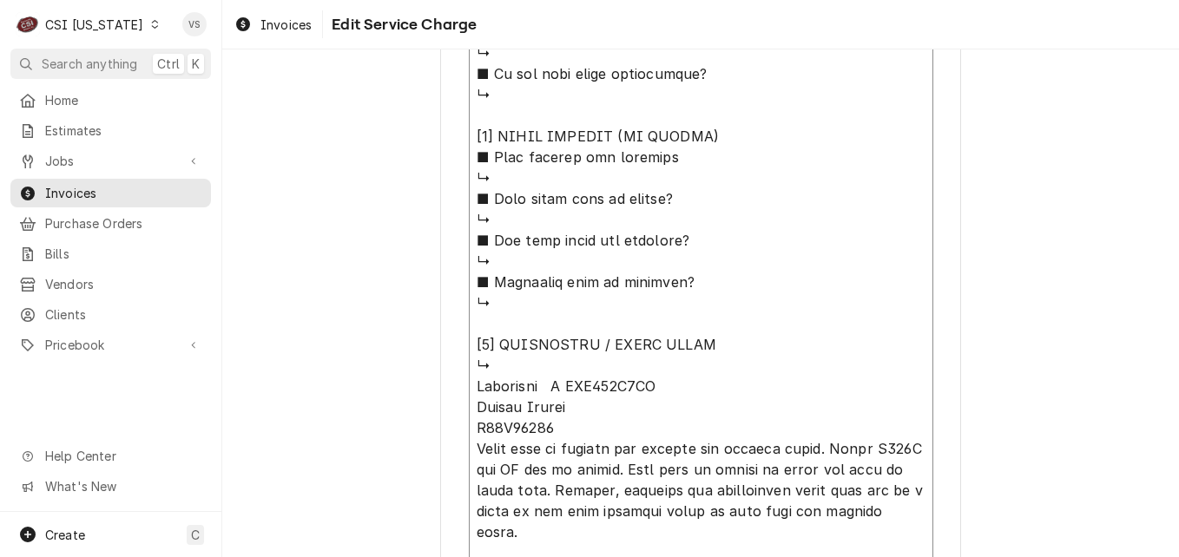
type textarea "x"
type textarea "Parts arrived 9/3, Bryant ⚠️ 𝗙𝗢𝗥𝗠 𝗜𝗡𝗦𝗧𝗥𝗨𝗖𝗧𝗜𝗢𝗡𝗦 ⚠️ ✪ 𝗖𝗼𝗺𝗽𝗹𝗲𝘁𝗲 𝗮𝗹𝗹 𝗿𝗲𝗹𝗲𝘃𝗮𝗻𝘁 𝘀𝗲𝗰𝘁𝗶…"
drag, startPoint x: 472, startPoint y: 408, endPoint x: 567, endPoint y: 412, distance: 94.7
click at [567, 412] on textarea "Service Summary ( optional )" at bounding box center [701, 157] width 464 height 2120
type textarea "x"
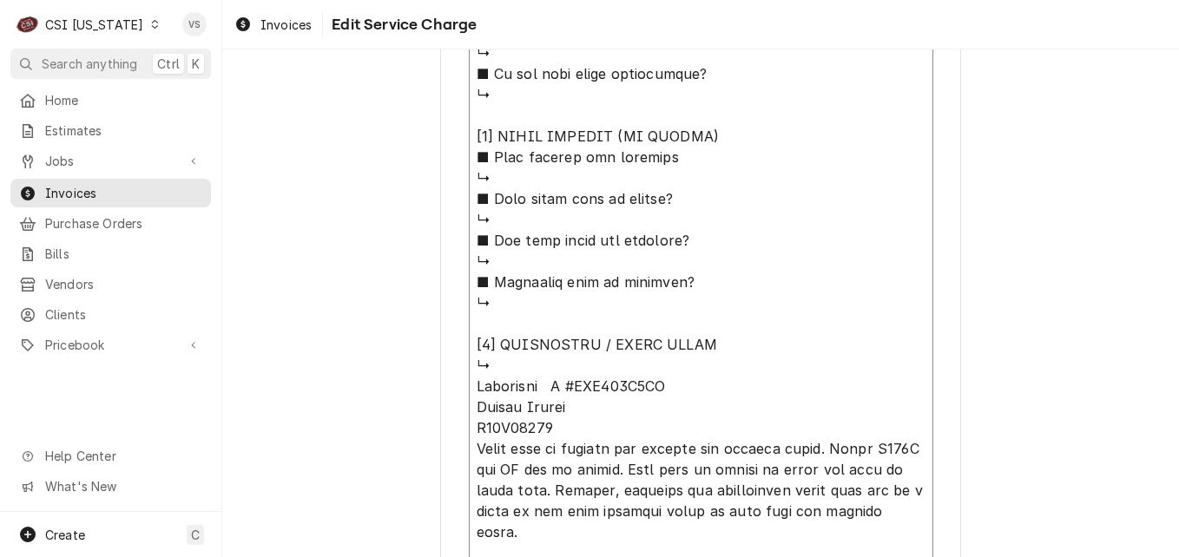
type textarea "Parts arrived 9/3, Bryant ⚠️ 𝗙𝗢𝗥𝗠 𝗜𝗡𝗦𝗧𝗥𝗨𝗖𝗧𝗜𝗢𝗡𝗦 ⚠️ ✪ 𝗖𝗼𝗺𝗽𝗹𝗲𝘁𝗲 𝗮𝗹𝗹 𝗿𝗲𝗹𝗲𝘃𝗮𝗻𝘁 𝘀𝗲𝗰𝘁𝗶…"
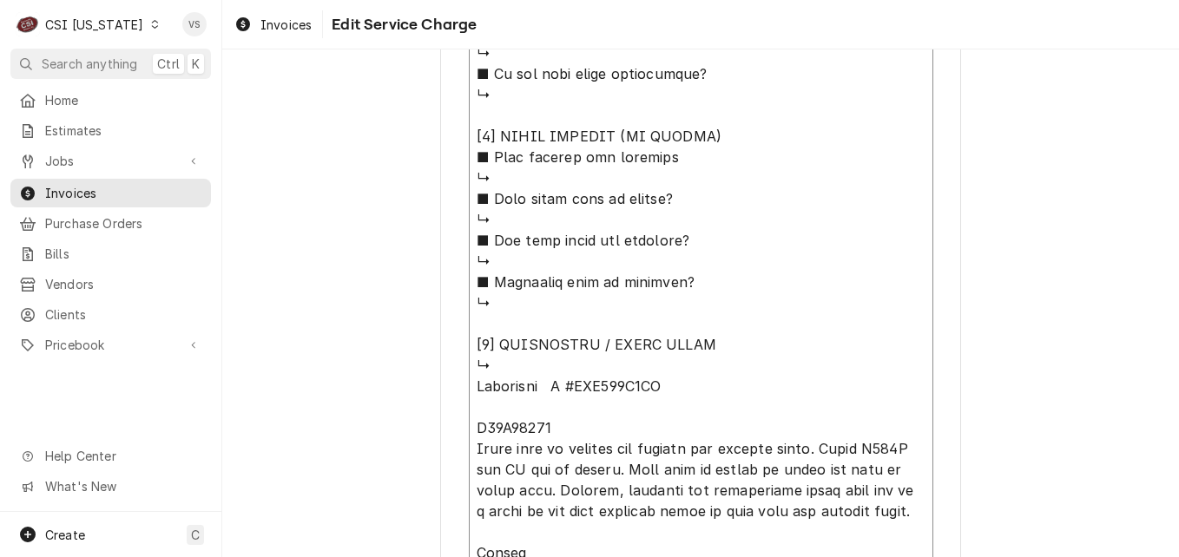
click at [469, 421] on textarea "Service Summary ( optional )" at bounding box center [701, 157] width 464 height 2120
type textarea "x"
type textarea "Parts arrived 9/3, Bryant ⚠️ 𝗙𝗢𝗥𝗠 𝗜𝗡𝗦𝗧𝗥𝗨𝗖𝗧𝗜𝗢𝗡𝗦 ⚠️ ✪ 𝗖𝗼𝗺𝗽𝗹𝗲𝘁𝗲 𝗮𝗹𝗹 𝗿𝗲𝗹𝗲𝘃𝗮𝗻𝘁 𝘀𝗲𝗰𝘁𝗶…"
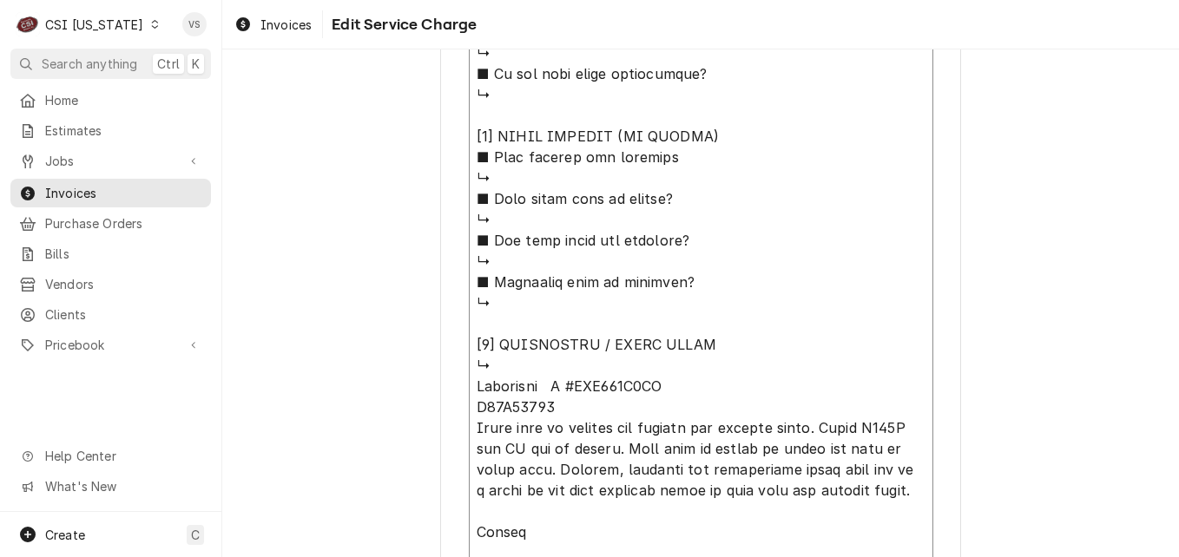
type textarea "x"
type textarea "Parts arrived 9/3, Bryant ⚠️ 𝗙𝗢𝗥𝗠 𝗜𝗡𝗦𝗧𝗥𝗨𝗖𝗧𝗜𝗢𝗡𝗦 ⚠️ ✪ 𝗖𝗼𝗺𝗽𝗹𝗲𝘁𝗲 𝗮𝗹𝗹 𝗿𝗲𝗹𝗲𝘃𝗮𝗻𝘁 𝘀𝗲𝗰𝘁𝗶…"
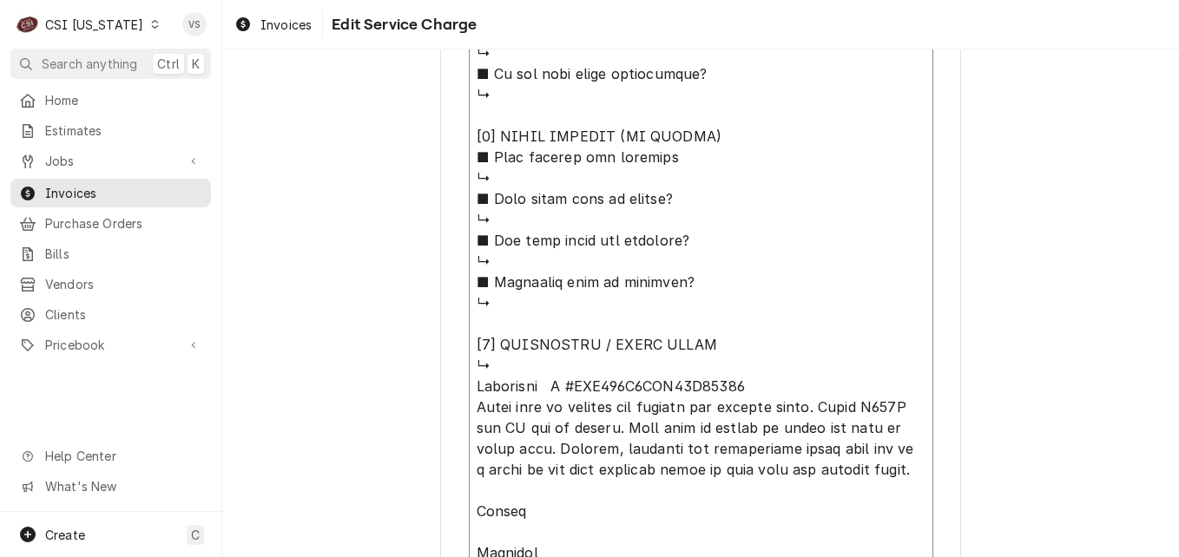
type textarea "x"
type textarea "Parts arrived 9/3, Bryant ⚠️ 𝗙𝗢𝗥𝗠 𝗜𝗡𝗦𝗧𝗥𝗨𝗖𝗧𝗜𝗢𝗡𝗦 ⚠️ ✪ 𝗖𝗼𝗺𝗽𝗹𝗲𝘁𝗲 𝗮𝗹𝗹 𝗿𝗲𝗹𝗲𝘃𝗮𝗻𝘁 𝘀𝗲𝗰𝘁𝗶…"
type textarea "x"
type textarea "Parts arrived 9/3, Bryant ⚠️ 𝗙𝗢𝗥𝗠 𝗜𝗡𝗦𝗧𝗥𝗨𝗖𝗧𝗜𝗢𝗡𝗦 ⚠️ ✪ 𝗖𝗼𝗺𝗽𝗹𝗲𝘁𝗲 𝗮𝗹𝗹 𝗿𝗲𝗹𝗲𝘃𝗮𝗻𝘁 𝘀𝗲𝗰𝘁𝗶…"
type textarea "x"
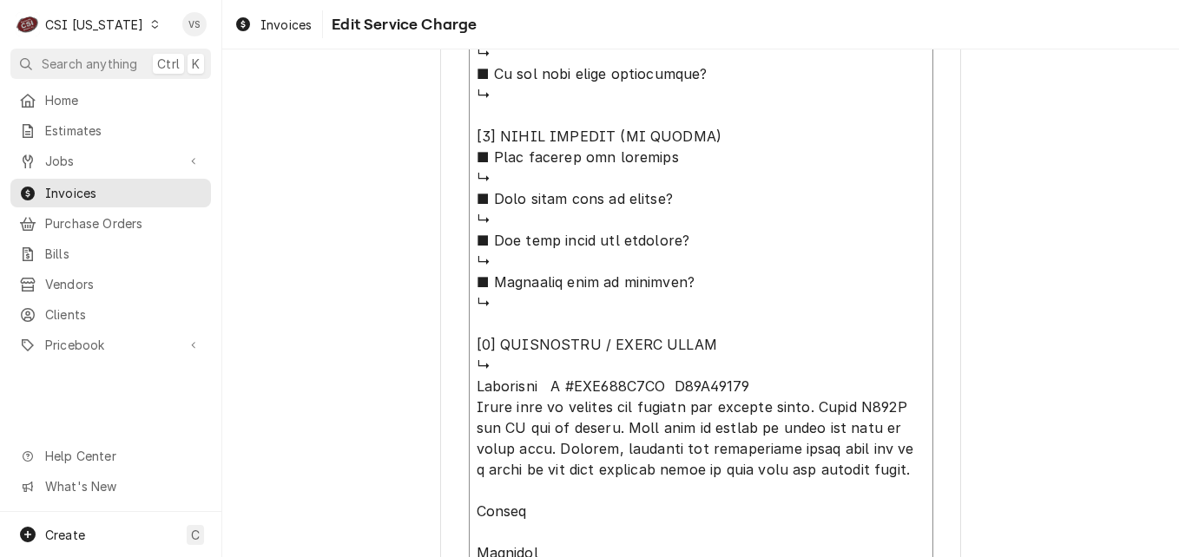
type textarea "Parts arrived 9/3, Bryant ⚠️ 𝗙𝗢𝗥𝗠 𝗜𝗡𝗦𝗧𝗥𝗨𝗖𝗧𝗜𝗢𝗡𝗦 ⚠️ ✪ 𝗖𝗼𝗺𝗽𝗹𝗲𝘁𝗲 𝗮𝗹𝗹 𝗿𝗲𝗹𝗲𝘃𝗮𝗻𝘁 𝘀𝗲𝗰𝘁𝗶…"
type textarea "x"
type textarea "Parts arrived 9/3, Bryant ⚠️ 𝗙𝗢𝗥𝗠 𝗜𝗡𝗦𝗧𝗥𝗨𝗖𝗧𝗜𝗢𝗡𝗦 ⚠️ ✪ 𝗖𝗼𝗺𝗽𝗹𝗲𝘁𝗲 𝗮𝗹𝗹 𝗿𝗲𝗹𝗲𝘃𝗮𝗻𝘁 𝘀𝗲𝗰𝘁𝗶…"
type textarea "x"
type textarea "Parts arrived 9/3, Bryant ⚠️ 𝗙𝗢𝗥𝗠 𝗜𝗡𝗦𝗧𝗥𝗨𝗖𝗧𝗜𝗢𝗡𝗦 ⚠️ ✪ 𝗖𝗼𝗺𝗽𝗹𝗲𝘁𝗲 𝗮𝗹𝗹 𝗿𝗲𝗹𝗲𝘃𝗮𝗻𝘁 𝘀𝗲𝗰𝘁𝗶…"
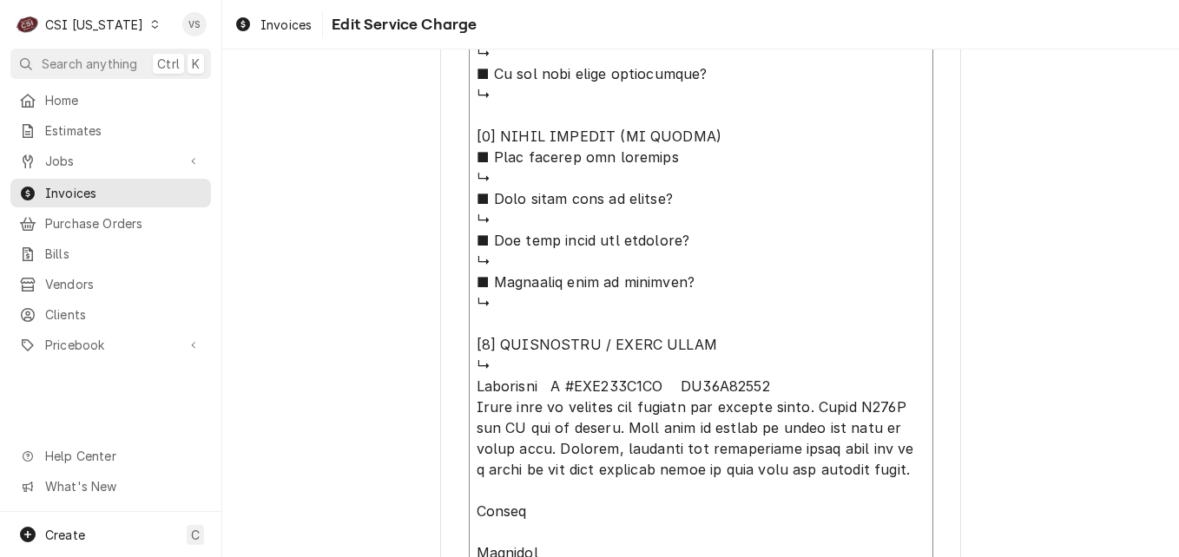
type textarea "x"
type textarea "Parts arrived 9/3, Bryant ⚠️ 𝗙𝗢𝗥𝗠 𝗜𝗡𝗦𝗧𝗥𝗨𝗖𝗧𝗜𝗢𝗡𝗦 ⚠️ ✪ 𝗖𝗼𝗺𝗽𝗹𝗲𝘁𝗲 𝗮𝗹𝗹 𝗿𝗲𝗹𝗲𝘃𝗮𝗻𝘁 𝘀𝗲𝗰𝘁𝗶…"
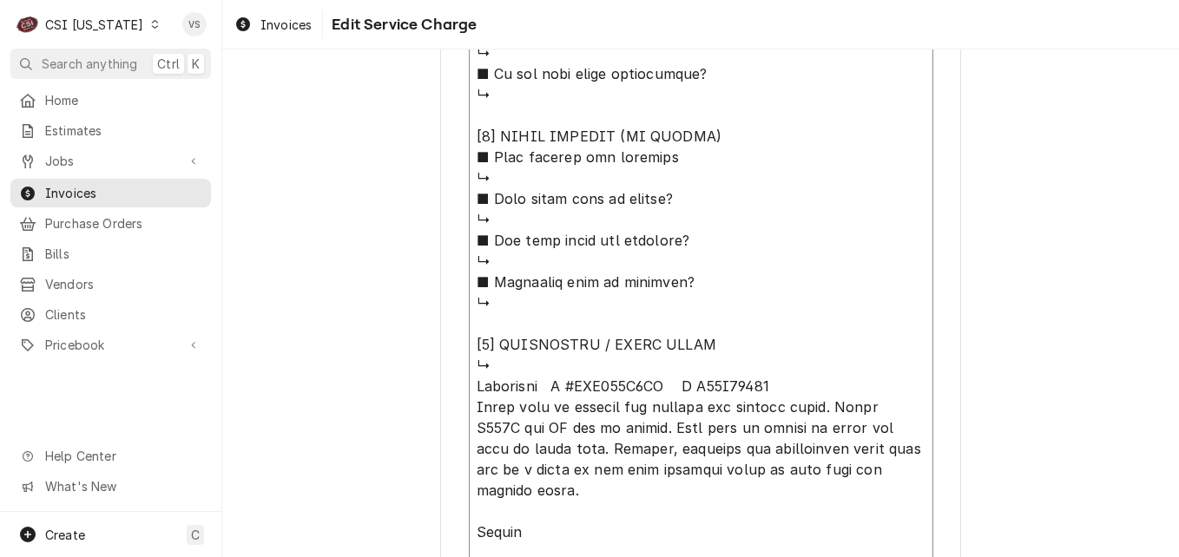
type textarea "x"
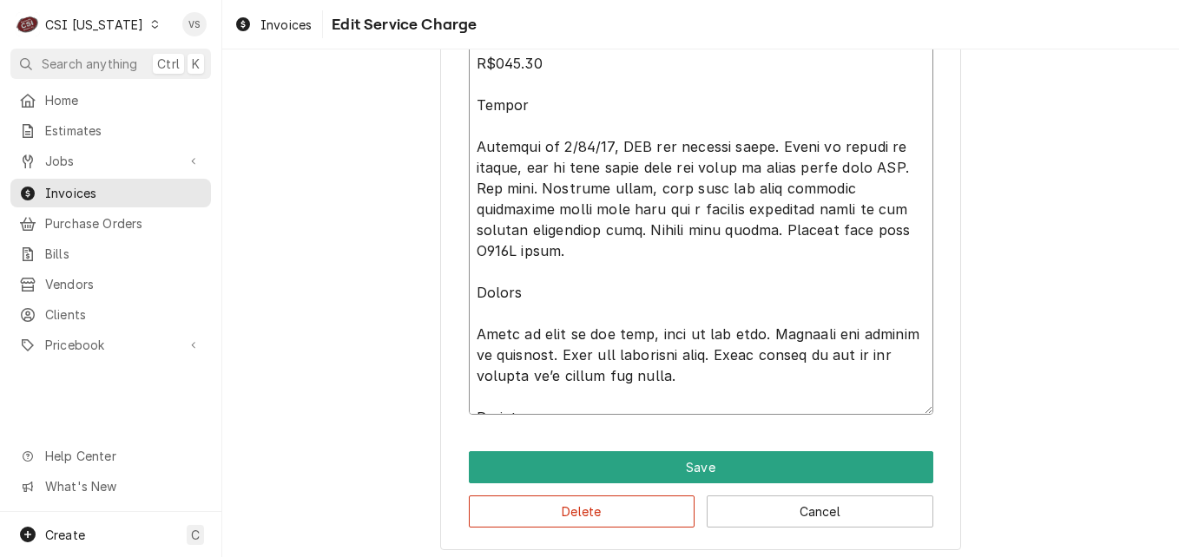
scroll to position [2505, 0]
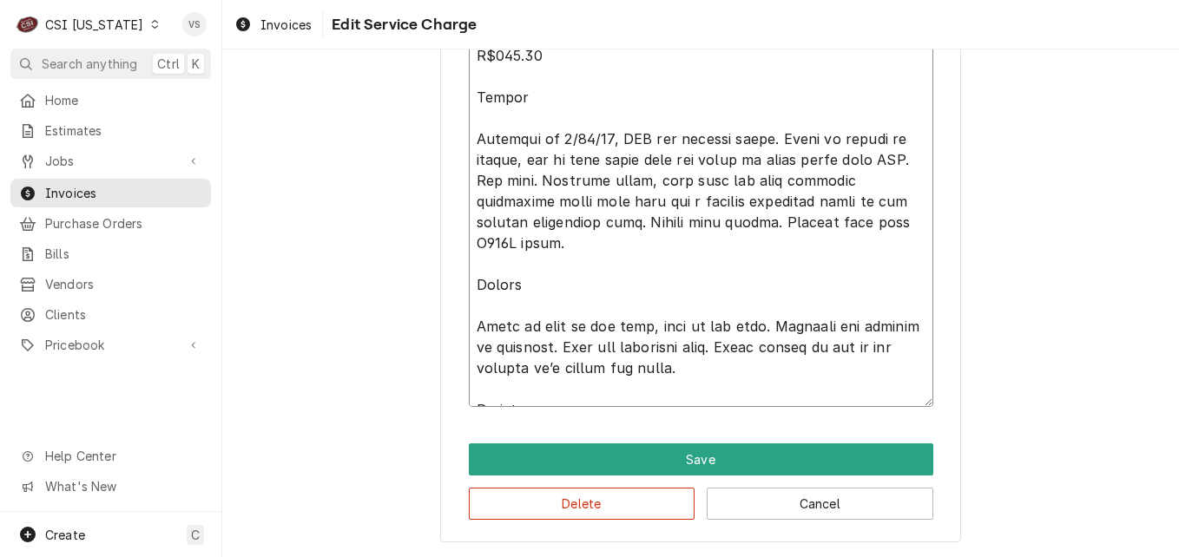
drag, startPoint x: 471, startPoint y: 122, endPoint x: 634, endPoint y: 352, distance: 281.4
drag, startPoint x: 474, startPoint y: 312, endPoint x: 747, endPoint y: 351, distance: 276.2
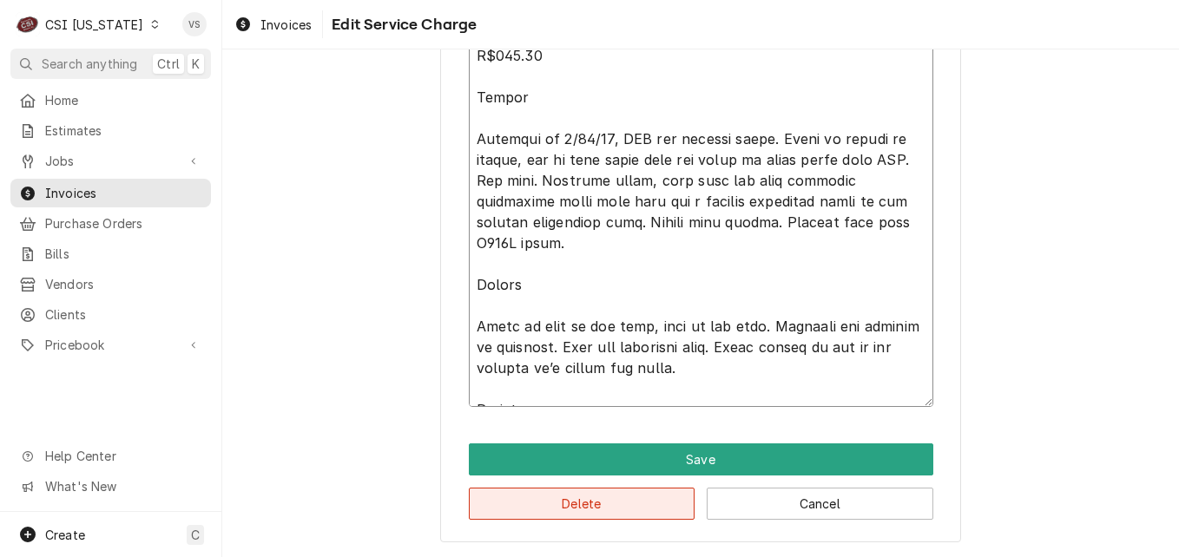
type textarea "Parts arrived 9/3, Bryant ⚠️ 𝗙𝗢𝗥𝗠 𝗜𝗡𝗦𝗧𝗥𝗨𝗖𝗧𝗜𝗢𝗡𝗦 ⚠️ ✪ 𝗖𝗼𝗺𝗽𝗹𝗲𝘁𝗲 𝗮𝗹𝗹 𝗿𝗲𝗹𝗲𝘃𝗮𝗻𝘁 𝘀𝗲𝗰𝘁𝗶…"
click at [626, 504] on button "Delete" at bounding box center [582, 504] width 227 height 32
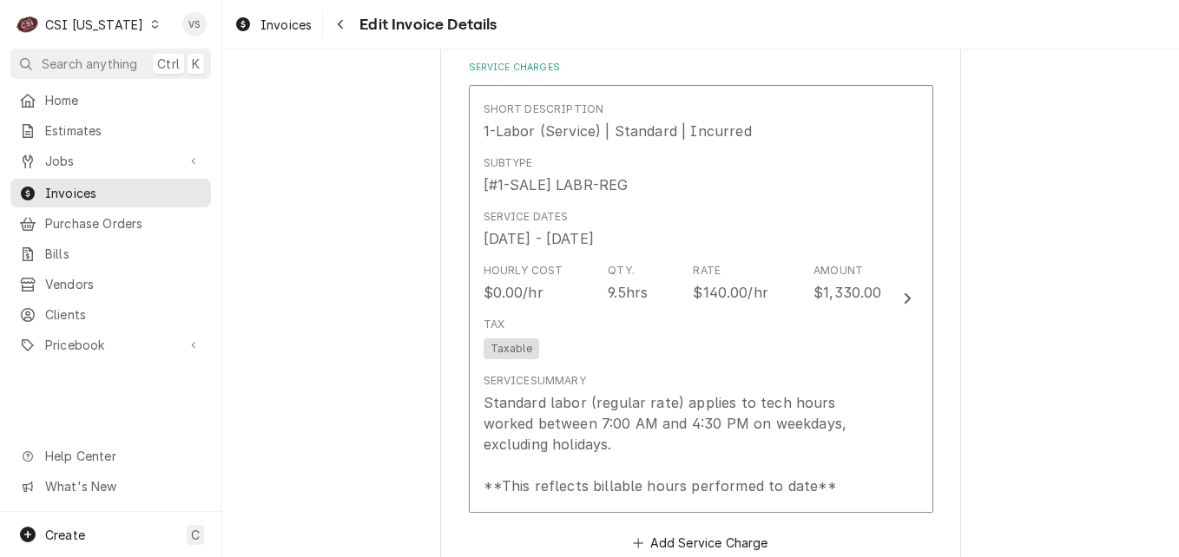
scroll to position [1790, 0]
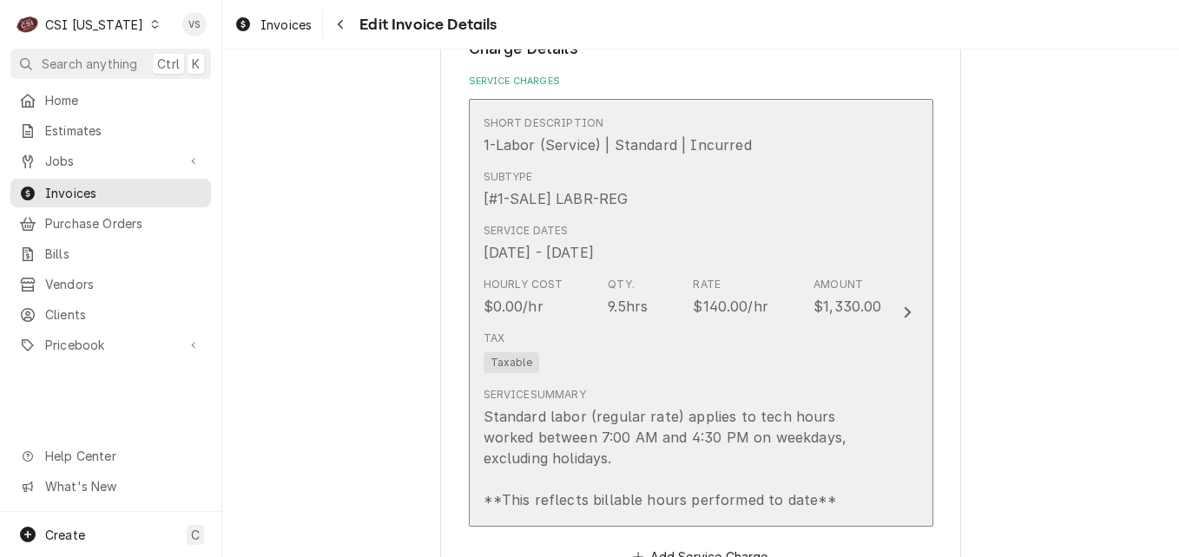
click at [690, 361] on div "Tax Taxable" at bounding box center [683, 352] width 398 height 56
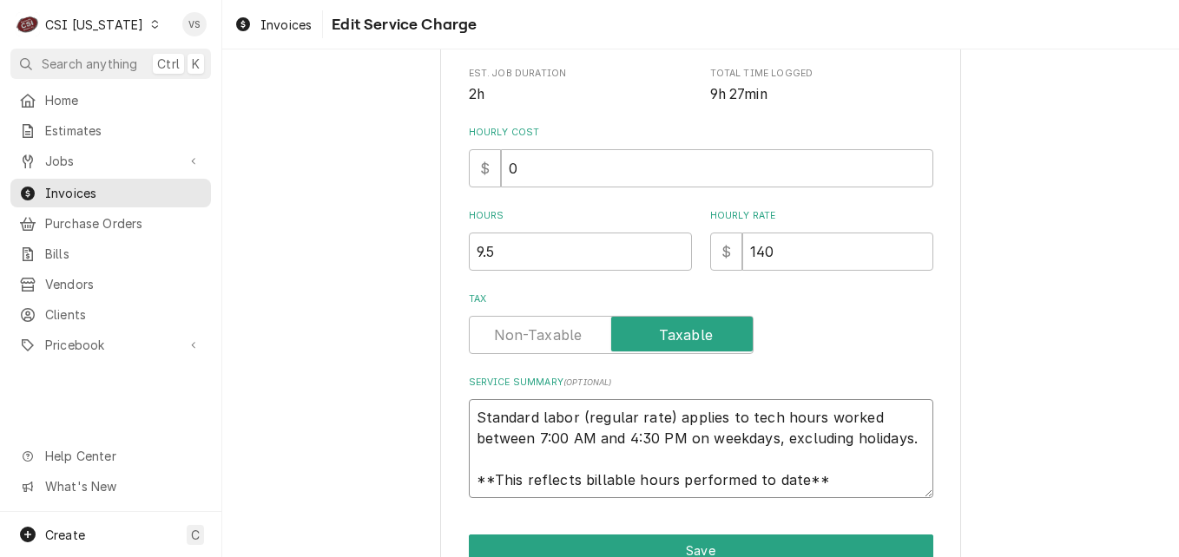
scroll to position [21, 0]
drag, startPoint x: 471, startPoint y: 416, endPoint x: 830, endPoint y: 491, distance: 367.3
click at [830, 491] on textarea "Standard labor (regular rate) applies to tech hours worked between 7:00 AM and …" at bounding box center [701, 448] width 464 height 99
paste textarea "Heatcraft M #BZT035L6BF S #T18C20692 Small walk in freezer not cooling and leak…"
type textarea "x"
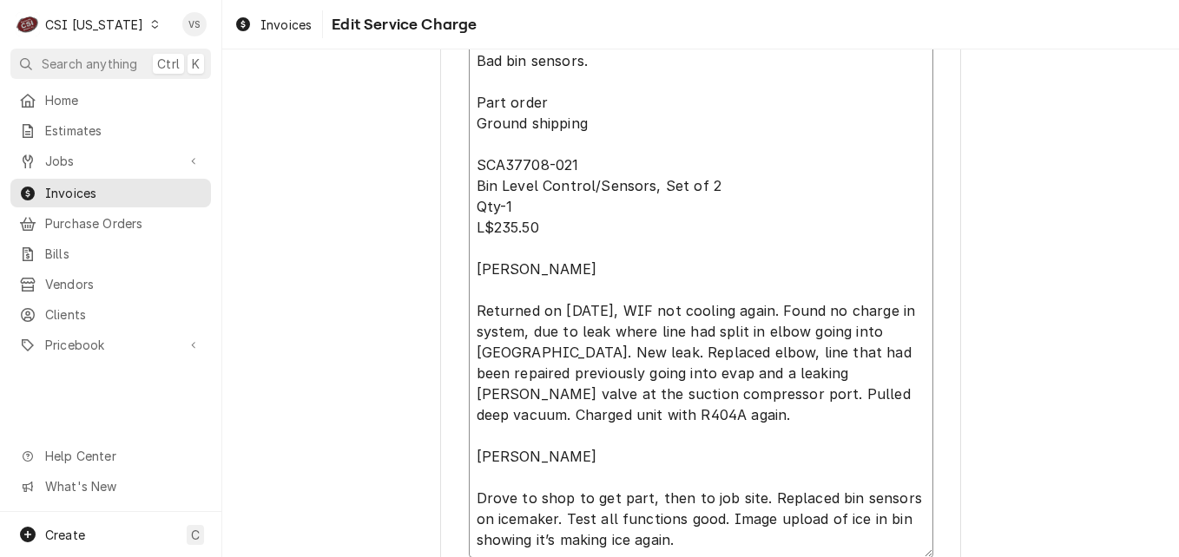
scroll to position [0, 0]
type textarea "Heatcraft M #BZT035L6BF S #T18C20692 Small walk in freezer not cooling and leak…"
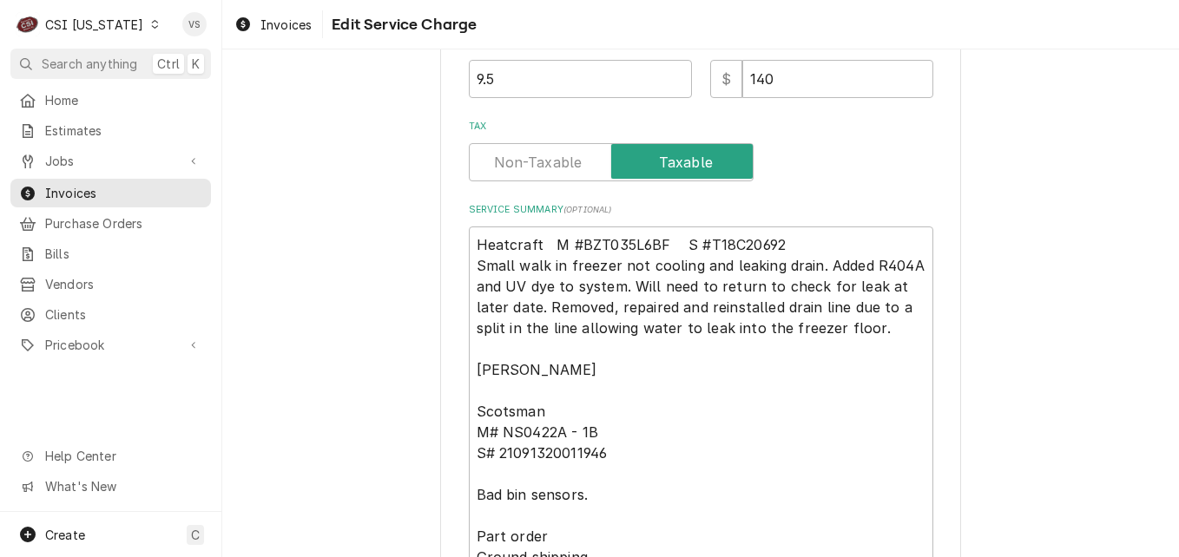
scroll to position [21, 0]
drag, startPoint x: 470, startPoint y: 370, endPoint x: 587, endPoint y: 370, distance: 117.2
type textarea "x"
type textarea "Heatcraft M #BZT035L6BF S #T18C20692 Small walk in freezer not cooling and leak…"
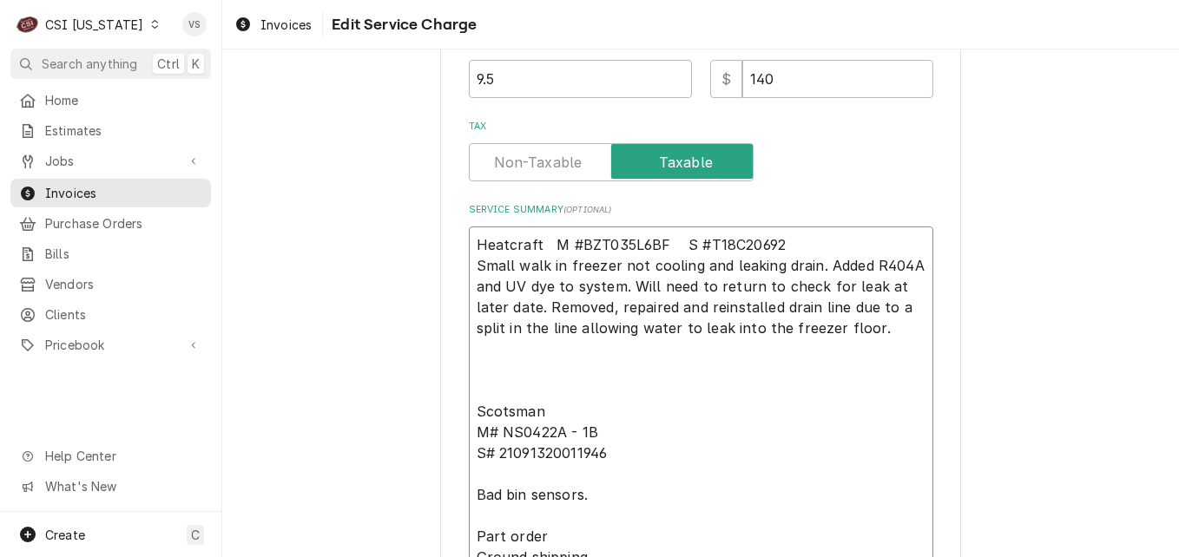
type textarea "x"
type textarea "Heatcraft M #BZT035L6BF S #T18C20692 Small walk in freezer not cooling and leak…"
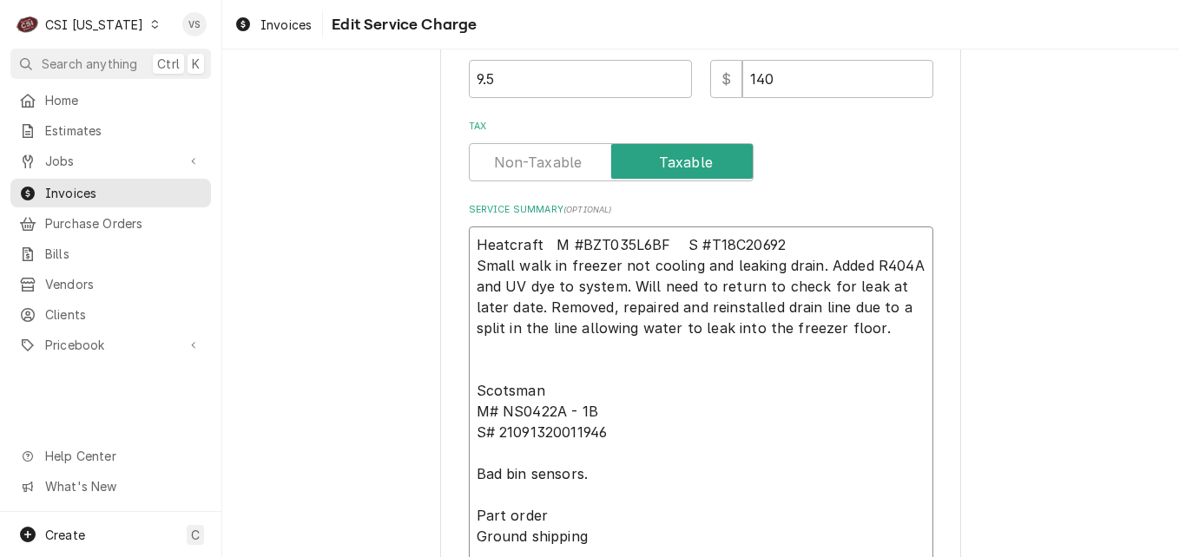
scroll to position [0, 0]
type textarea "x"
type textarea "Heatcraft M #BZT035L6BF S #T18C20692 Small walk in freezer not cooling and leak…"
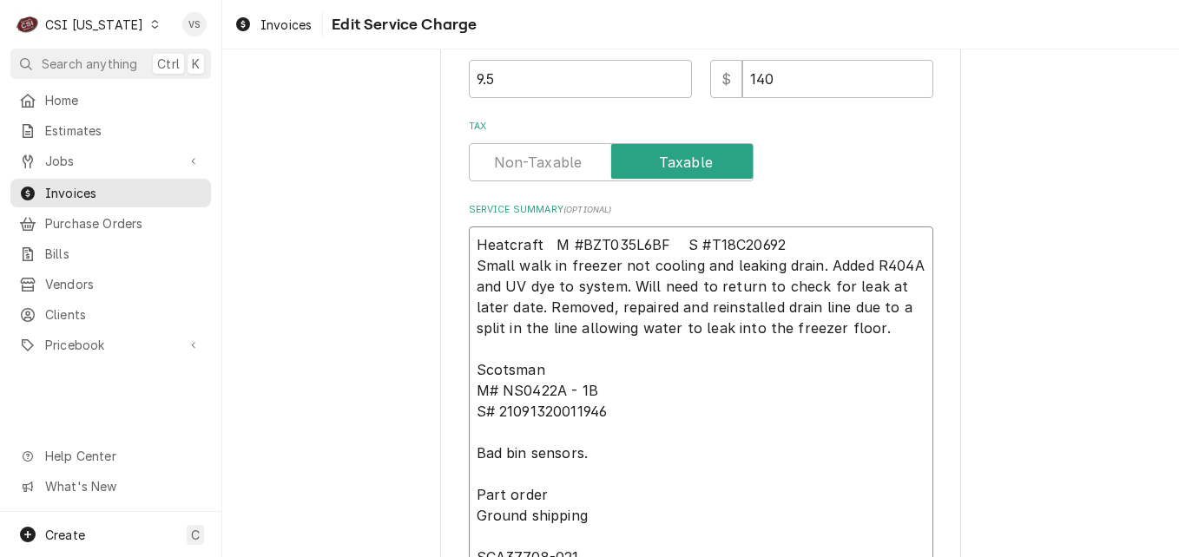
type textarea "x"
type textarea "Heatcraft M #BZT035L6BF S #T18C20692 Small walk in freezer not cooling and leak…"
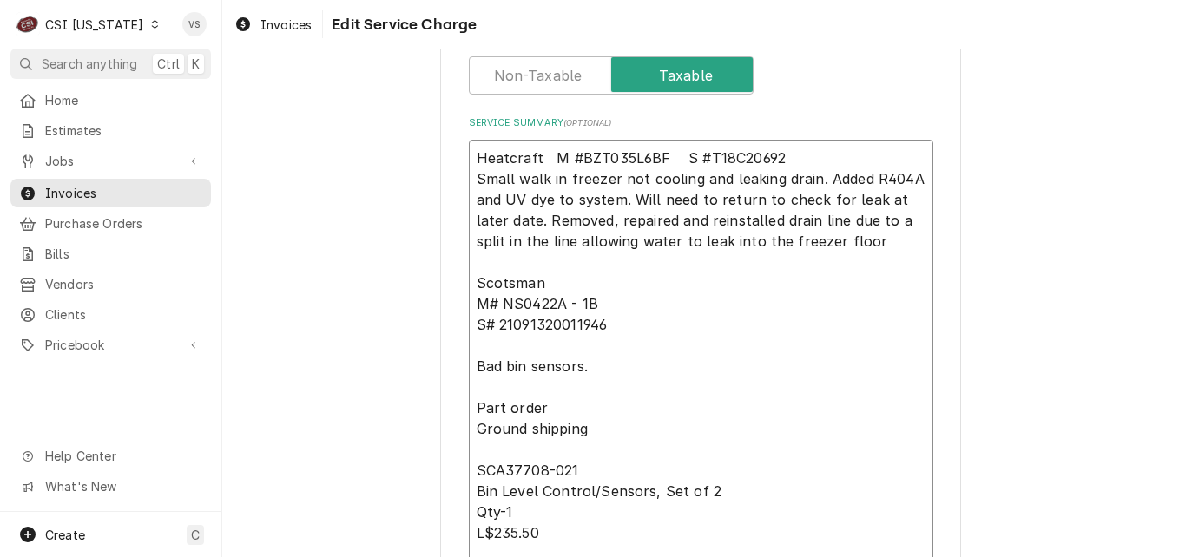
click at [469, 364] on textarea "Heatcraft M #BZT035L6BF S #T18C20692 Small walk in freezer not cooling and leak…" at bounding box center [701, 502] width 464 height 724
click at [469, 321] on textarea "Heatcraft M #BZT035L6BF S #T18C20692 Small walk in freezer not cooling and leak…" at bounding box center [701, 502] width 464 height 724
type textarea "x"
type textarea "Heatcraft M #BZT035L6BF S #T18C20692 Small walk in freezer not cooling and leak…"
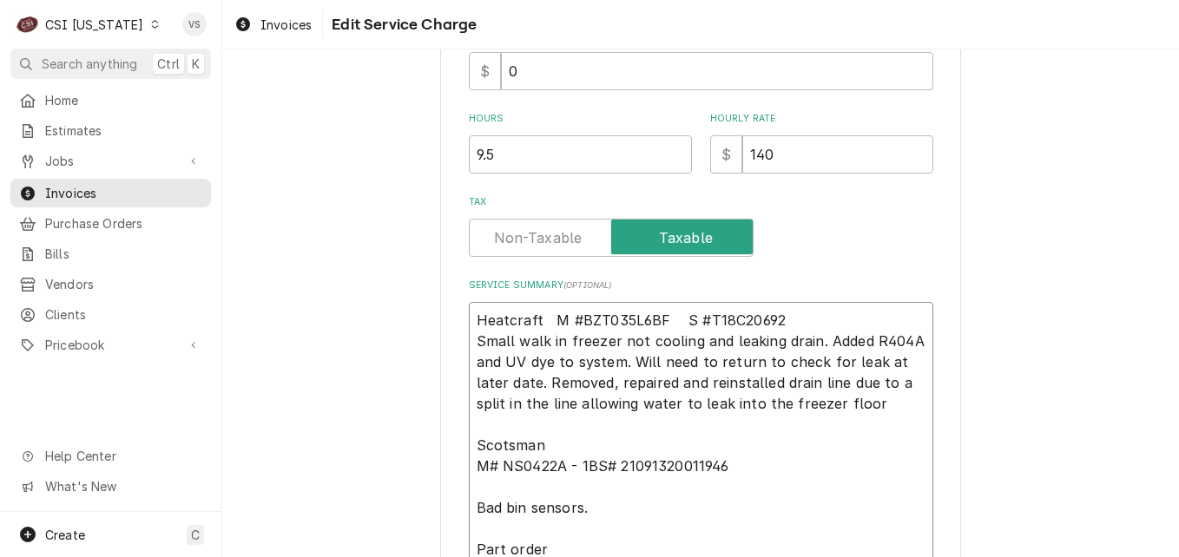
scroll to position [520, 0]
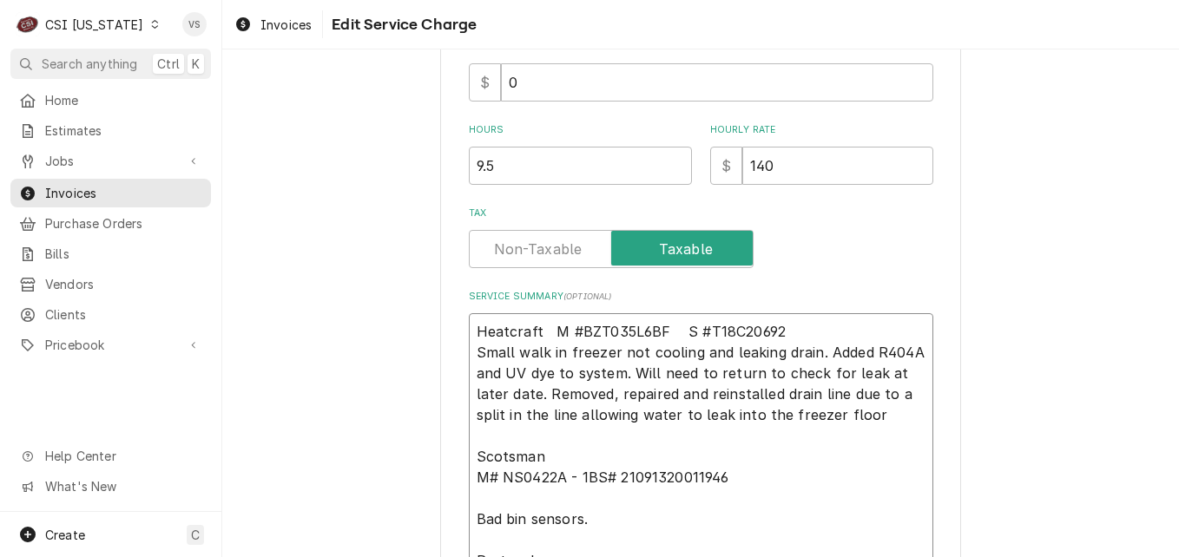
type textarea "x"
type textarea "Heatcraft M #BZT035L6BF S #T18C20692 Small walk in freezer not cooling and leak…"
type textarea "x"
type textarea "Heatcraft M #BZT035L6BF S #T18C20692 Small walk in freezer not cooling and leak…"
type textarea "x"
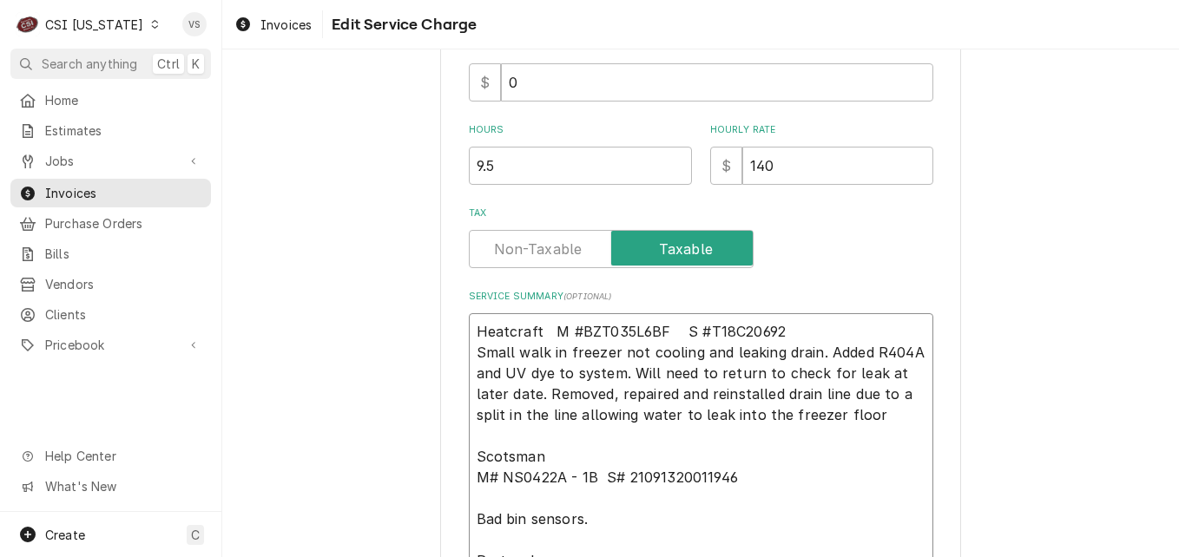
type textarea "Heatcraft M #BZT035L6BF S #T18C20692 Small walk in freezer not cooling and leak…"
type textarea "x"
type textarea "Heatcraft M #BZT035L6BF S #T18C20692 Small walk in freezer not cooling and leak…"
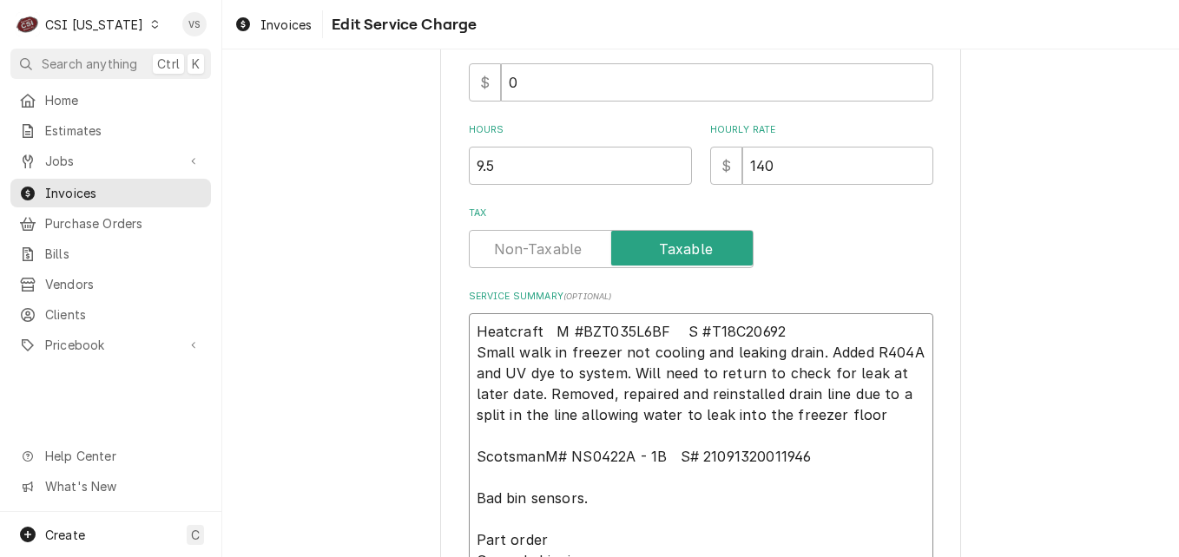
type textarea "x"
type textarea "Heatcraft M #BZT035L6BF S #T18C20692 Small walk in freezer not cooling and leak…"
type textarea "x"
type textarea "Heatcraft M #BZT035L6BF S #T18C20692 Small walk in freezer not cooling and leak…"
type textarea "x"
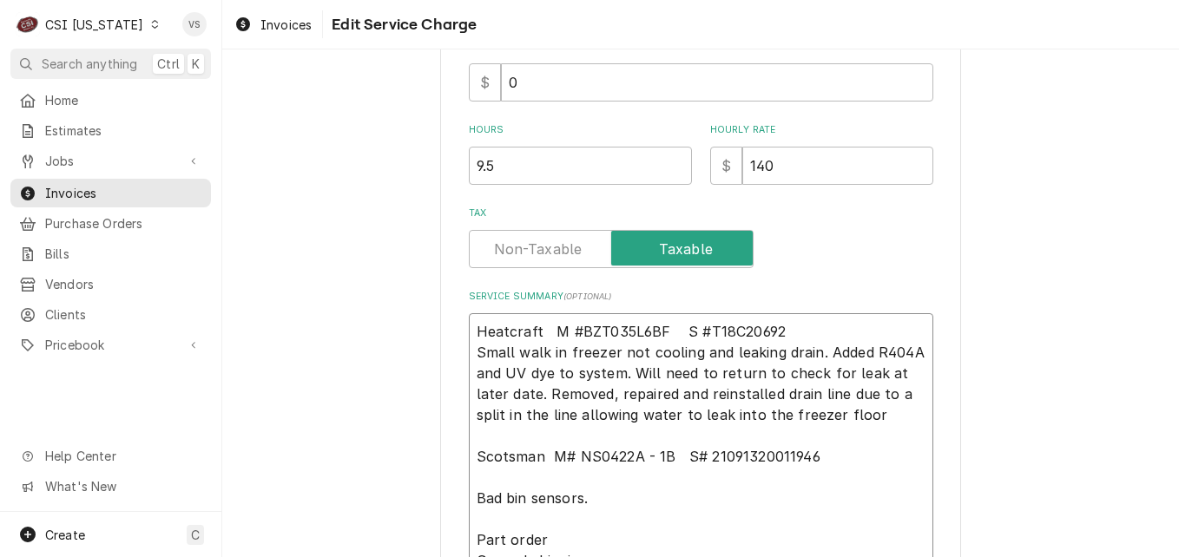
type textarea "Heatcraft M #BZT035L6BF S #T18C20692 Small walk in freezer not cooling and leak…"
type textarea "x"
type textarea "Heatcraft M #BZT035L6BF S #T18C20692 Small walk in freezer not cooling and leak…"
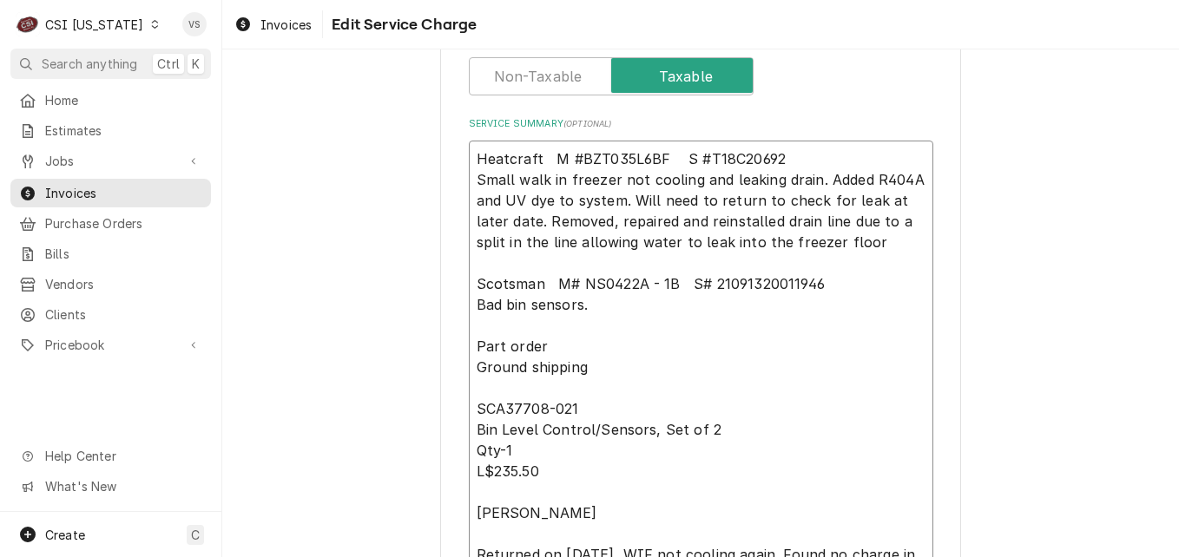
scroll to position [694, 0]
click at [471, 302] on textarea "Heatcraft M #BZT035L6BF S #T18C20692 Small walk in freezer not cooling and leak…" at bounding box center [701, 471] width 464 height 662
type textarea "x"
type textarea "Heatcraft M #BZT035L6BF S #T18C20692 Small walk in freezer not cooling and leak…"
type textarea "x"
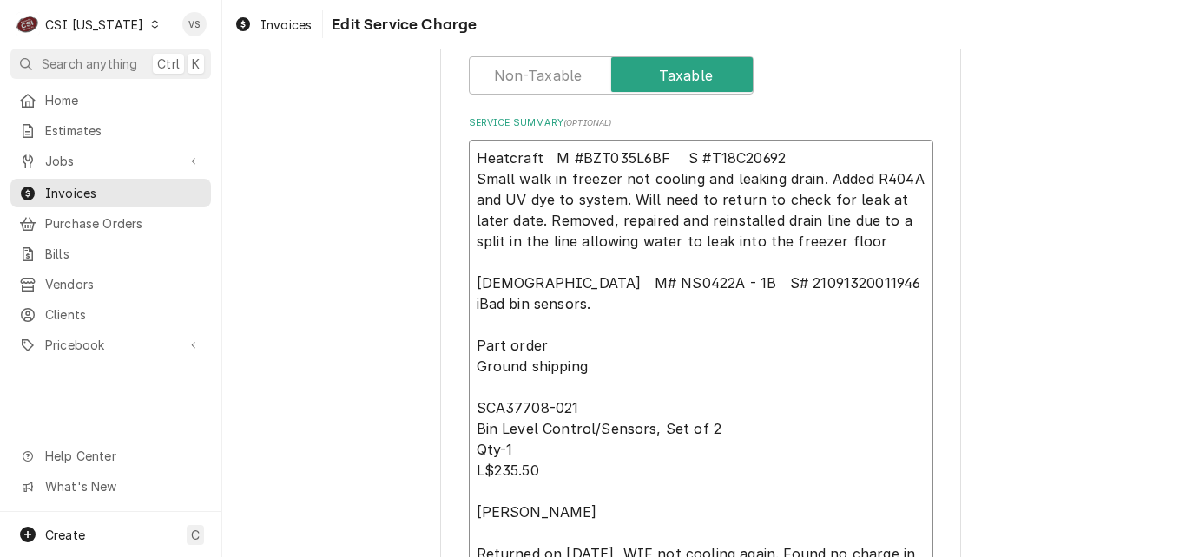
type textarea "Heatcraft M #BZT035L6BF S #T18C20692 Small walk in freezer not cooling and leak…"
type textarea "x"
type textarea "Heatcraft M #BZT035L6BF S #T18C20692 Small walk in freezer not cooling and leak…"
type textarea "x"
type textarea "Heatcraft M #BZT035L6BF S #T18C20692 Small walk in freezer not cooling and leak…"
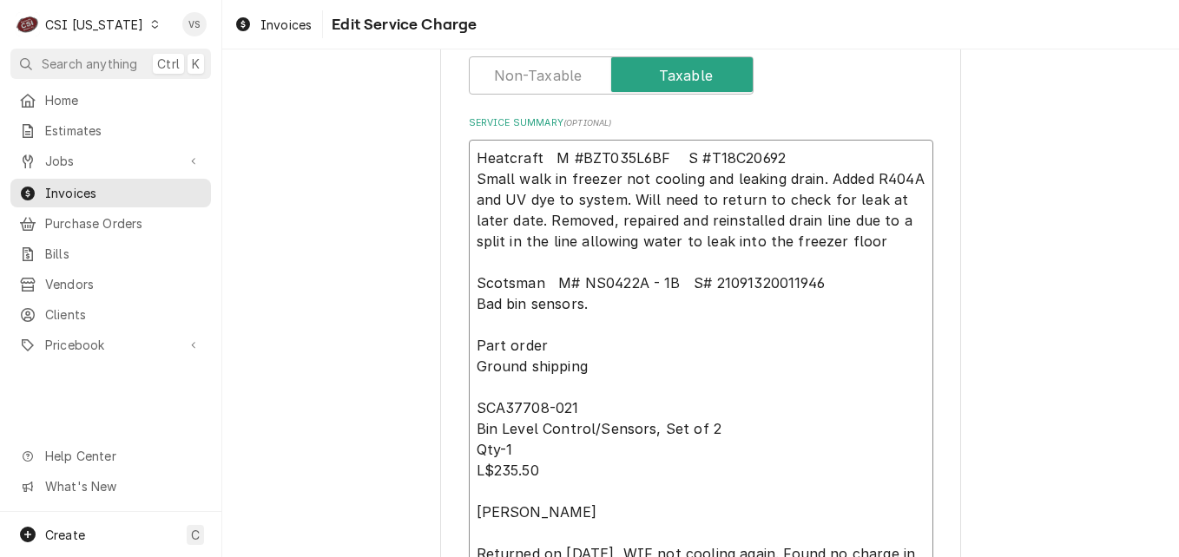
type textarea "x"
type textarea "Heatcraft M #BZT035L6BF S #T18C20692 Small walk in freezer not cooling and leak…"
type textarea "x"
type textarea "Heatcraft M #BZT035L6BF S #T18C20692 Small walk in freezer not cooling and leak…"
type textarea "x"
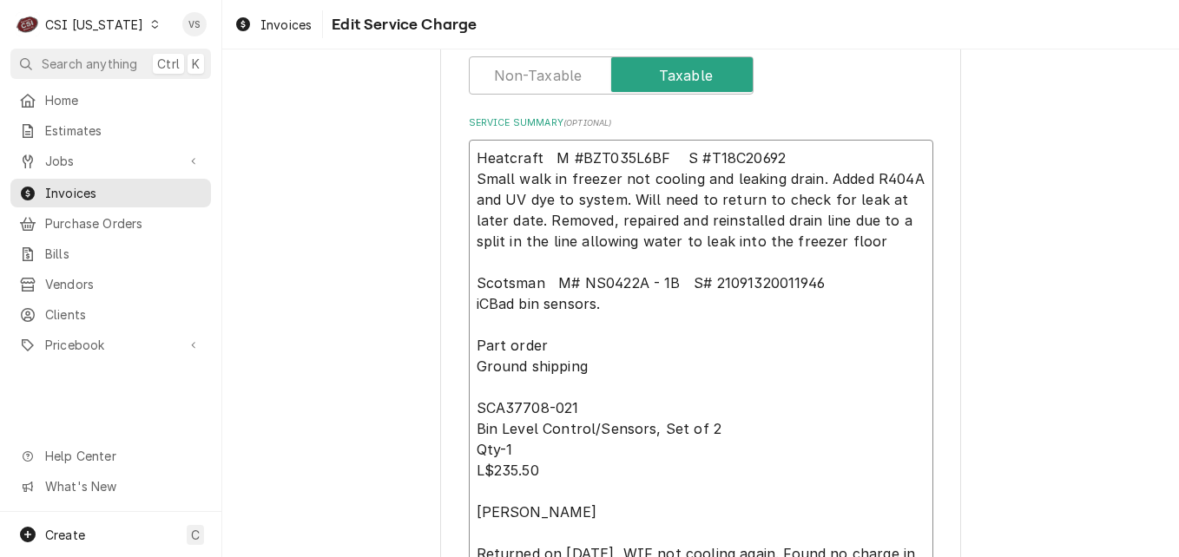
type textarea "Heatcraft M #BZT035L6BF S #T18C20692 Small walk in freezer not cooling and leak…"
type textarea "x"
type textarea "Heatcraft M #BZT035L6BF S #T18C20692 Small walk in freezer not cooling and leak…"
type textarea "x"
type textarea "Heatcraft M #BZT035L6BF S #T18C20692 Small walk in freezer not cooling and leak…"
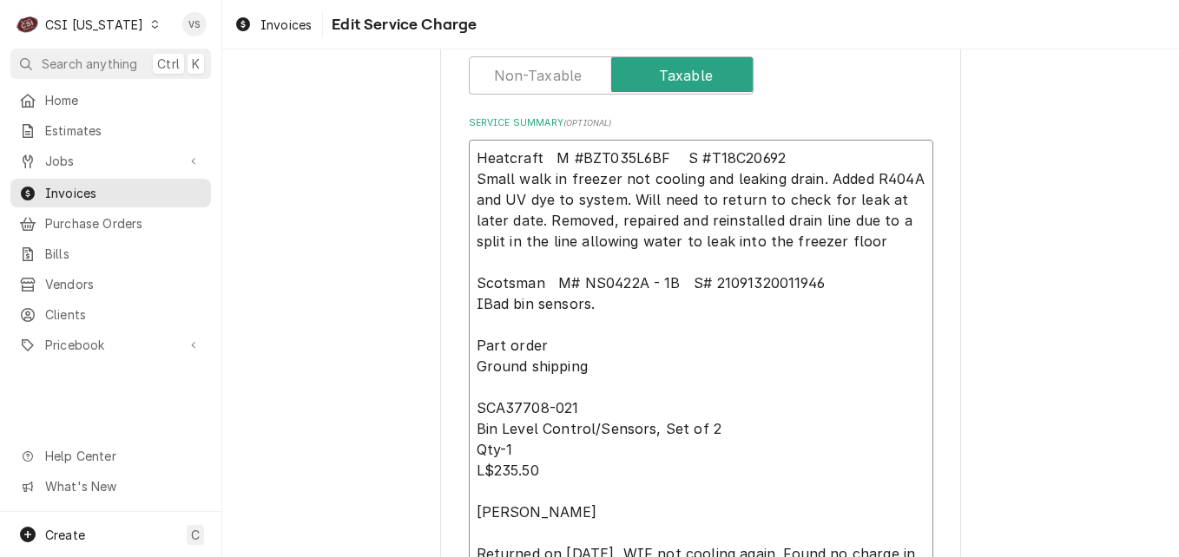
type textarea "x"
type textarea "Heatcraft M #BZT035L6BF S #T18C20692 Small walk in freezer not cooling and leak…"
type textarea "x"
type textarea "Heatcraft M #BZT035L6BF S #T18C20692 Small walk in freezer not cooling and leak…"
type textarea "x"
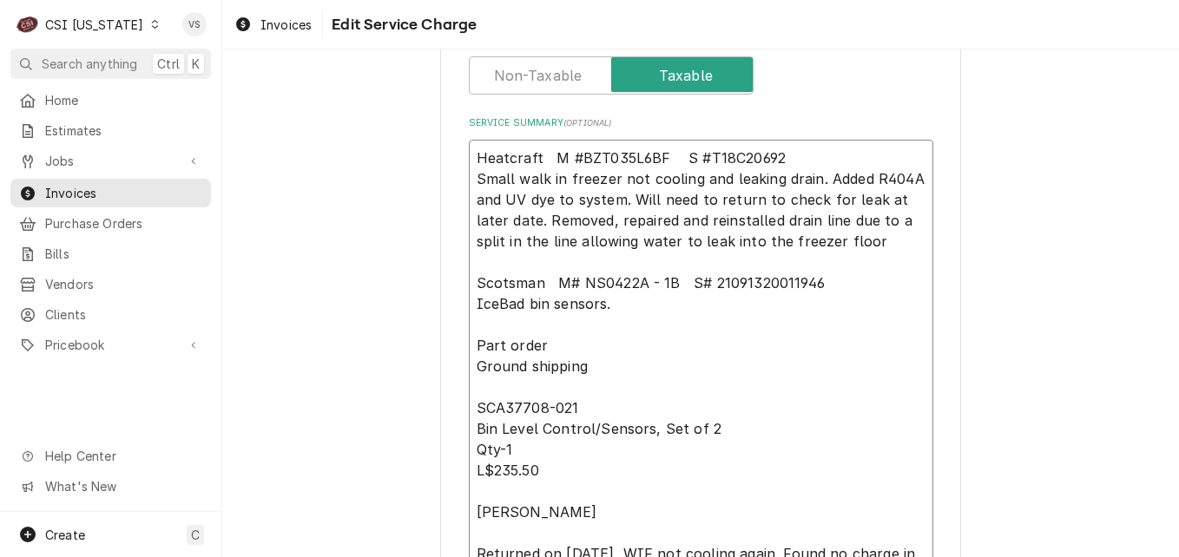
type textarea "Heatcraft M #BZT035L6BF S #T18C20692 Small walk in freezer not cooling and leak…"
type textarea "x"
type textarea "Heatcraft M #BZT035L6BF S #T18C20692 Small walk in freezer not cooling and leak…"
type textarea "x"
type textarea "Heatcraft M #BZT035L6BF S #T18C20692 Small walk in freezer not cooling and leak…"
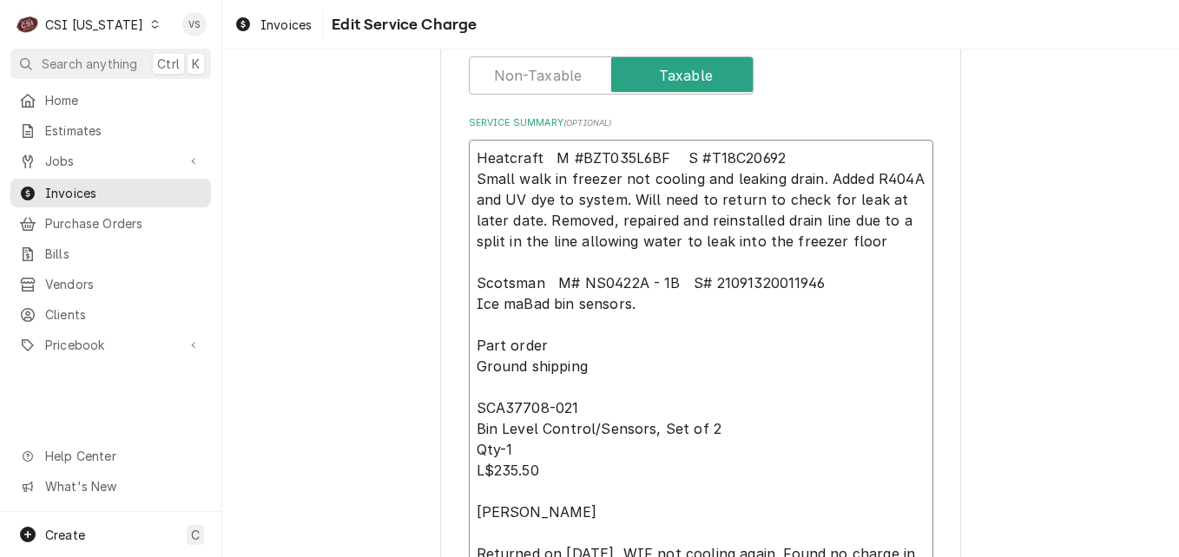
type textarea "x"
type textarea "Heatcraft M #BZT035L6BF S #T18C20692 Small walk in freezer not cooling and leak…"
type textarea "x"
type textarea "Heatcraft M #BZT035L6BF S #T18C20692 Small walk in freezer not cooling and leak…"
type textarea "x"
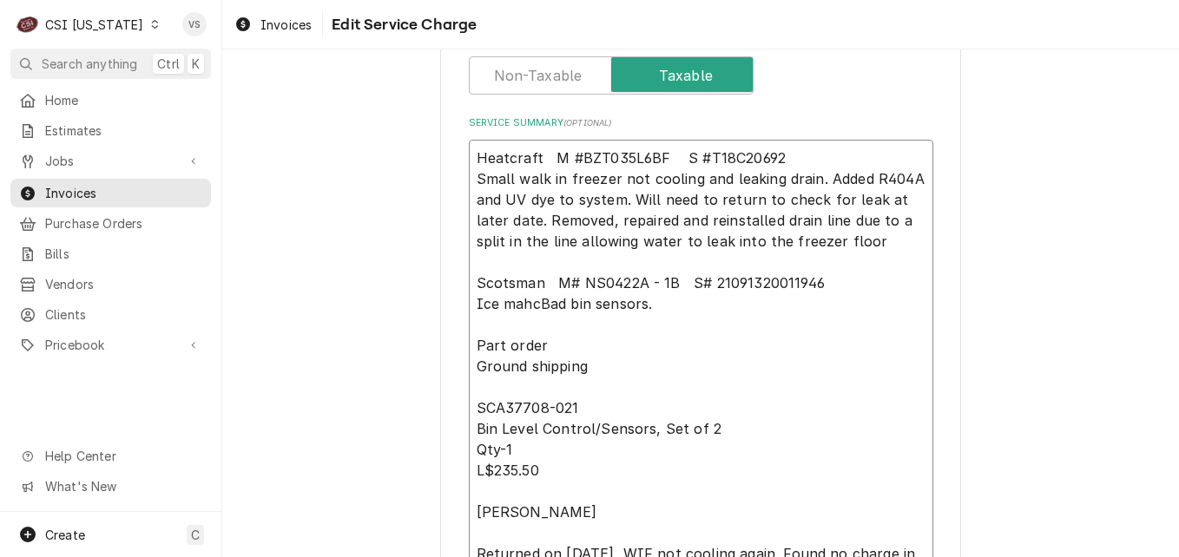
type textarea "Heatcraft M #BZT035L6BF S #T18C20692 Small walk in freezer not cooling and leak…"
type textarea "x"
type textarea "Heatcraft M #BZT035L6BF S #T18C20692 Small walk in freezer not cooling and leak…"
type textarea "x"
type textarea "Heatcraft M #BZT035L6BF S #T18C20692 Small walk in freezer not cooling and leak…"
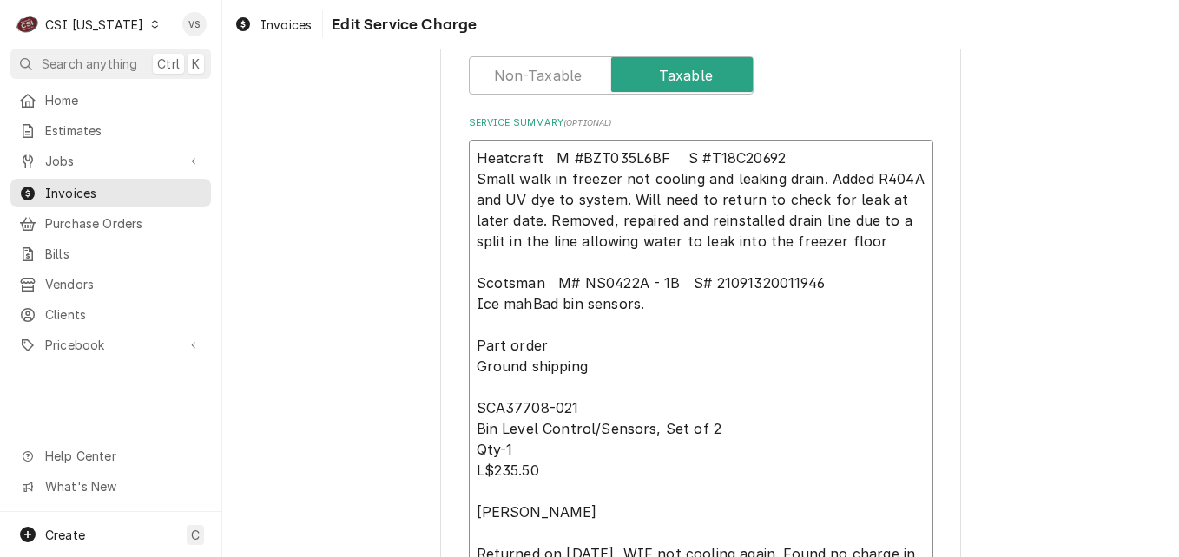
type textarea "x"
type textarea "Heatcraft M #BZT035L6BF S #T18C20692 Small walk in freezer not cooling and leak…"
type textarea "x"
type textarea "Heatcraft M #BZT035L6BF S #T18C20692 Small walk in freezer not cooling and leak…"
type textarea "x"
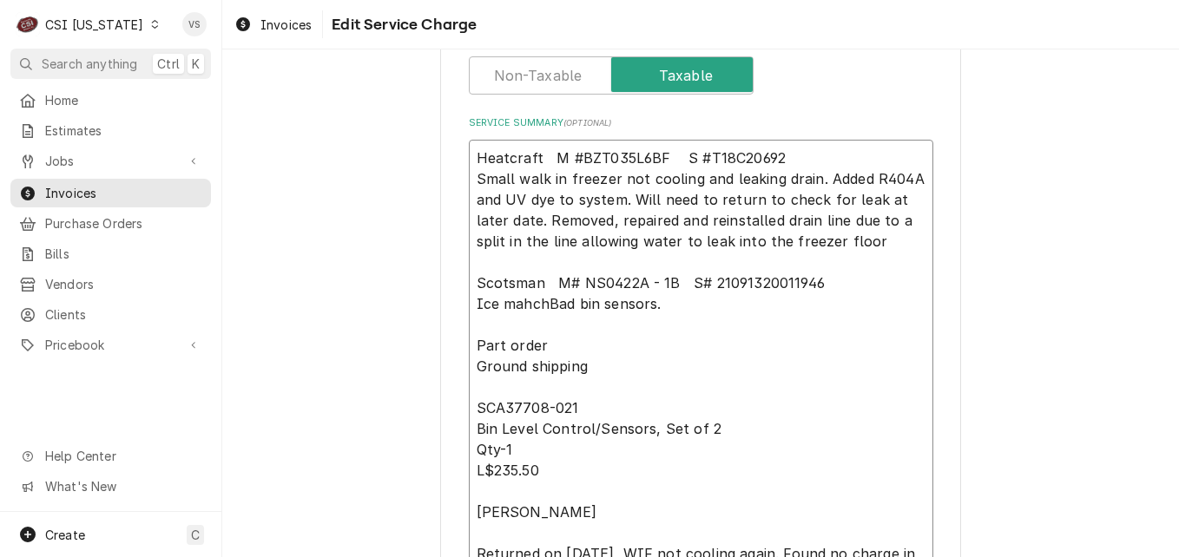
type textarea "Heatcraft M #BZT035L6BF S #T18C20692 Small walk in freezer not cooling and leak…"
type textarea "x"
type textarea "Heatcraft M #BZT035L6BF S #T18C20692 Small walk in freezer not cooling and leak…"
type textarea "x"
type textarea "Heatcraft M #BZT035L6BF S #T18C20692 Small walk in freezer not cooling and leak…"
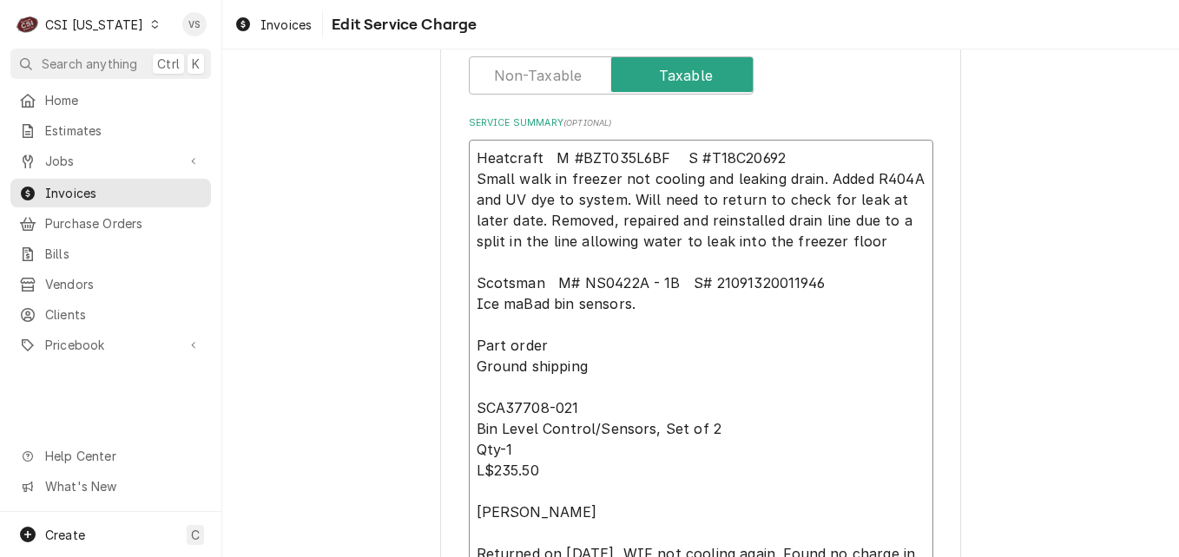
type textarea "x"
type textarea "Heatcraft M #BZT035L6BF S #T18C20692 Small walk in freezer not cooling and leak…"
type textarea "x"
type textarea "Heatcraft M #BZT035L6BF S #T18C20692 Small walk in freezer not cooling and leak…"
type textarea "x"
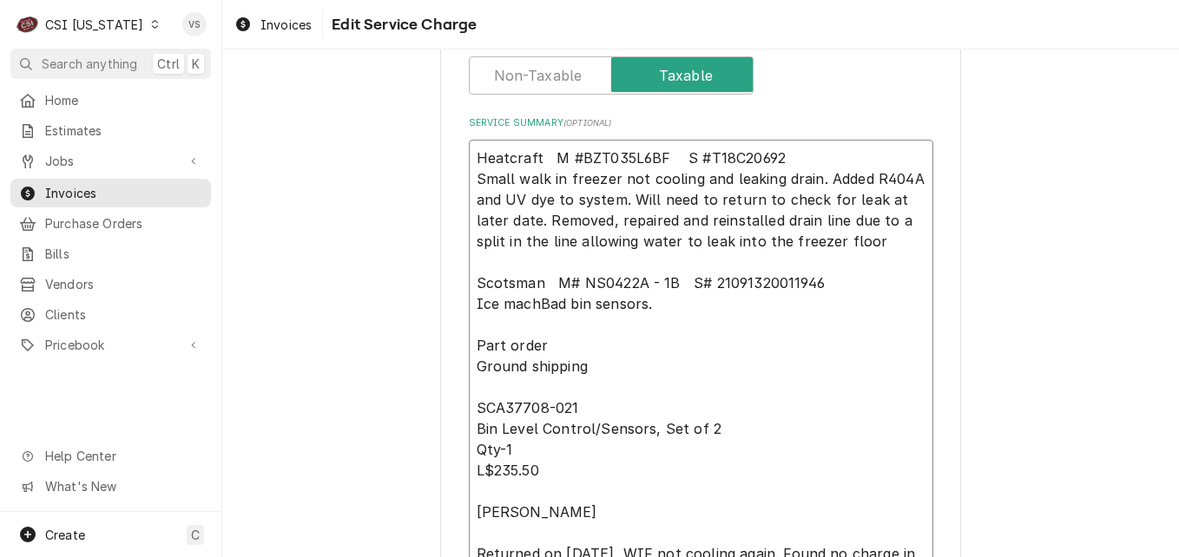
type textarea "Heatcraft M #BZT035L6BF S #T18C20692 Small walk in freezer not cooling and leak…"
type textarea "x"
type textarea "Heatcraft M #BZT035L6BF S #T18C20692 Small walk in freezer not cooling and leak…"
type textarea "x"
type textarea "Heatcraft M #BZT035L6BF S #T18C20692 Small walk in freezer not cooling and leak…"
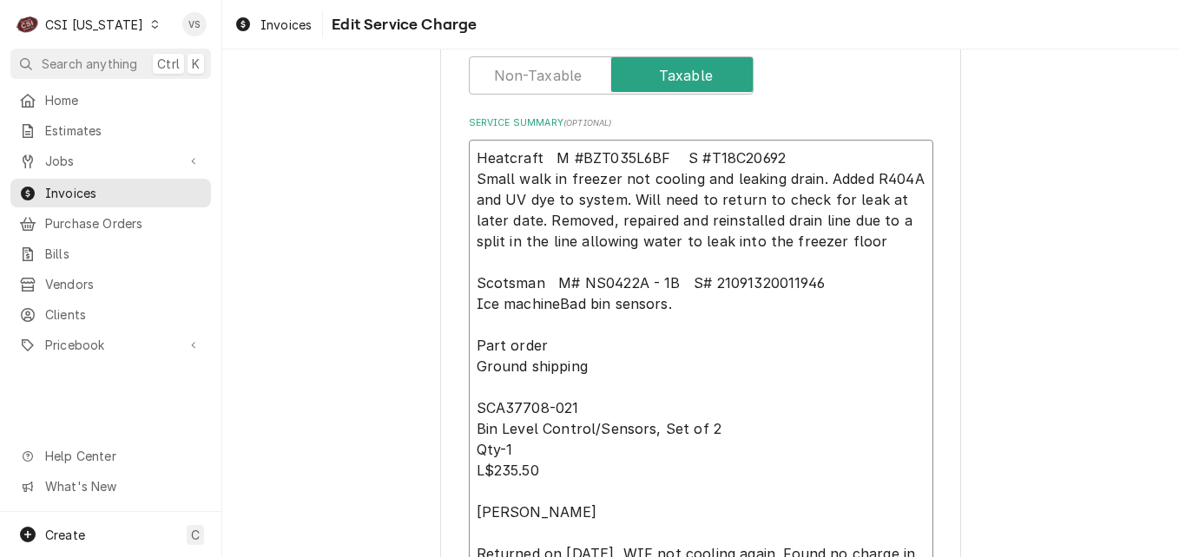
type textarea "x"
type textarea "Heatcraft M #BZT035L6BF S #T18C20692 Small walk in freezer not cooling and leak…"
type textarea "x"
type textarea "Heatcraft M #BZT035L6BF S #T18C20692 Small walk in freezer not cooling and leak…"
type textarea "x"
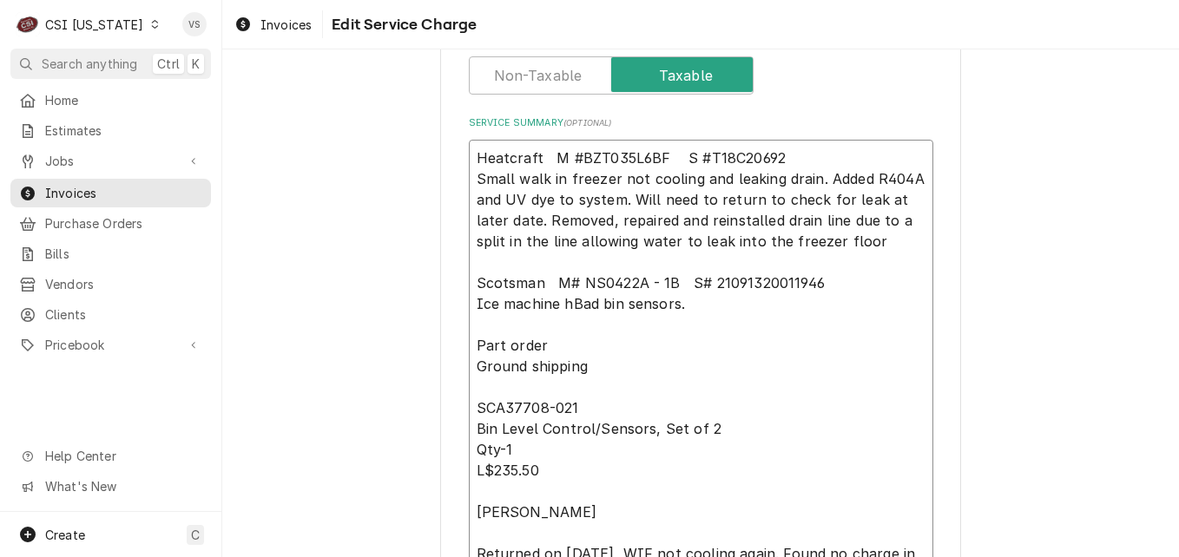
type textarea "Heatcraft M #BZT035L6BF S #T18C20692 Small walk in freezer not cooling and leak…"
type textarea "x"
type textarea "Heatcraft M #BZT035L6BF S #T18C20692 Small walk in freezer not cooling and leak…"
type textarea "x"
type textarea "Heatcraft M #BZT035L6BF S #T18C20692 Small walk in freezer not cooling and leak…"
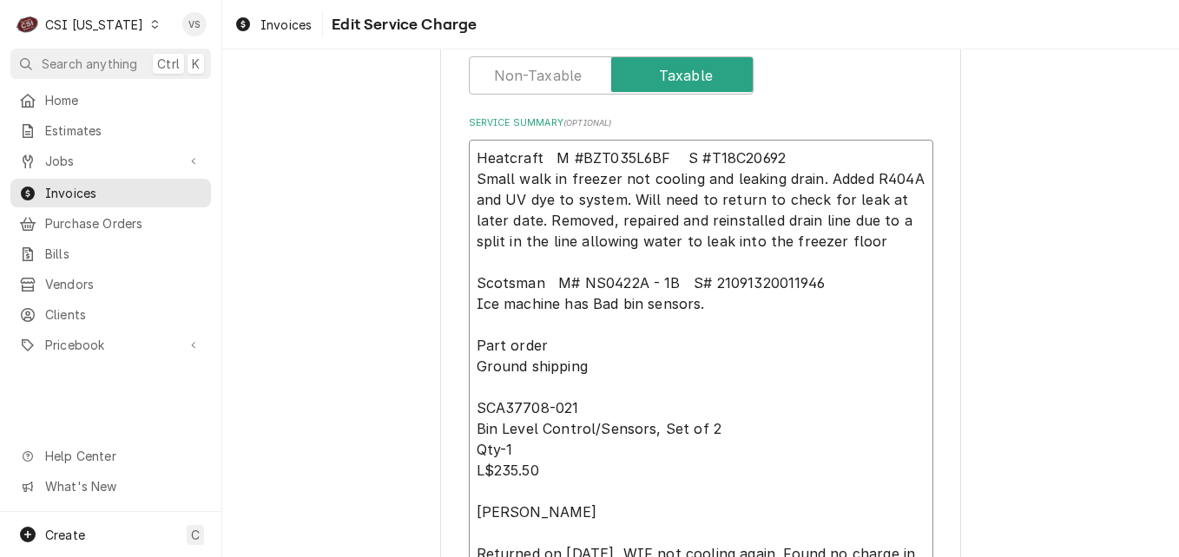
type textarea "x"
type textarea "Heatcraft M #BZT035L6BF S #T18C20692 Small walk in freezer not cooling and leak…"
type textarea "x"
type textarea "Heatcraft M #BZT035L6BF S #T18C20692 Small walk in freezer not cooling and leak…"
type textarea "x"
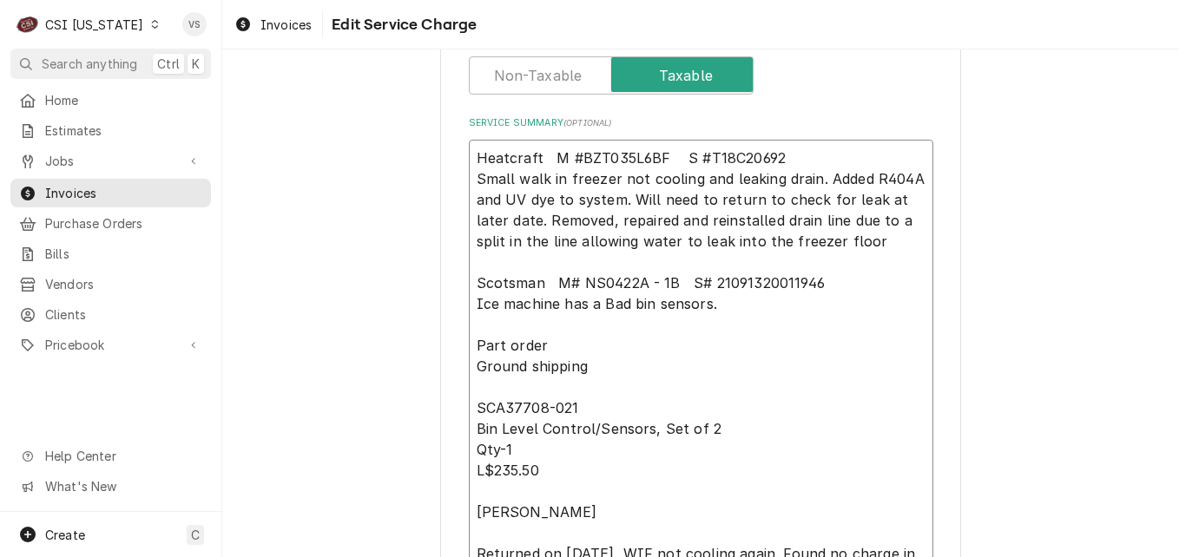
type textarea "Heatcraft M #BZT035L6BF S #T18C20692 Small walk in freezer not cooling and leak…"
type textarea "x"
type textarea "Heatcraft M #BZT035L6BF S #T18C20692 Small walk in freezer not cooling and leak…"
click at [728, 311] on textarea "Heatcraft M #BZT035L6BF S #T18C20692 Small walk in freezer not cooling and leak…" at bounding box center [701, 471] width 464 height 662
type textarea "x"
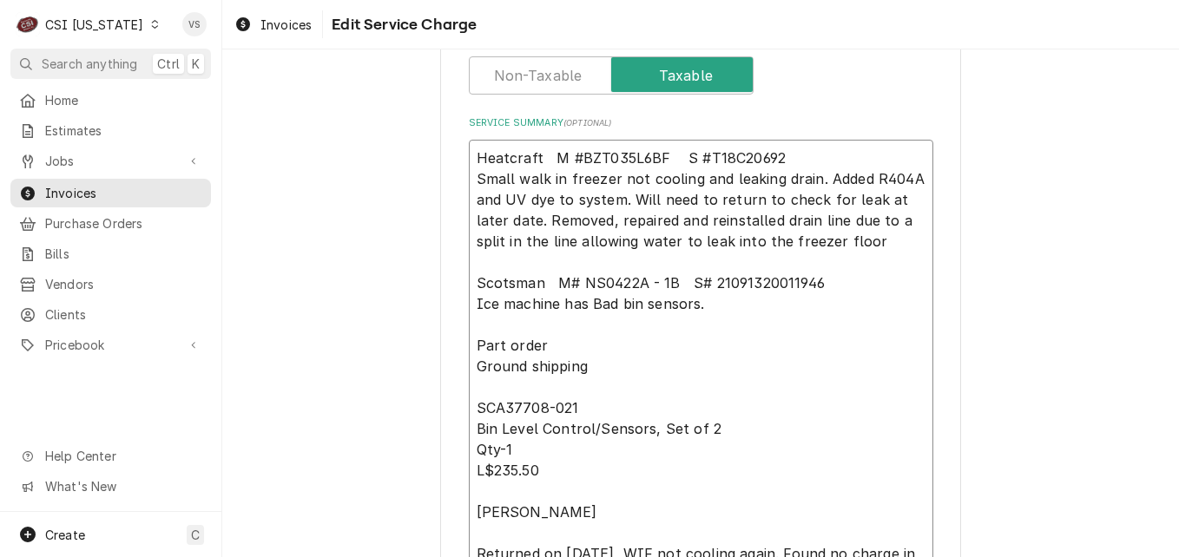
type textarea "Heatcraft M #BZT035L6BF S #T18C20692 Small walk in freezer not cooling and leak…"
type textarea "x"
type textarea "Heatcraft M #BZT035L6BF S #T18C20692 Small walk in freezer not cooling and leak…"
type textarea "x"
type textarea "Heatcraft M #BZT035L6BF S #T18C20692 Small walk in freezer not cooling and leak…"
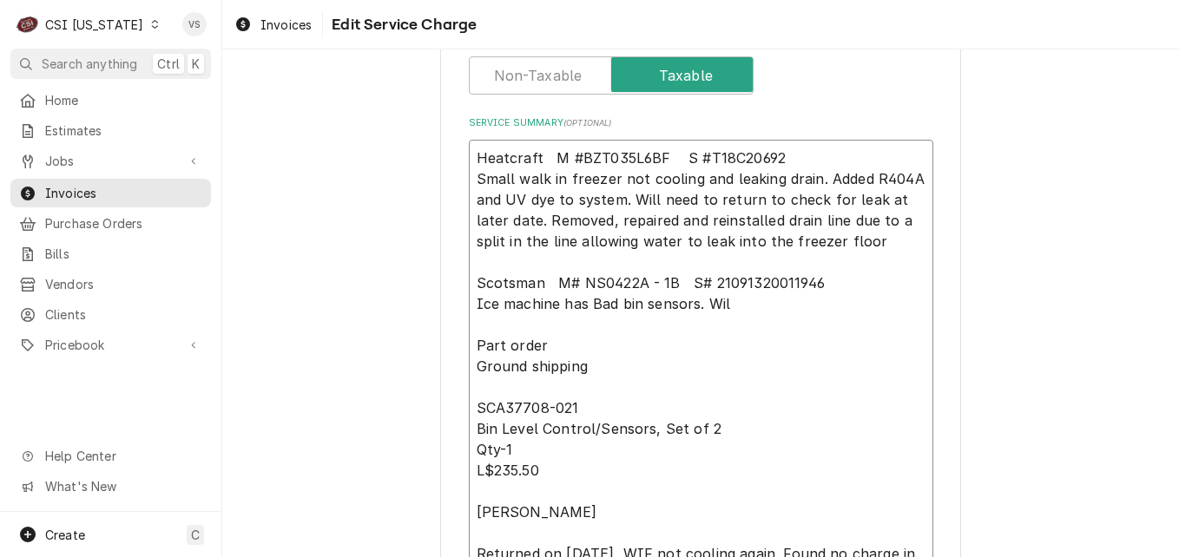
type textarea "x"
type textarea "Heatcraft M #BZT035L6BF S #T18C20692 Small walk in freezer not cooling and leak…"
type textarea "x"
type textarea "Heatcraft M #BZT035L6BF S #T18C20692 Small walk in freezer not cooling and leak…"
type textarea "x"
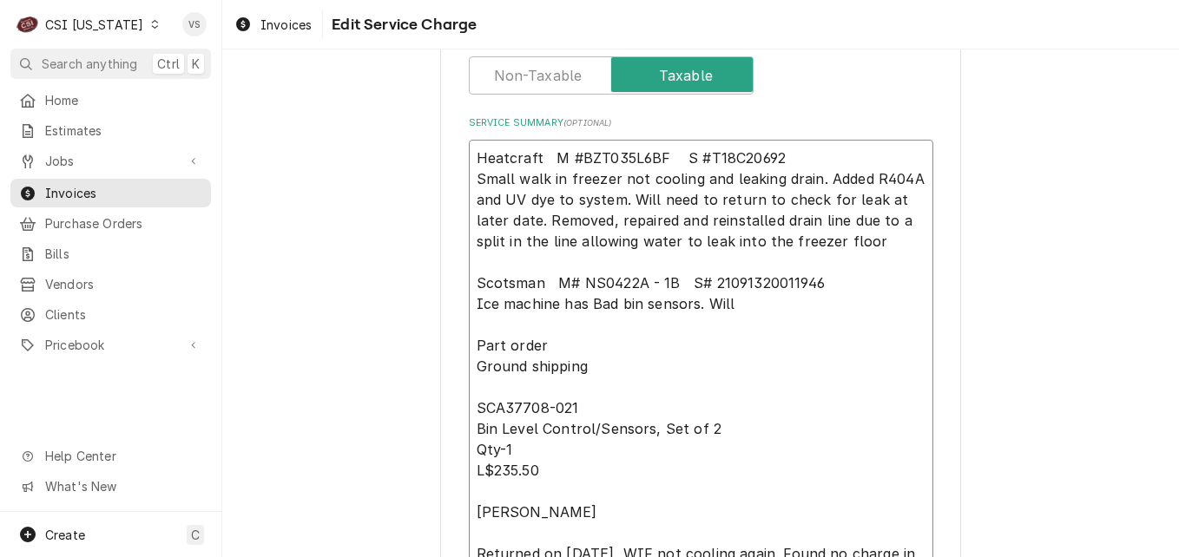
type textarea "Heatcraft M #BZT035L6BF S #T18C20692 Small walk in freezer not cooling and leak…"
type textarea "x"
type textarea "Heatcraft M #BZT035L6BF S #T18C20692 Small walk in freezer not cooling and leak…"
type textarea "x"
type textarea "Heatcraft M #BZT035L6BF S #T18C20692 Small walk in freezer not cooling and leak…"
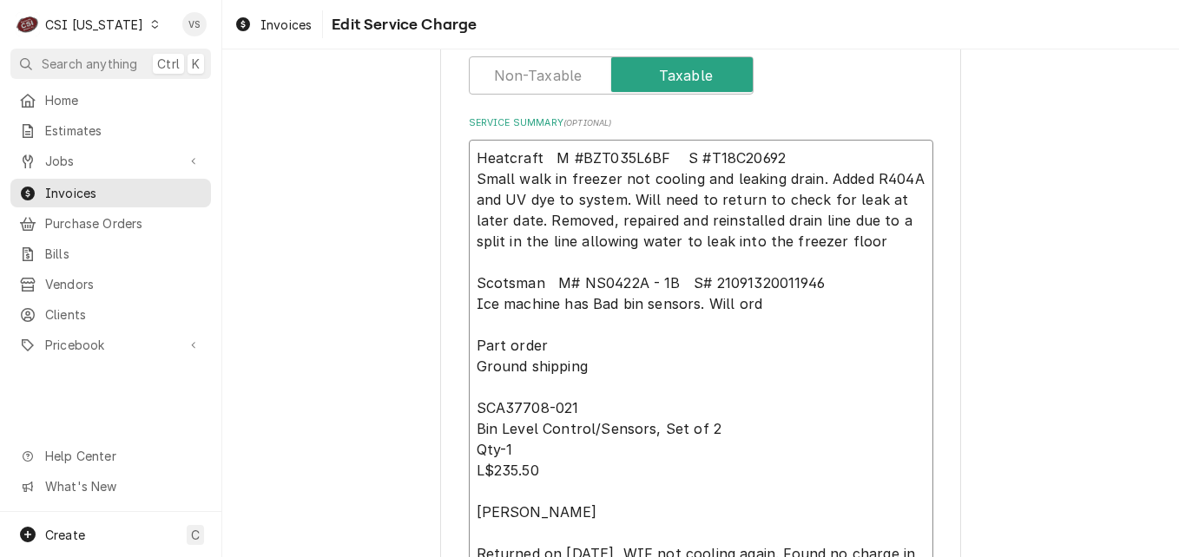
type textarea "x"
type textarea "Heatcraft M #BZT035L6BF S #T18C20692 Small walk in freezer not cooling and leak…"
type textarea "x"
type textarea "Heatcraft M #BZT035L6BF S #T18C20692 Small walk in freezer not cooling and leak…"
type textarea "x"
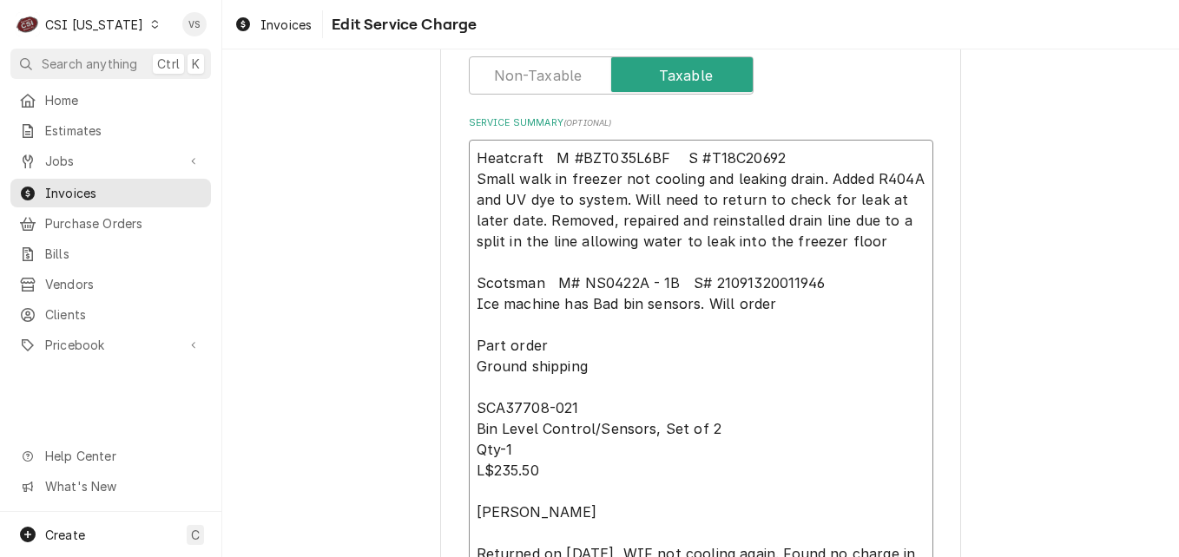
type textarea "Heatcraft M #BZT035L6BF S #T18C20692 Small walk in freezer not cooling and leak…"
type textarea "x"
type textarea "Heatcraft M #BZT035L6BF S #T18C20692 Small walk in freezer not cooling and leak…"
type textarea "x"
type textarea "Heatcraft M #BZT035L6BF S #T18C20692 Small walk in freezer not cooling and leak…"
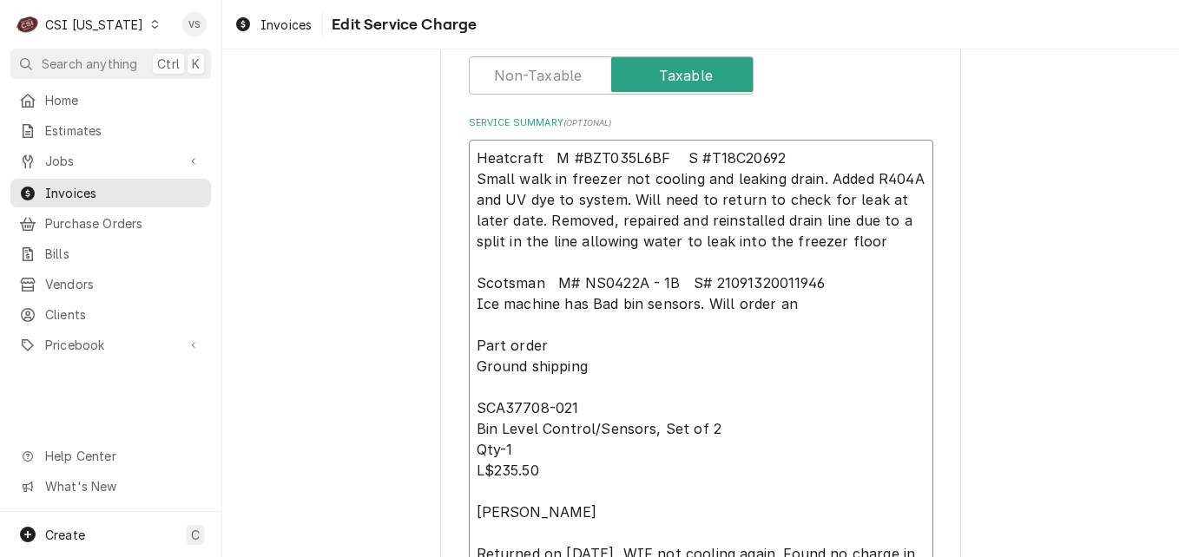
type textarea "x"
type textarea "Heatcraft M #BZT035L6BF S #T18C20692 Small walk in freezer not cooling and leak…"
type textarea "x"
type textarea "Heatcraft M #BZT035L6BF S #T18C20692 Small walk in freezer not cooling and leak…"
type textarea "x"
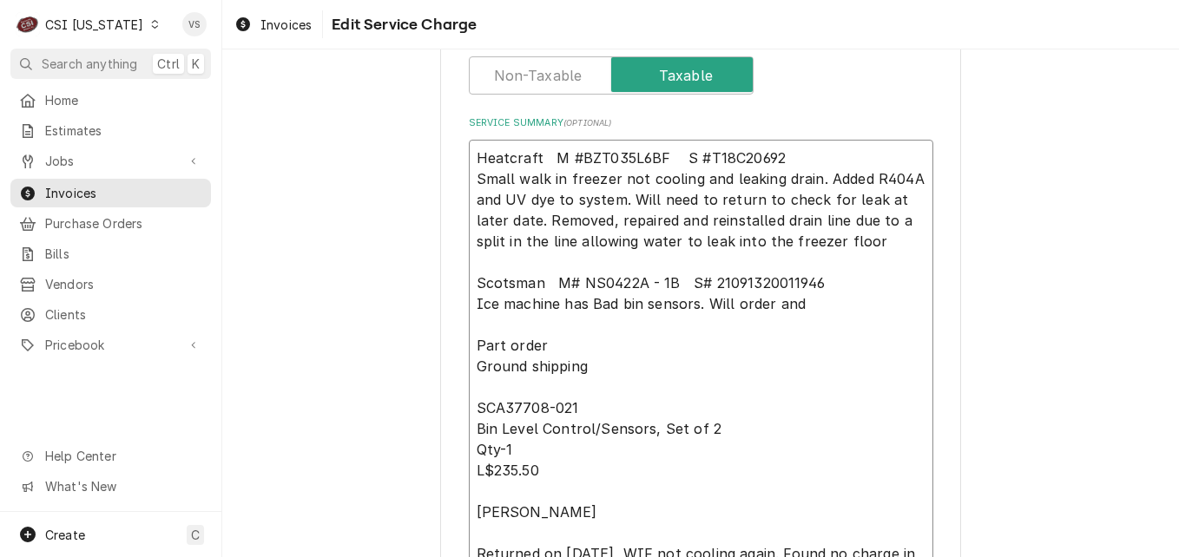
type textarea "Heatcraft M #BZT035L6BF S #T18C20692 Small walk in freezer not cooling and leak…"
type textarea "x"
type textarea "Heatcraft M #BZT035L6BF S #T18C20692 Small walk in freezer not cooling and leak…"
type textarea "x"
type textarea "Heatcraft M #BZT035L6BF S #T18C20692 Small walk in freezer not cooling and leak…"
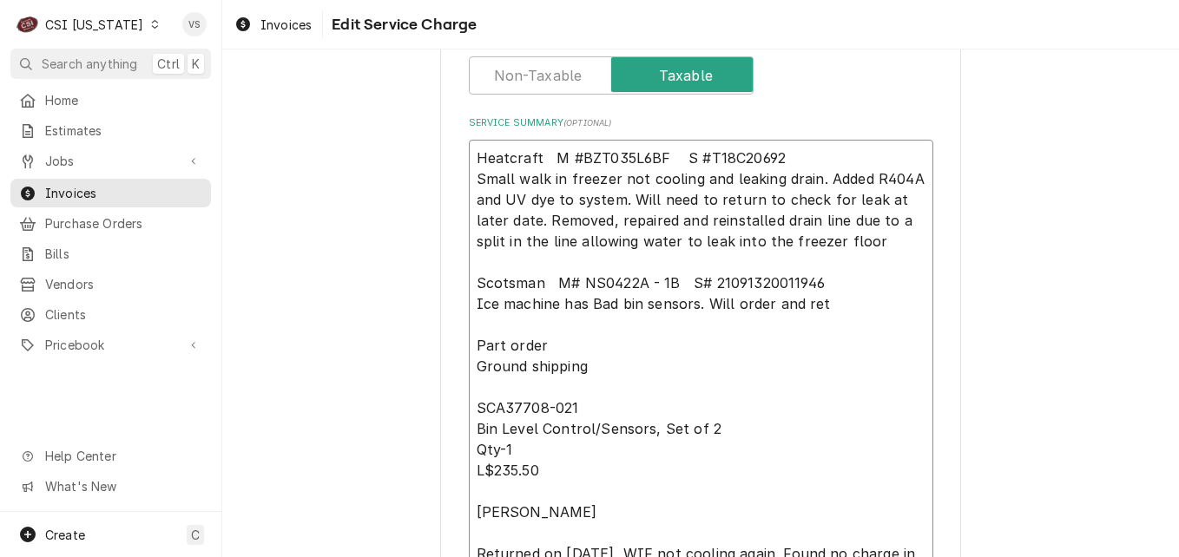
type textarea "x"
type textarea "Heatcraft M #BZT035L6BF S #T18C20692 Small walk in freezer not cooling and leak…"
type textarea "x"
type textarea "Heatcraft M #BZT035L6BF S #T18C20692 Small walk in freezer not cooling and leak…"
type textarea "x"
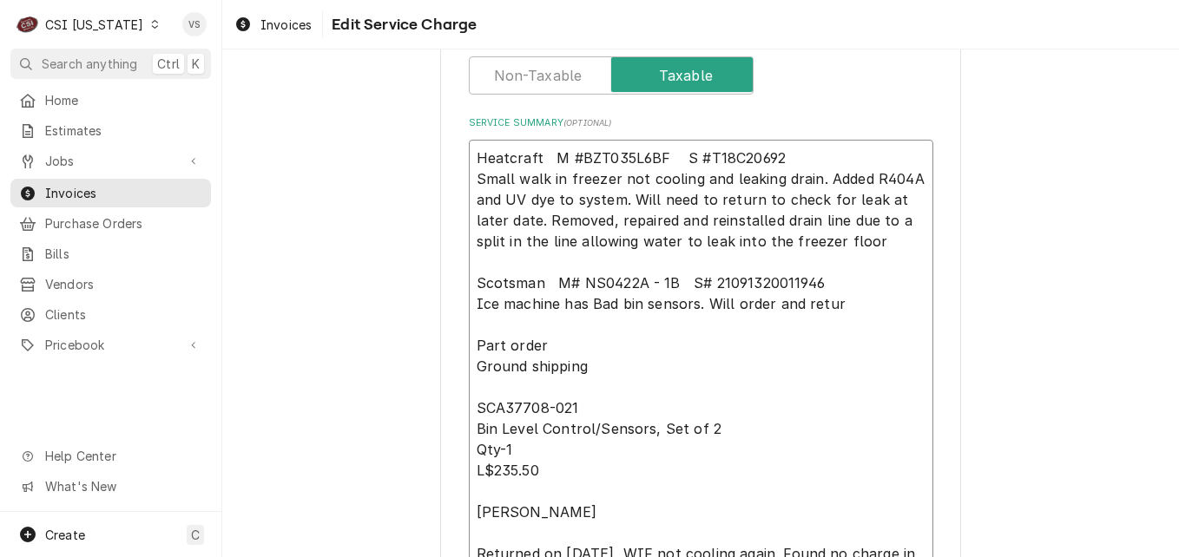
type textarea "Heatcraft M #BZT035L6BF S #T18C20692 Small walk in freezer not cooling and leak…"
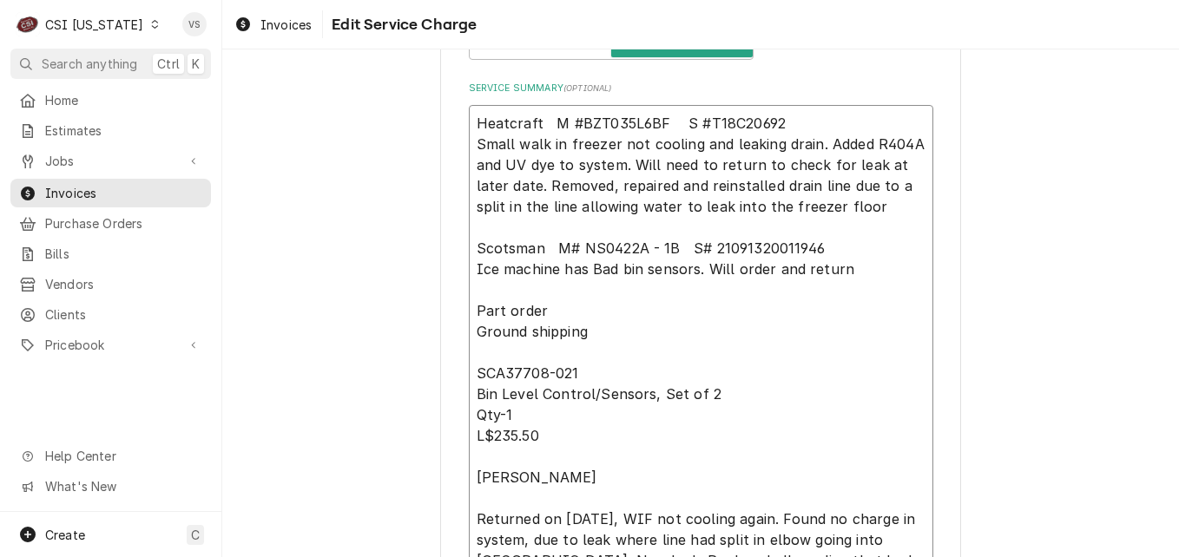
scroll to position [780, 0]
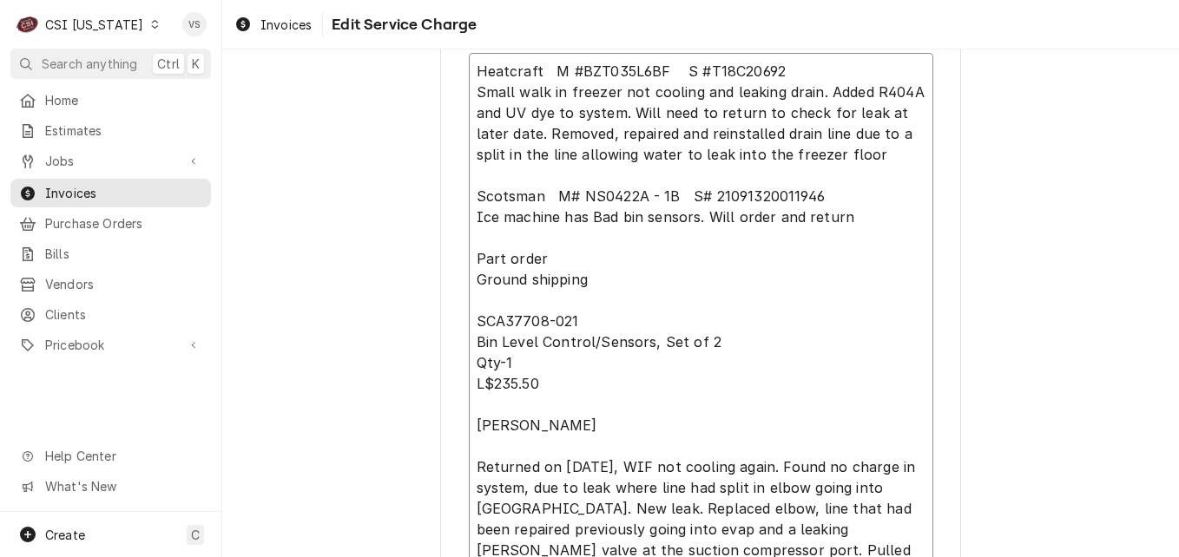
drag, startPoint x: 472, startPoint y: 346, endPoint x: 608, endPoint y: 432, distance: 160.4
click at [608, 432] on textarea "Heatcraft M #BZT035L6BF S #T18C20692 Small walk in freezer not cooling and leak…" at bounding box center [701, 384] width 464 height 662
type textarea "x"
type textarea "Heatcraft M #BZT035L6BF S #T18C20692 Small walk in freezer not cooling and leak…"
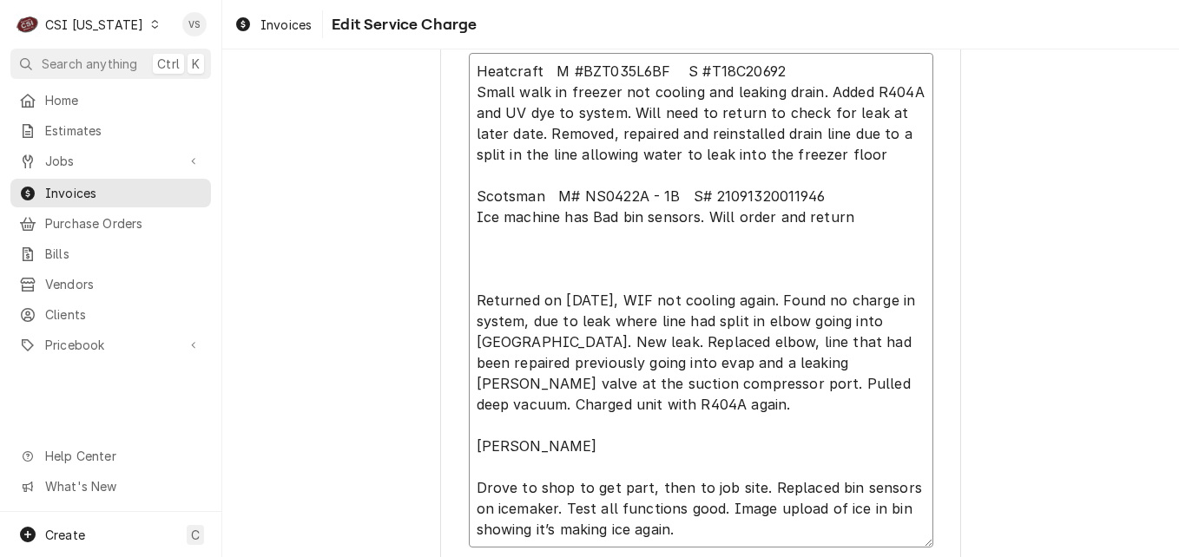
click at [516, 256] on textarea "Heatcraft M #BZT035L6BF S #T18C20692 Small walk in freezer not cooling and leak…" at bounding box center [701, 300] width 464 height 495
type textarea "x"
type textarea "Heatcraft M #BZT035L6BF S #T18C20692 Small walk in freezer not cooling and leak…"
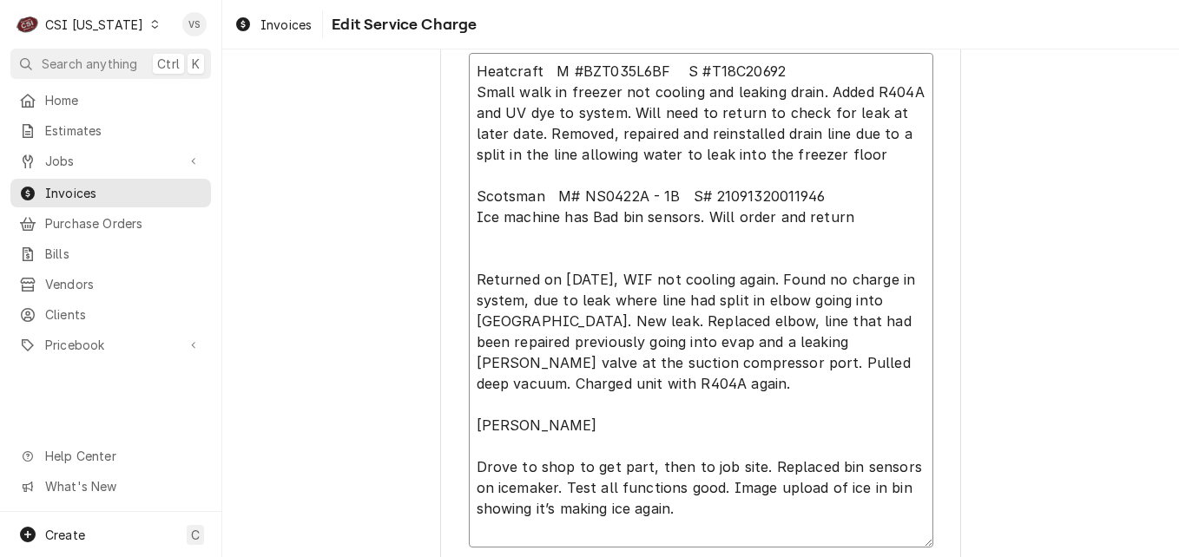
type textarea "x"
type textarea "Heatcraft M #BZT035L6BF S #T18C20692 Small walk in freezer not cooling and leak…"
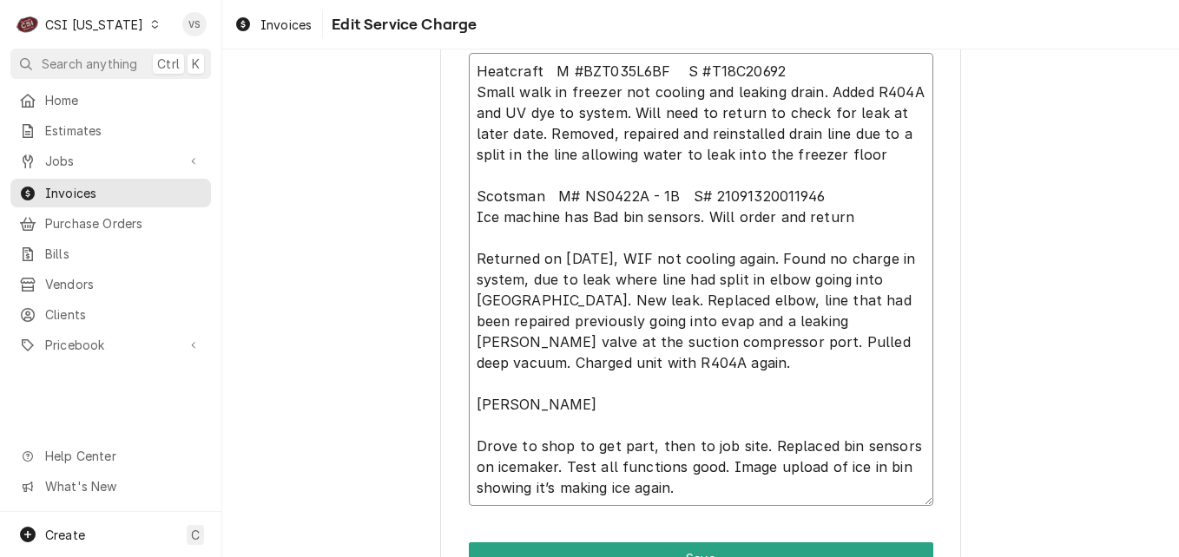
drag, startPoint x: 529, startPoint y: 405, endPoint x: 470, endPoint y: 409, distance: 59.1
click at [470, 409] on textarea "Heatcraft M #BZT035L6BF S #T18C20692 Small walk in freezer not cooling and leak…" at bounding box center [701, 279] width 464 height 453
type textarea "x"
type textarea "Heatcraft M #BZT035L6BF S #T18C20692 Small walk in freezer not cooling and leak…"
type textarea "x"
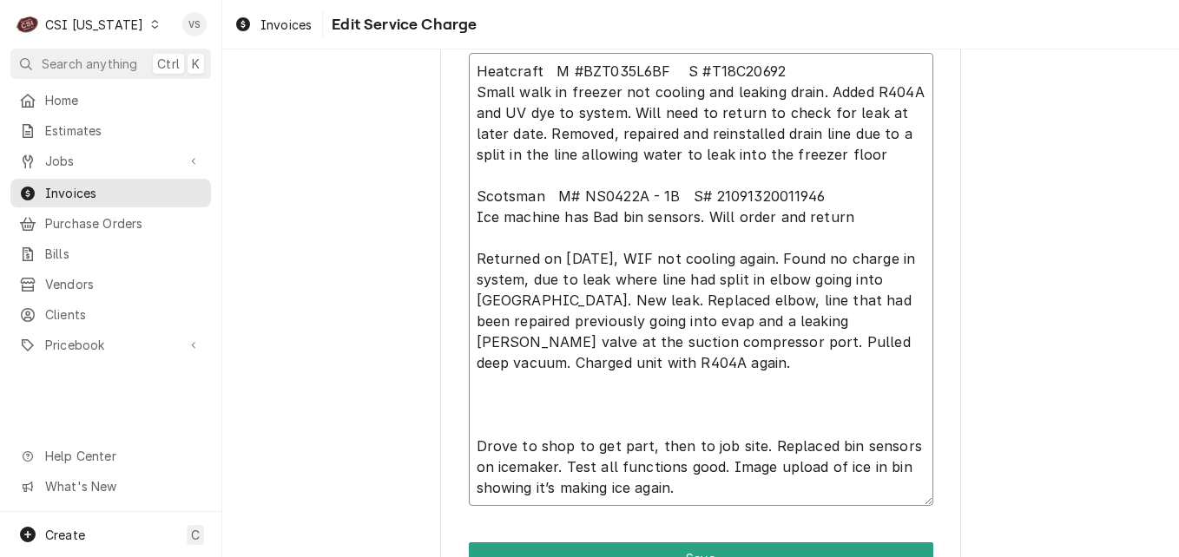
type textarea "Heatcraft M #BZT035L6BF S #T18C20692 Small walk in freezer not cooling and leak…"
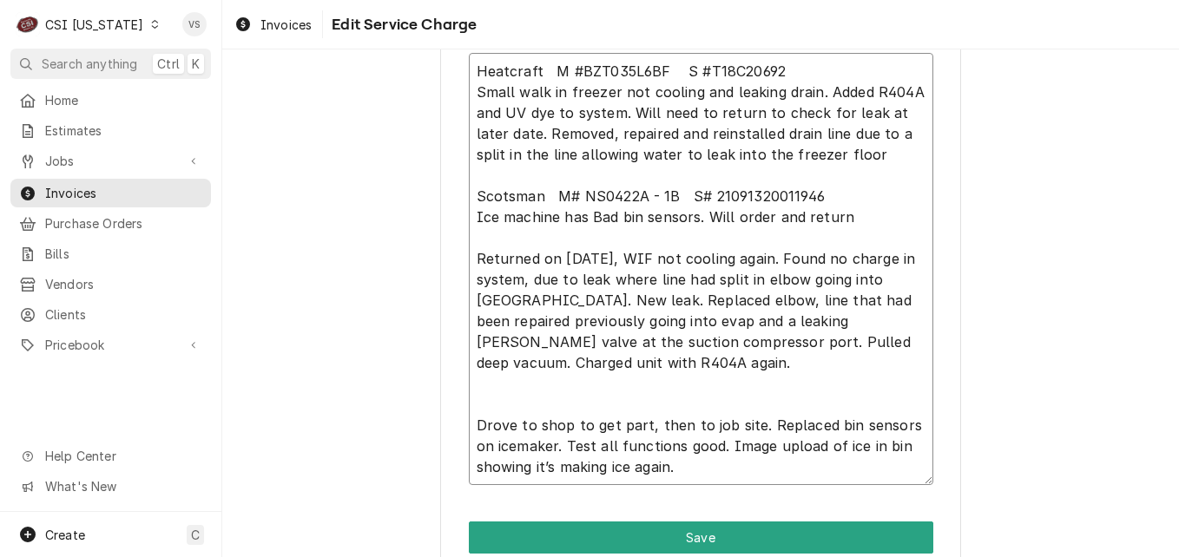
type textarea "x"
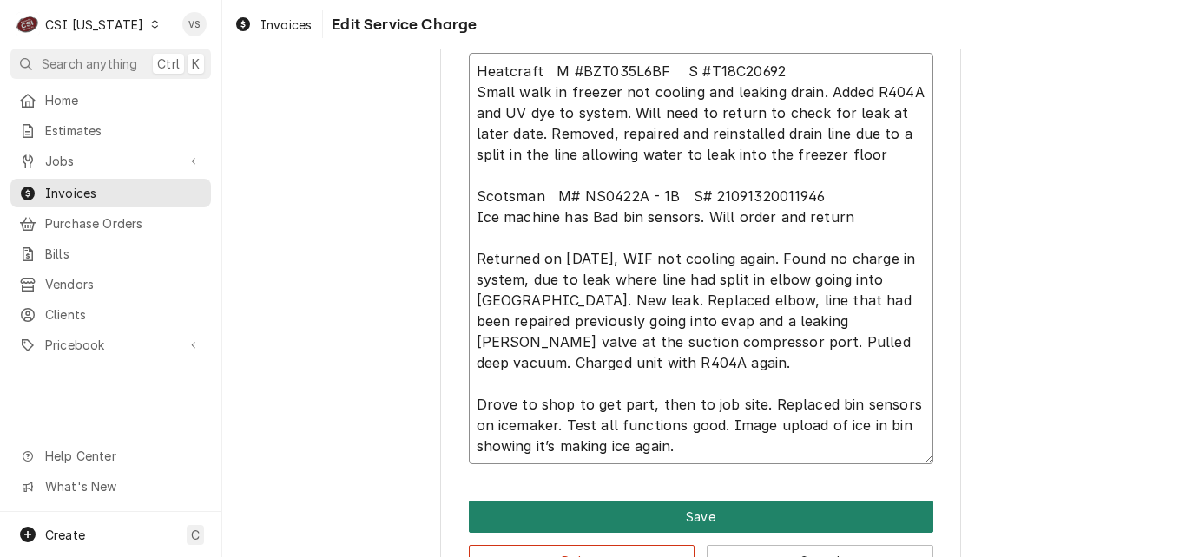
type textarea "Heatcraft M #BZT035L6BF S #T18C20692 Small walk in freezer not cooling and leak…"
drag, startPoint x: 738, startPoint y: 511, endPoint x: 616, endPoint y: 446, distance: 138.7
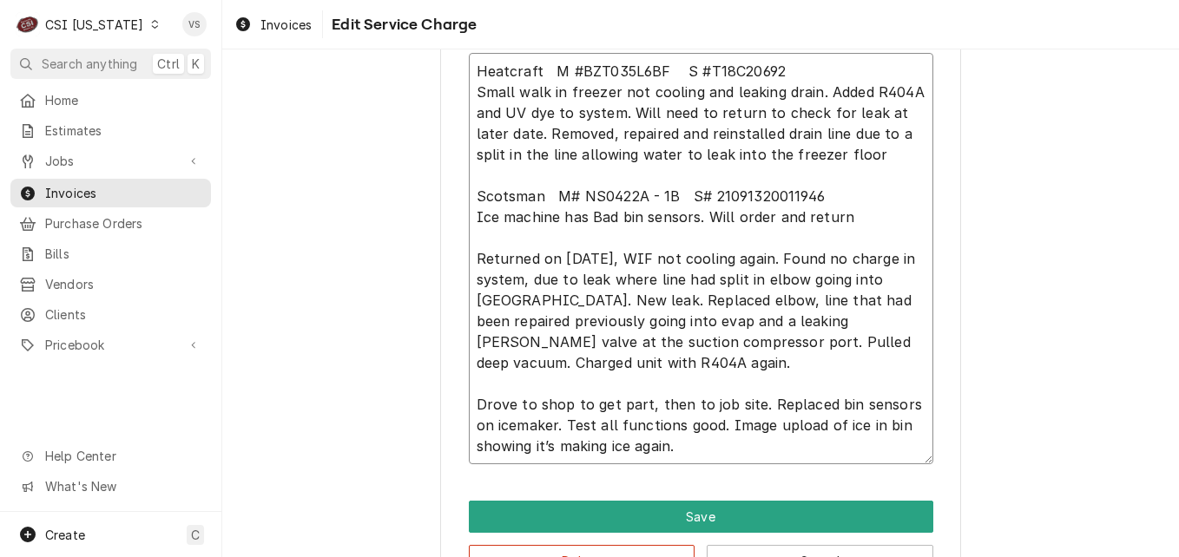
drag, startPoint x: 701, startPoint y: 323, endPoint x: 715, endPoint y: 319, distance: 14.3
click at [715, 319] on textarea "Heatcraft M #BZT035L6BF S #T18C20692 Small walk in freezer not cooling and leak…" at bounding box center [701, 259] width 464 height 412
click at [714, 376] on textarea "Heatcraft M #BZT035L6BF S #T18C20692 Small walk in freezer not cooling and leak…" at bounding box center [701, 259] width 464 height 412
click at [667, 368] on textarea "Heatcraft M #BZT035L6BF S #T18C20692 Small walk in freezer not cooling and leak…" at bounding box center [701, 259] width 464 height 412
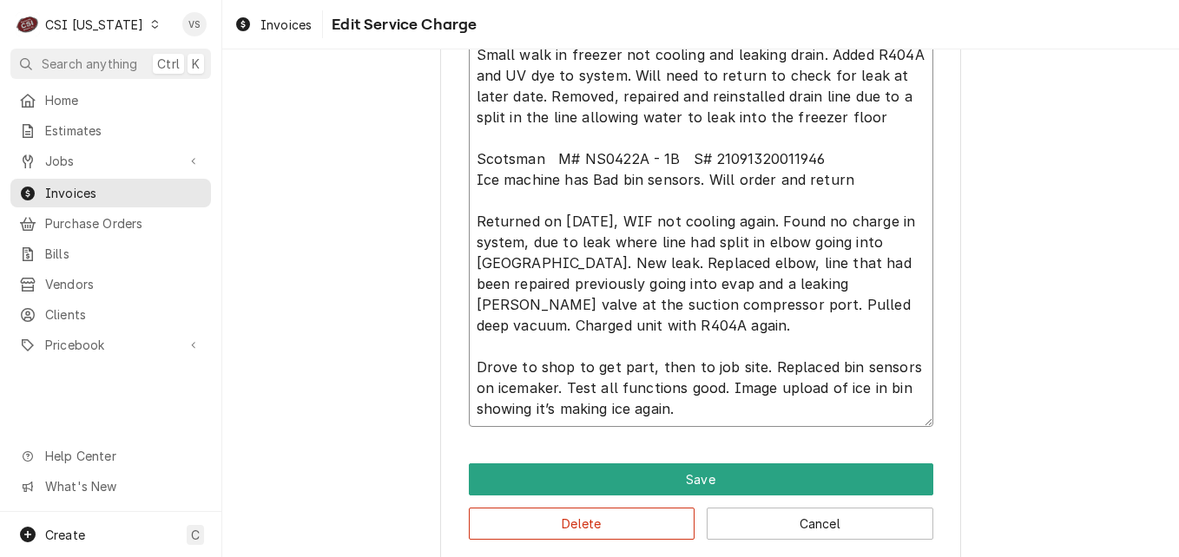
scroll to position [838, 0]
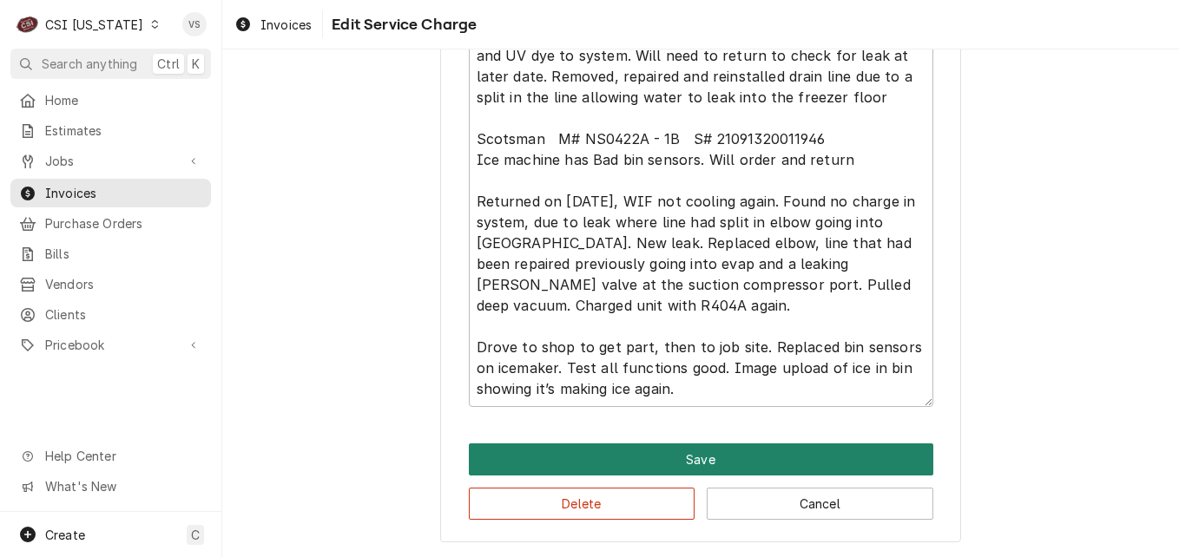
click at [708, 459] on button "Save" at bounding box center [701, 460] width 464 height 32
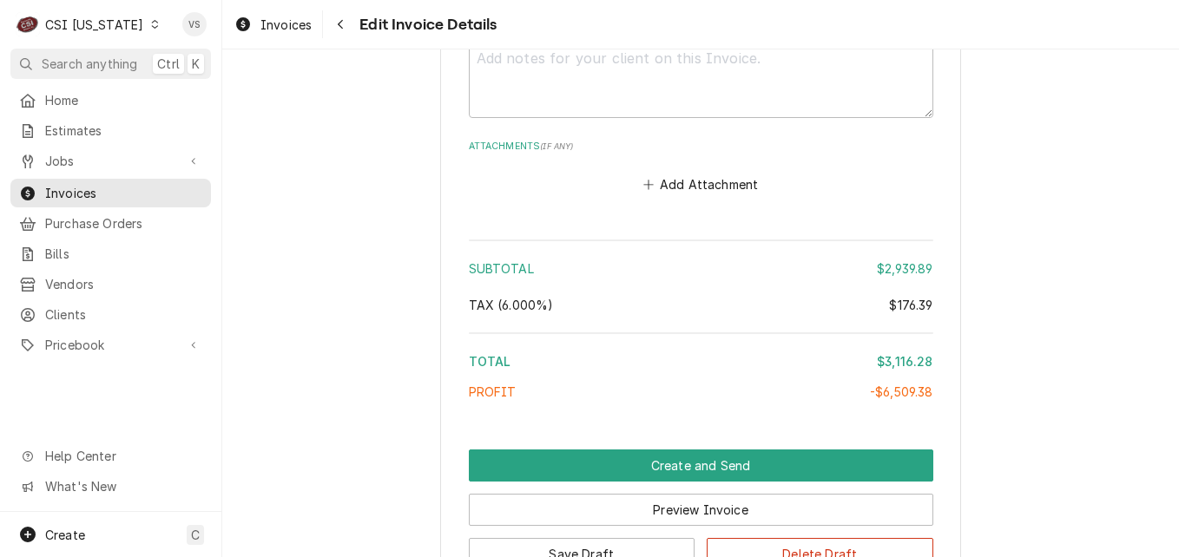
scroll to position [4721, 0]
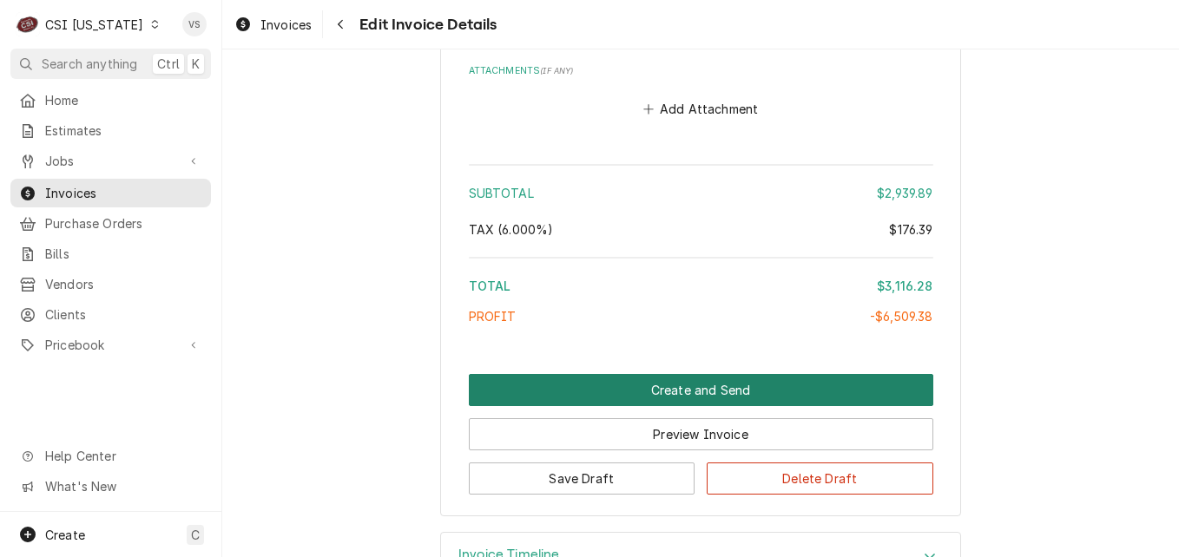
click at [668, 374] on button "Create and Send" at bounding box center [701, 390] width 464 height 32
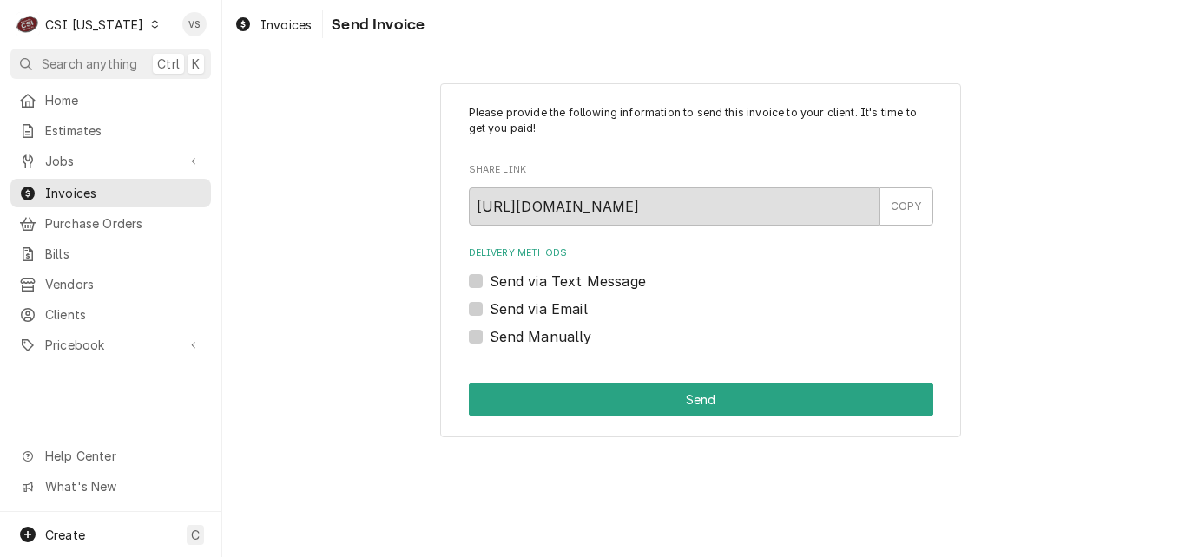
click at [490, 339] on label "Send Manually" at bounding box center [541, 336] width 102 height 21
click at [490, 339] on input "Send Manually" at bounding box center [722, 345] width 464 height 38
checkbox input "true"
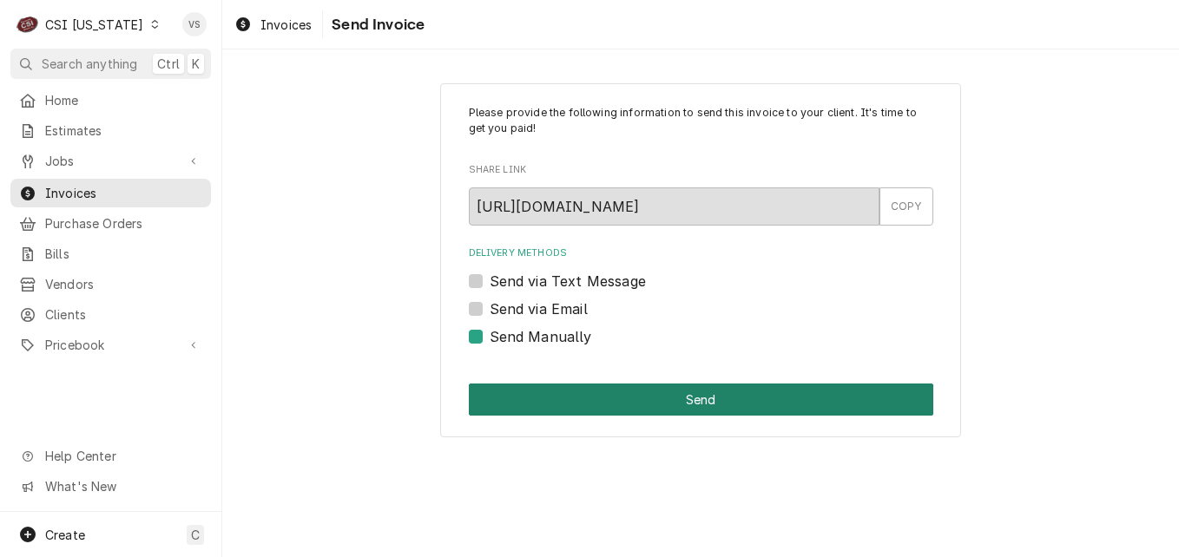
click at [576, 398] on button "Send" at bounding box center [701, 400] width 464 height 32
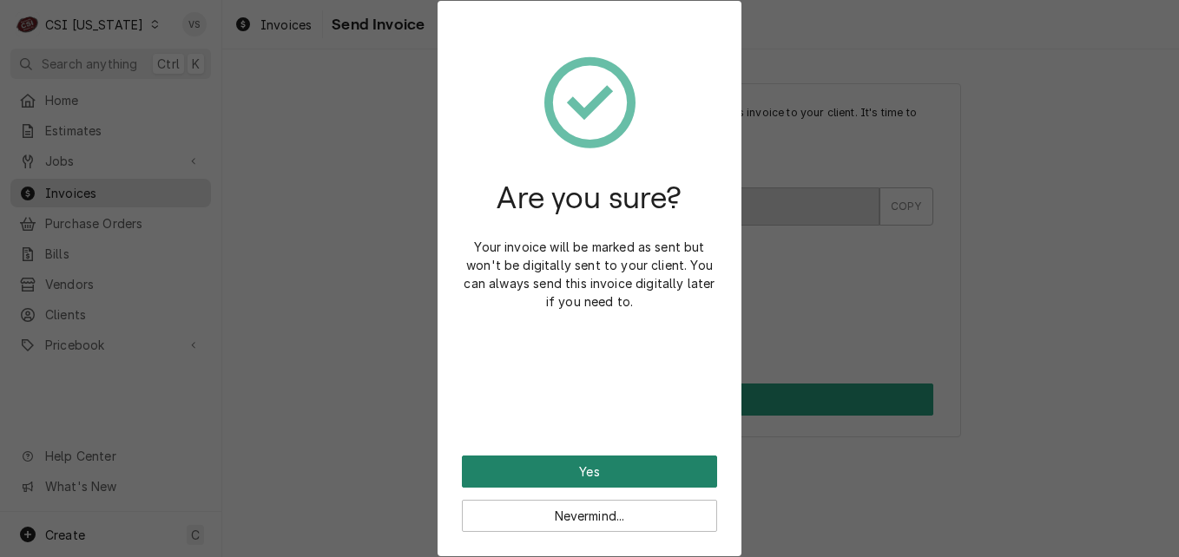
click at [610, 468] on button "Yes" at bounding box center [589, 472] width 255 height 32
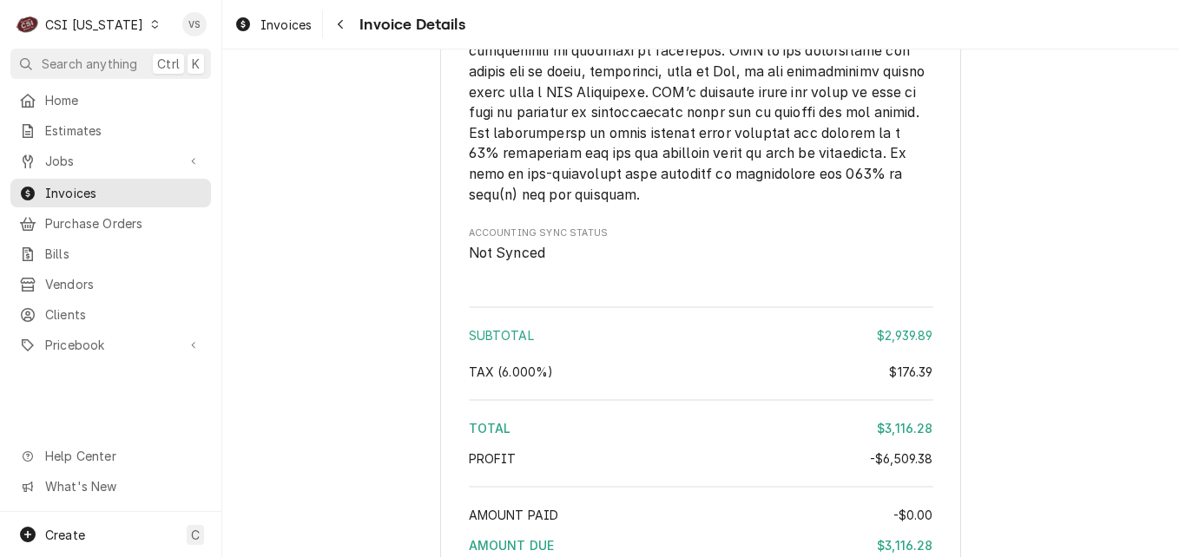
scroll to position [4294, 0]
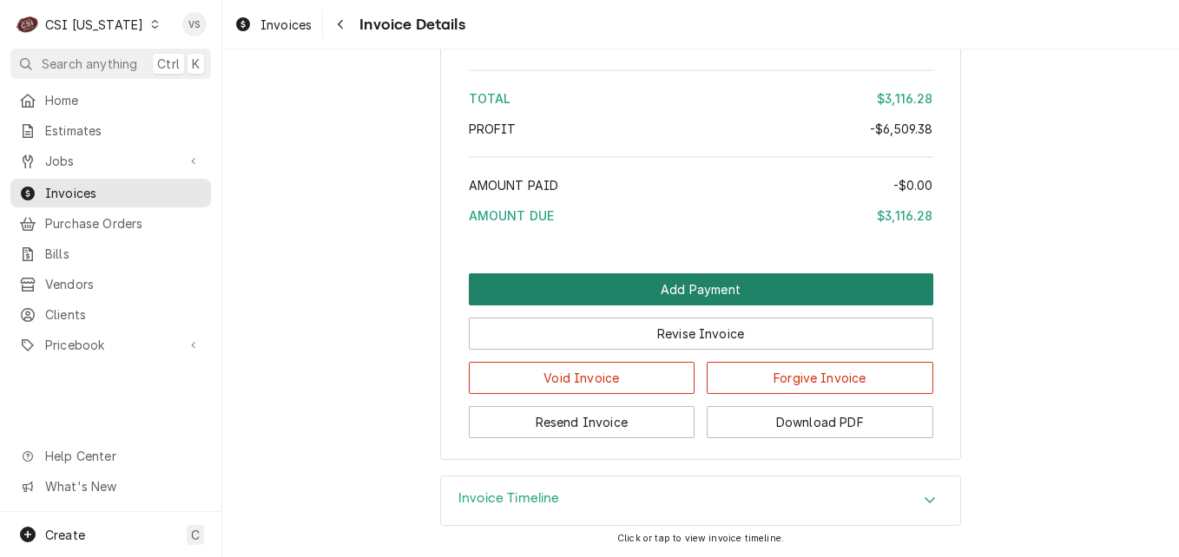
click at [688, 298] on button "Add Payment" at bounding box center [701, 289] width 464 height 32
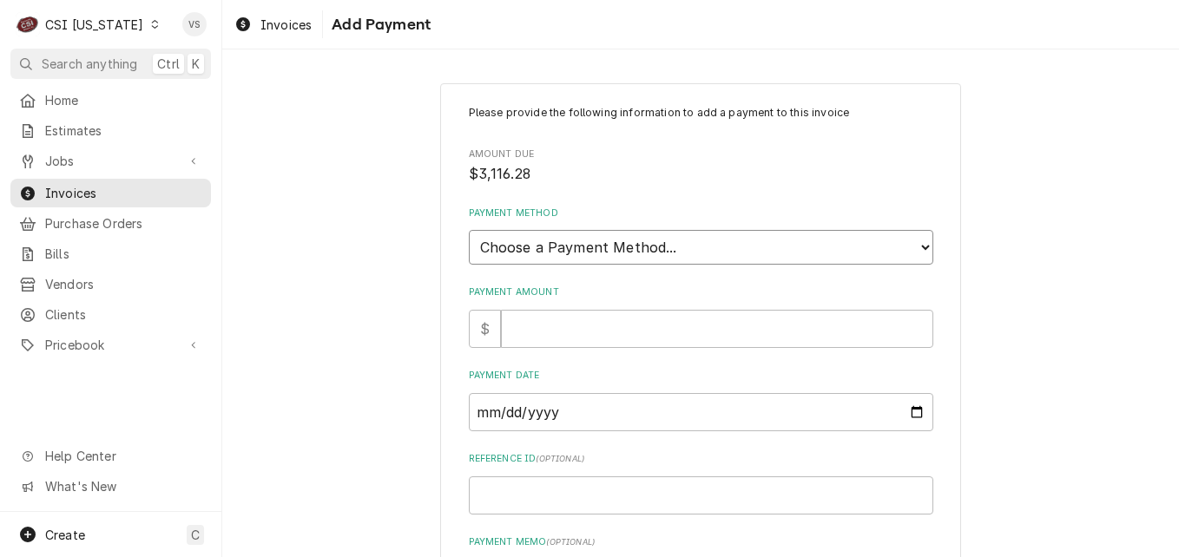
click at [574, 248] on select "Choose a Payment Method... Cash Check Credit/Debit Card ACH/eCheck Other" at bounding box center [701, 247] width 464 height 35
select select "3"
click at [469, 230] on select "Choose a Payment Method... Cash Check Credit/Debit Card ACH/eCheck Other" at bounding box center [701, 247] width 464 height 35
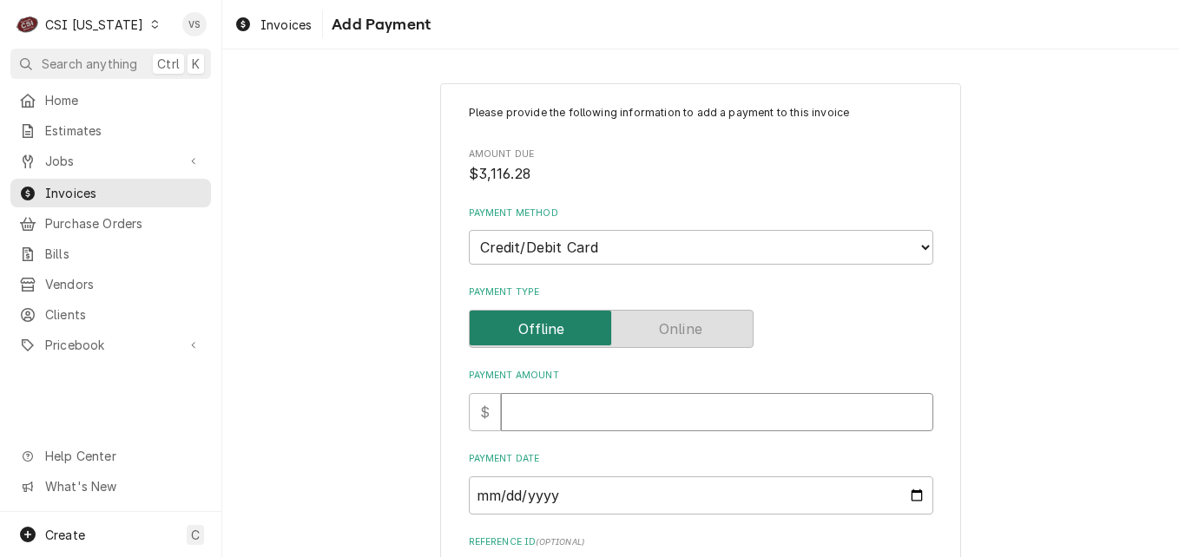
click at [517, 407] on input "Payment Amount" at bounding box center [717, 412] width 432 height 38
type textarea "x"
type input "3"
type textarea "x"
type input "31"
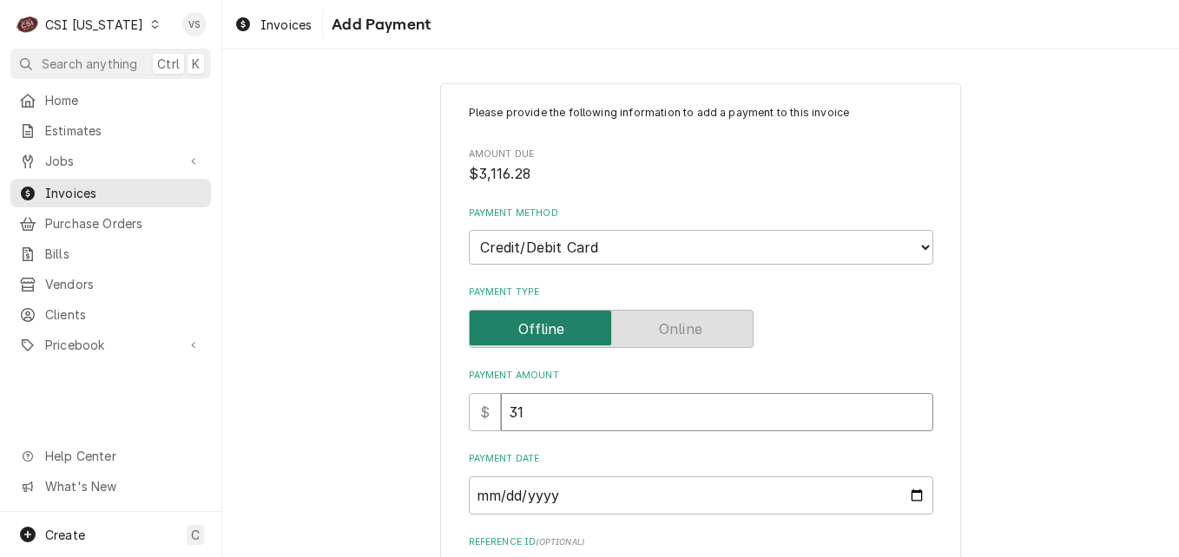
type textarea "x"
type input "311"
type textarea "x"
type input "3116"
type textarea "x"
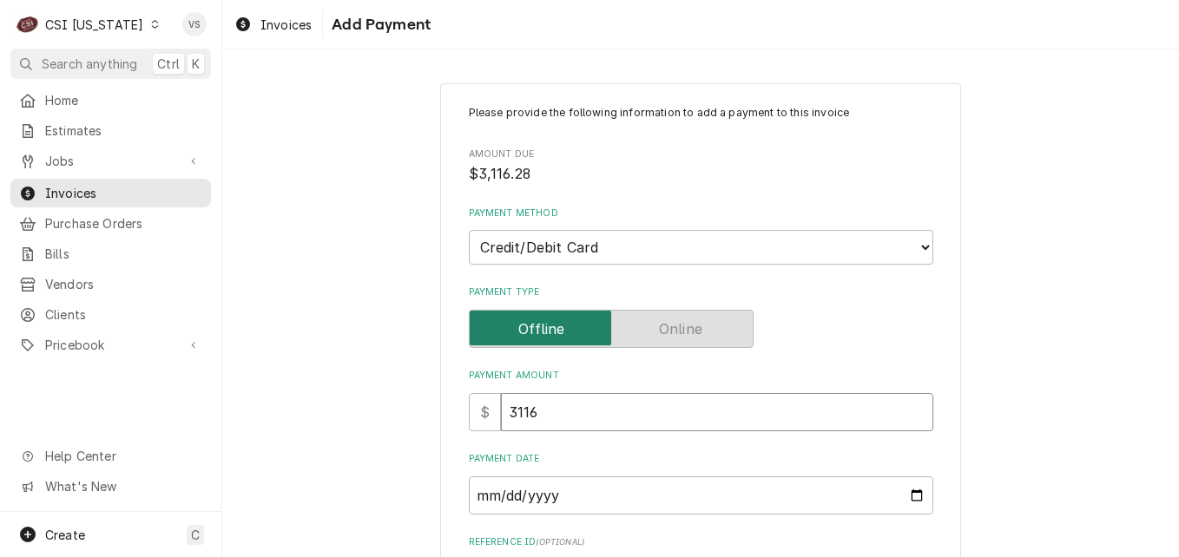
type input "3116.2"
type textarea "x"
type input "3116.28"
click at [912, 500] on input "Payment Date" at bounding box center [701, 496] width 464 height 38
type input "2025-09-04"
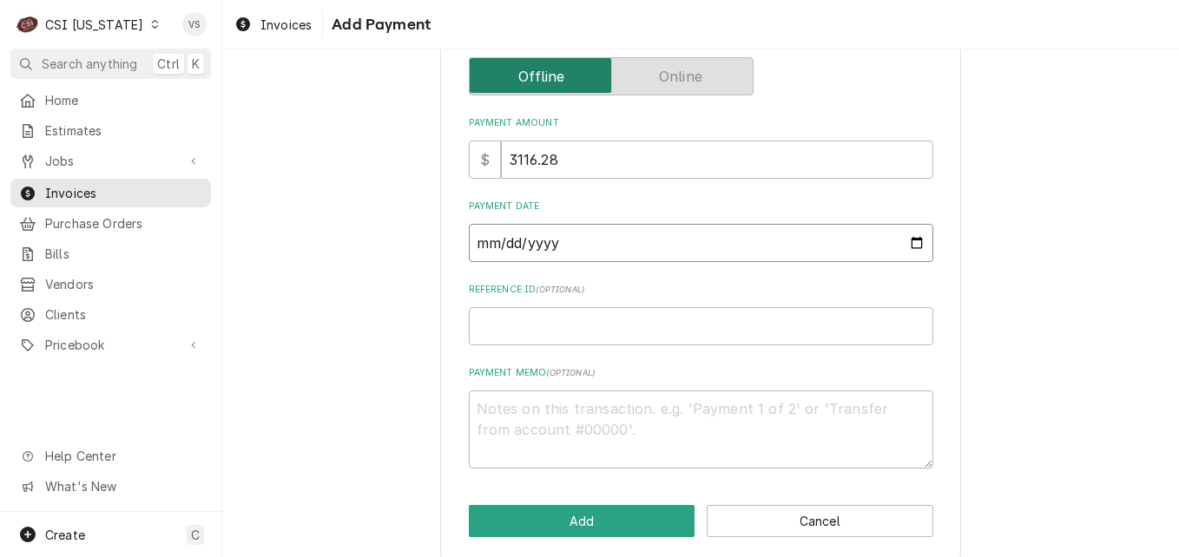
scroll to position [260, 0]
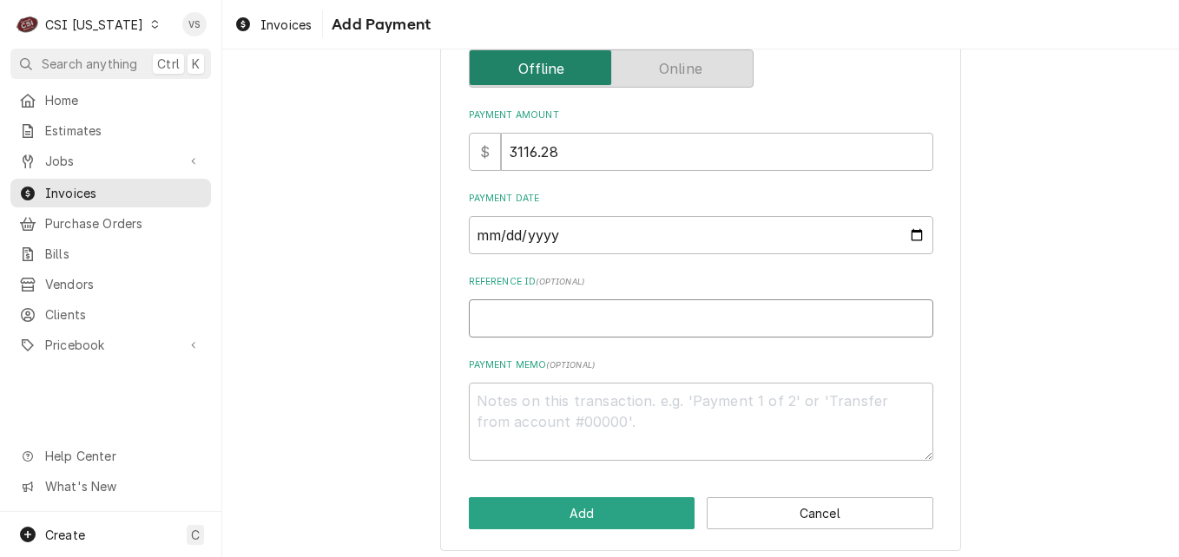
click at [497, 321] on input "Reference ID ( optional )" at bounding box center [701, 319] width 464 height 38
type textarea "x"
type input "5"
type textarea "x"
type input "57"
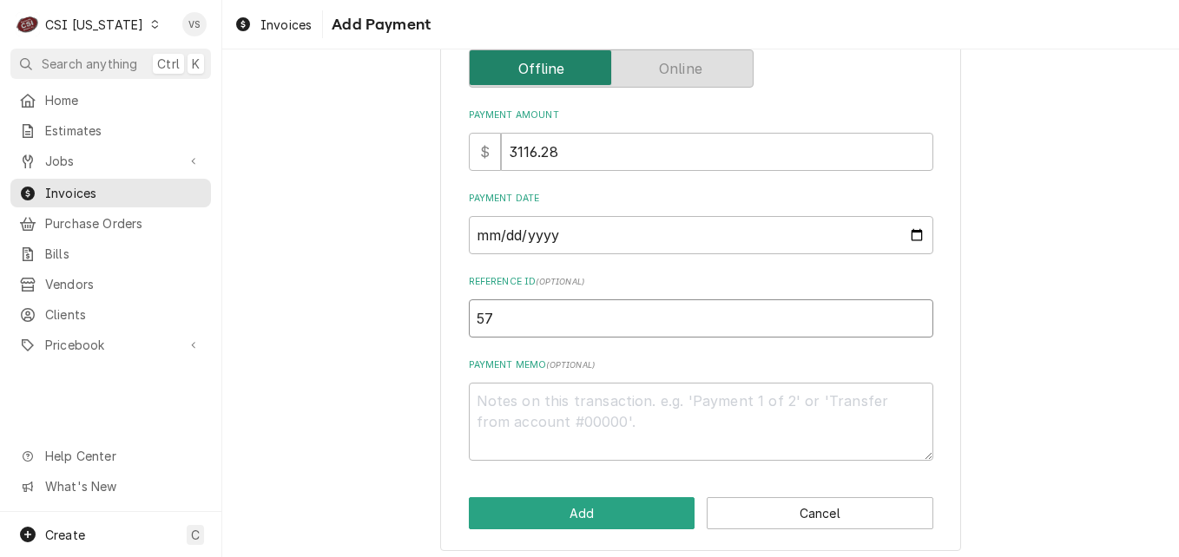
type textarea "x"
type input "573"
type textarea "x"
type input "5736"
type textarea "x"
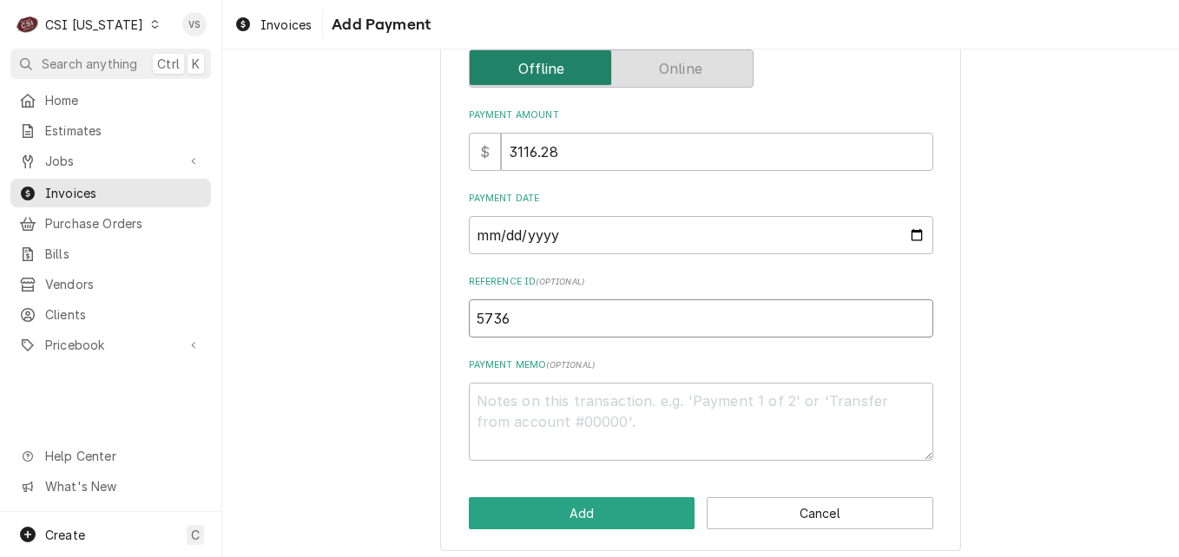
type input "57362"
type textarea "x"
type input "573624"
click at [490, 387] on textarea "Payment Memo ( optional )" at bounding box center [701, 422] width 464 height 78
type textarea "x"
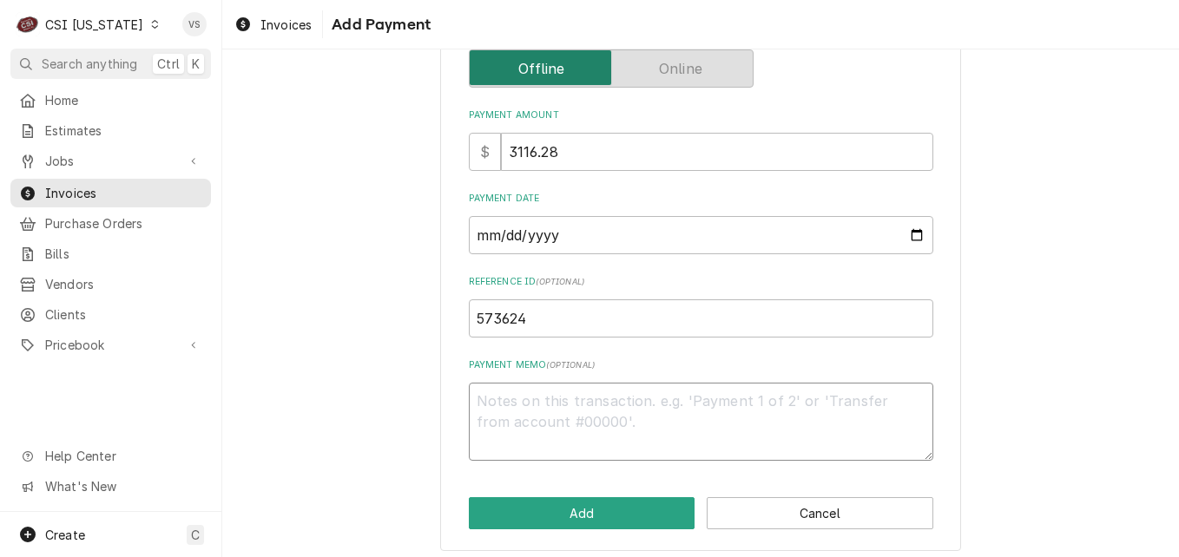
type textarea "V"
type textarea "x"
type textarea "Vi"
type textarea "x"
type textarea "Vis"
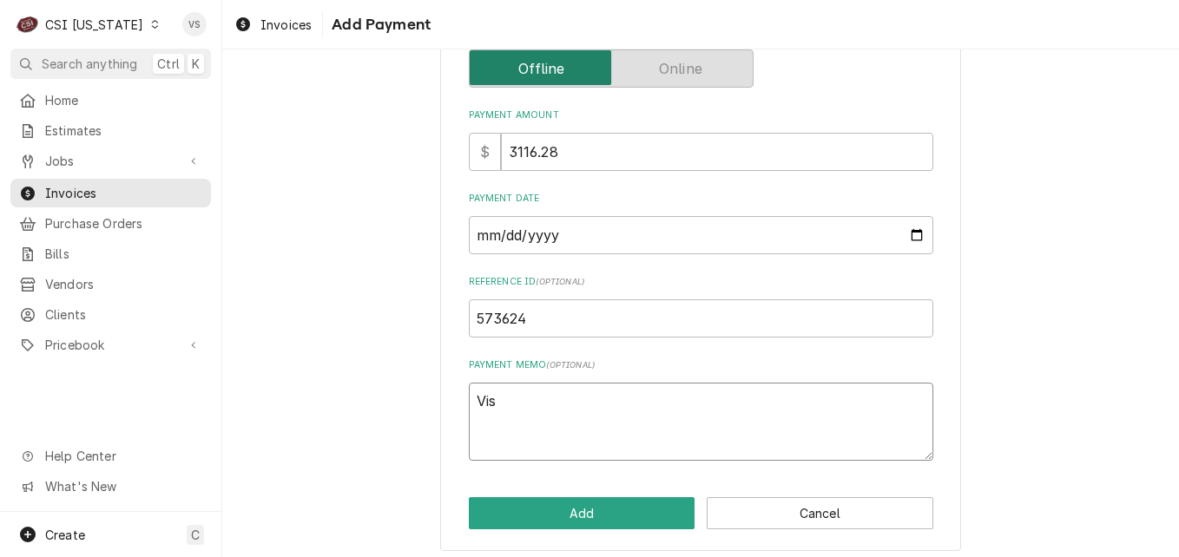
type textarea "x"
type textarea "Visa"
type textarea "x"
type textarea "Visa"
type textarea "x"
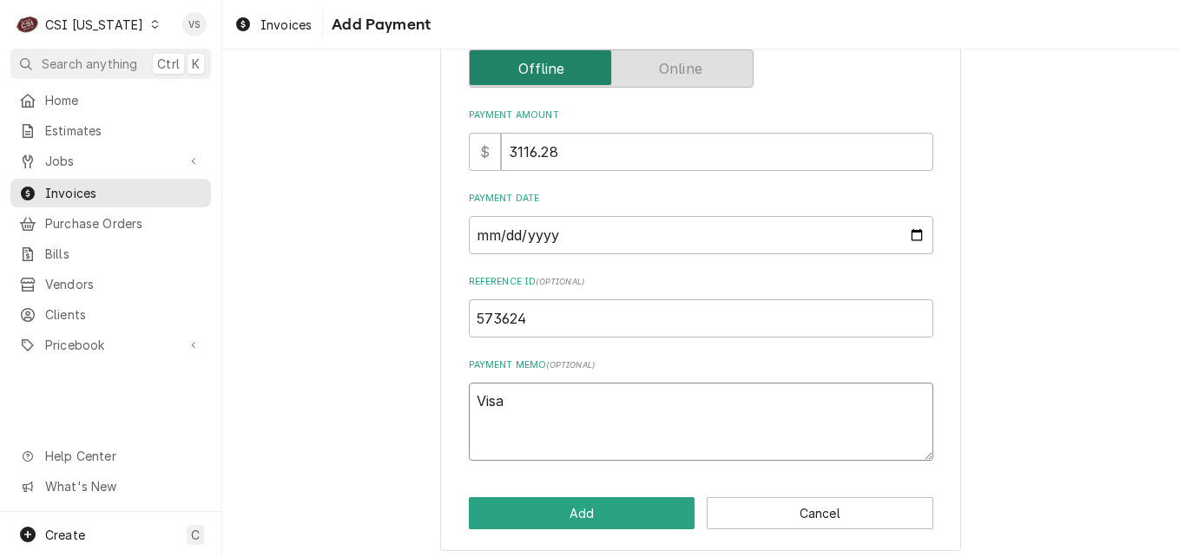
type textarea "Visa 7"
type textarea "x"
type textarea "Visa 75"
type textarea "x"
type textarea "Visa 759"
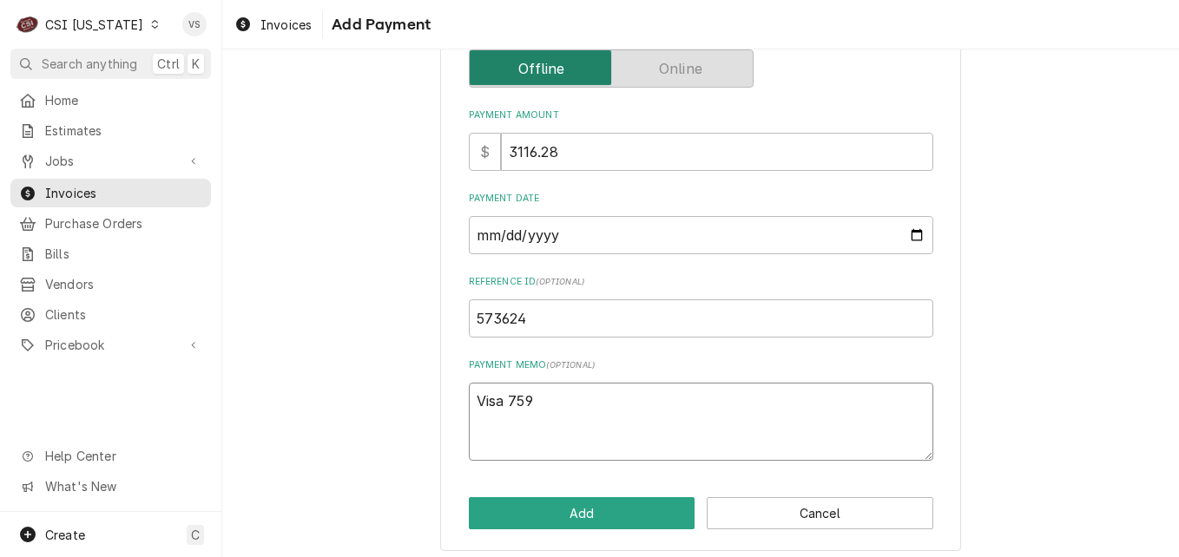
type textarea "x"
type textarea "Visa 7595"
click at [585, 521] on button "Add" at bounding box center [582, 513] width 227 height 32
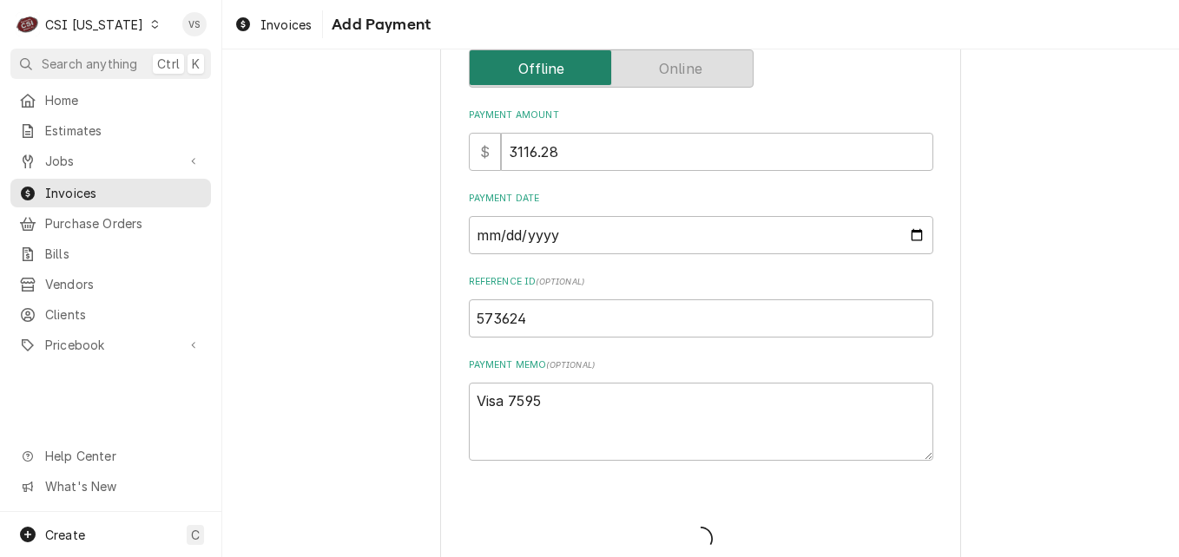
type textarea "x"
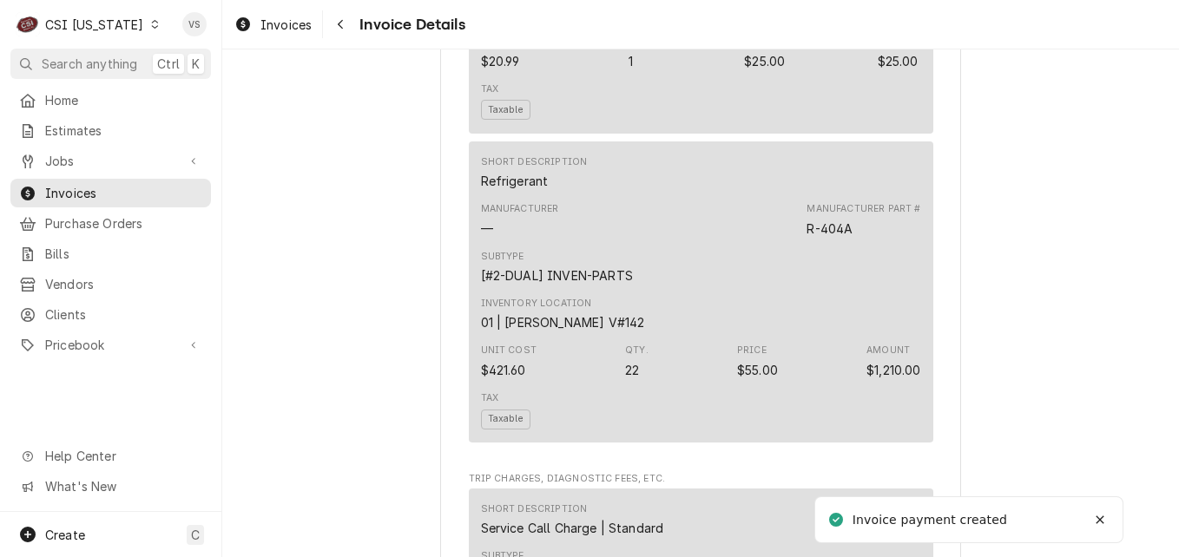
scroll to position [4496, 0]
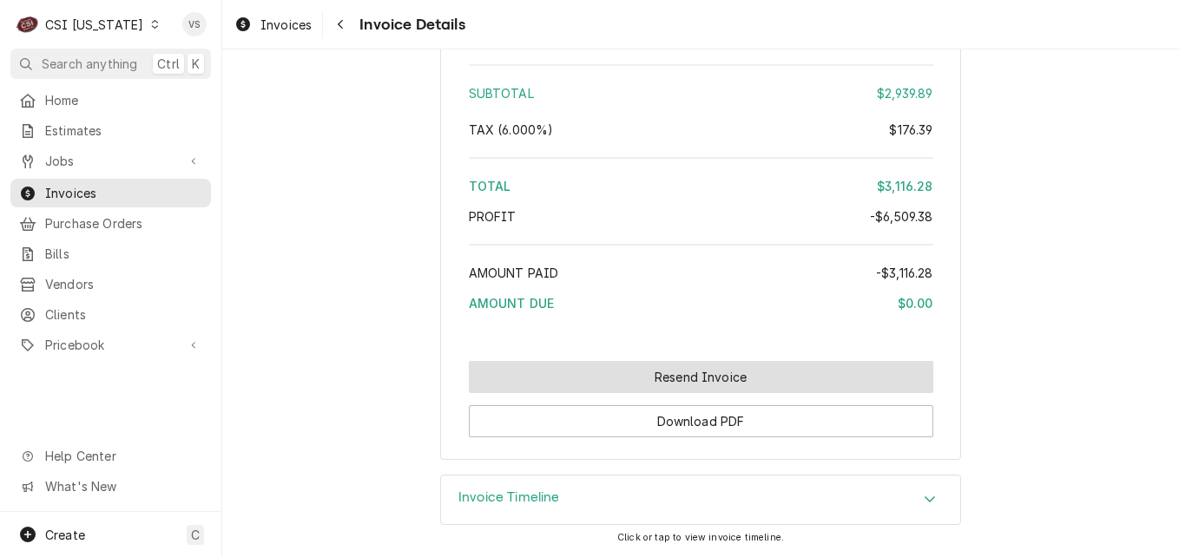
click at [610, 372] on button "Resend Invoice" at bounding box center [701, 377] width 464 height 32
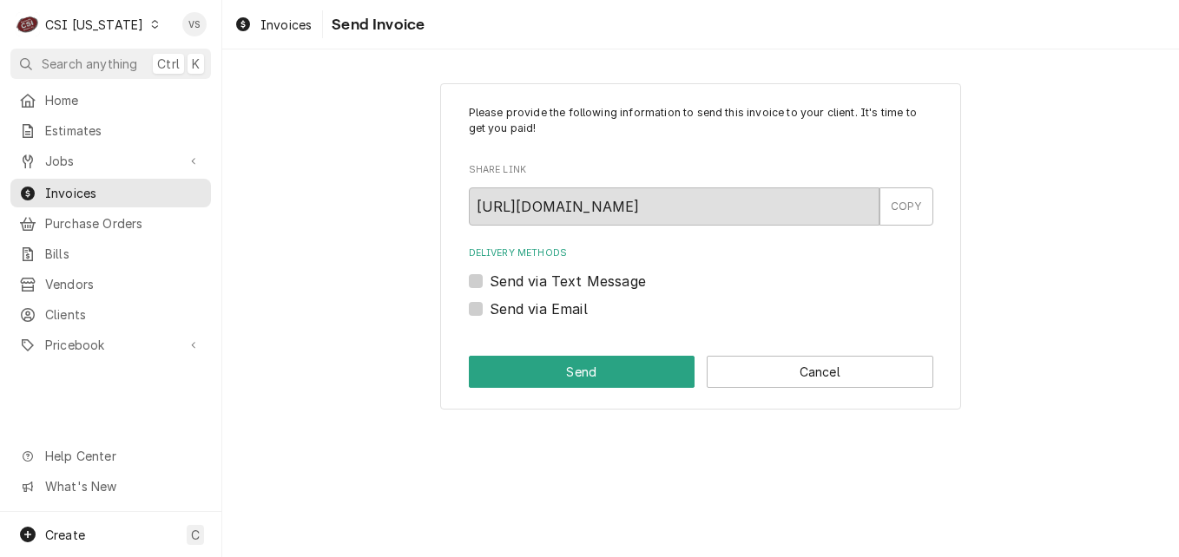
click at [490, 309] on label "Send via Email" at bounding box center [539, 309] width 98 height 21
click at [490, 309] on input "Send via Email" at bounding box center [722, 318] width 464 height 38
checkbox input "true"
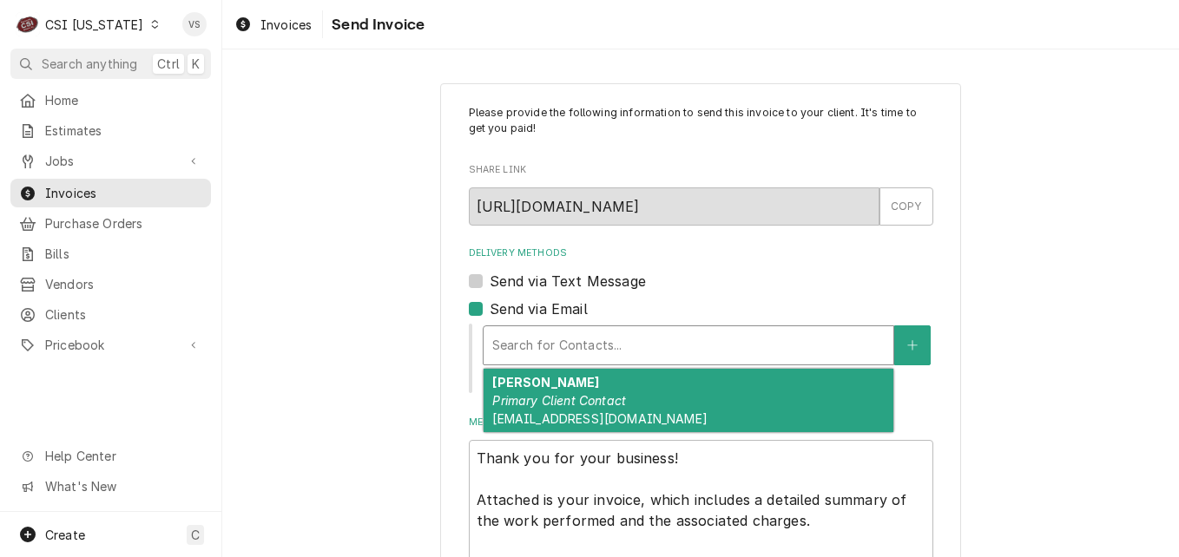
click at [544, 345] on div "Delivery Methods" at bounding box center [688, 345] width 392 height 31
click at [567, 412] on span "[EMAIL_ADDRESS][DOMAIN_NAME]" at bounding box center [599, 419] width 214 height 15
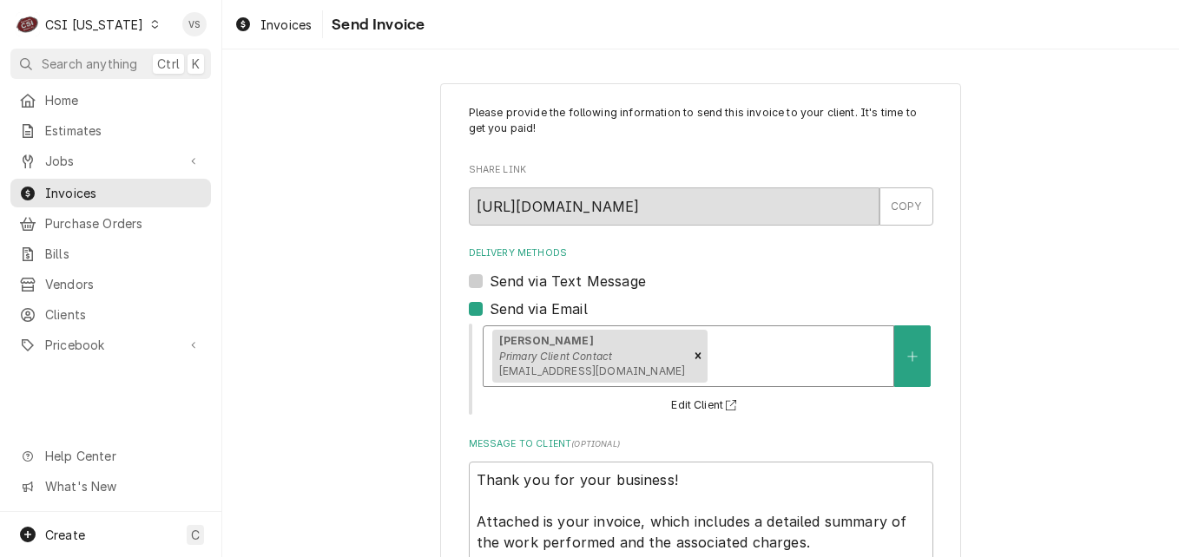
scroll to position [151, 0]
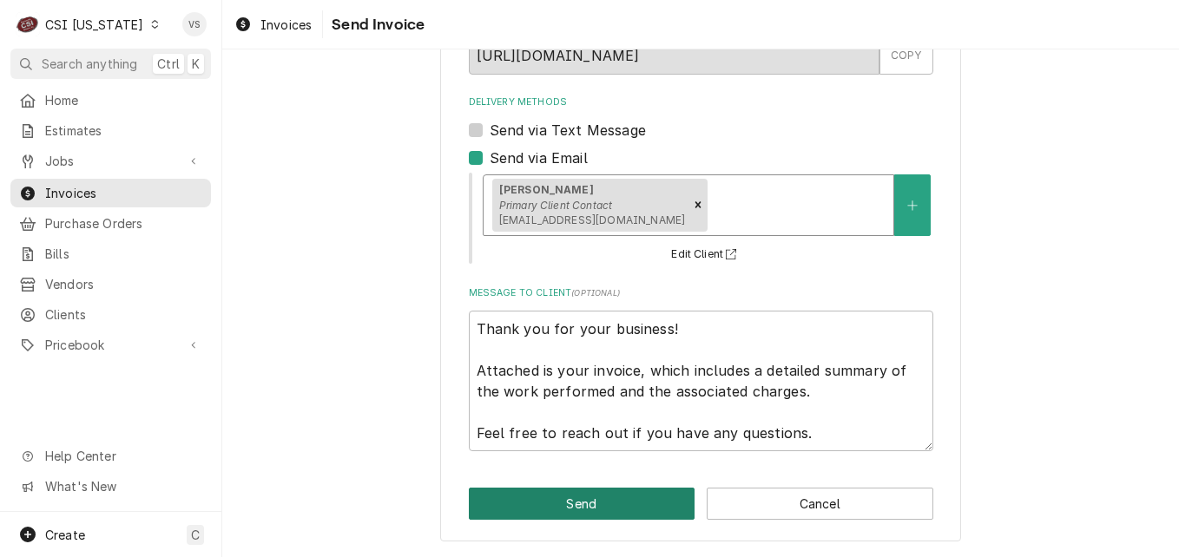
click at [570, 507] on button "Send" at bounding box center [582, 504] width 227 height 32
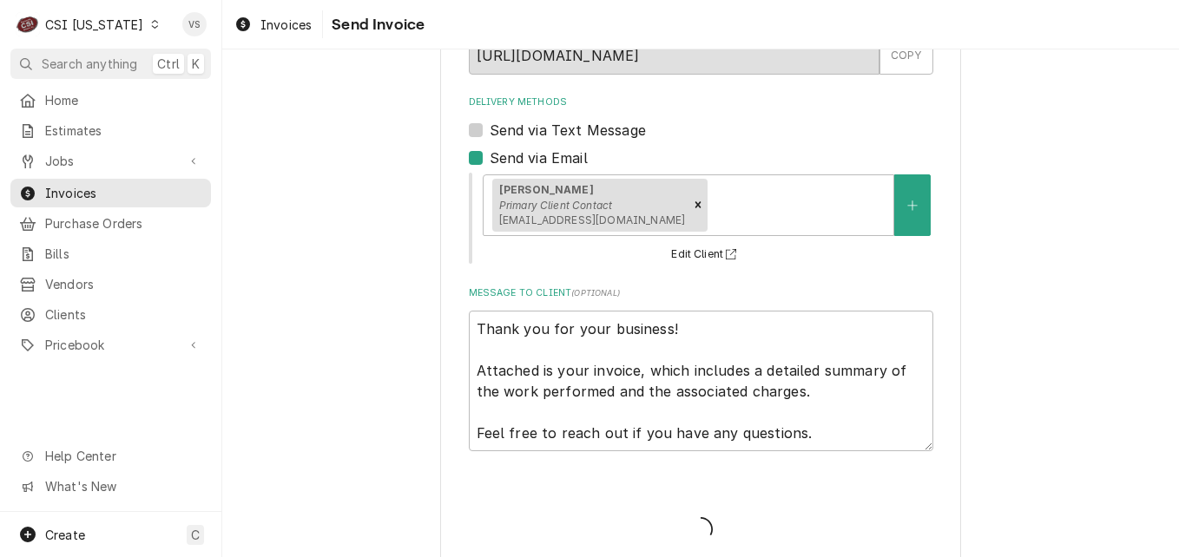
type textarea "x"
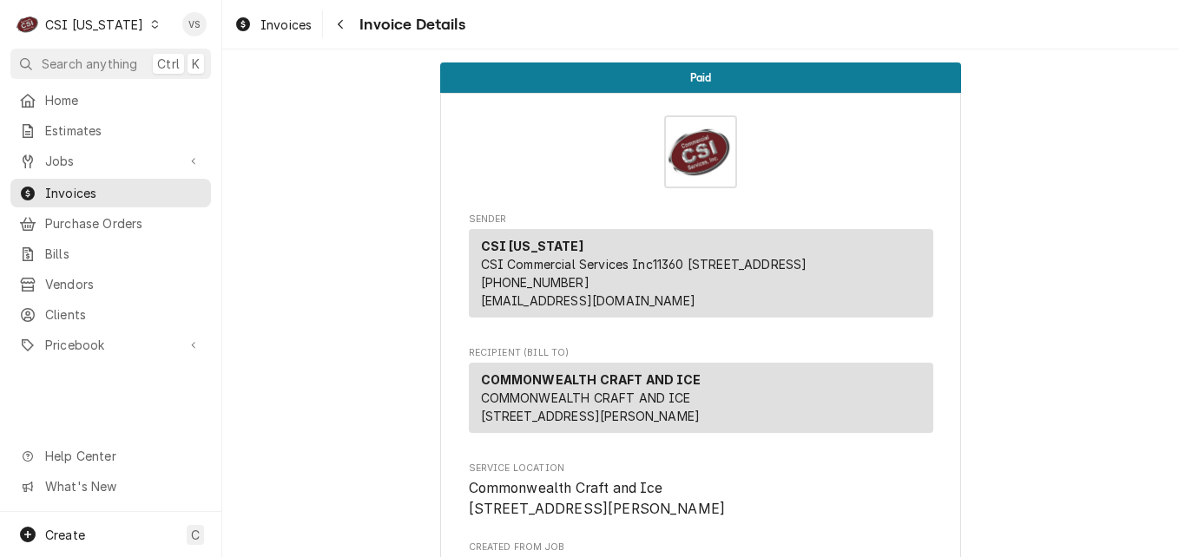
click at [151, 26] on icon "Dynamic Content Wrapper" at bounding box center [155, 24] width 8 height 9
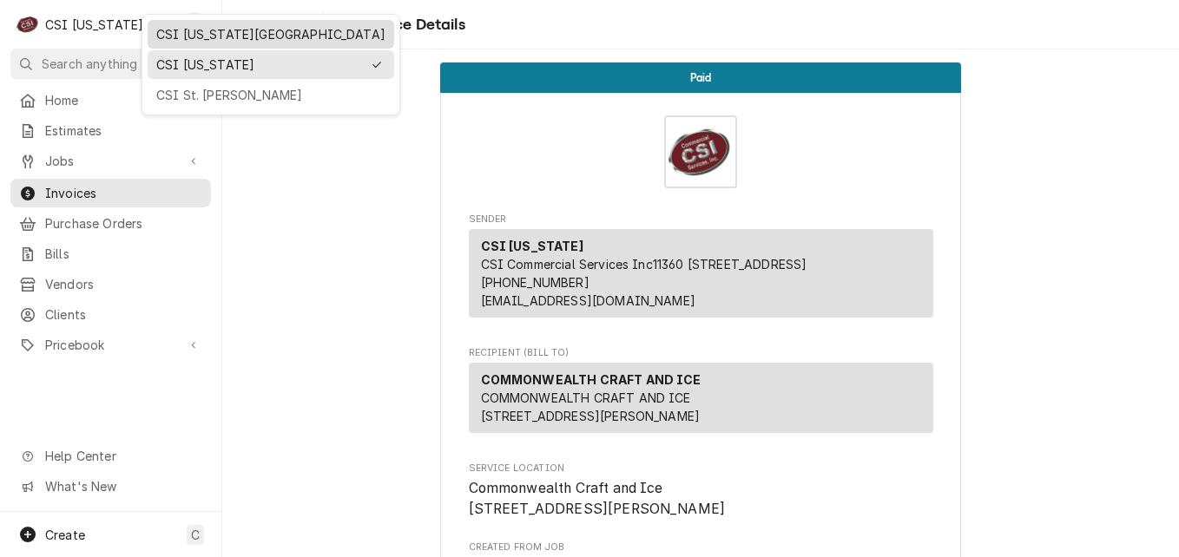
click at [194, 38] on div "CSI [US_STATE][GEOGRAPHIC_DATA]" at bounding box center [270, 34] width 229 height 18
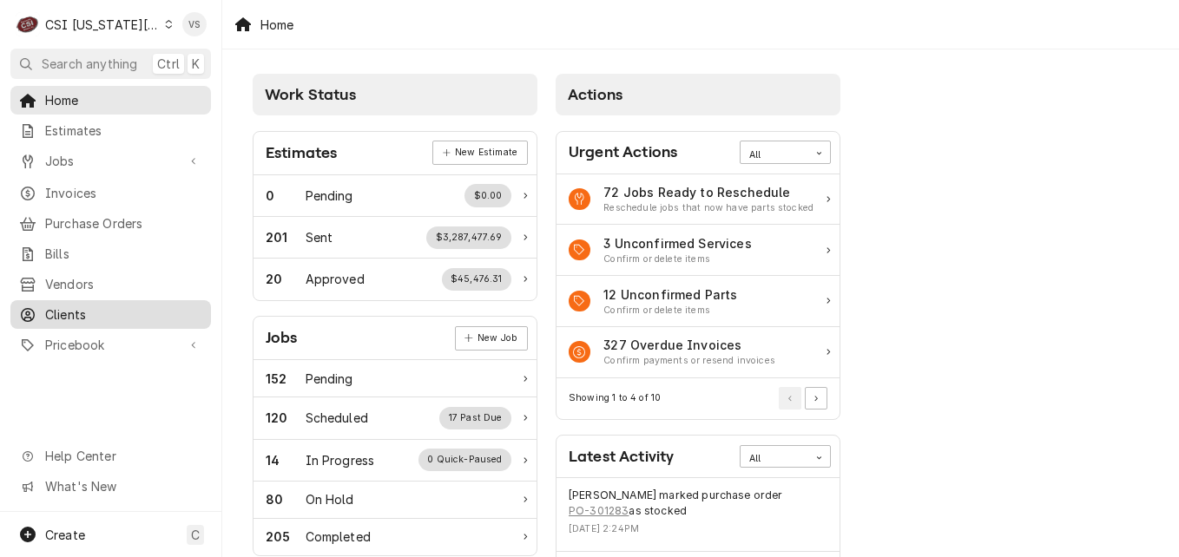
click at [80, 309] on span "Clients" at bounding box center [123, 315] width 157 height 18
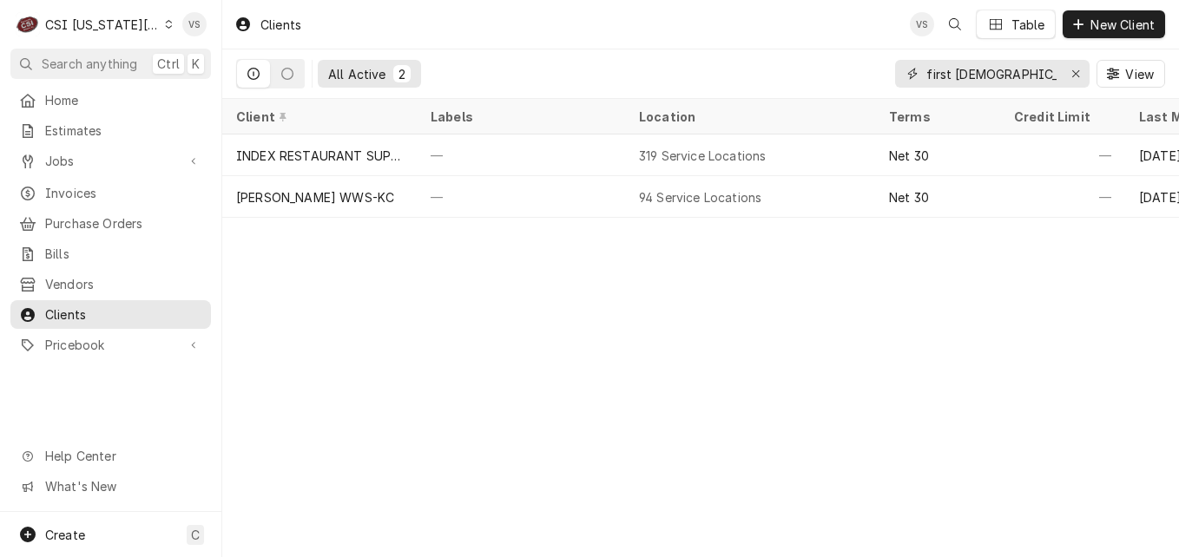
drag, startPoint x: 998, startPoint y: 73, endPoint x: 906, endPoint y: 74, distance: 92.0
click at [870, 71] on div "All Active 2 first [DEMOGRAPHIC_DATA] View" at bounding box center [700, 73] width 929 height 49
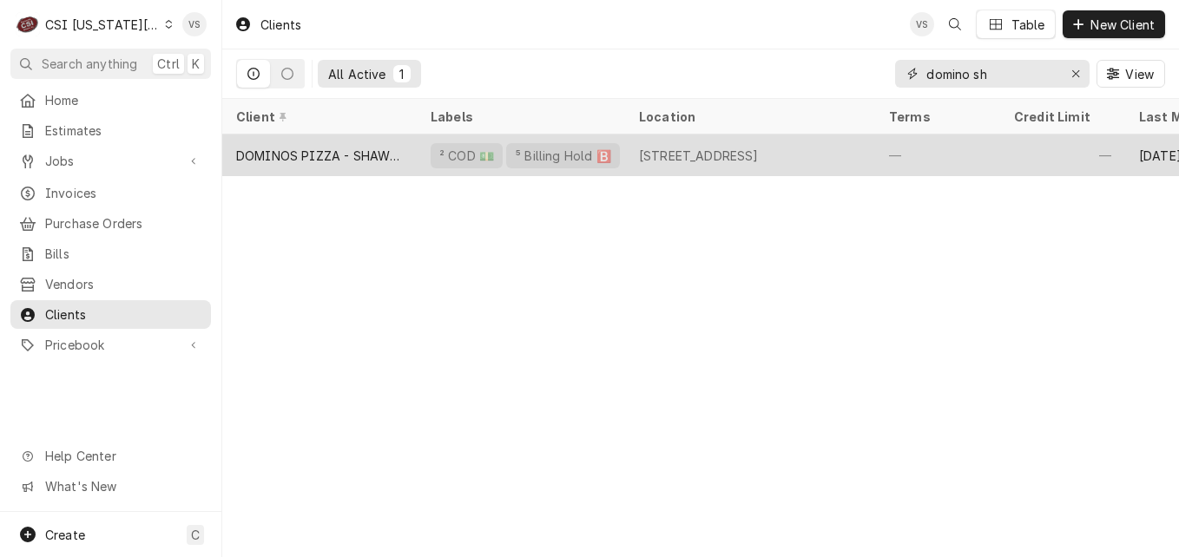
type input "domino sh"
click at [355, 147] on div "DOMINOS PIZZA - SHAWNEE" at bounding box center [319, 156] width 167 height 18
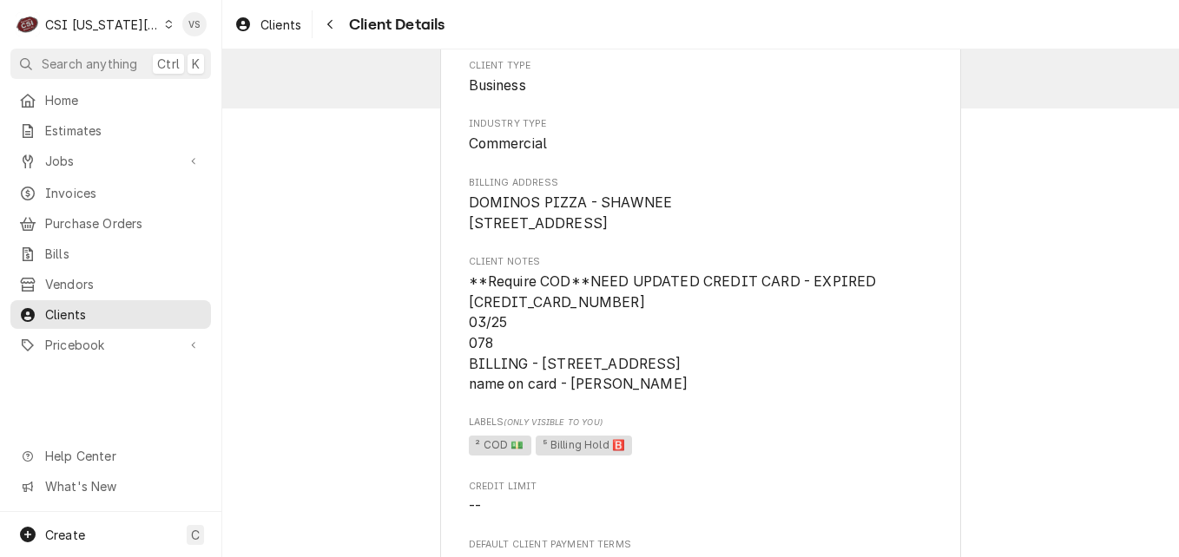
scroll to position [347, 0]
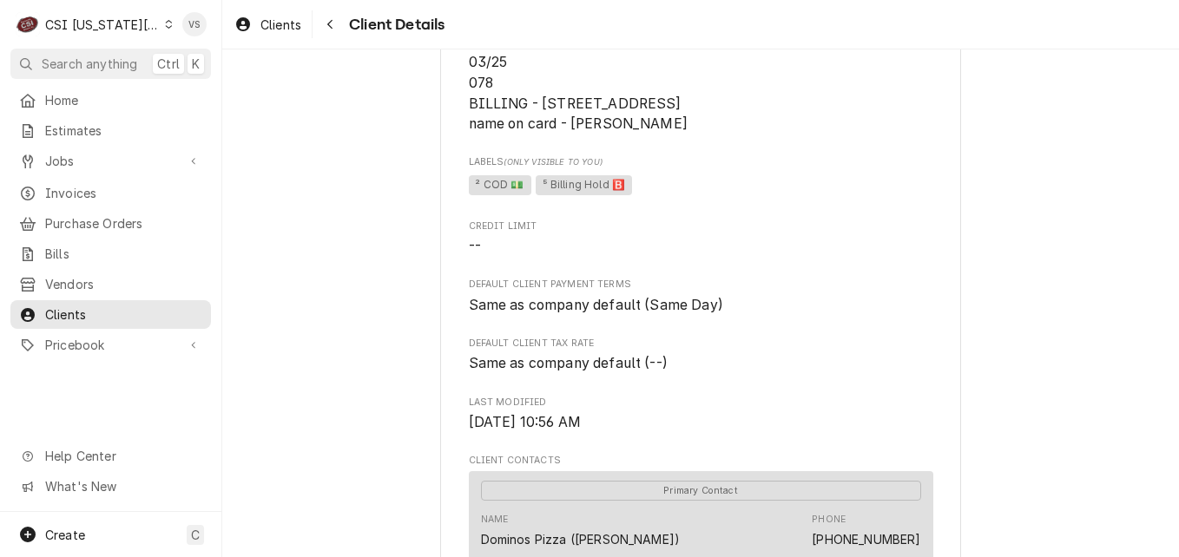
click at [581, 431] on span "Fri, Aug 8th, 2025 - 10:56 AM" at bounding box center [525, 422] width 112 height 16
click at [90, 306] on span "Clients" at bounding box center [123, 315] width 157 height 18
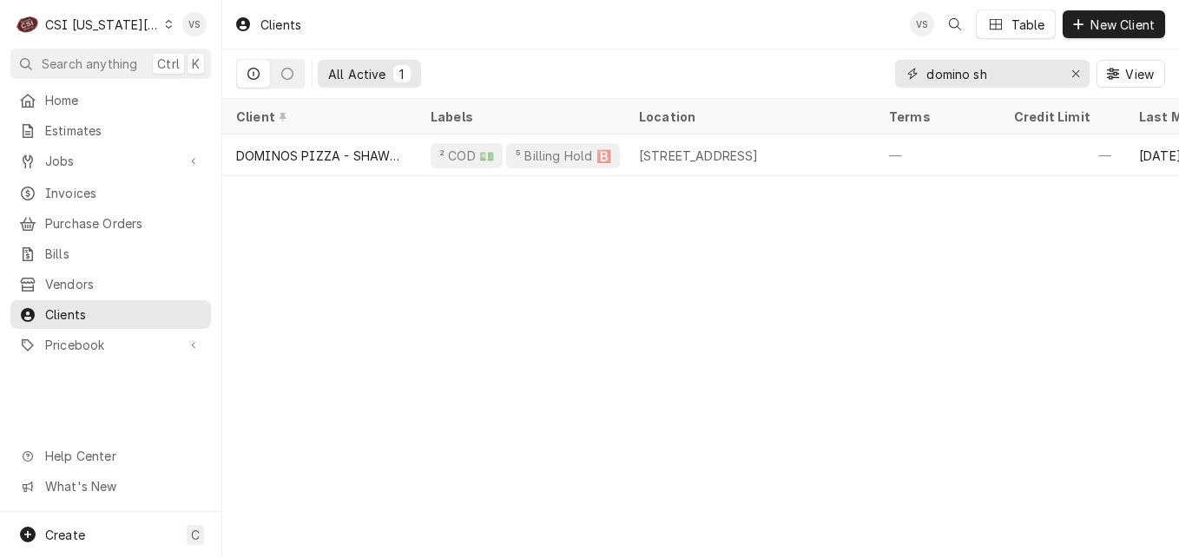
drag, startPoint x: 944, startPoint y: 77, endPoint x: 985, endPoint y: 89, distance: 43.4
click at [944, 77] on input "domino sh" at bounding box center [991, 74] width 130 height 28
click at [920, 76] on div "Dynamic Content Wrapper" at bounding box center [912, 73] width 17 height 17
drag, startPoint x: 926, startPoint y: 74, endPoint x: 1063, endPoint y: 78, distance: 136.4
click at [1063, 78] on div "domino sh" at bounding box center [992, 74] width 194 height 28
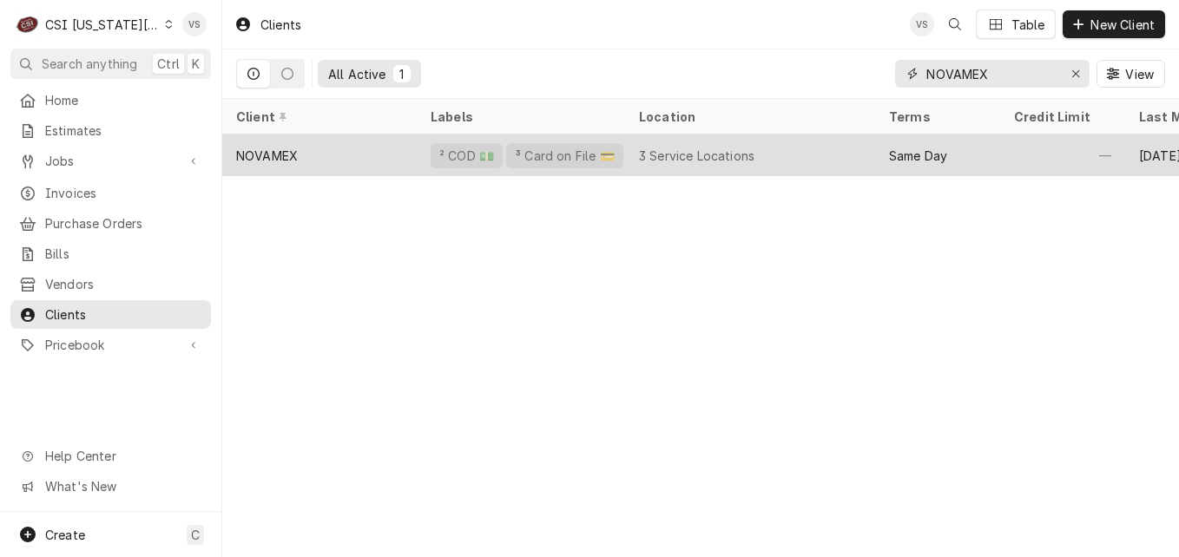
type input "NOVAMEX"
click at [355, 158] on div "NOVAMEX" at bounding box center [319, 156] width 194 height 42
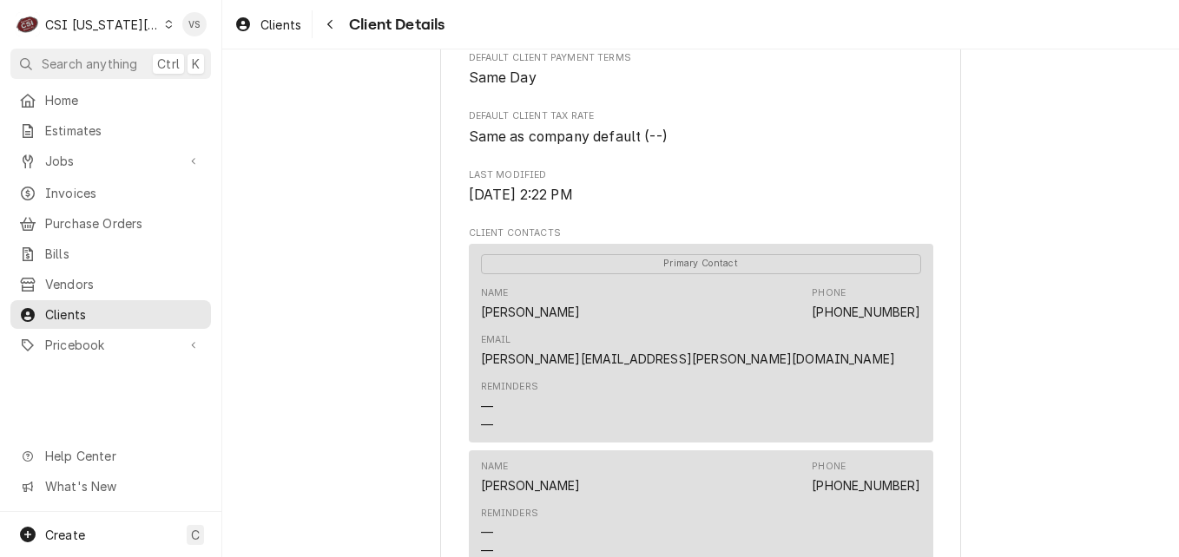
scroll to position [608, 0]
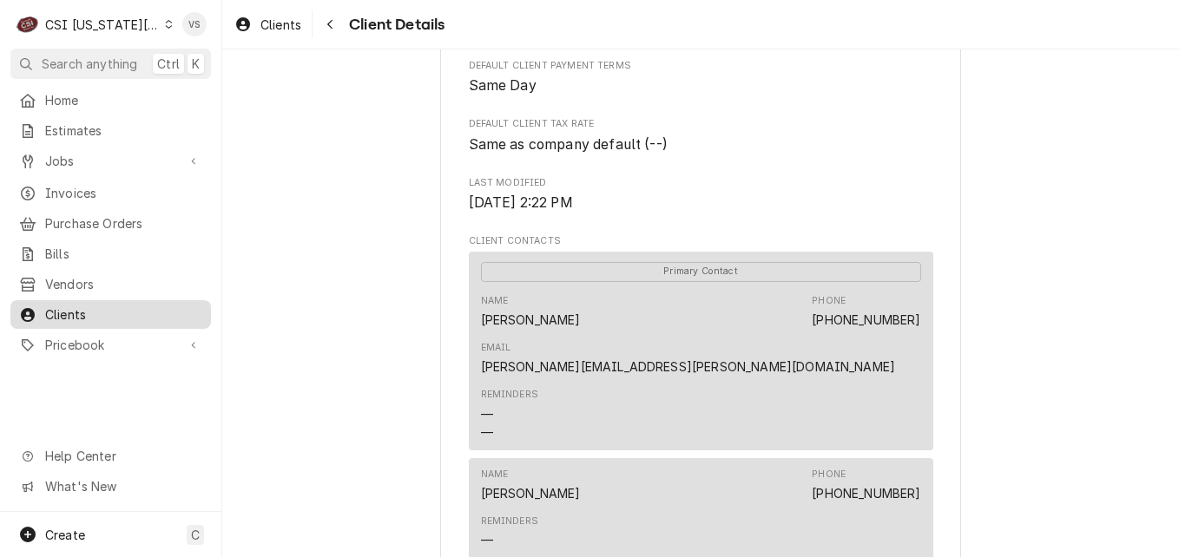
click at [91, 306] on span "Clients" at bounding box center [123, 315] width 157 height 18
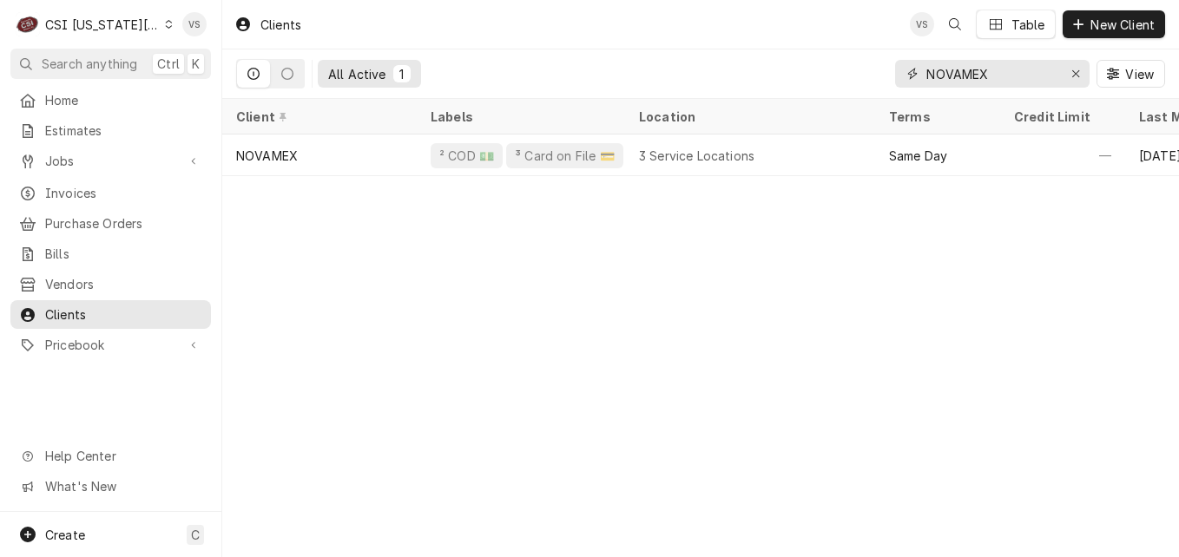
drag, startPoint x: 996, startPoint y: 76, endPoint x: 880, endPoint y: 77, distance: 115.5
click at [880, 77] on div "All Active 1 NOVAMEX View" at bounding box center [700, 73] width 929 height 49
click at [1002, 74] on input "NOVAMEX" at bounding box center [991, 74] width 130 height 28
drag, startPoint x: 1001, startPoint y: 74, endPoint x: 913, endPoint y: 80, distance: 87.9
click at [913, 80] on div "NOVAMEX" at bounding box center [992, 74] width 194 height 28
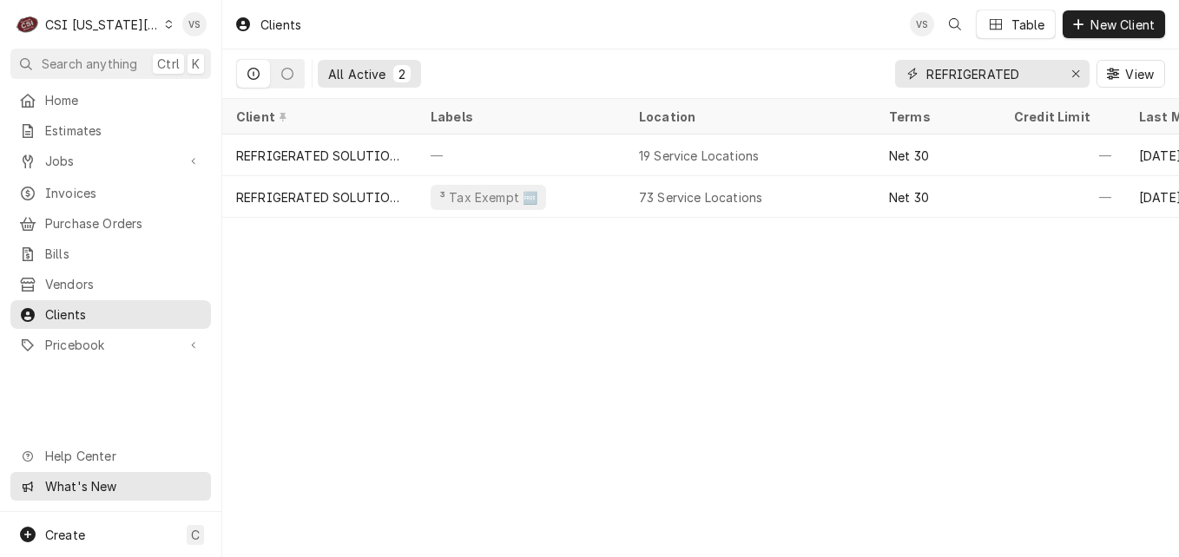
type input "REFRIGERATED"
click at [165, 23] on icon "Dynamic Content Wrapper" at bounding box center [169, 24] width 8 height 9
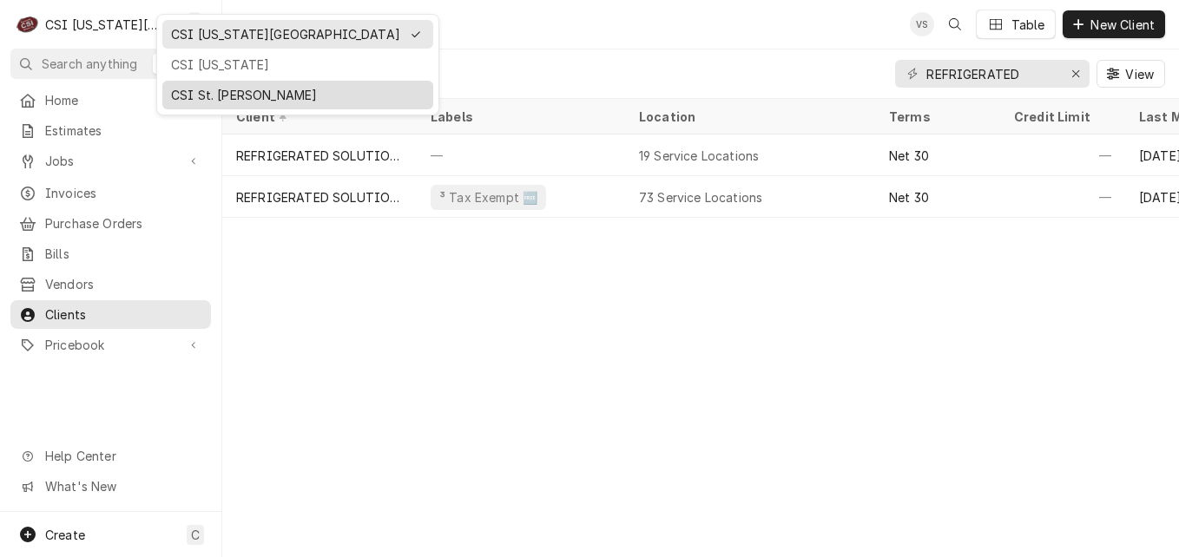
click at [238, 93] on div "CSI St. [PERSON_NAME]" at bounding box center [298, 95] width 254 height 18
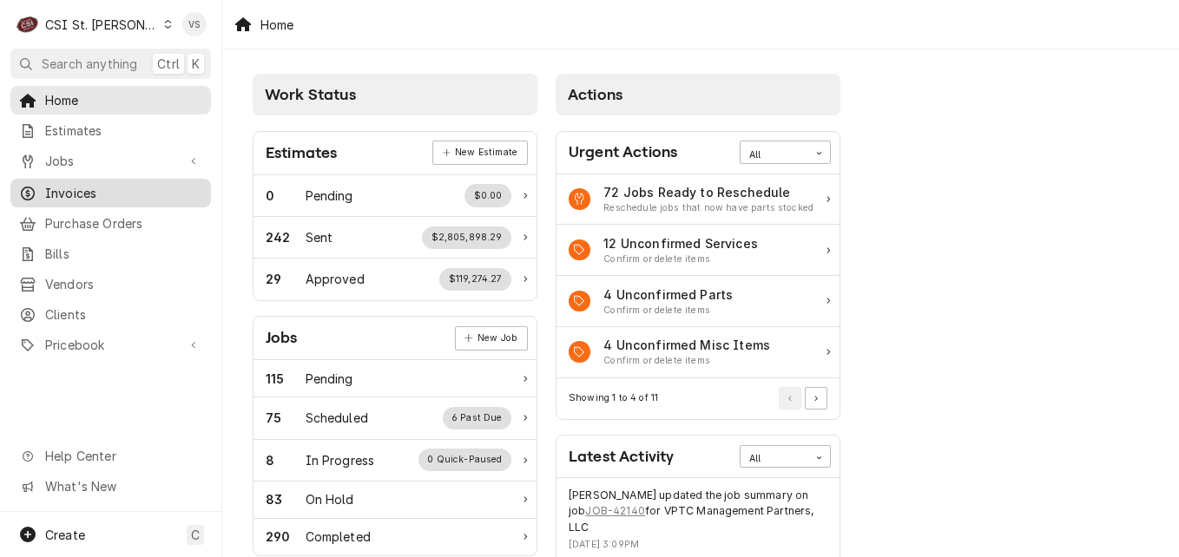
click at [78, 184] on span "Invoices" at bounding box center [123, 193] width 157 height 18
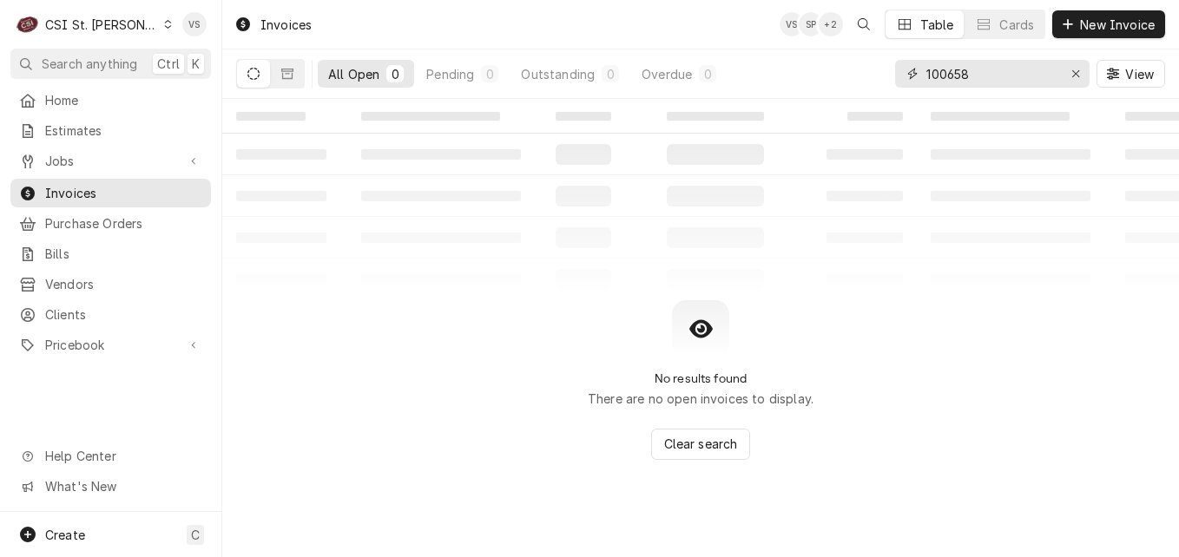
click at [878, 69] on div "All Open 0 Pending 0 Outstanding 0 Overdue 0 100658 View" at bounding box center [700, 73] width 929 height 49
click at [979, 73] on input "402112" at bounding box center [991, 74] width 130 height 28
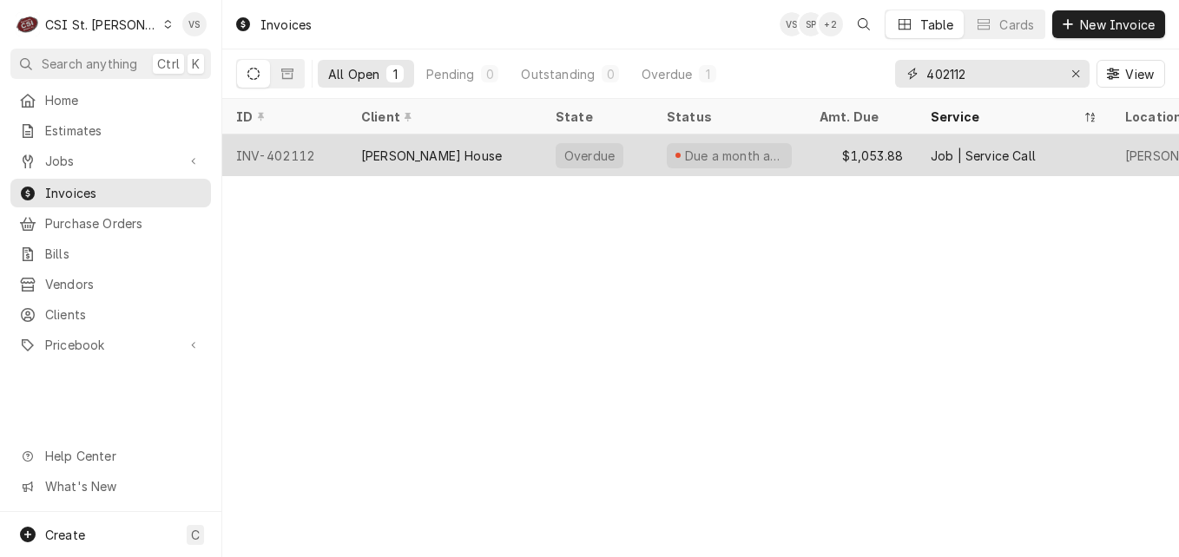
type input "402112"
click at [382, 151] on div "[PERSON_NAME] House" at bounding box center [431, 156] width 141 height 18
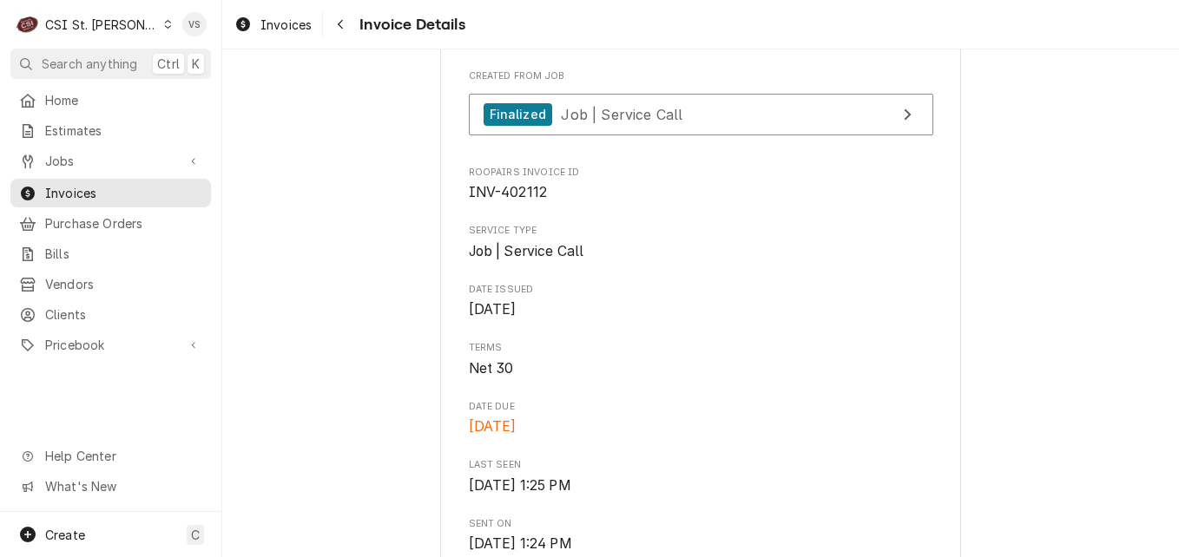
scroll to position [434, 0]
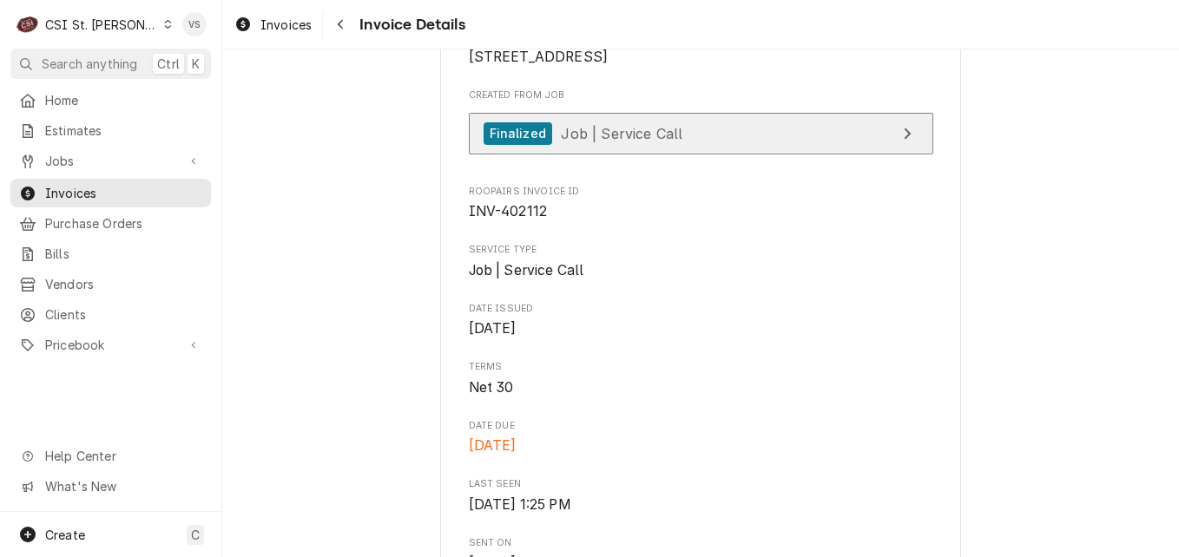
click at [605, 155] on link "Finalized Job | Service Call" at bounding box center [701, 134] width 464 height 43
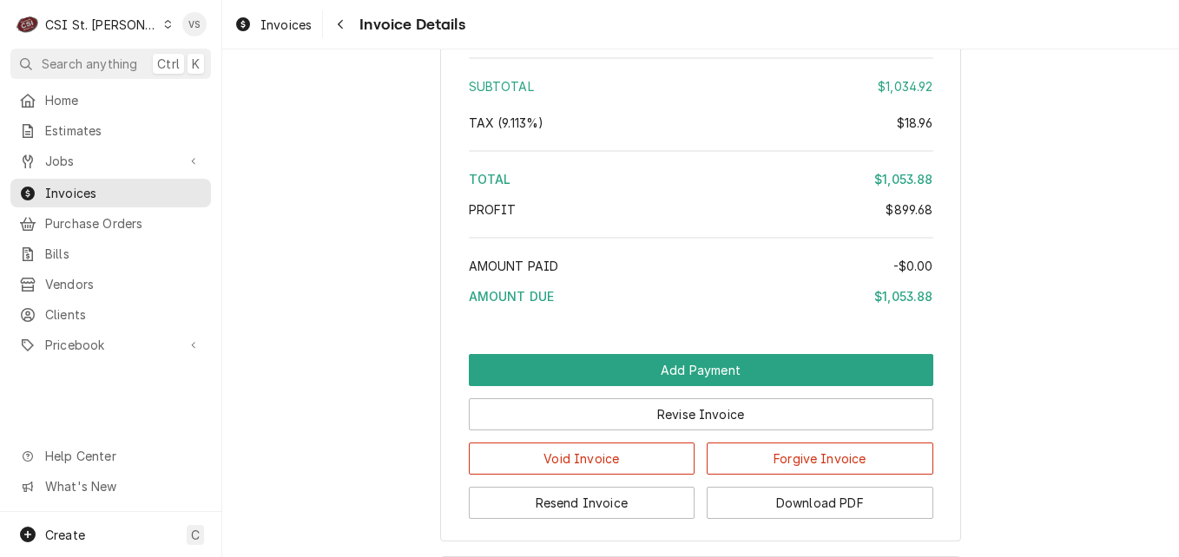
scroll to position [3497, 0]
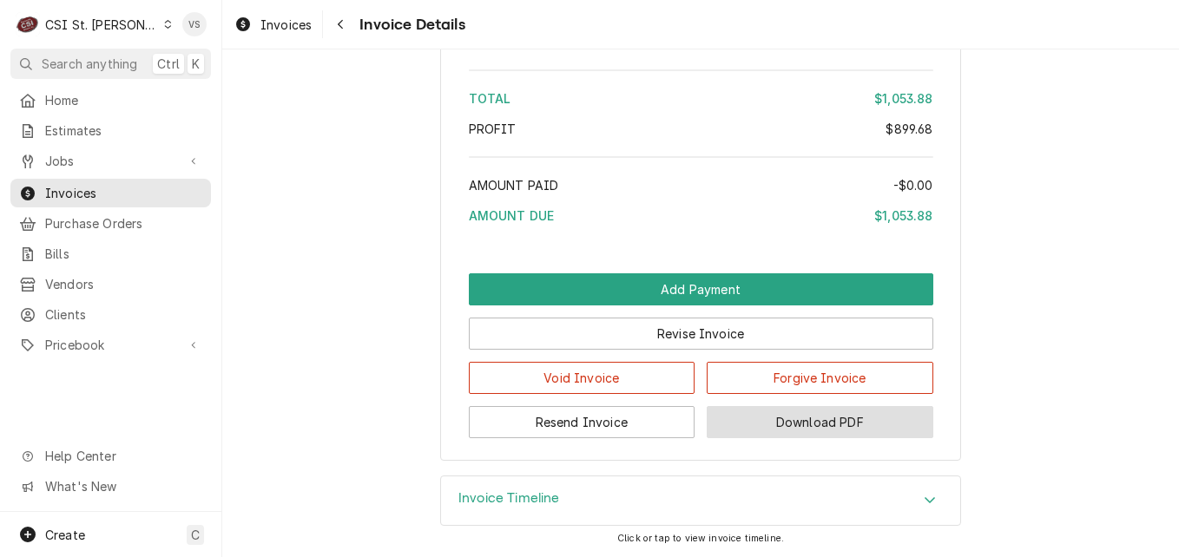
click at [820, 430] on button "Download PDF" at bounding box center [820, 422] width 227 height 32
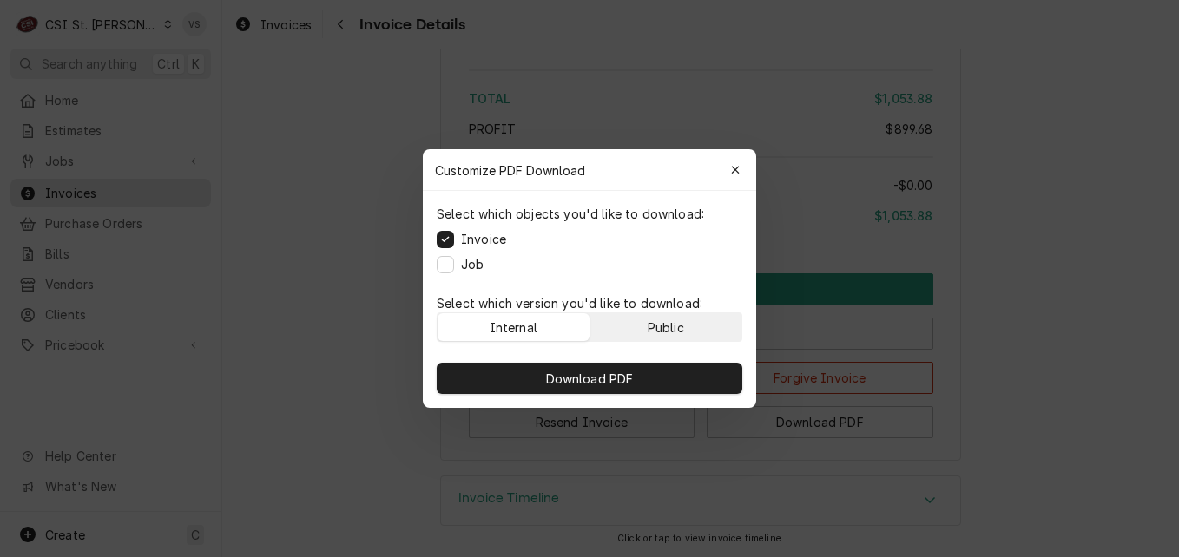
click at [681, 327] on div "Public" at bounding box center [666, 328] width 36 height 18
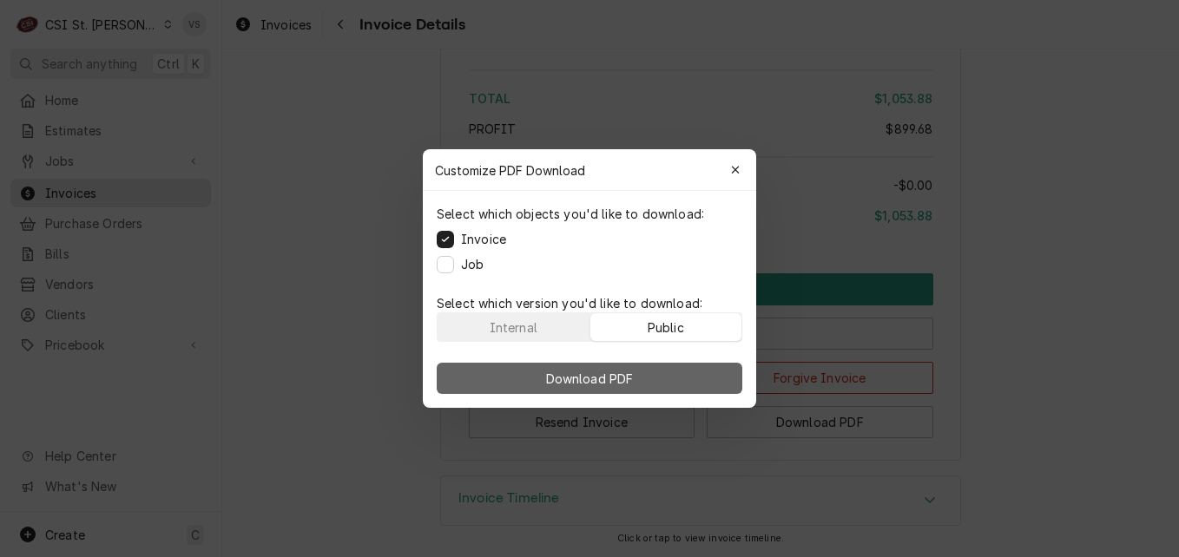
click at [688, 372] on button "Download PDF" at bounding box center [590, 378] width 306 height 31
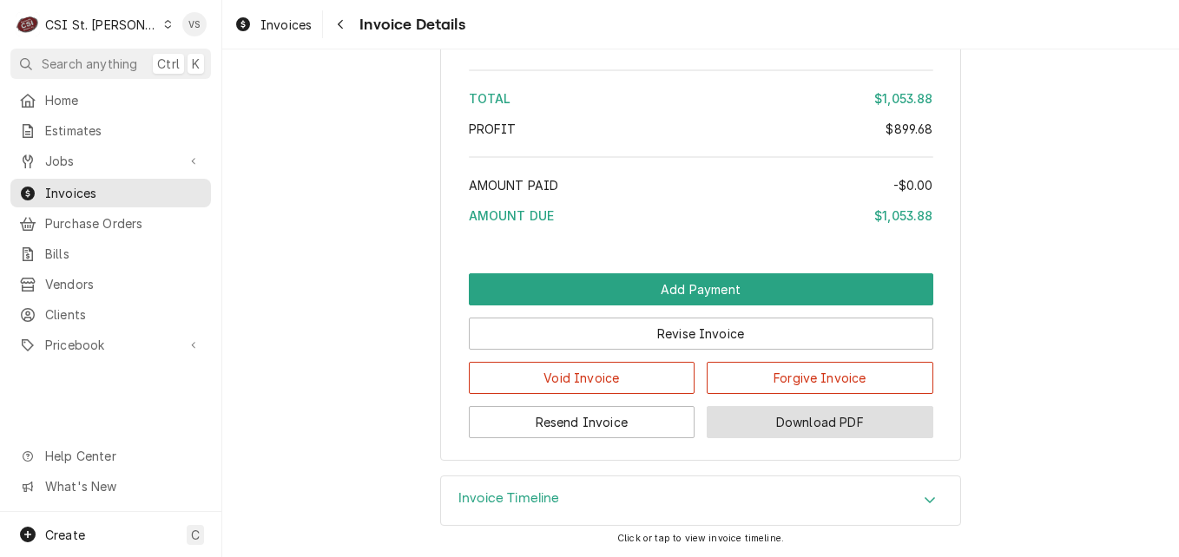
click at [806, 426] on button "Download PDF" at bounding box center [820, 422] width 227 height 32
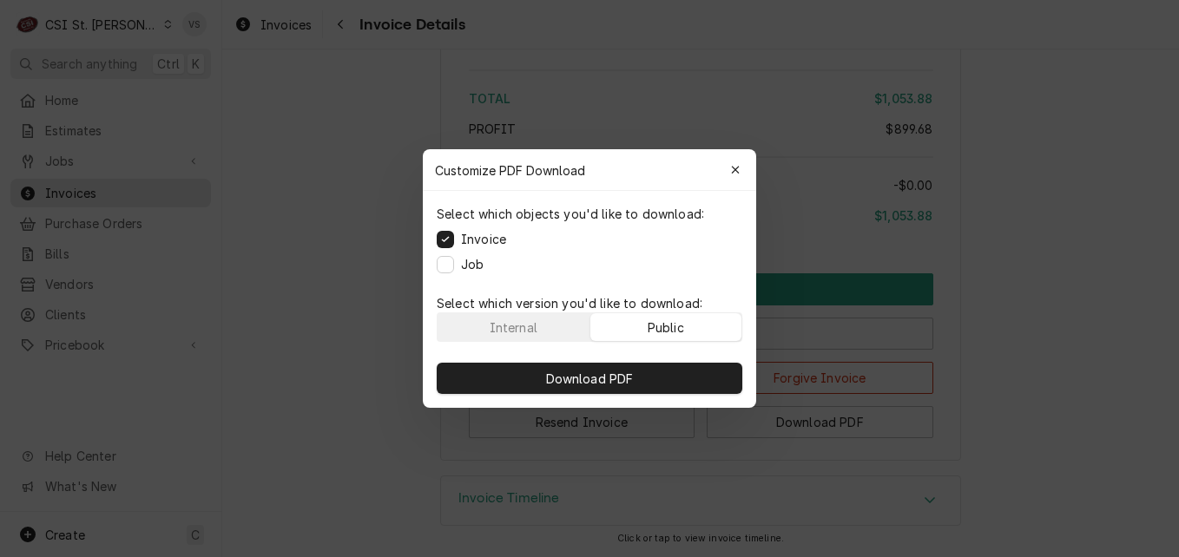
click at [665, 327] on div "Public" at bounding box center [666, 328] width 36 height 18
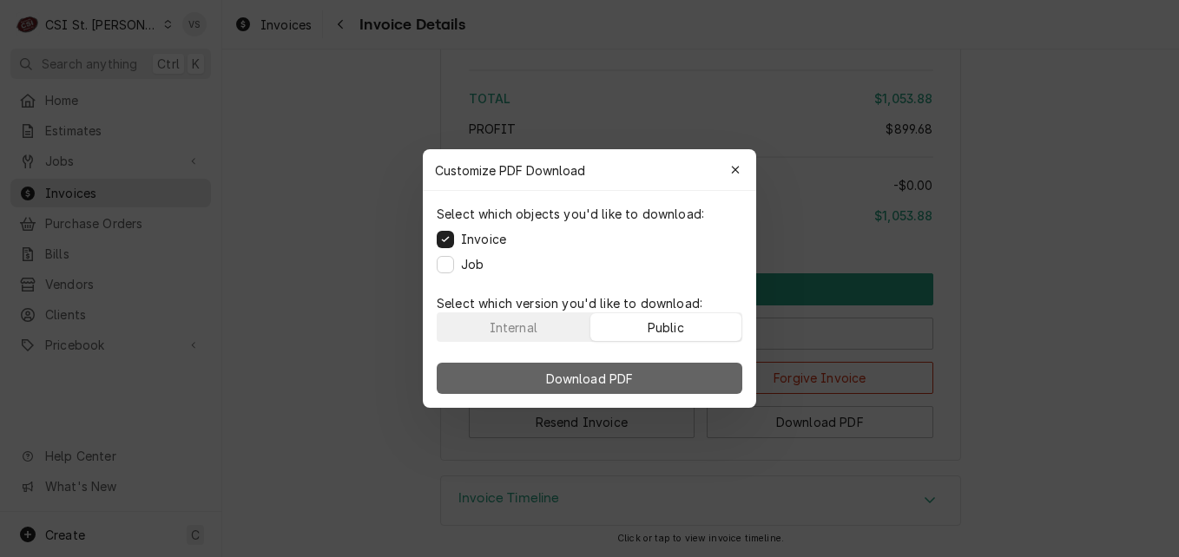
click at [675, 369] on button "Download PDF" at bounding box center [590, 378] width 306 height 31
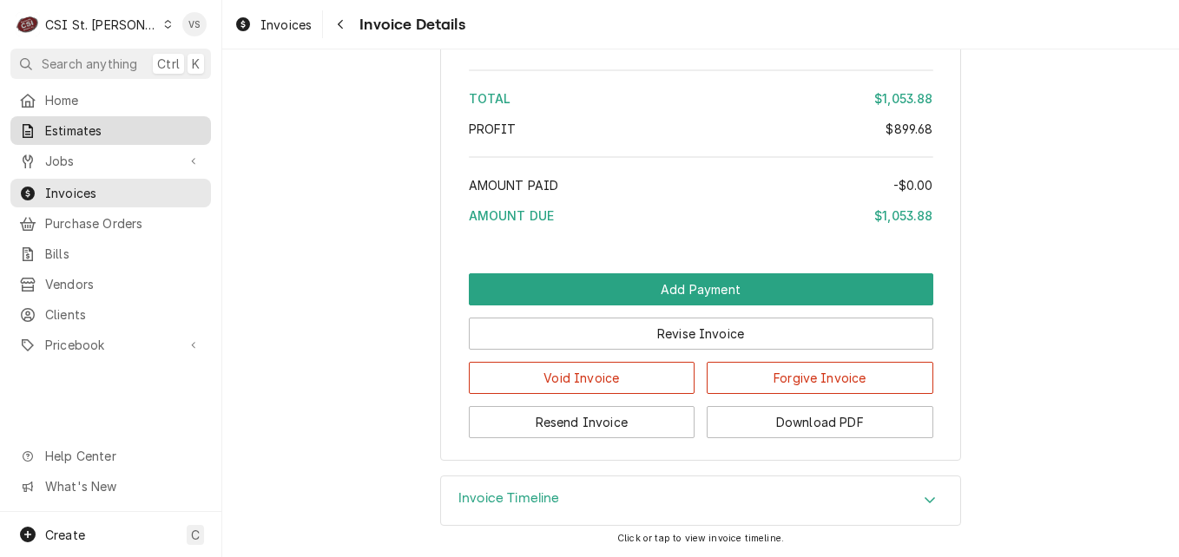
click at [95, 131] on span "Estimates" at bounding box center [123, 131] width 157 height 18
